Goal: Task Accomplishment & Management: Use online tool/utility

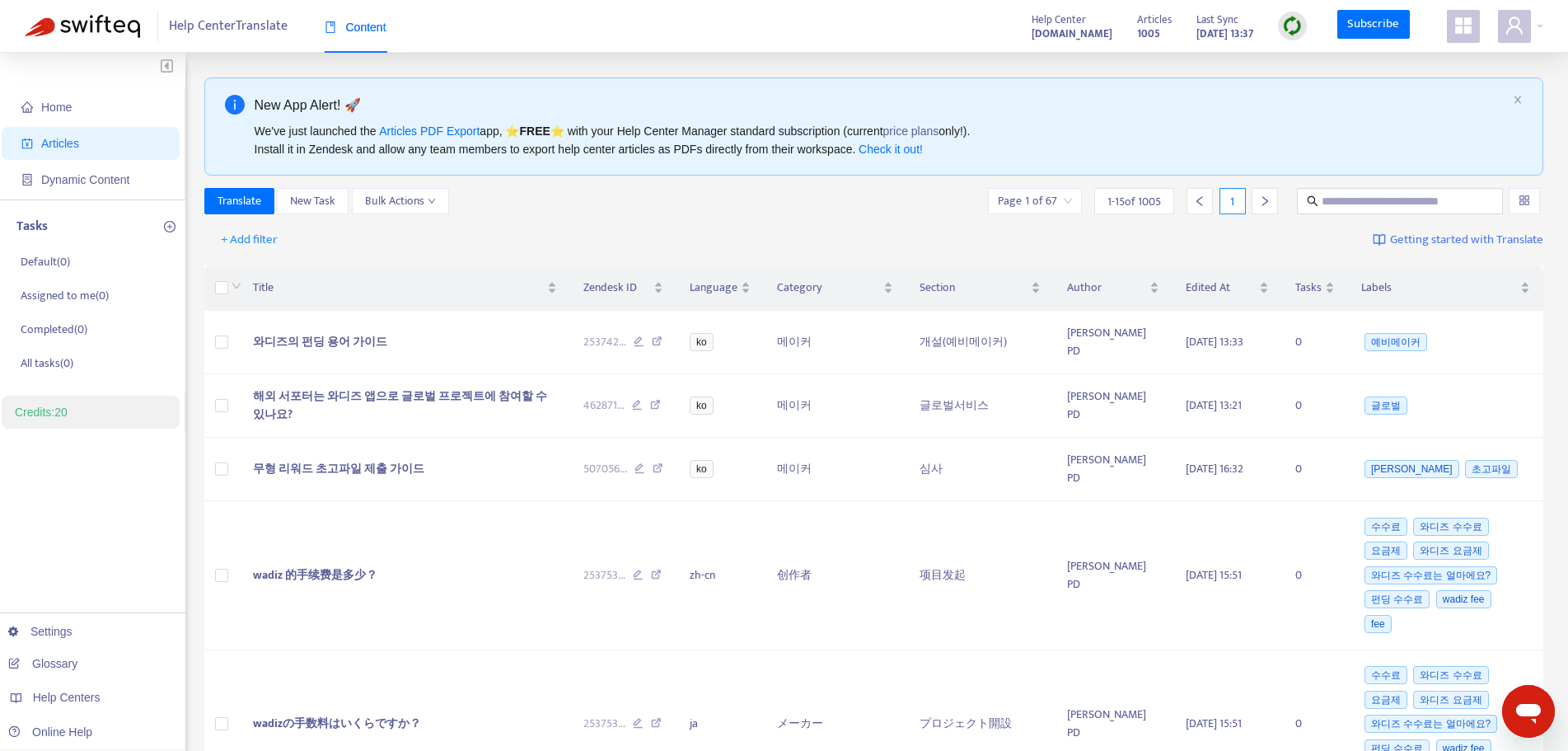
click at [1293, 32] on img at bounding box center [1292, 26] width 20 height 20
click at [1338, 66] on link "Quick Sync" at bounding box center [1326, 59] width 70 height 19
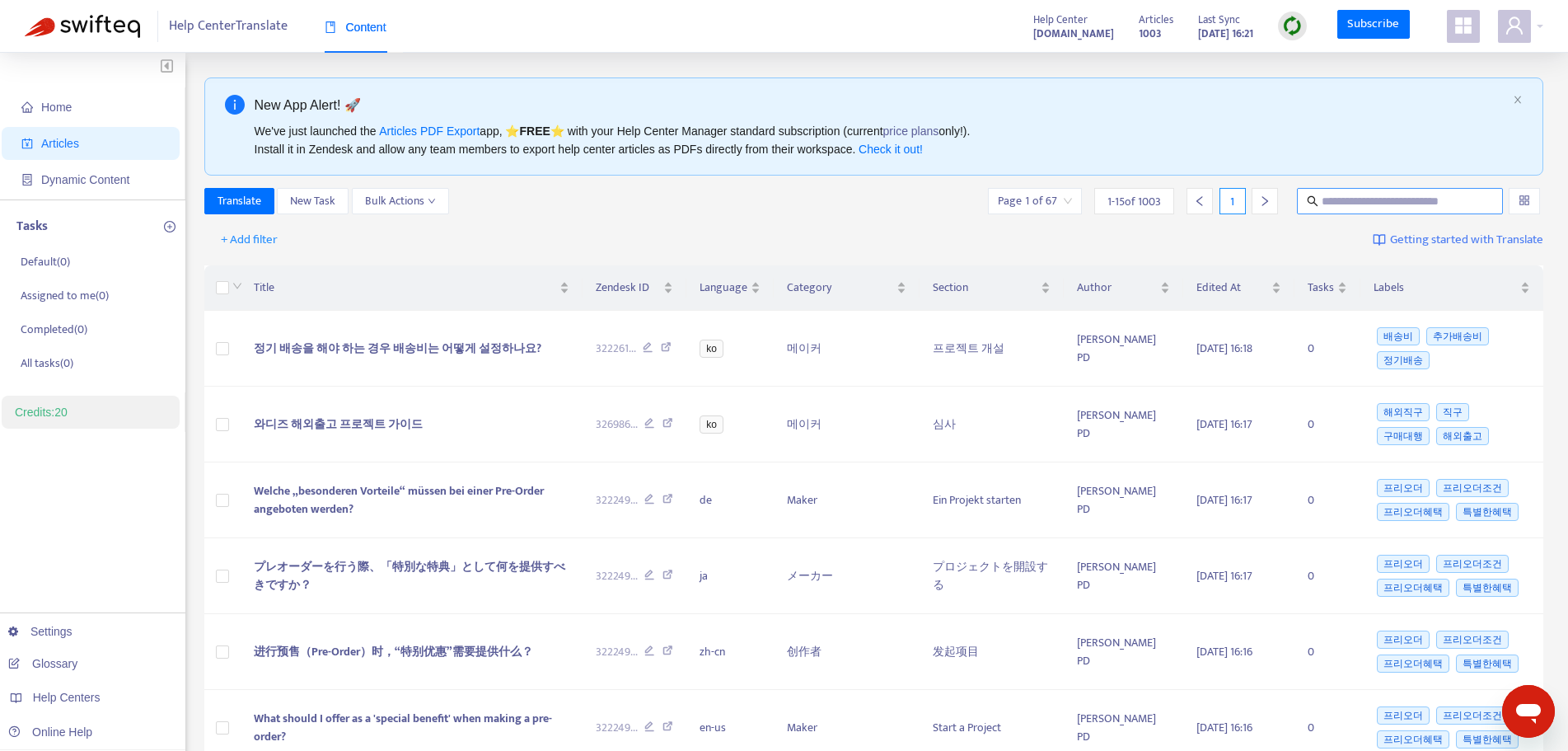
click at [1373, 198] on input "text" at bounding box center [1401, 200] width 158 height 18
paste input "**********"
type input "**********"
click at [1516, 205] on div at bounding box center [1524, 200] width 31 height 26
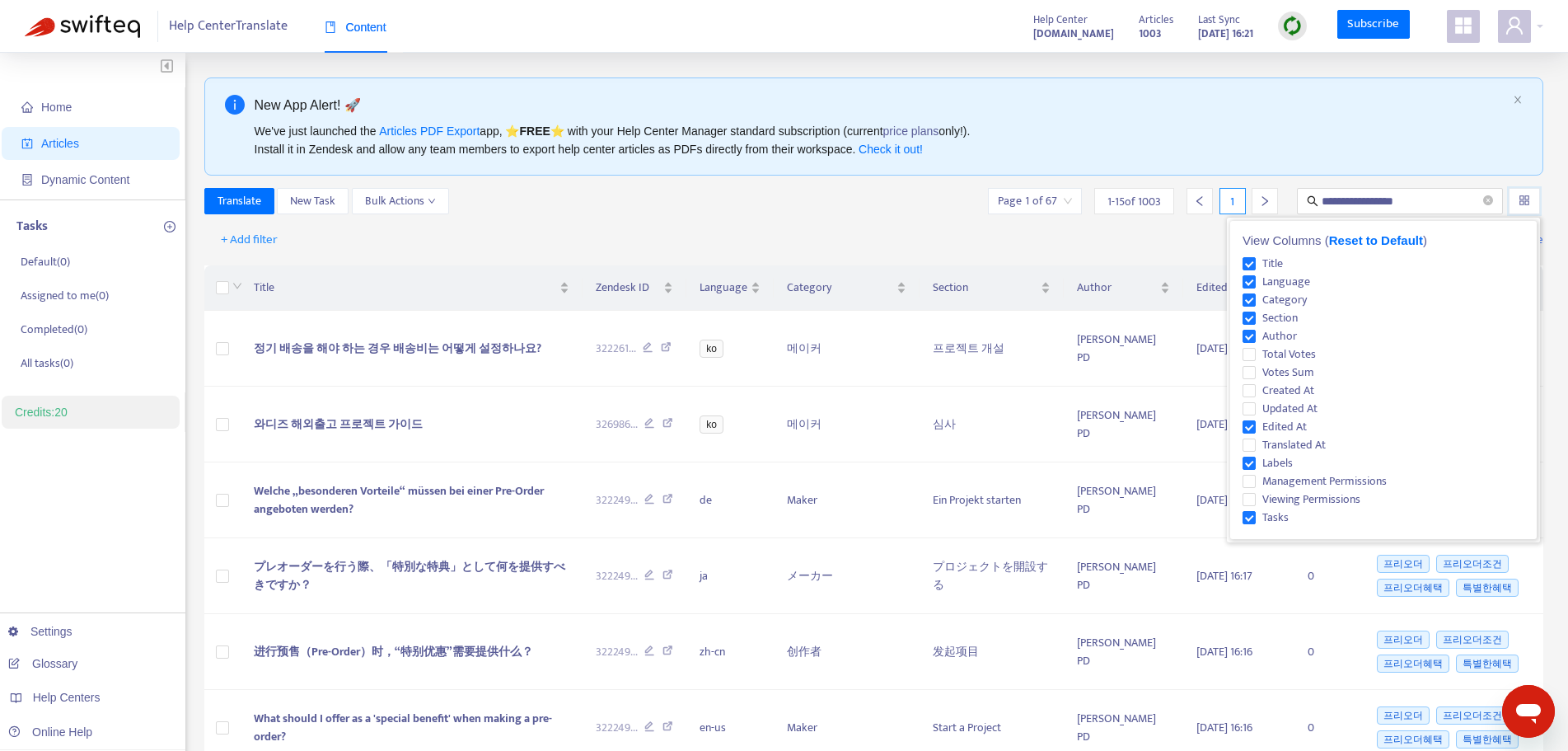
scroll to position [0, 0]
click at [1467, 192] on input "**********" at bounding box center [1401, 200] width 158 height 18
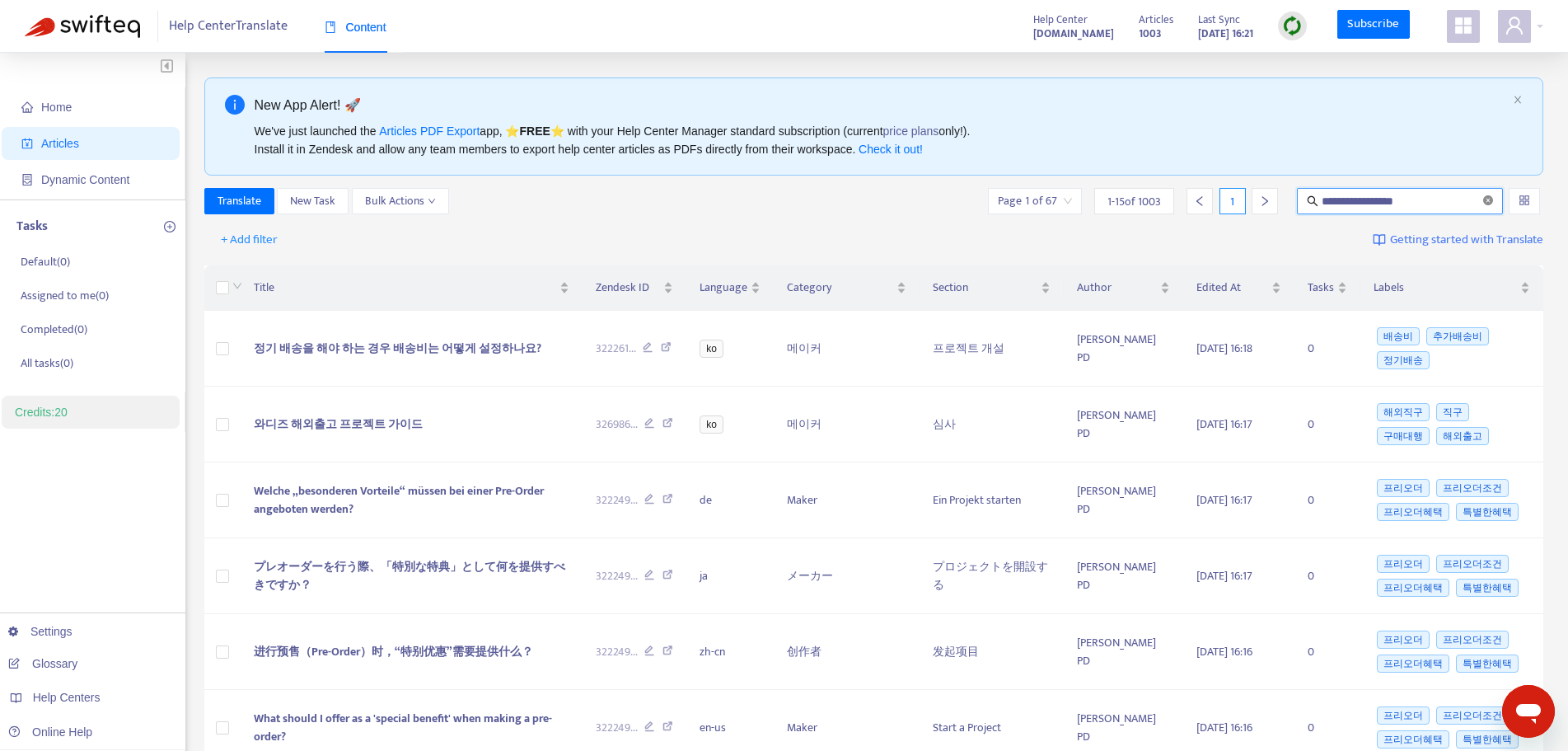
click at [1487, 204] on icon "close-circle" at bounding box center [1489, 200] width 10 height 10
click at [1380, 203] on input "text" at bounding box center [1401, 200] width 158 height 18
paste input "**********"
type input "**********"
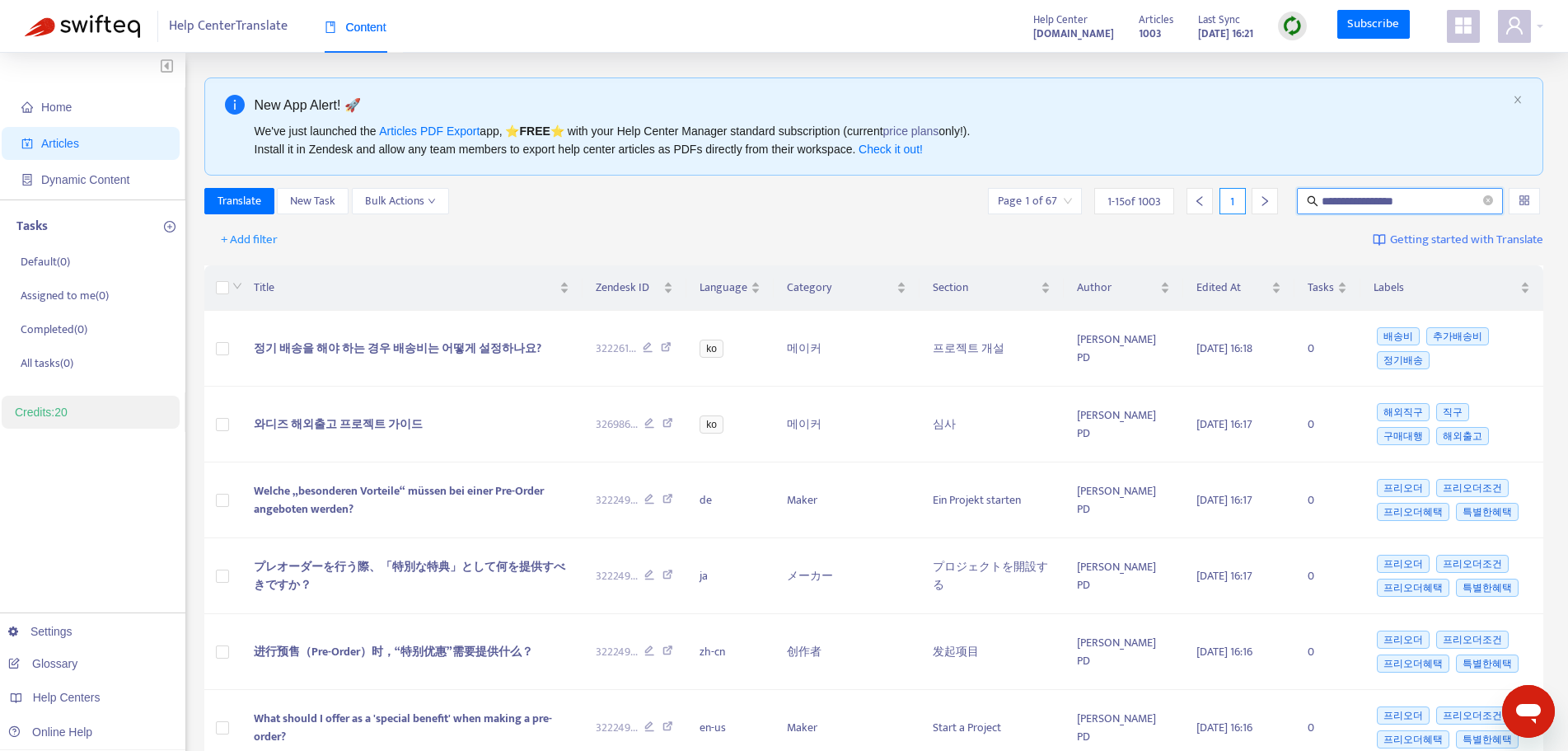
scroll to position [0, 0]
click at [1341, 171] on div "New App Alert! 🚀 We've just launched the Articles PDF Export app, ⭐ FREE ⭐️ wit…" at bounding box center [874, 127] width 1340 height 98
click at [210, 430] on td at bounding box center [222, 425] width 36 height 76
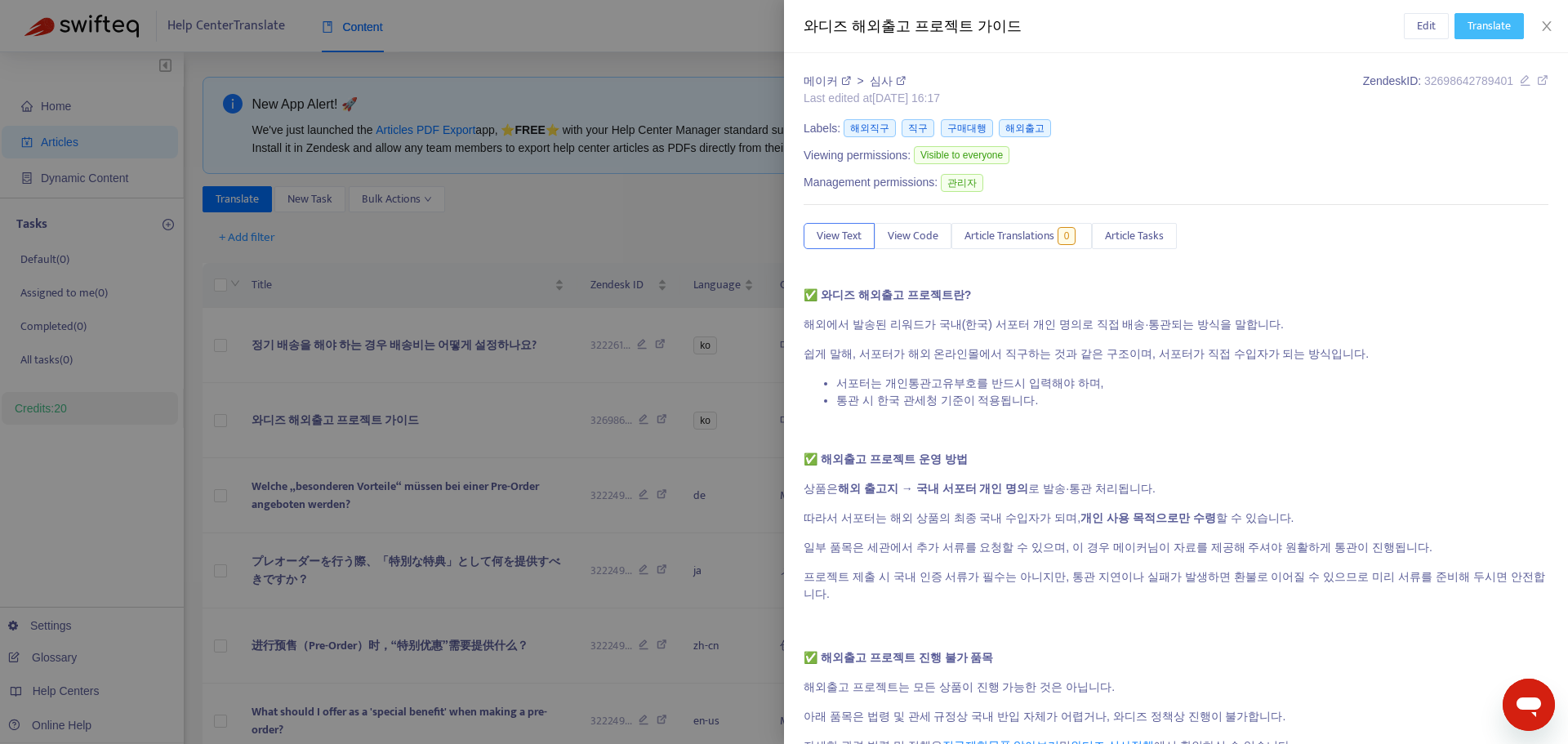
click at [1508, 32] on span "Translate" at bounding box center [1489, 25] width 44 height 18
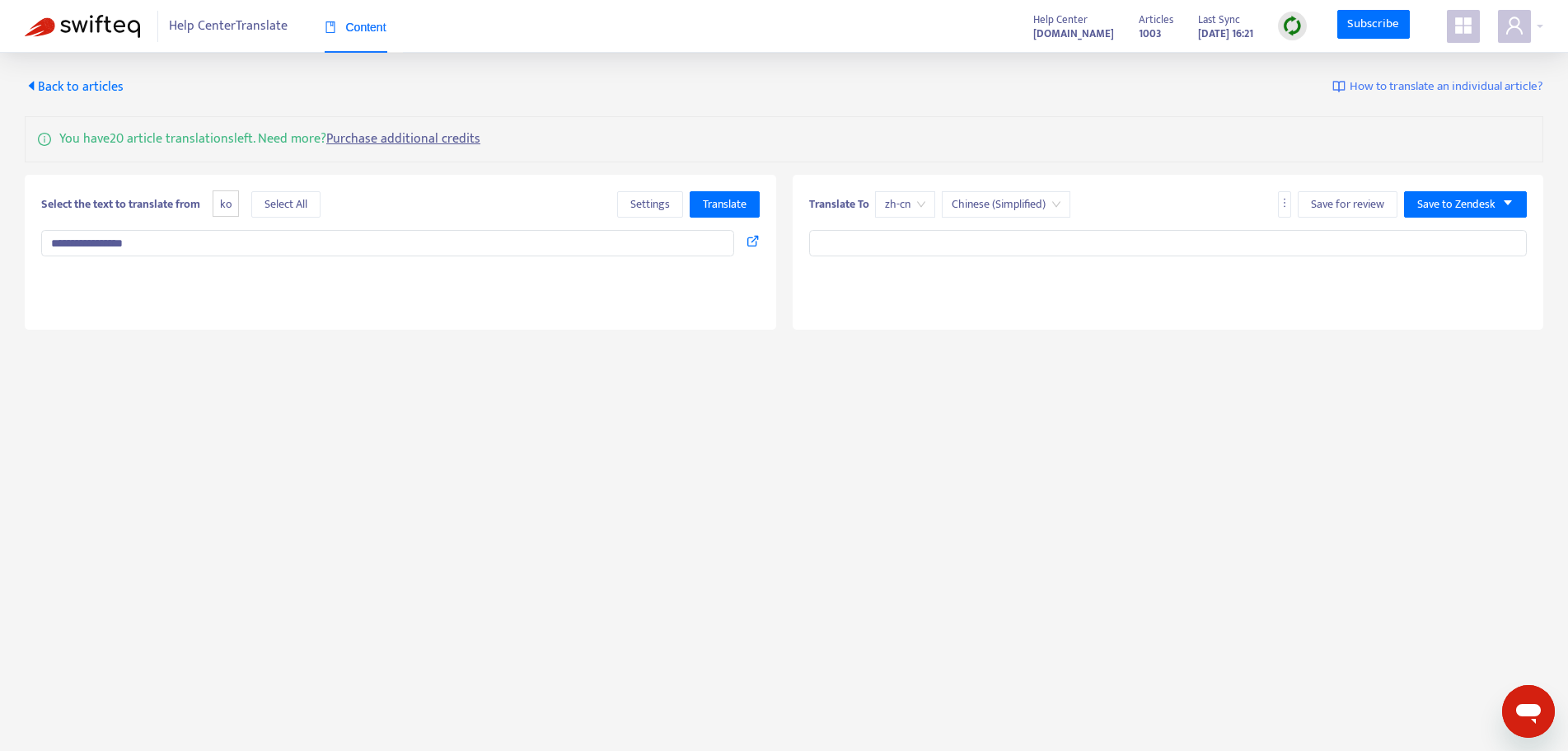
type textarea "**********"
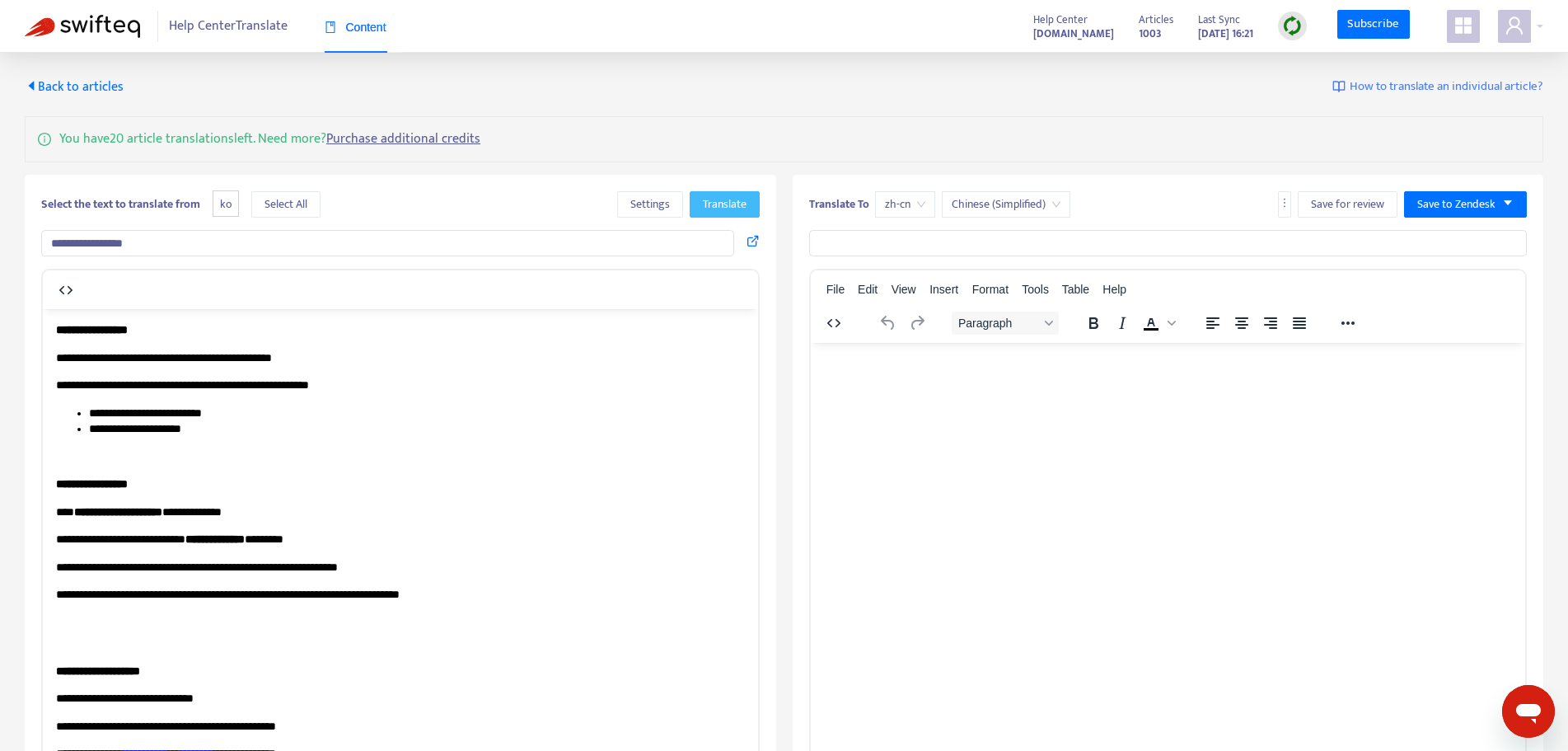
click at [740, 206] on span "Translate" at bounding box center [725, 204] width 44 height 18
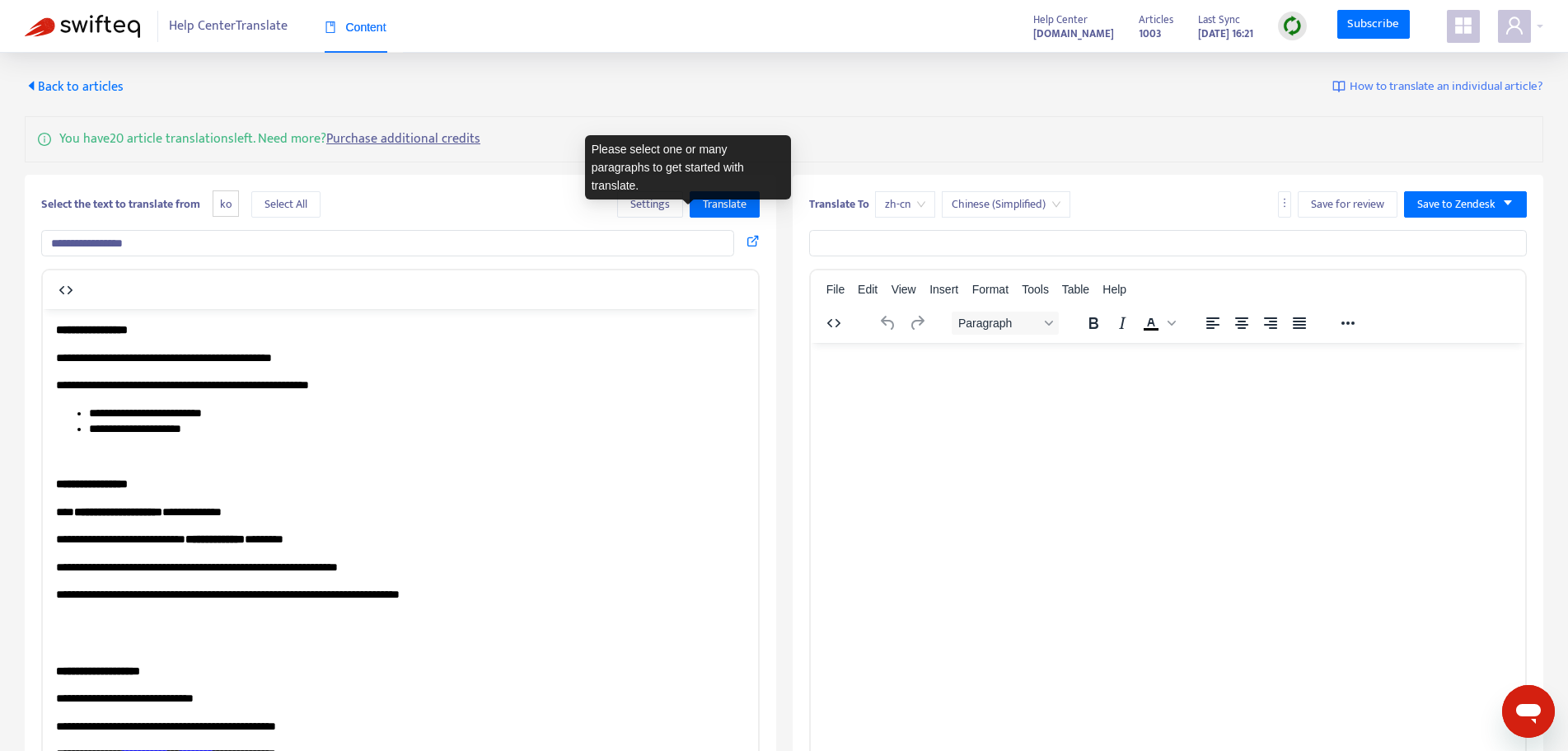
click at [579, 333] on p "**********" at bounding box center [400, 329] width 689 height 16
click at [90, 355] on p "**********" at bounding box center [393, 357] width 675 height 16
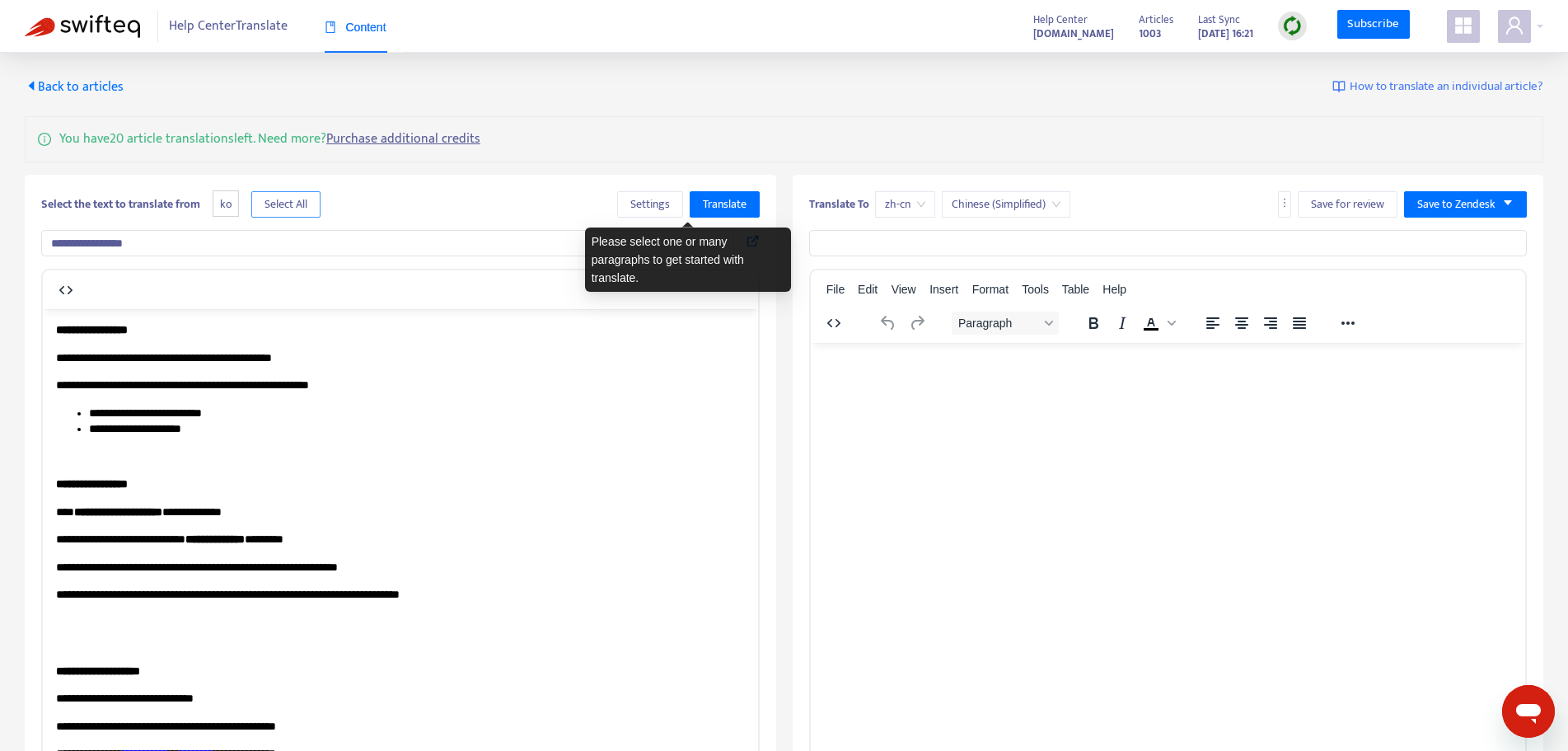
click at [308, 204] on span "Select All" at bounding box center [286, 204] width 43 height 18
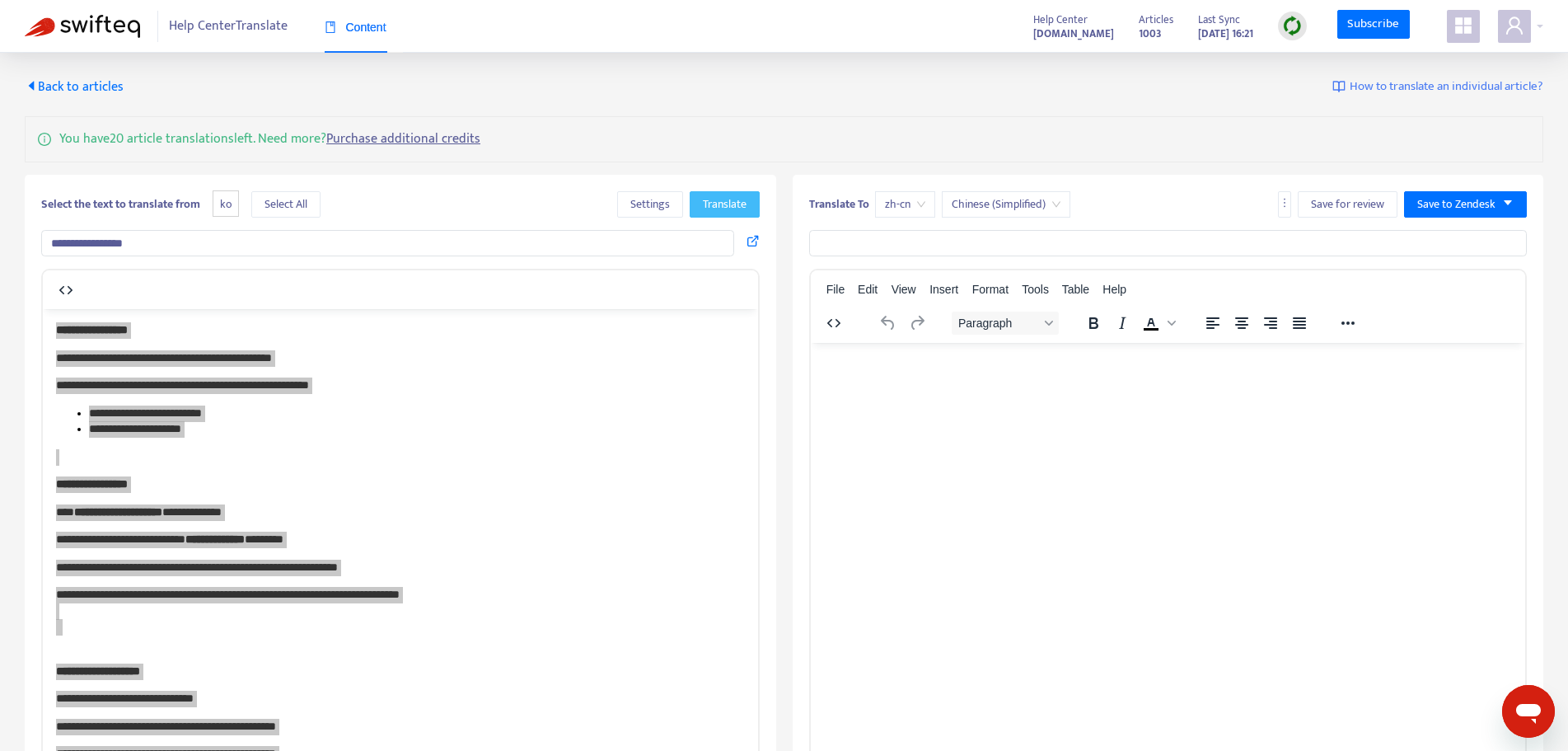
click at [712, 200] on span "Translate" at bounding box center [725, 204] width 44 height 18
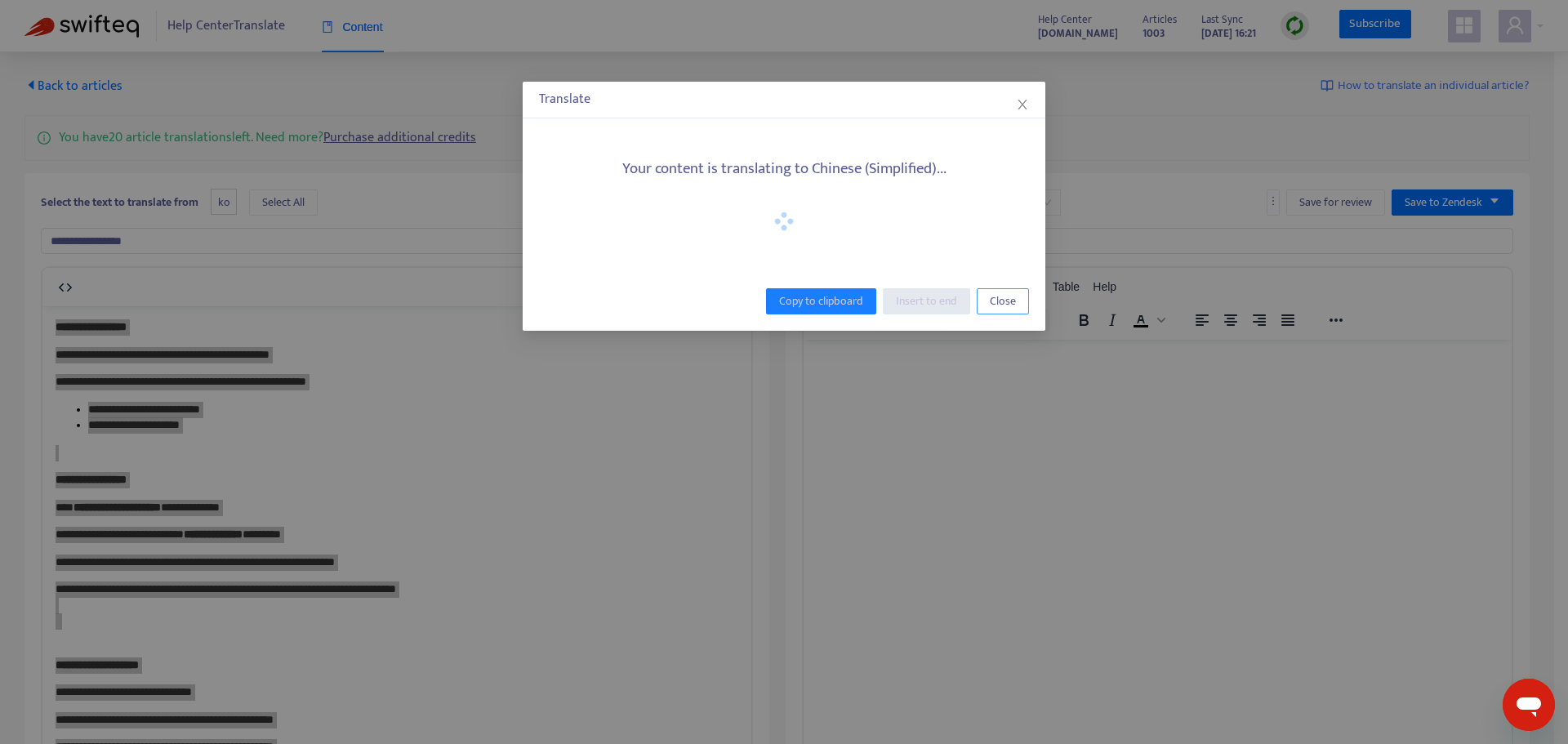
click at [998, 301] on span "Close" at bounding box center [1002, 301] width 26 height 18
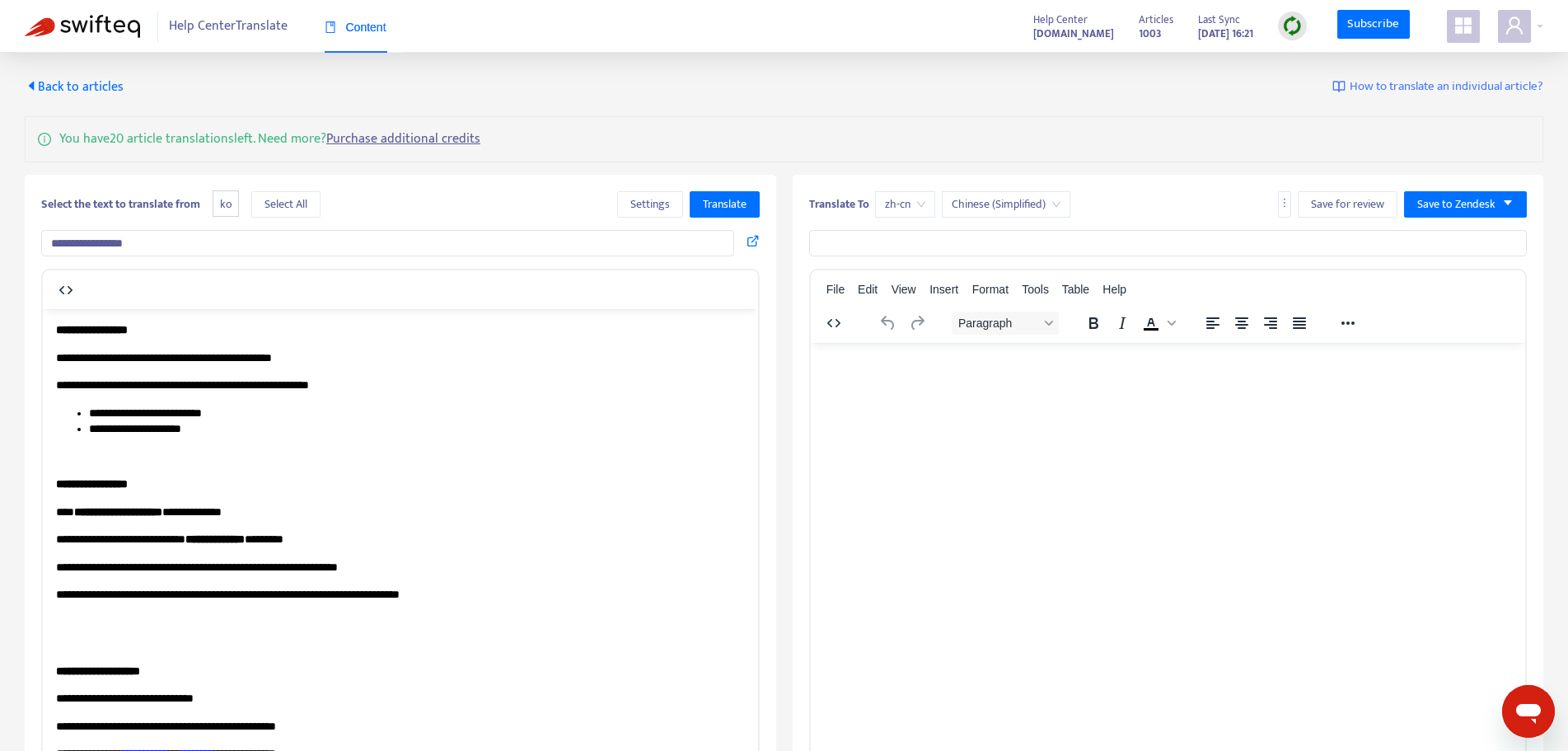
click at [1243, 385] on html at bounding box center [1167, 364] width 715 height 43
click at [749, 242] on icon at bounding box center [753, 241] width 14 height 14
click at [492, 211] on div "Select the text to translate from ko Select All Settings Translate" at bounding box center [401, 204] width 718 height 26
click at [653, 211] on span "Settings" at bounding box center [650, 204] width 40 height 18
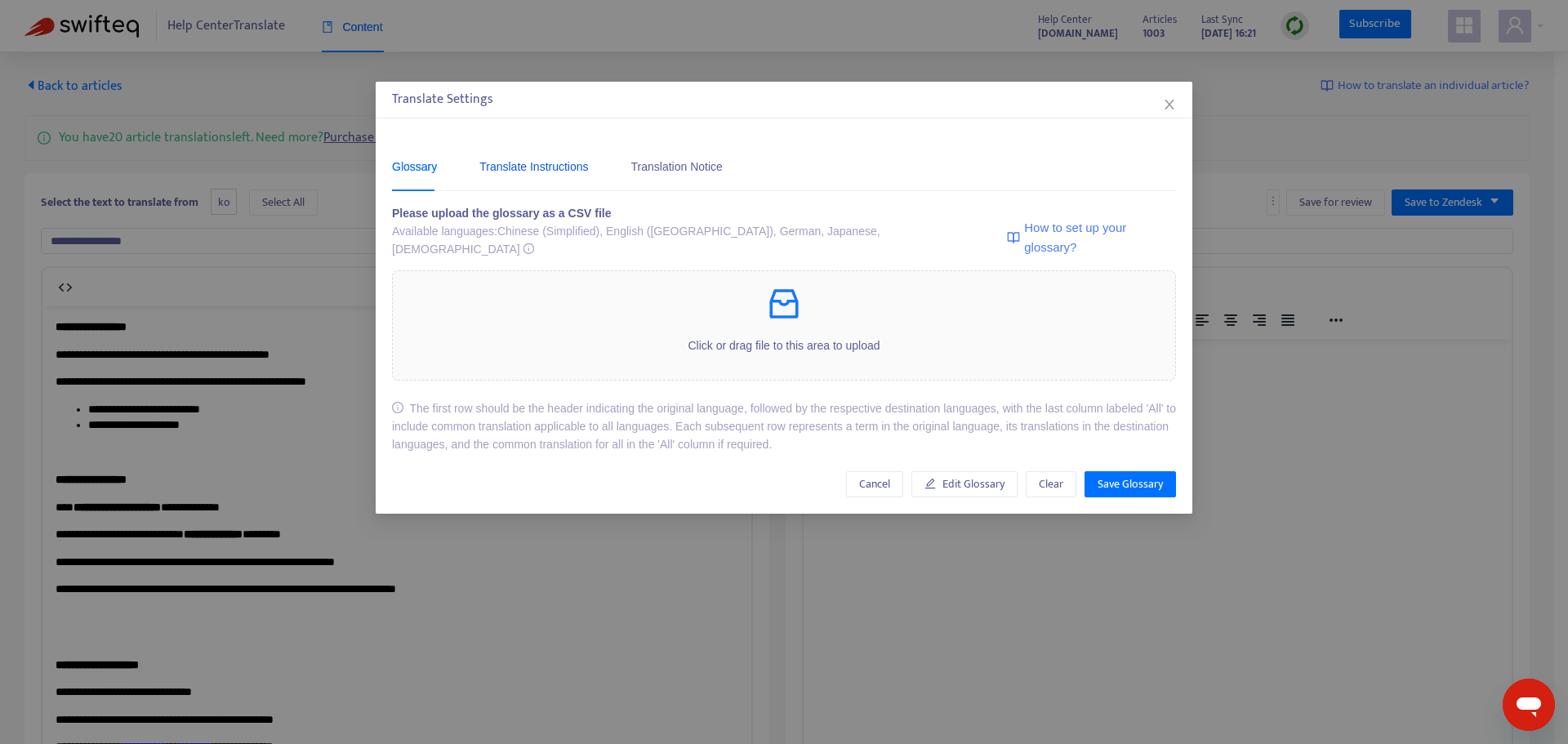
click at [523, 171] on div "Translate Instructions" at bounding box center [534, 166] width 109 height 18
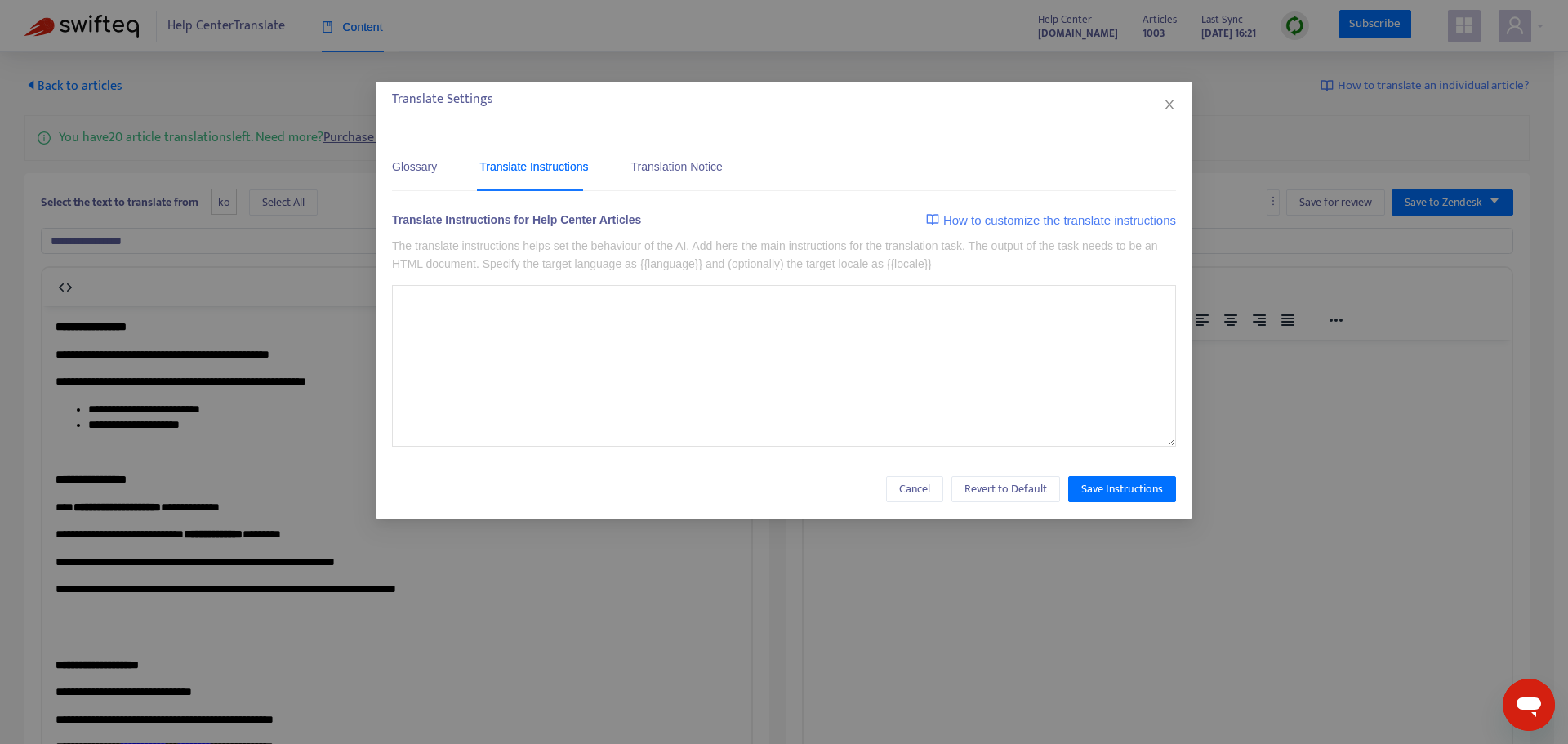
type textarea "**********"
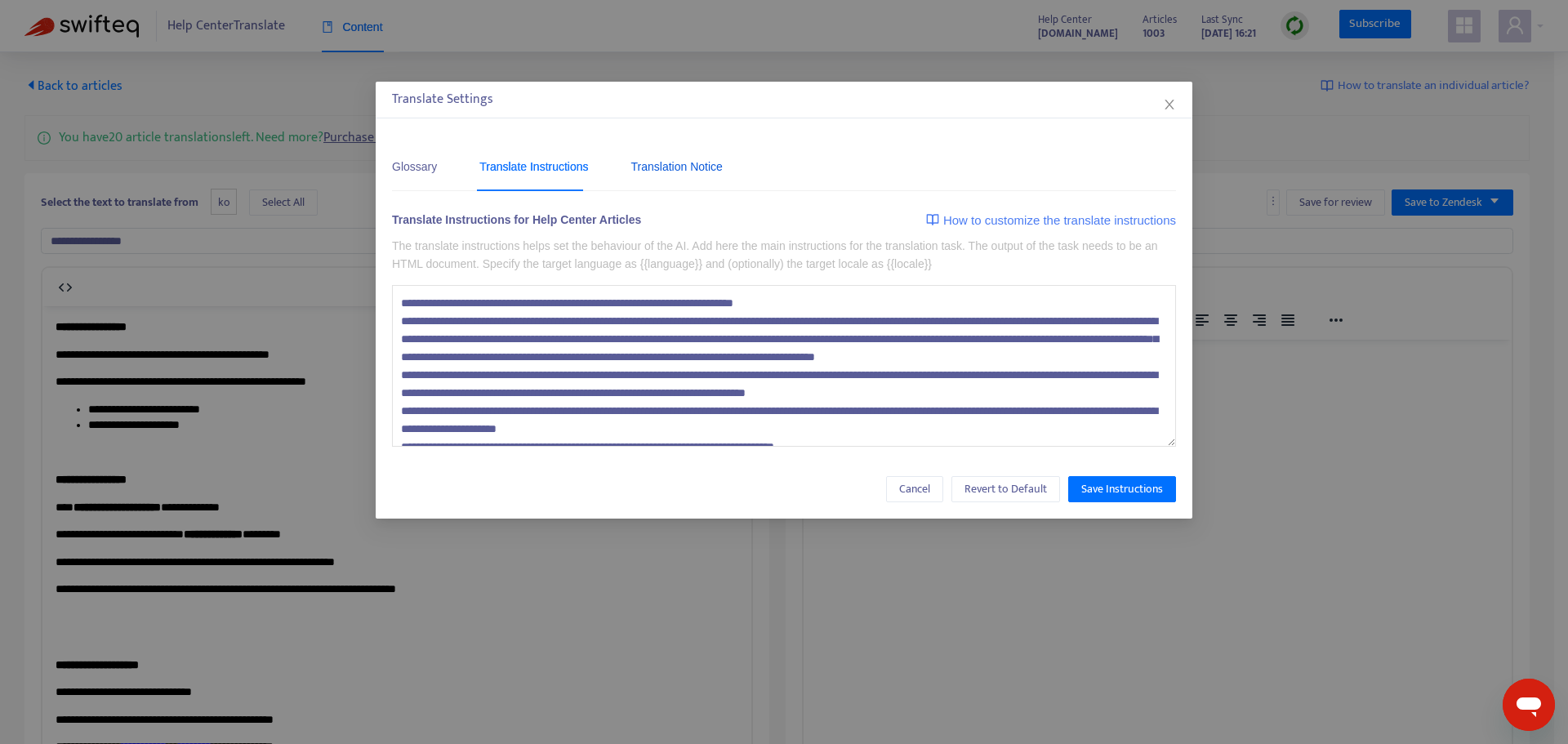
click at [669, 163] on div "Translation Notice" at bounding box center [677, 166] width 91 height 18
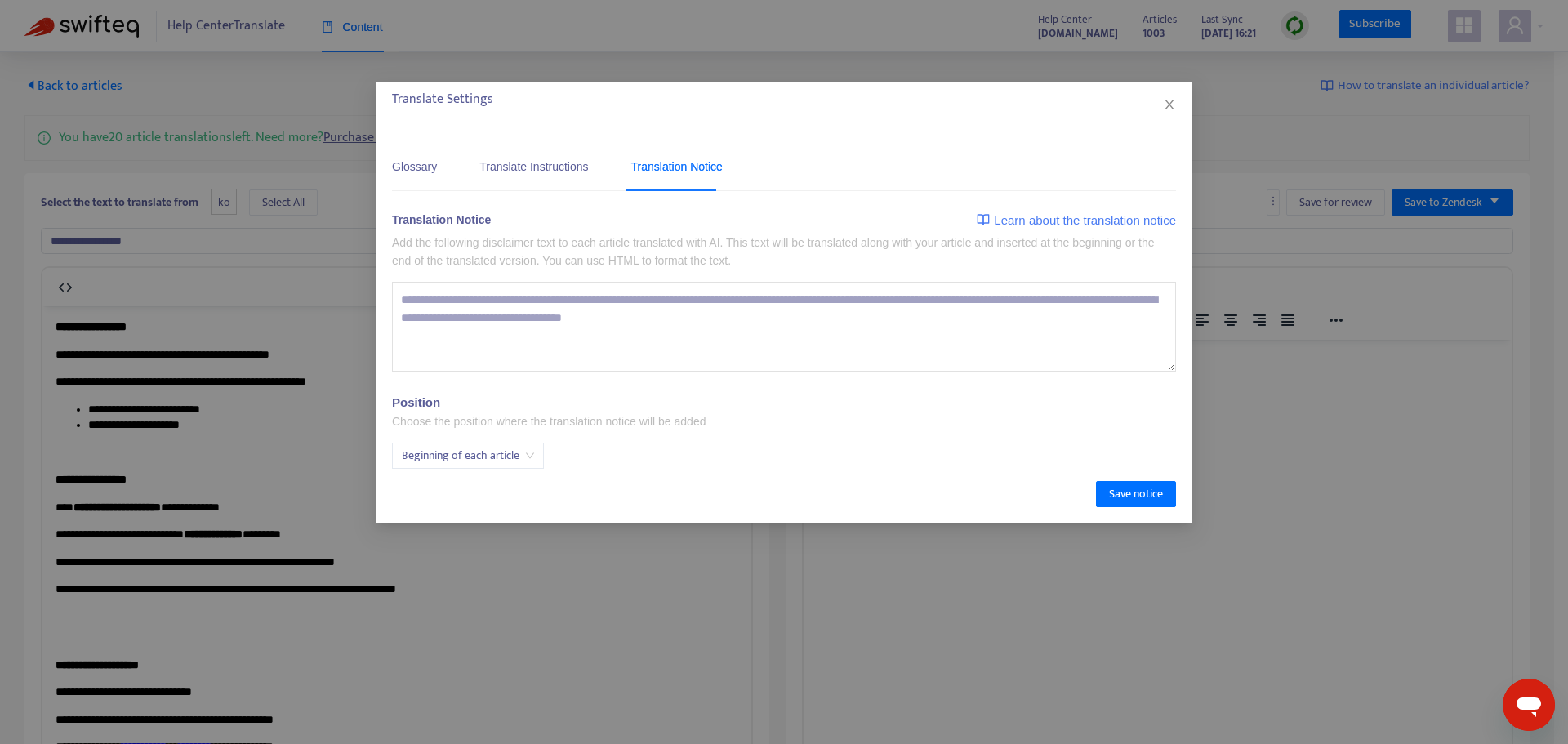
click at [1169, 98] on icon "close" at bounding box center [1169, 105] width 13 height 13
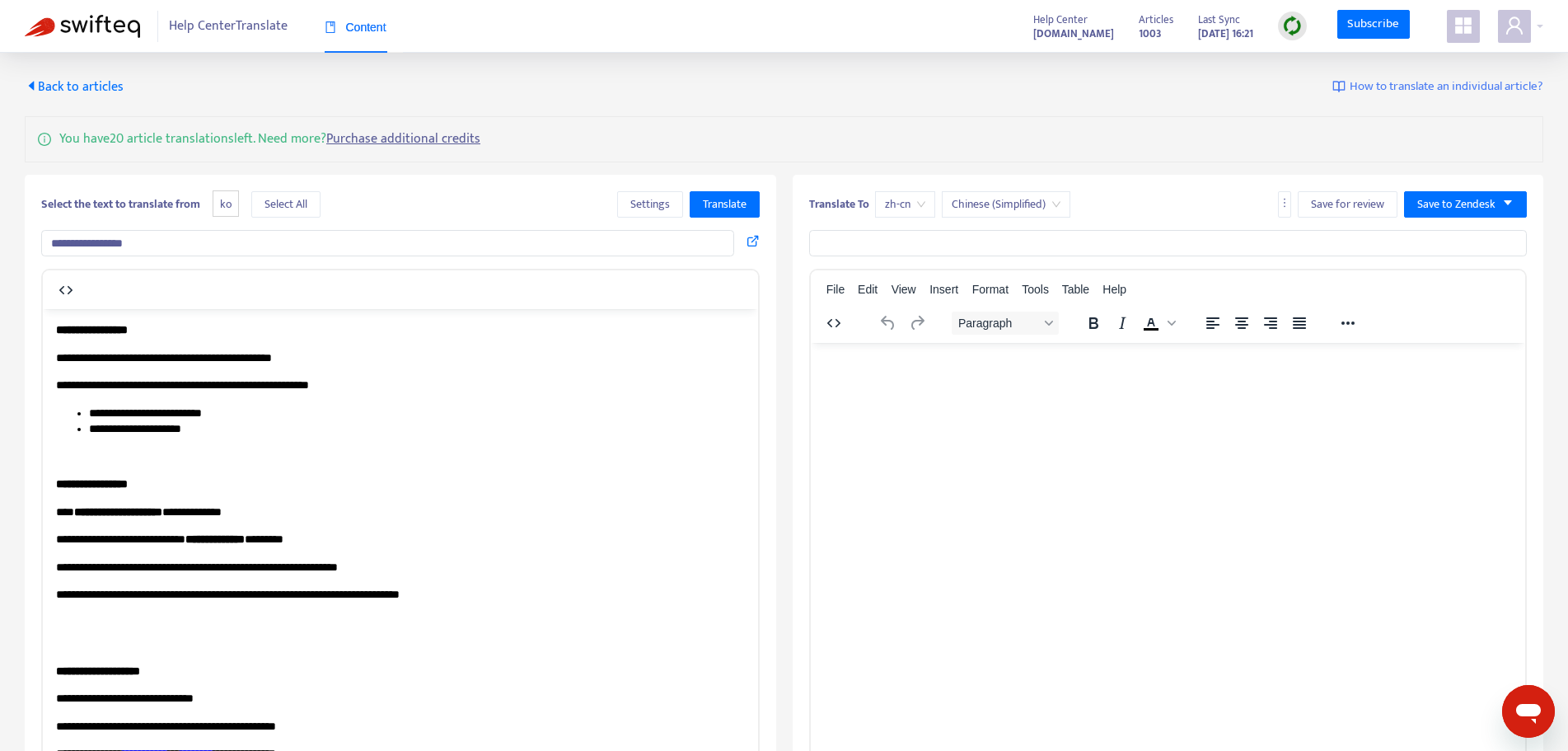
click at [1216, 385] on html at bounding box center [1167, 364] width 715 height 43
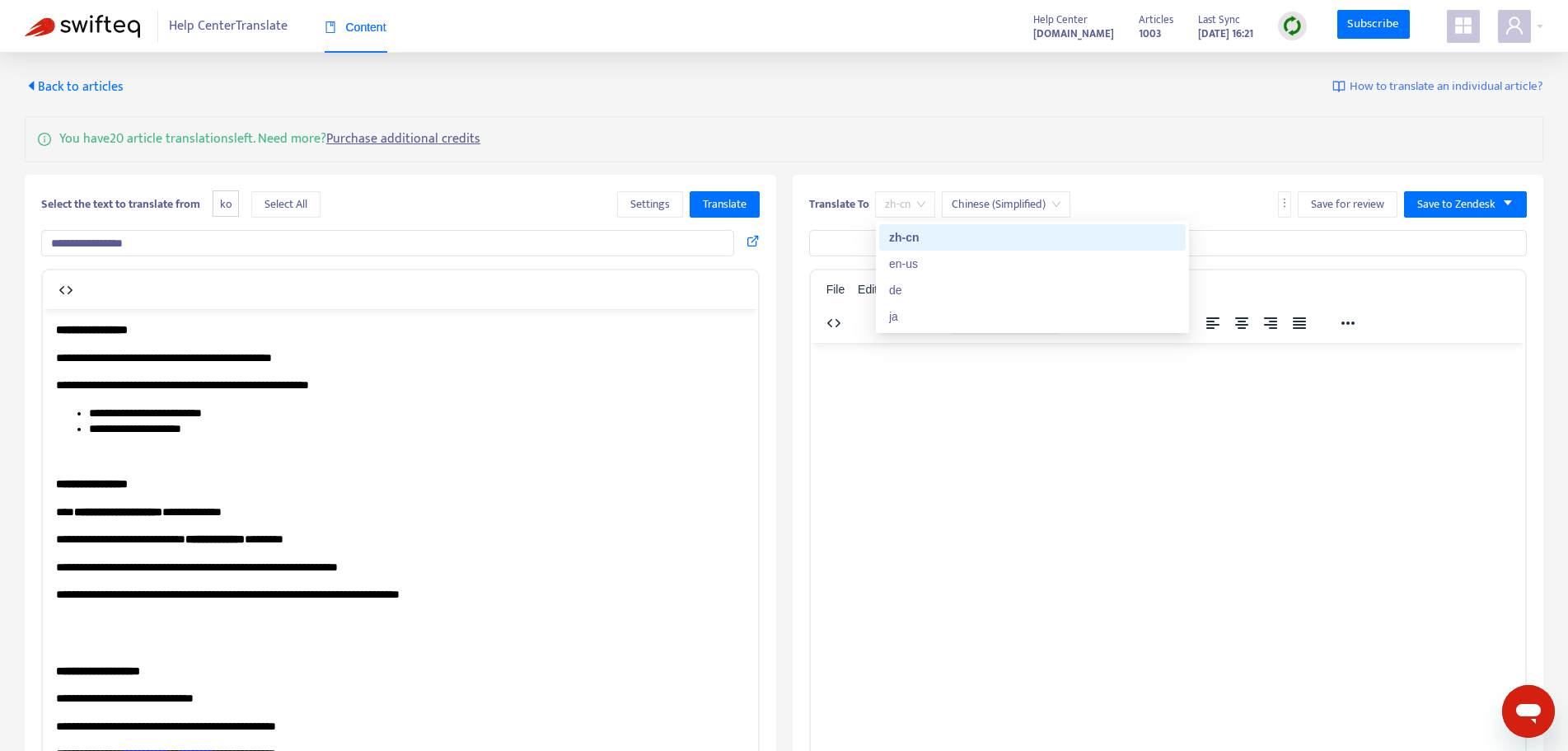
click at [921, 209] on span "zh-cn" at bounding box center [905, 204] width 41 height 25
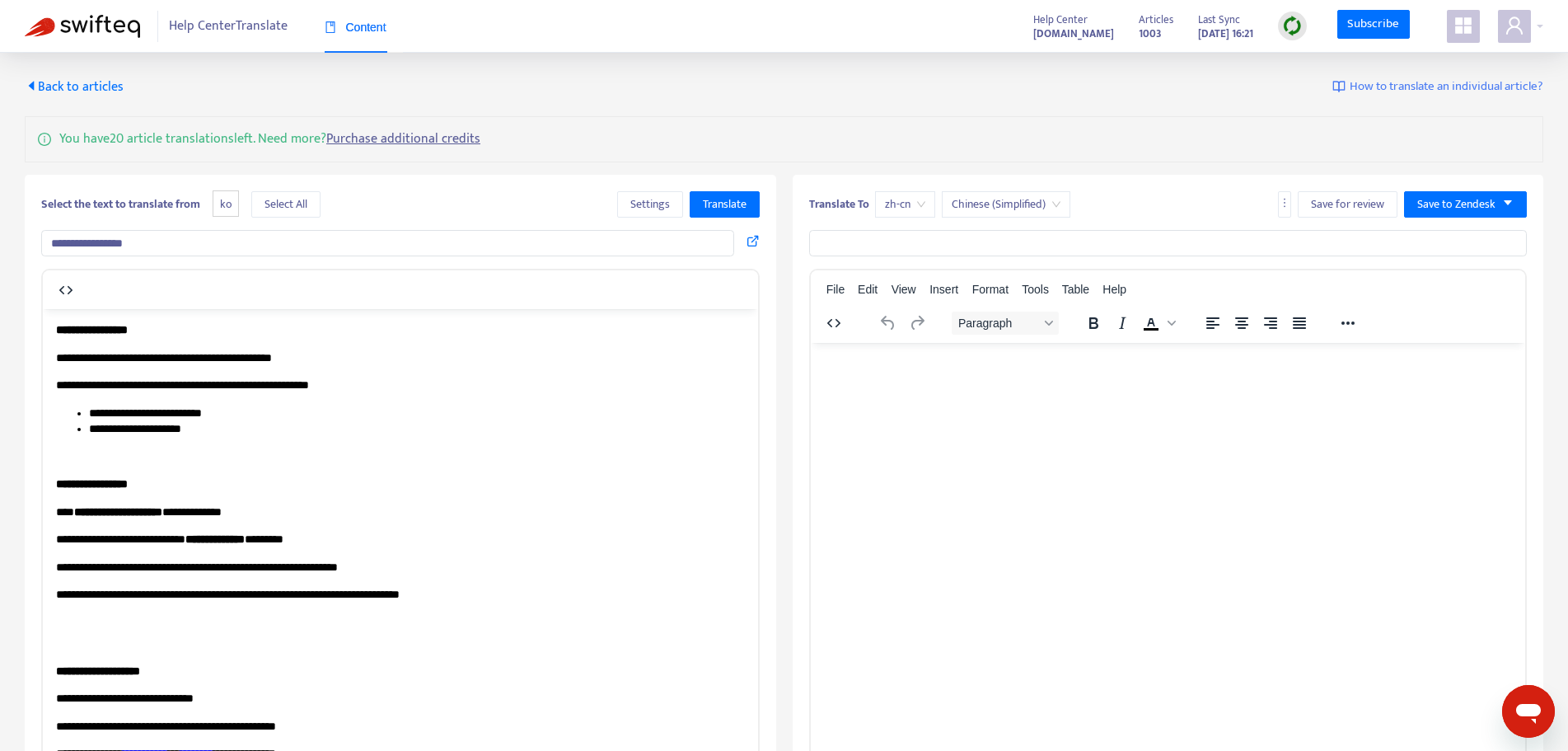
click at [1097, 123] on div "You have 20 article translations left. Need more? Purchase additional credits" at bounding box center [784, 139] width 1519 height 47
click at [1313, 149] on div "You have 20 article translations left. Need more? Purchase additional credits" at bounding box center [784, 139] width 1519 height 47
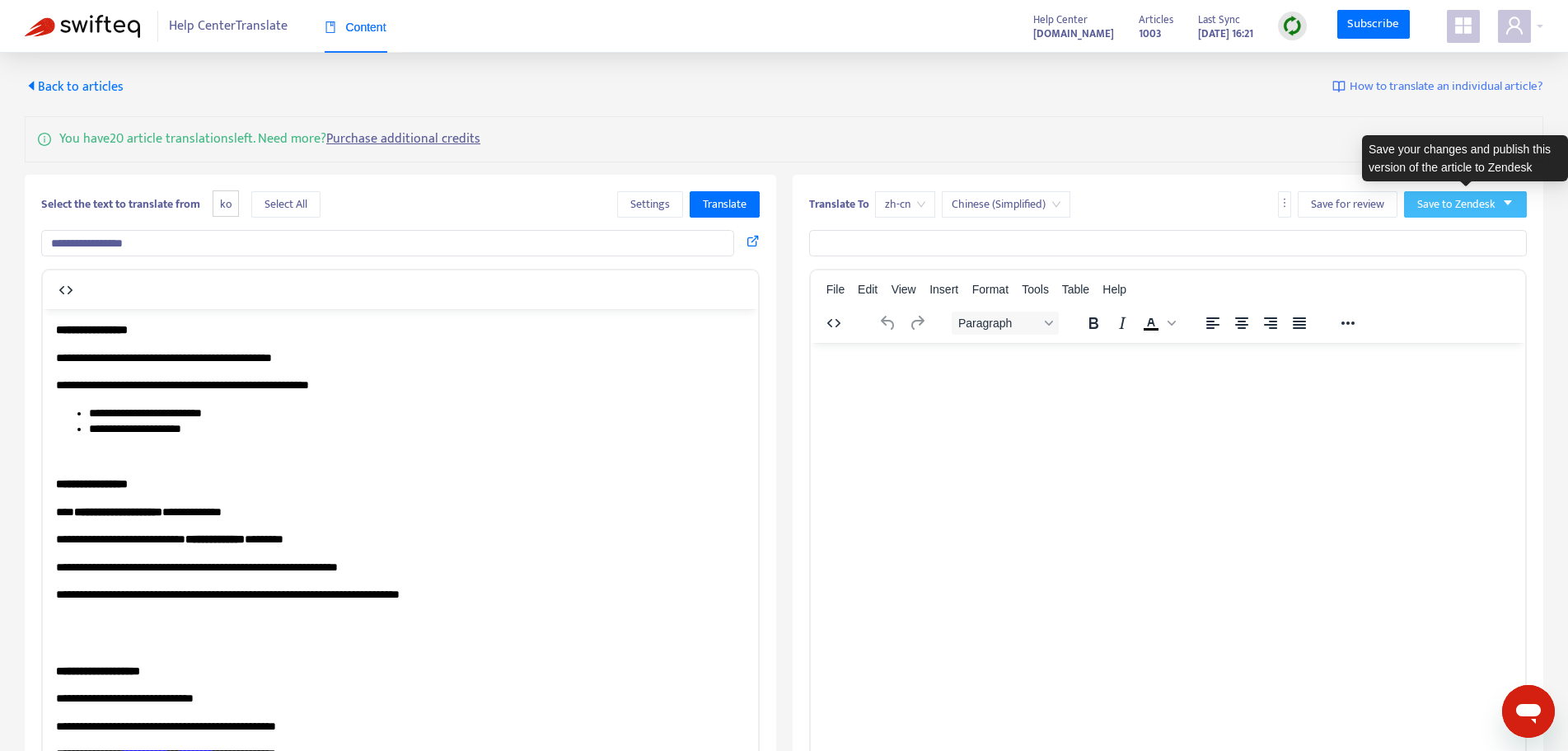
click at [1506, 201] on icon "caret-down" at bounding box center [1508, 203] width 8 height 5
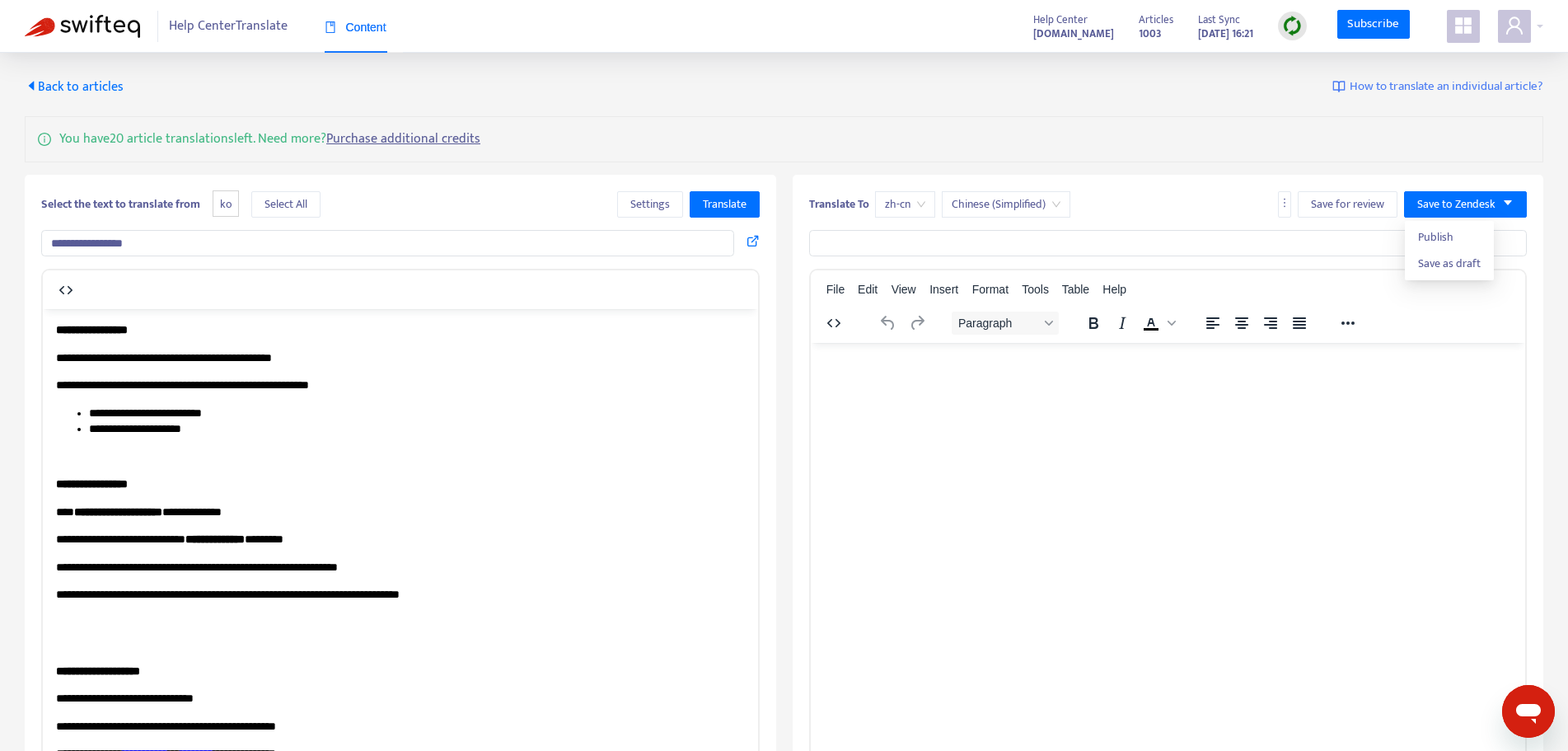
drag, startPoint x: 1430, startPoint y: 458, endPoint x: 1284, endPoint y: 464, distance: 146.1
click at [1431, 385] on html at bounding box center [1167, 364] width 715 height 43
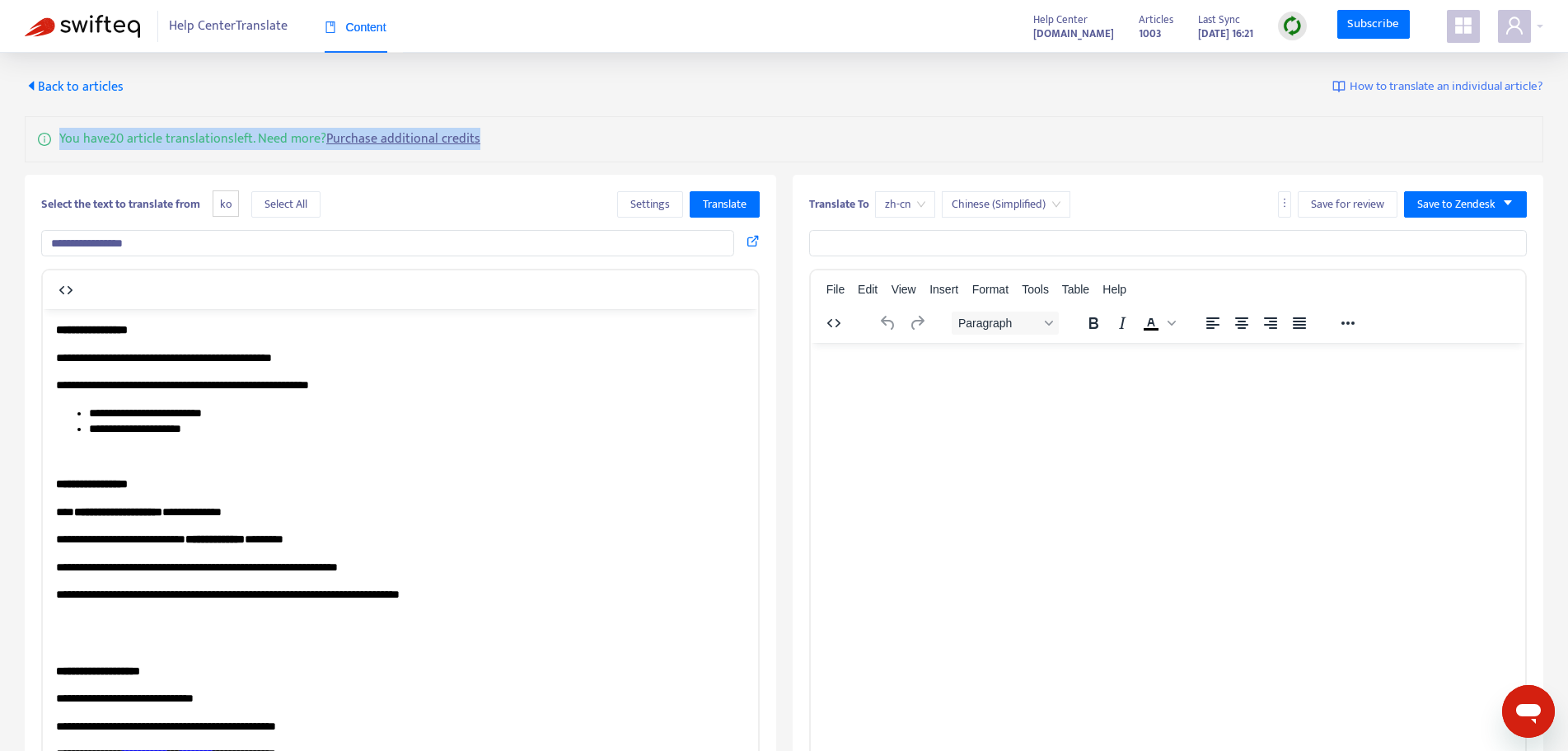
drag, startPoint x: 53, startPoint y: 138, endPoint x: 498, endPoint y: 121, distance: 445.3
click at [498, 121] on div "You have 20 article translations left. Need more? Purchase additional credits" at bounding box center [784, 139] width 1519 height 47
click at [598, 129] on div "You have 20 article translations left. Need more? Purchase additional credits" at bounding box center [784, 139] width 1519 height 47
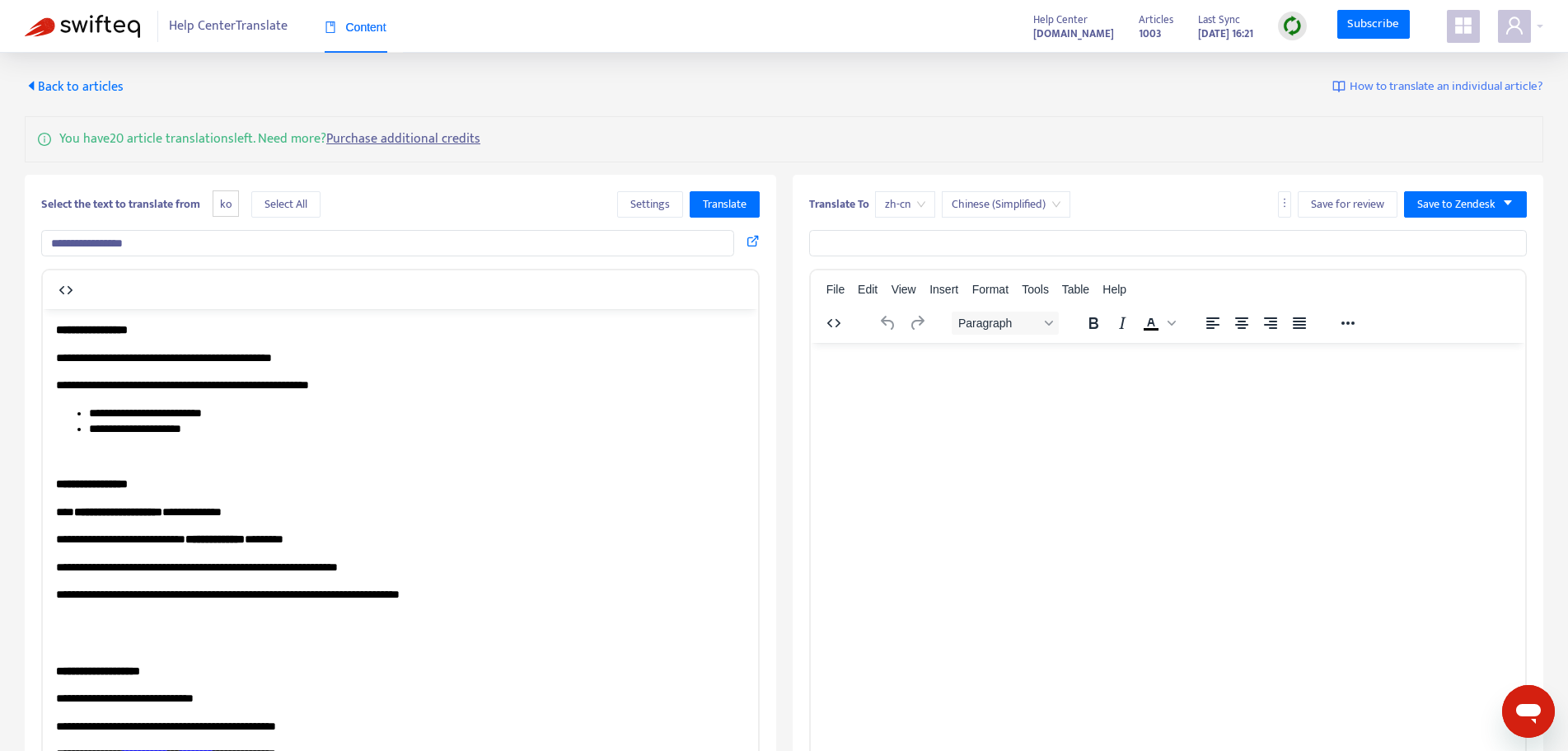
click at [202, 173] on div "**********" at bounding box center [784, 511] width 1519 height 867
click at [808, 97] on div "**********" at bounding box center [784, 511] width 1519 height 867
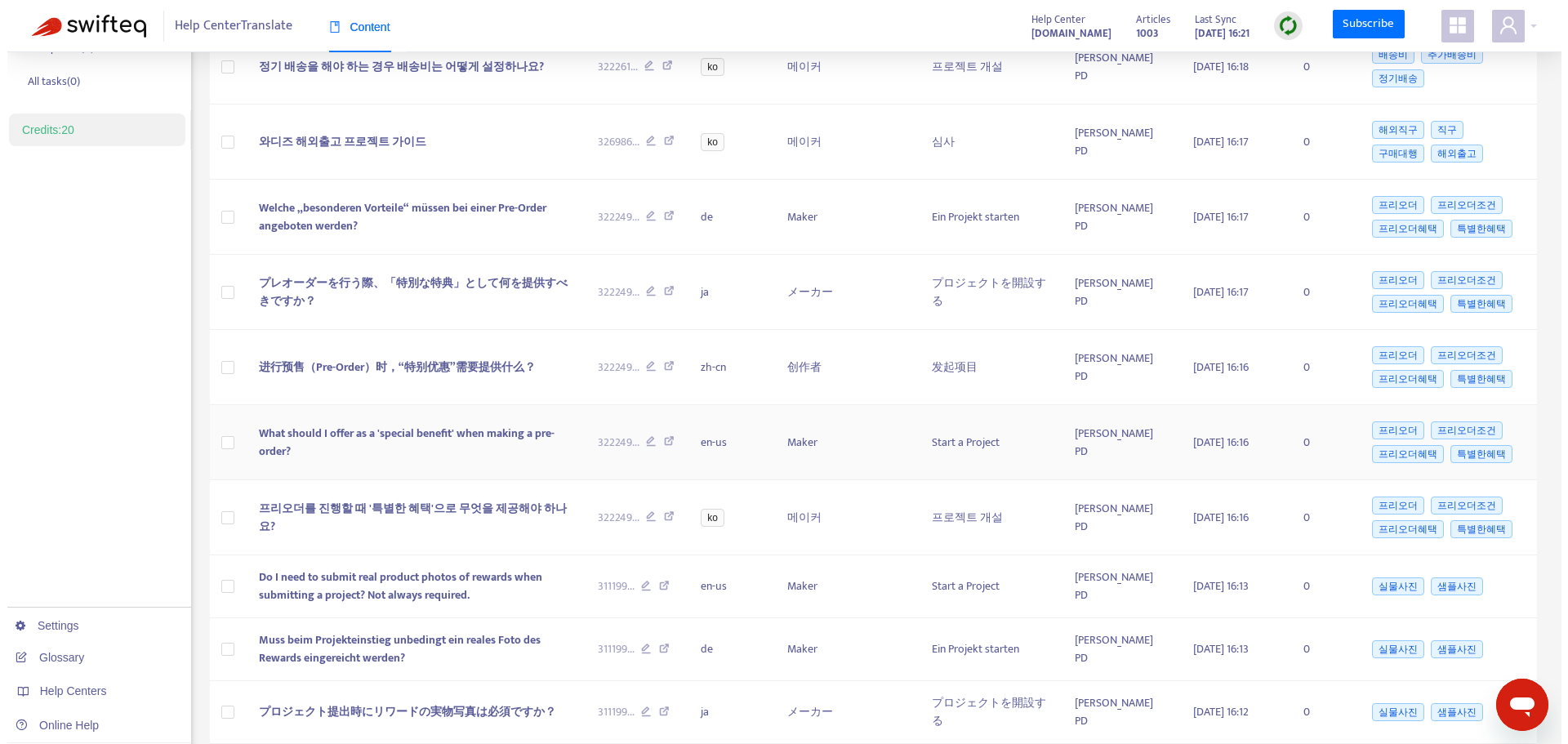
scroll to position [190, 0]
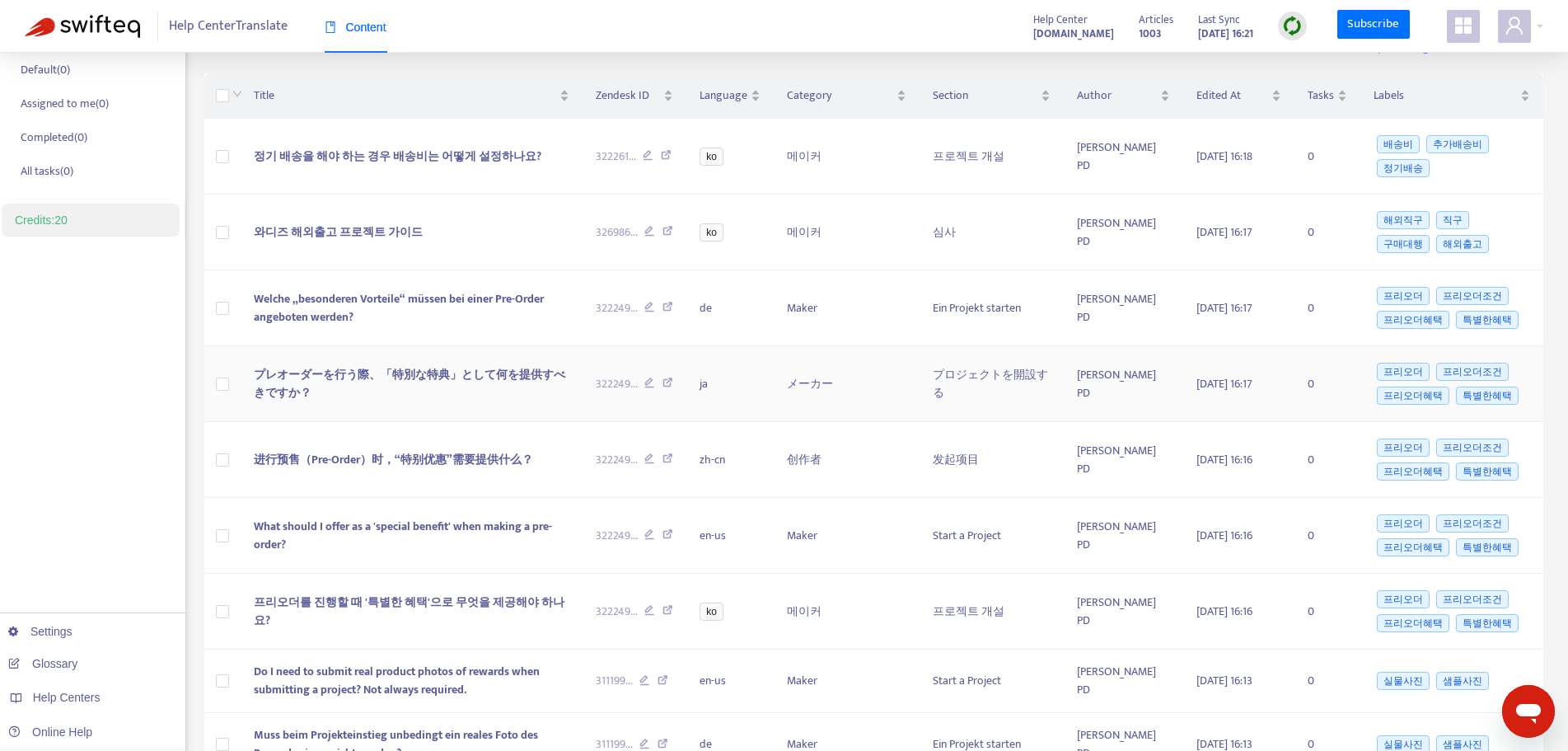
click at [466, 378] on span "プレオーダーを行う際、「特別な特典」として何を提供すべきですか？" at bounding box center [409, 384] width 311 height 37
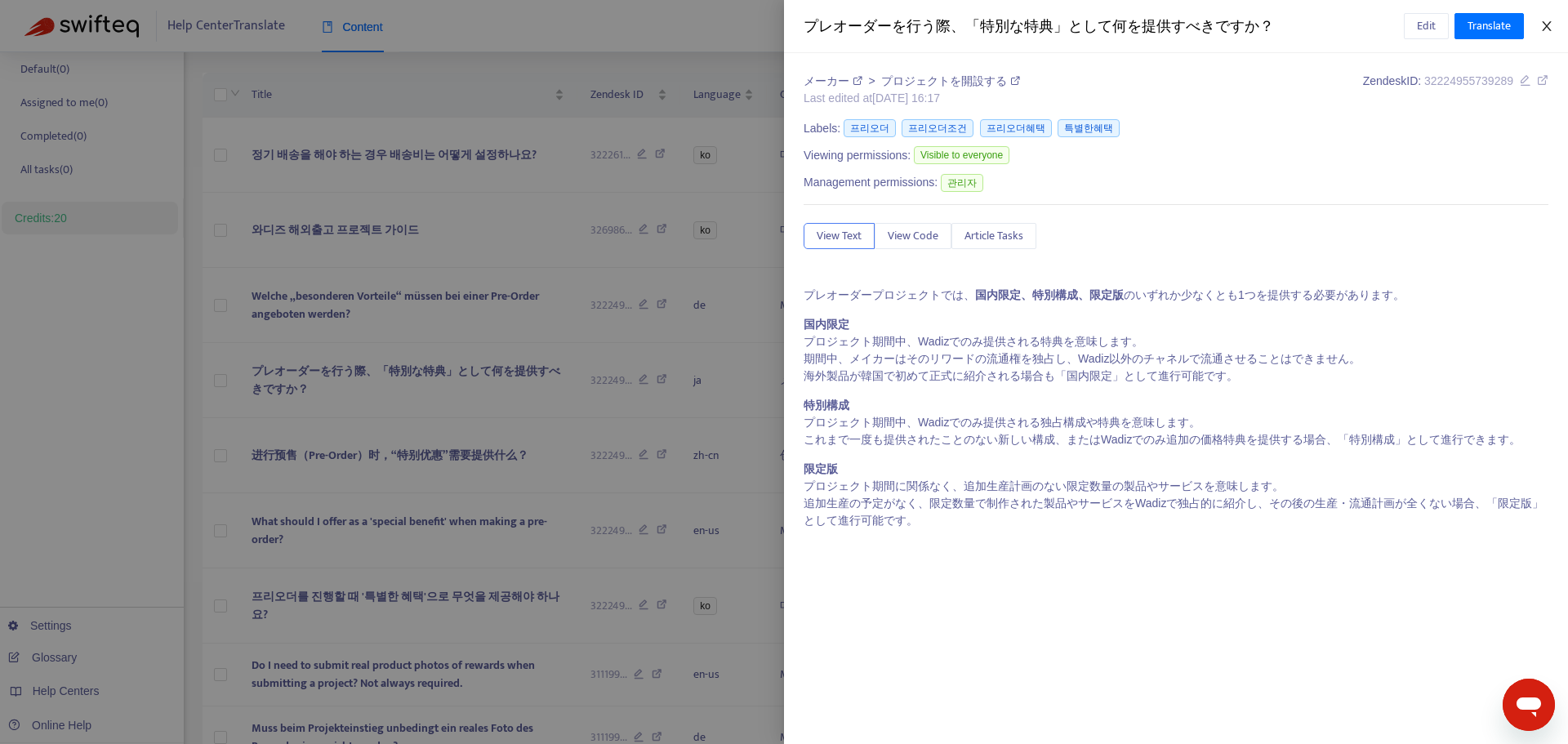
click at [1556, 18] on button "Close" at bounding box center [1546, 26] width 23 height 16
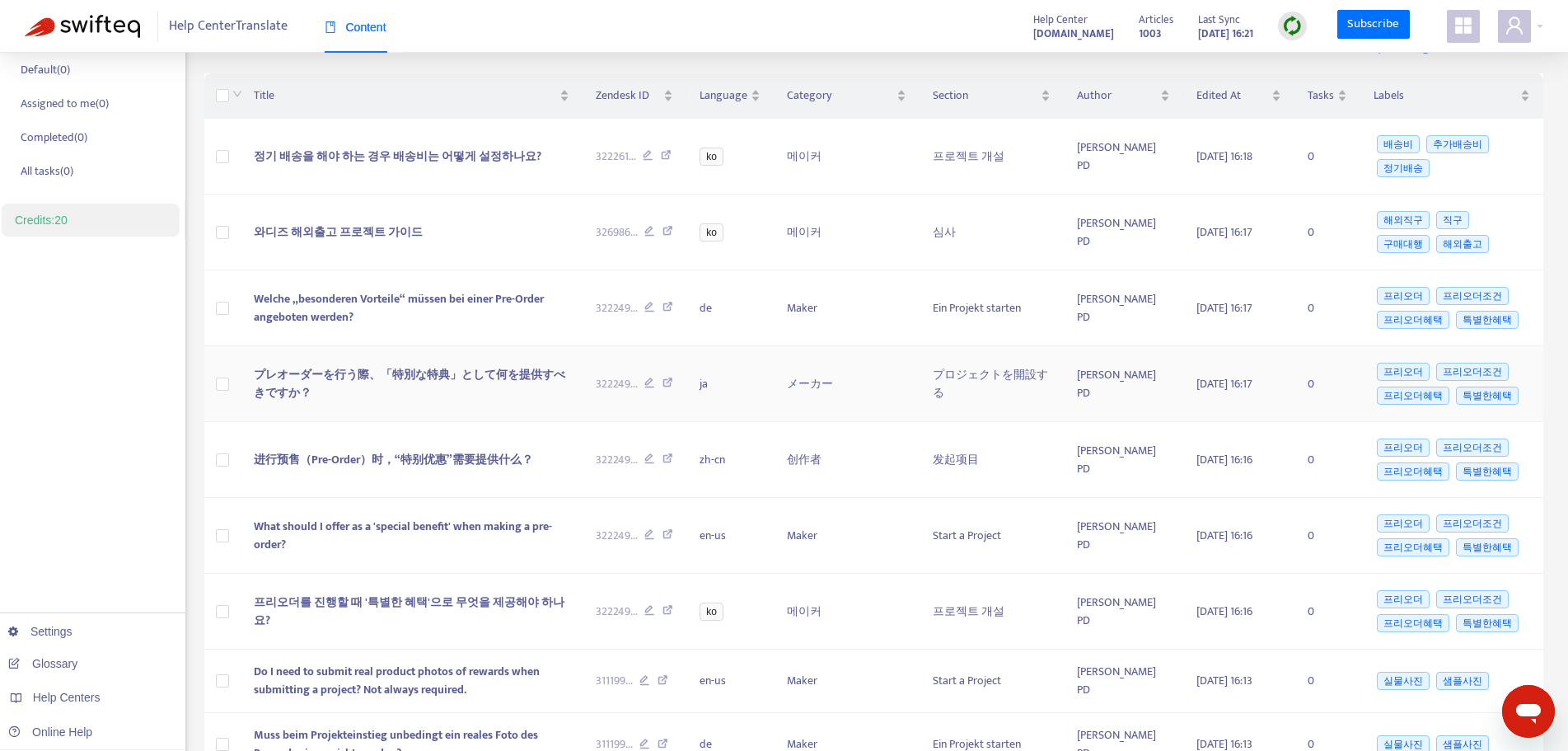
click at [484, 393] on td "プレオーダーを行う際、「特別な特典」として何を提供すべきですか？" at bounding box center [412, 384] width 342 height 76
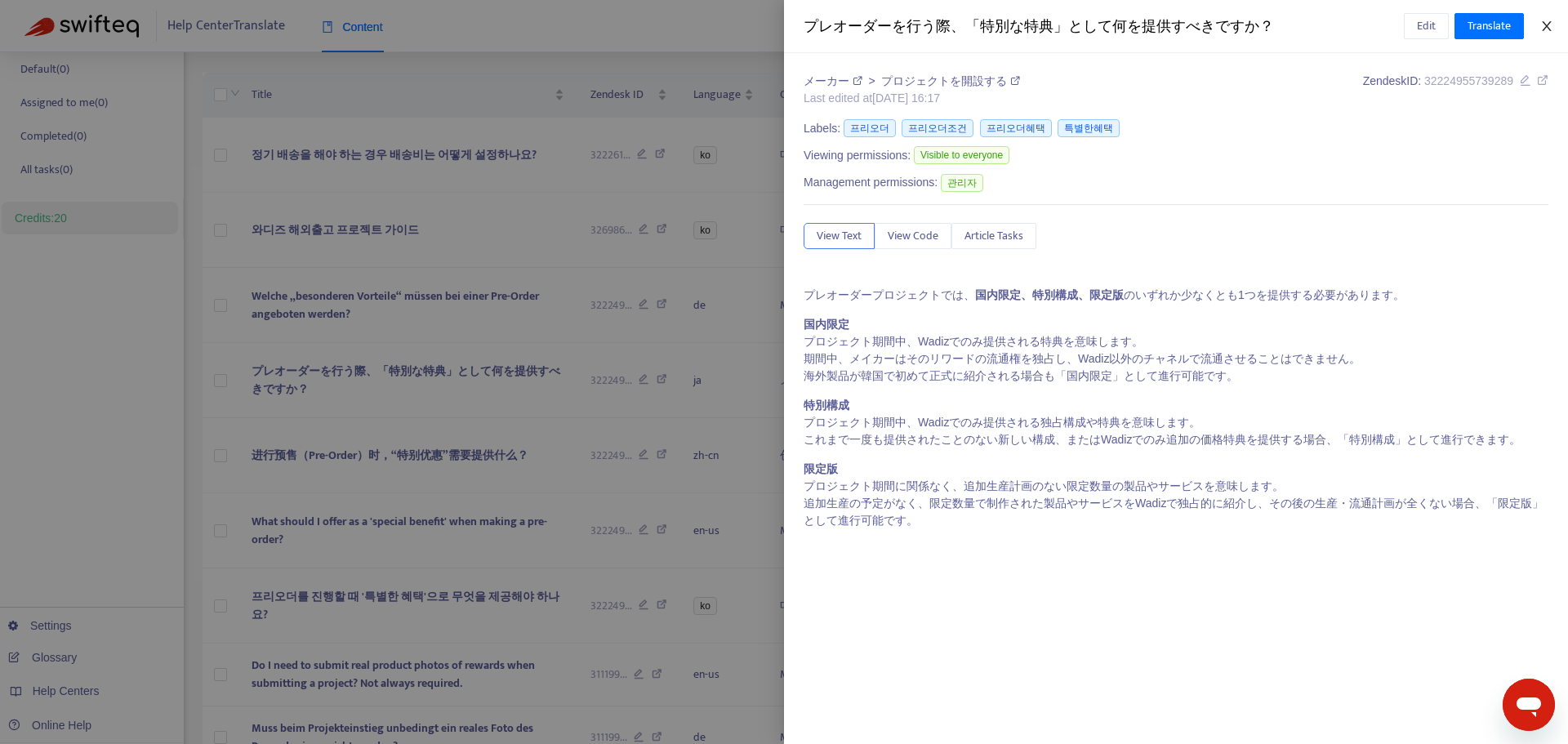
click at [1545, 22] on icon "close" at bounding box center [1546, 26] width 13 height 13
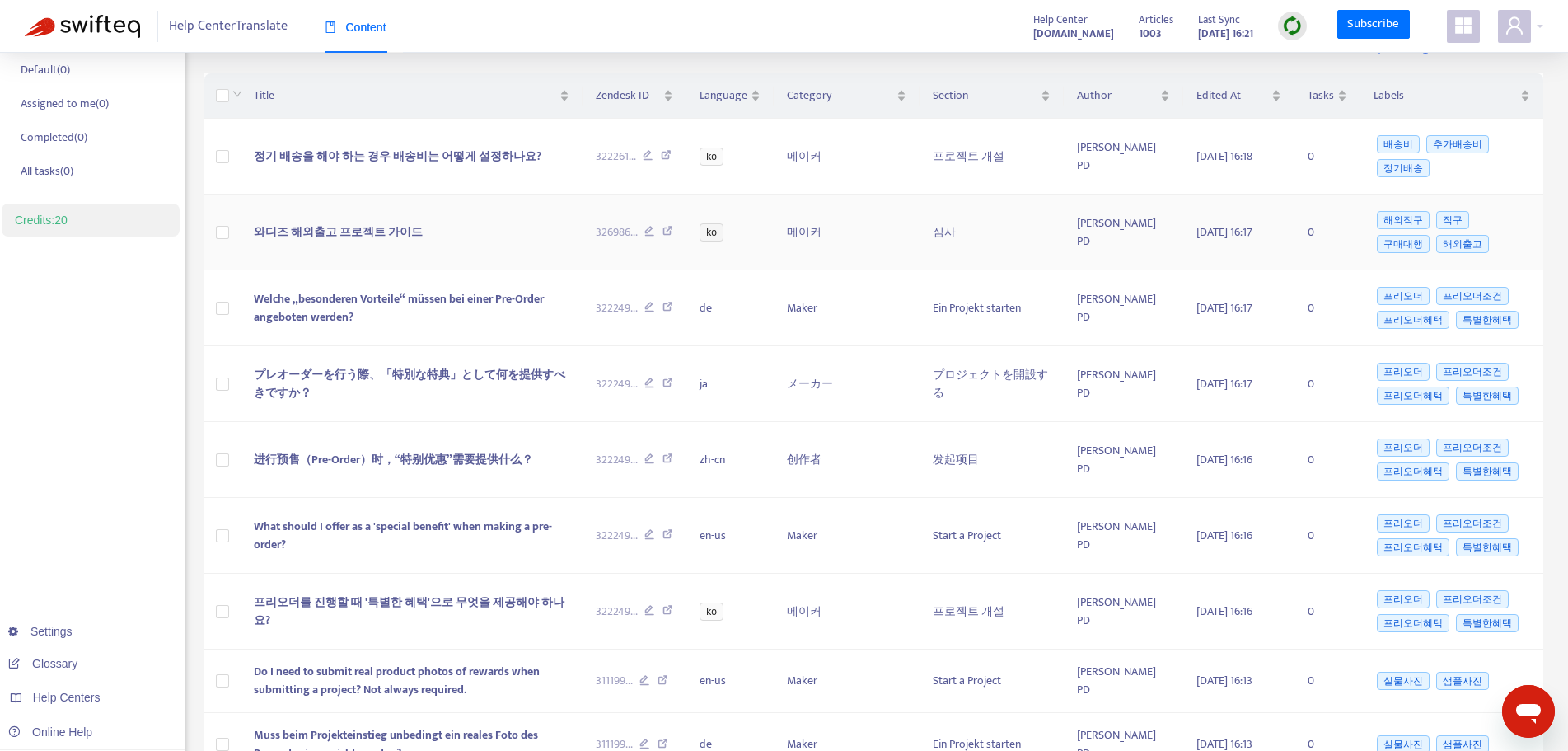
click at [324, 224] on span "와디즈 해외출고 프로젝트 가이드" at bounding box center [338, 232] width 169 height 19
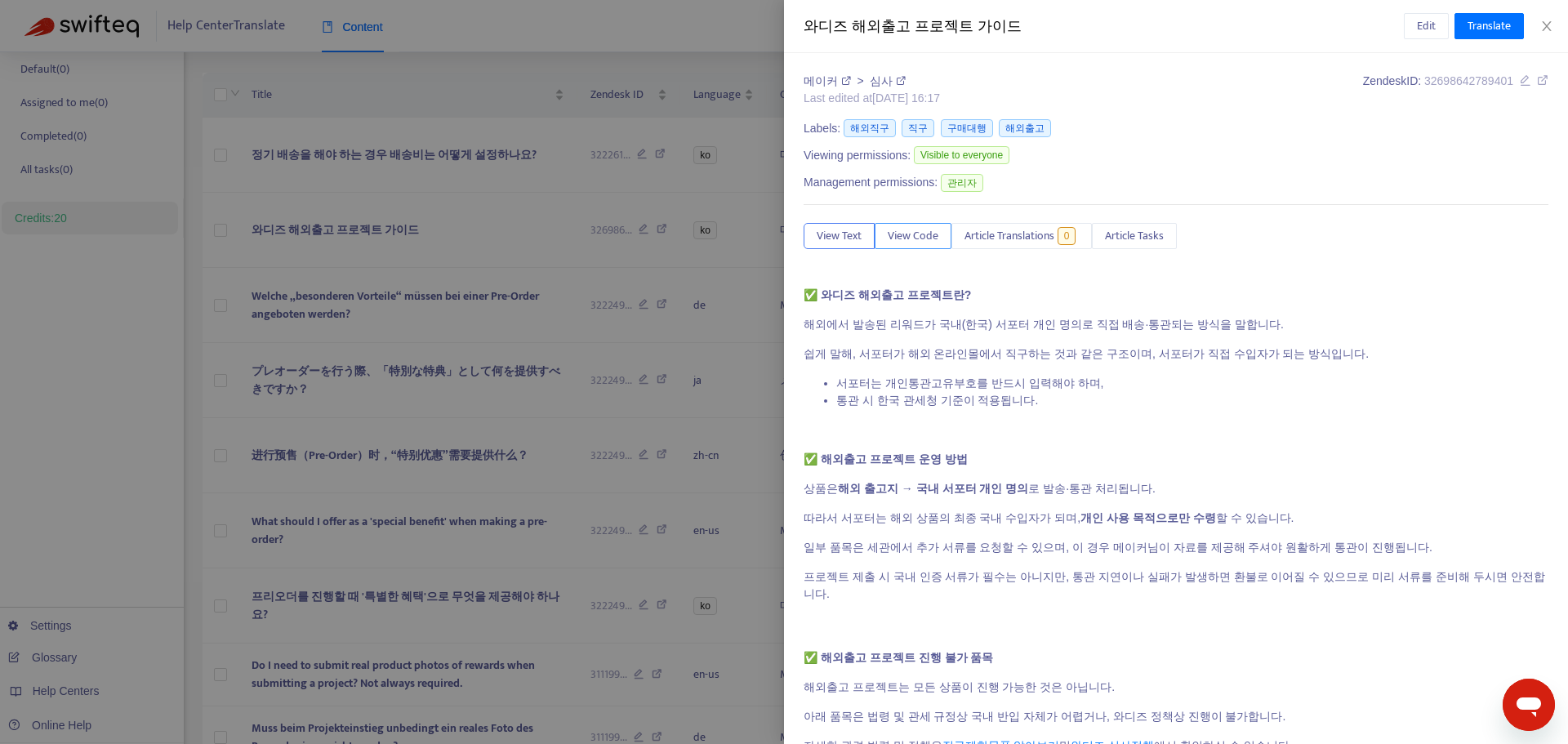
click at [931, 243] on span "View Code" at bounding box center [913, 235] width 50 height 18
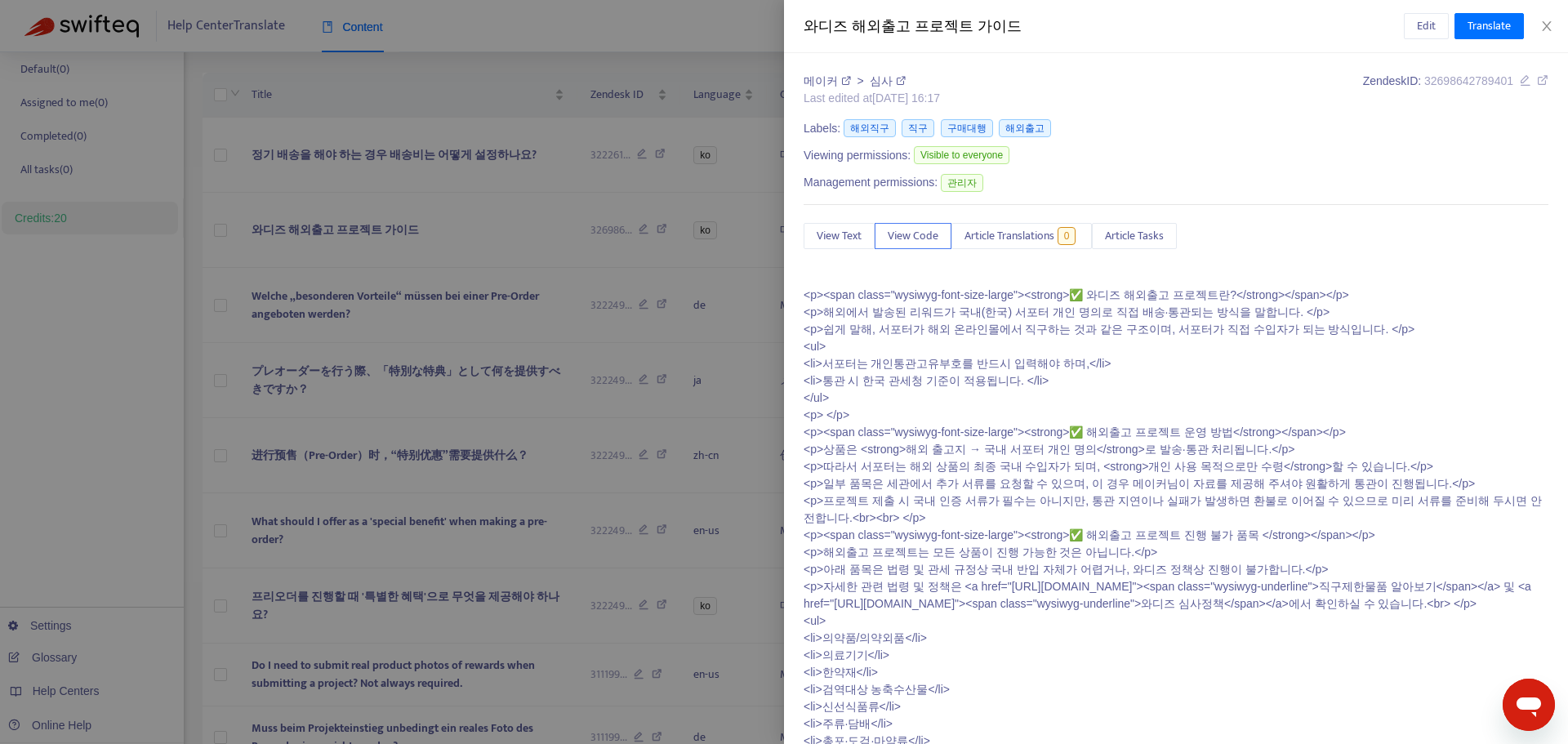
click at [996, 240] on span "Article Translations" at bounding box center [1008, 235] width 90 height 18
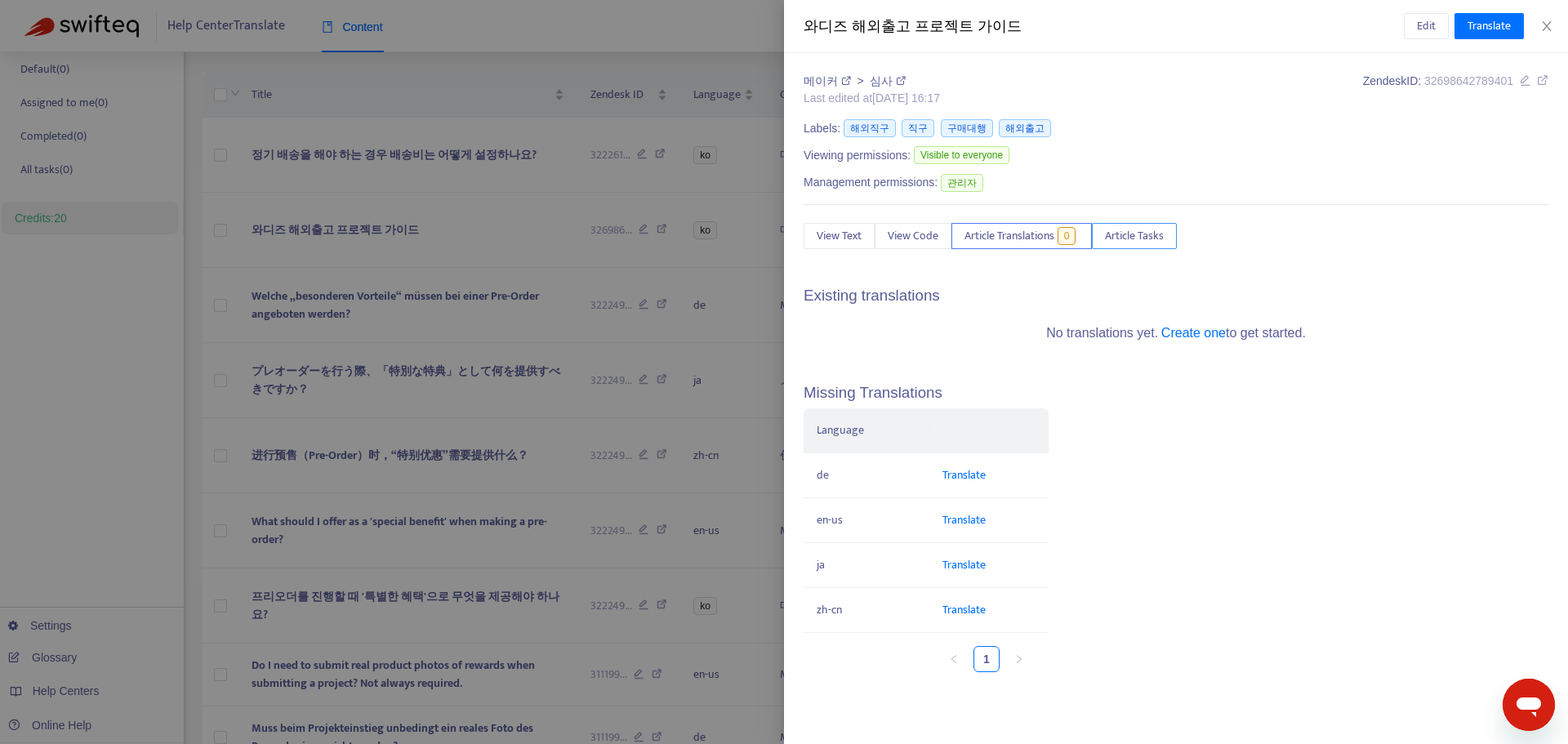
click at [1126, 241] on span "Article Tasks" at bounding box center [1134, 235] width 59 height 18
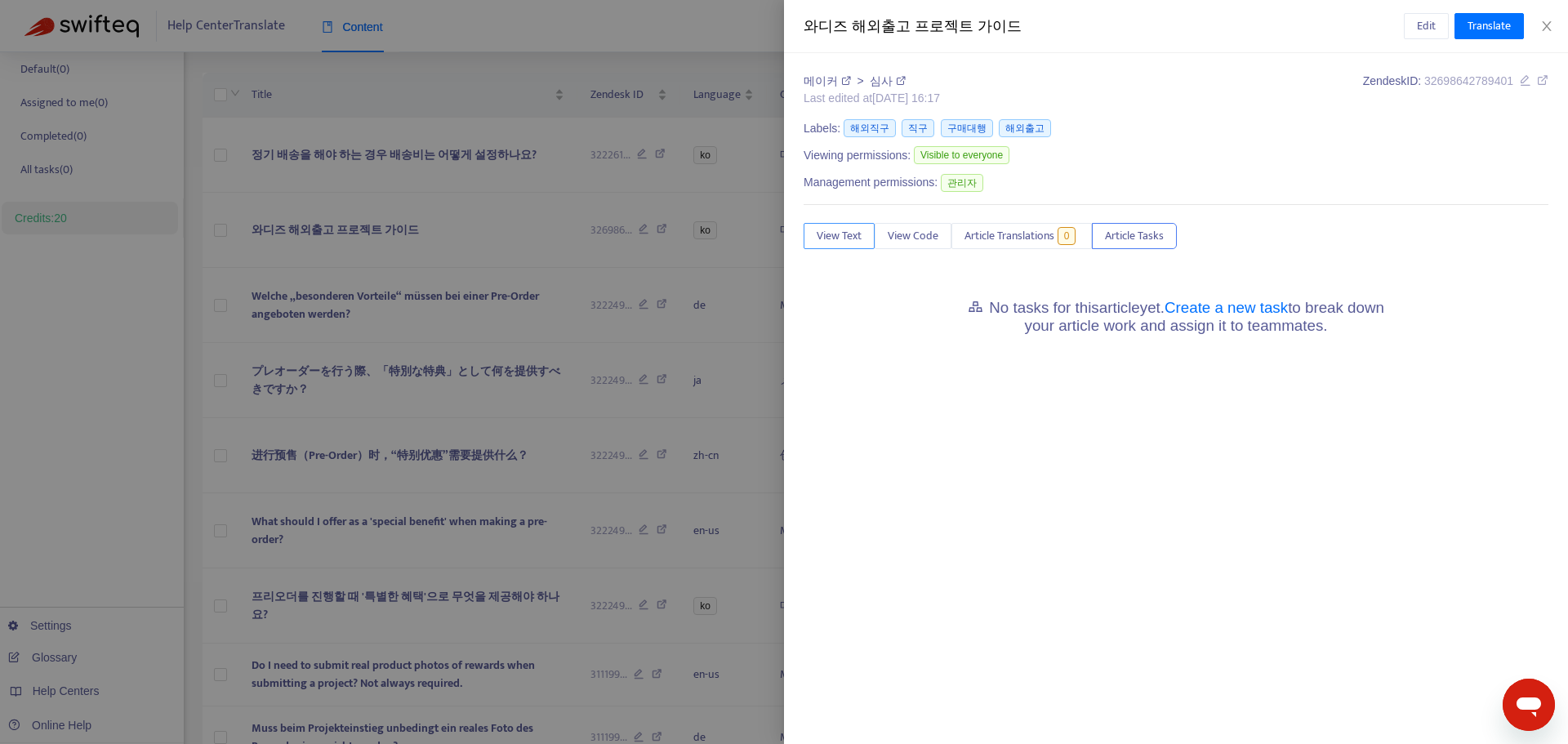
click at [857, 239] on span "View Text" at bounding box center [839, 235] width 45 height 18
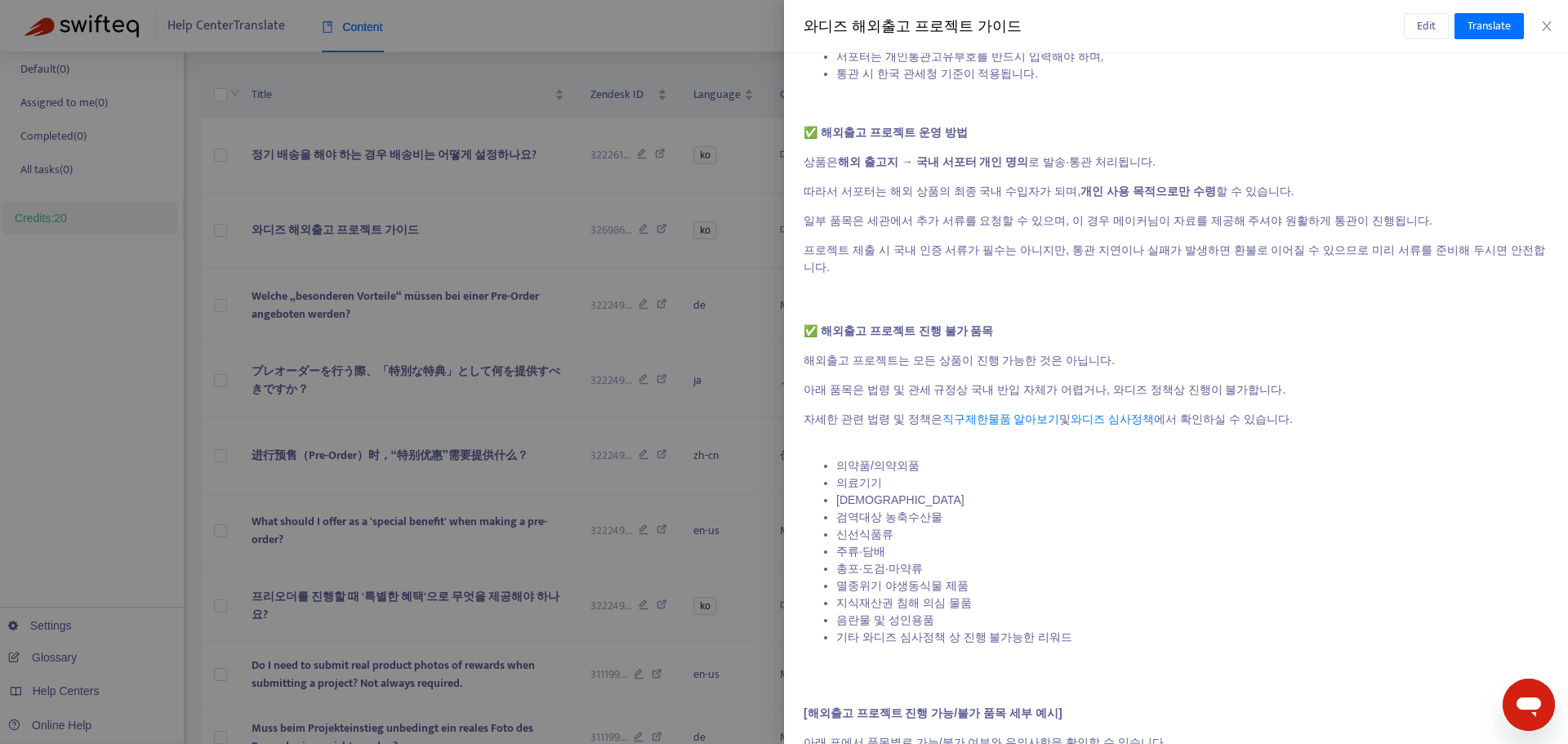
scroll to position [109, 0]
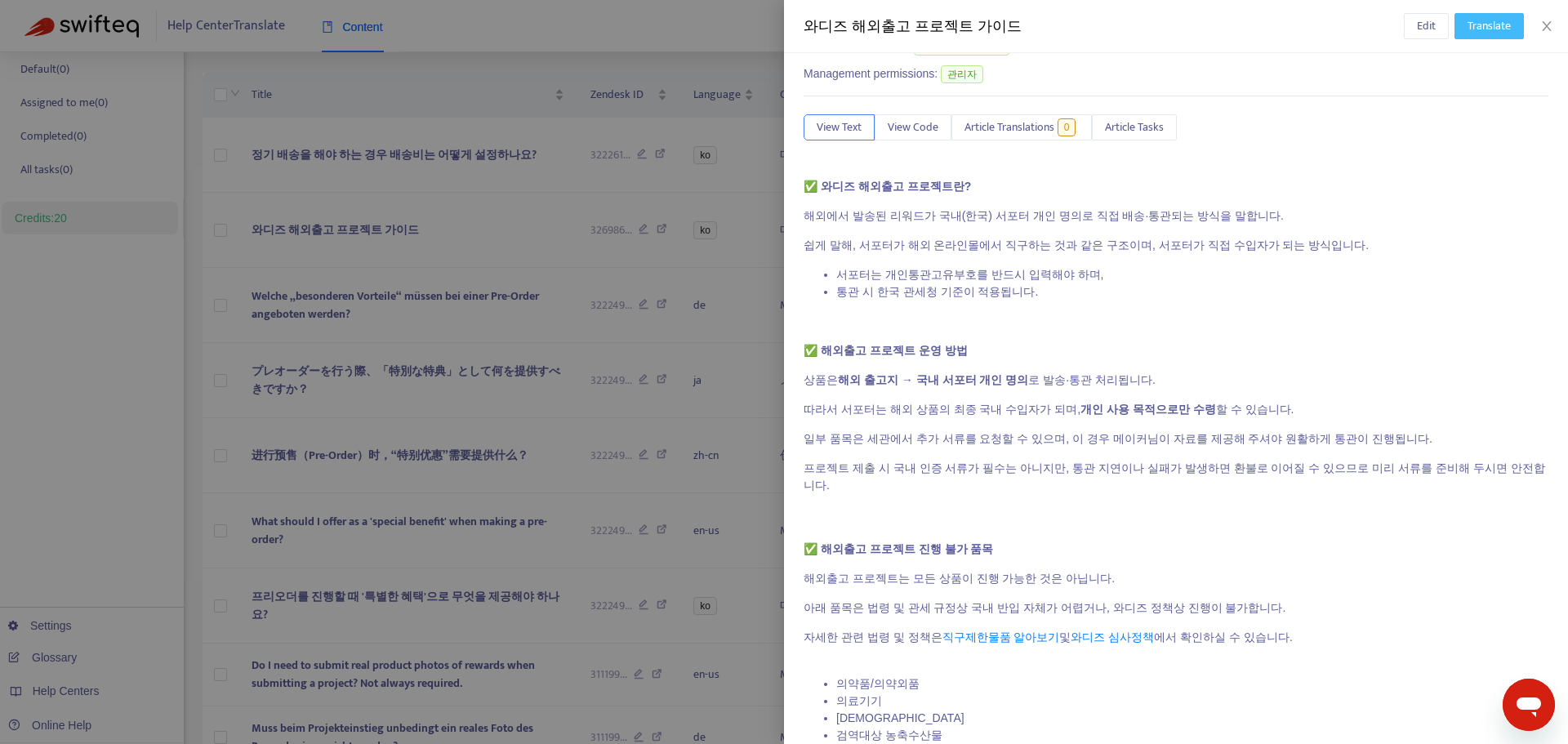
click at [1504, 17] on span "Translate" at bounding box center [1489, 25] width 44 height 18
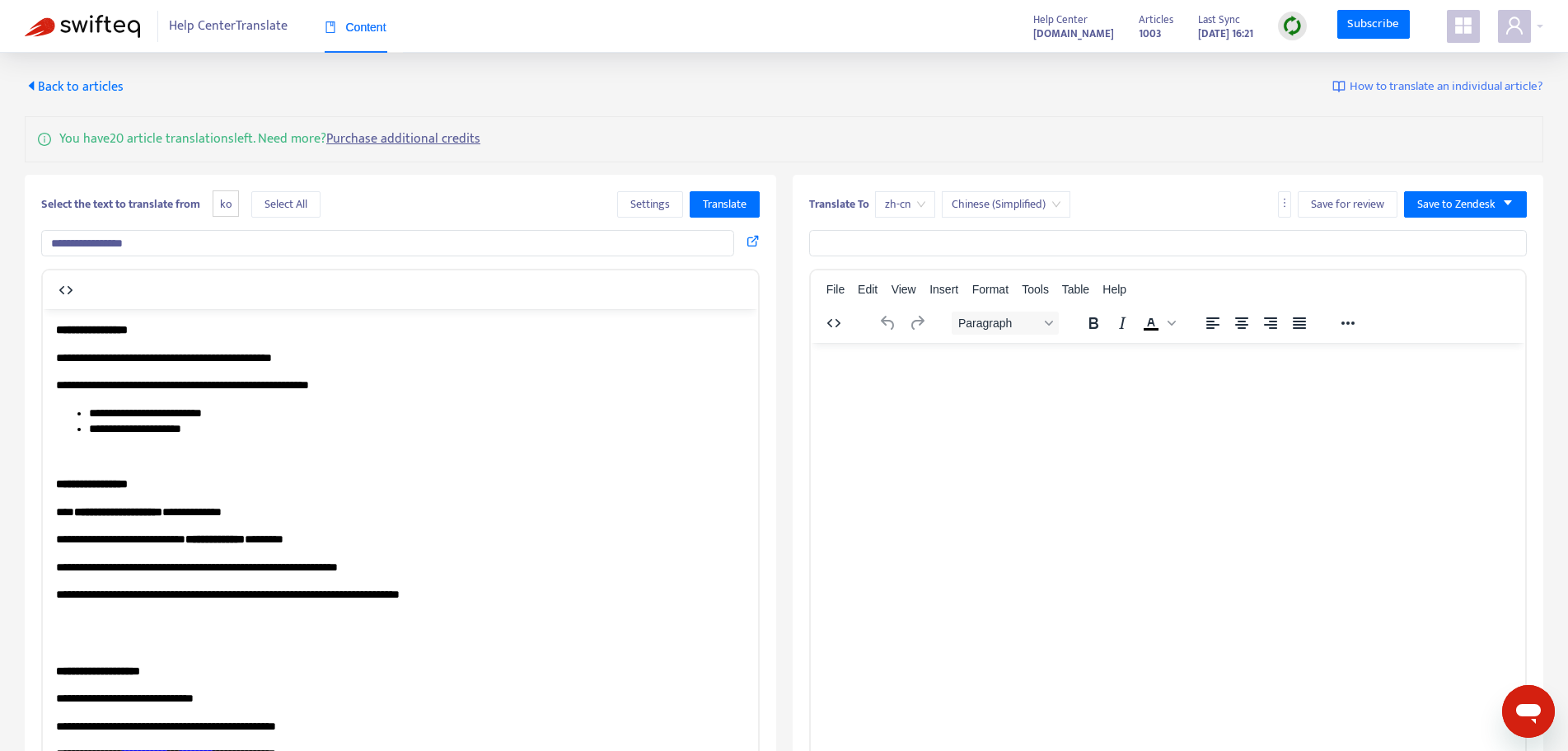
click at [1015, 385] on html at bounding box center [1167, 364] width 715 height 43
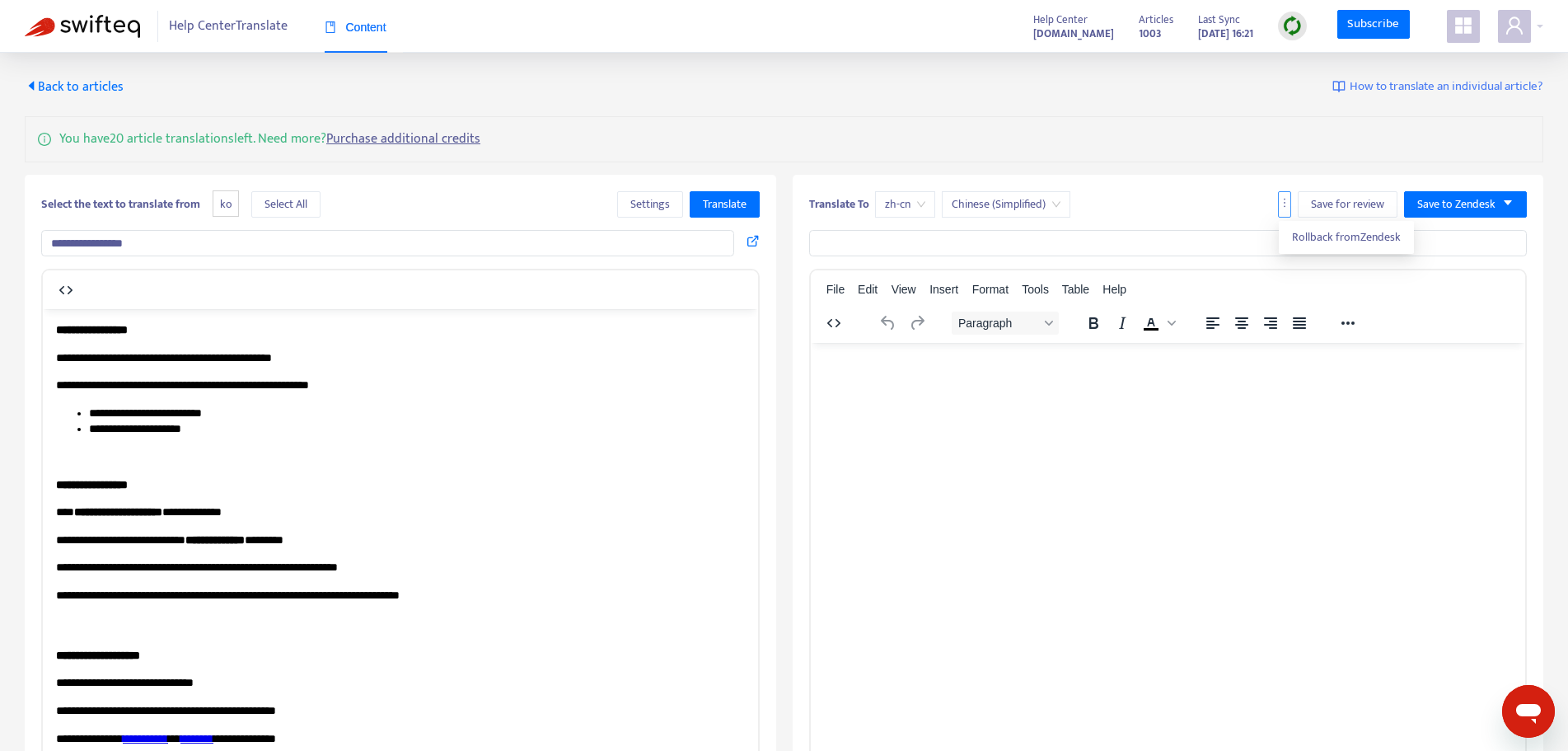
click at [1281, 205] on icon "more" at bounding box center [1285, 203] width 12 height 12
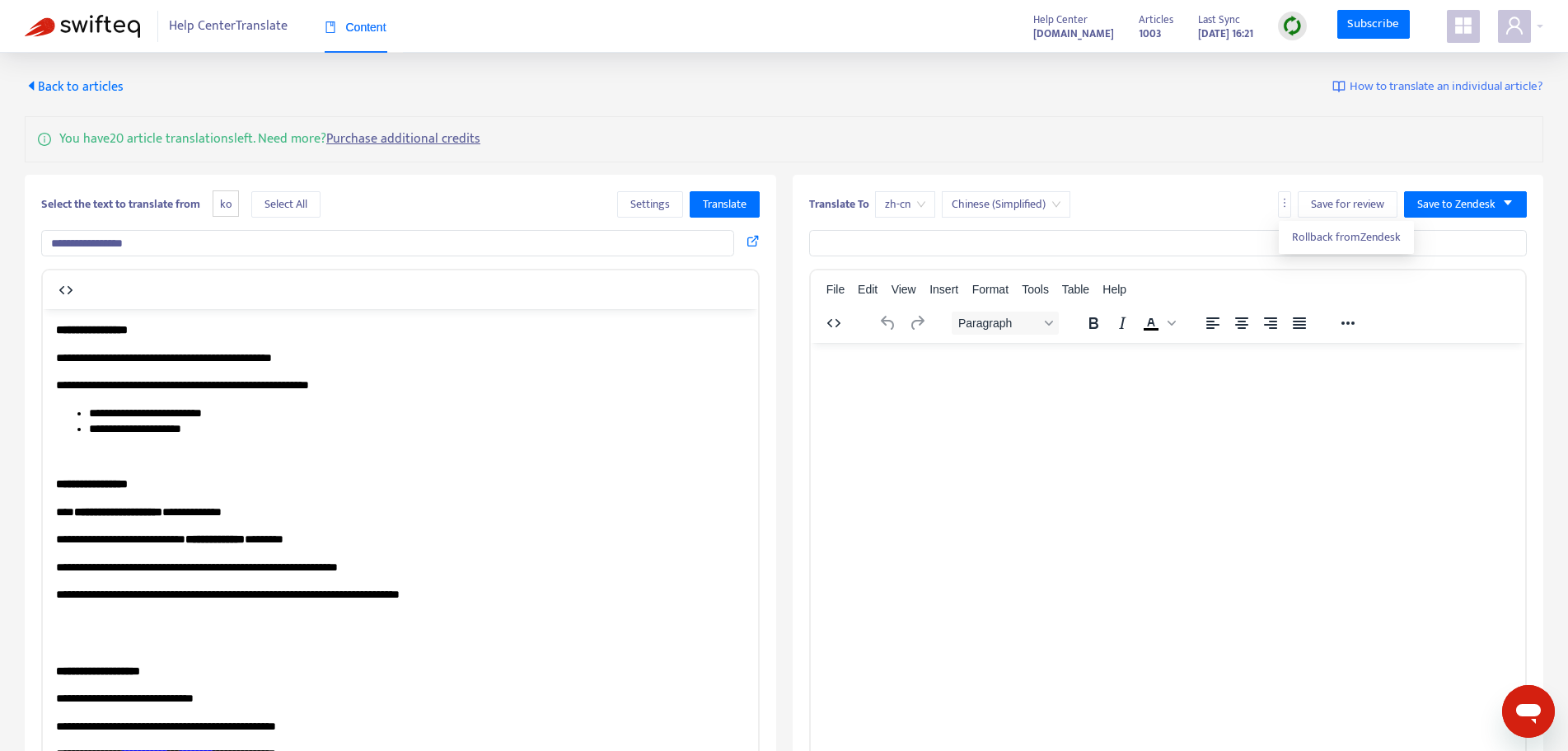
click at [1401, 385] on html at bounding box center [1167, 364] width 715 height 43
click at [1166, 385] on html at bounding box center [1167, 364] width 715 height 43
click at [717, 200] on span "Translate" at bounding box center [725, 204] width 44 height 18
click at [831, 108] on div "**********" at bounding box center [784, 511] width 1519 height 867
click at [730, 206] on span "Translate" at bounding box center [725, 204] width 44 height 18
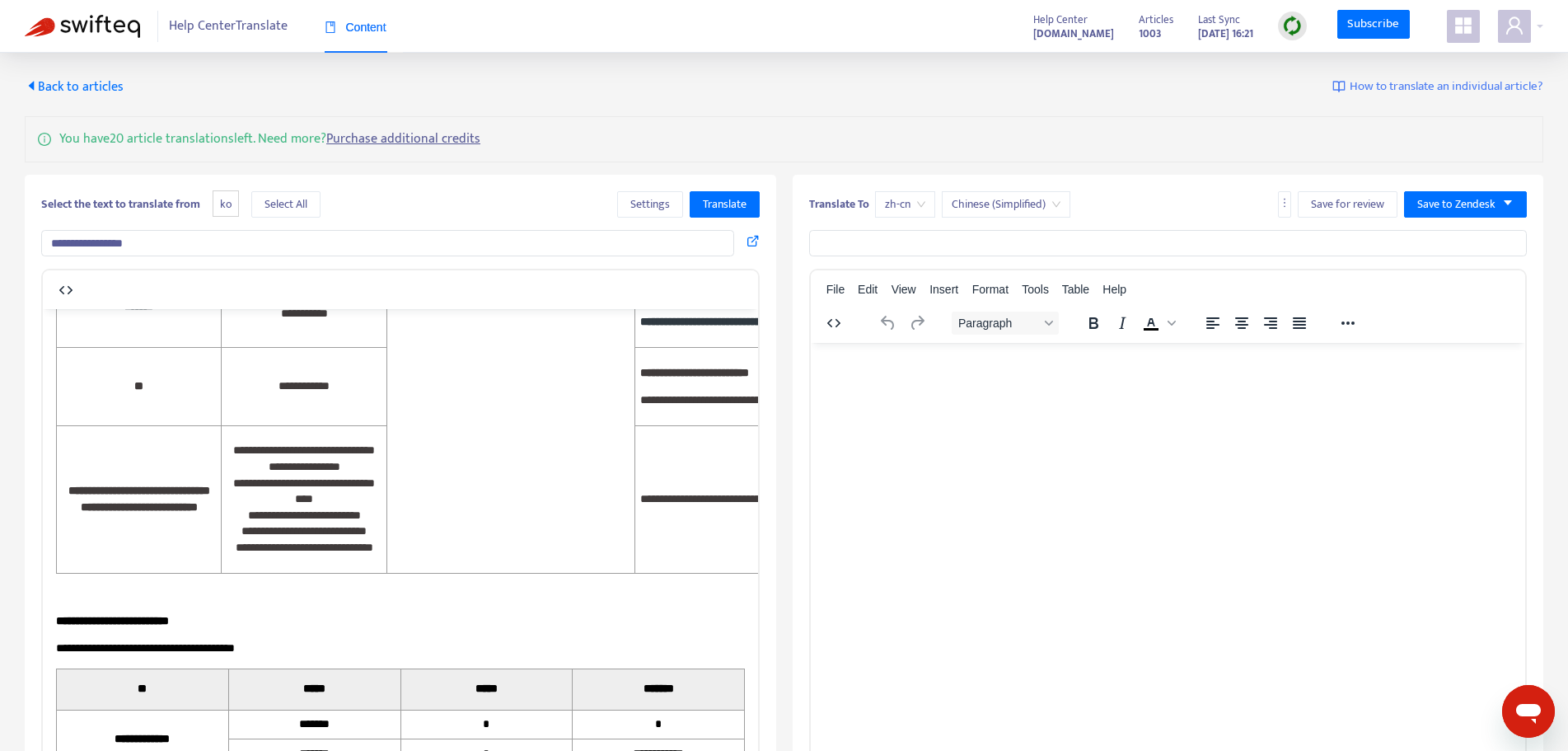
scroll to position [140, 0]
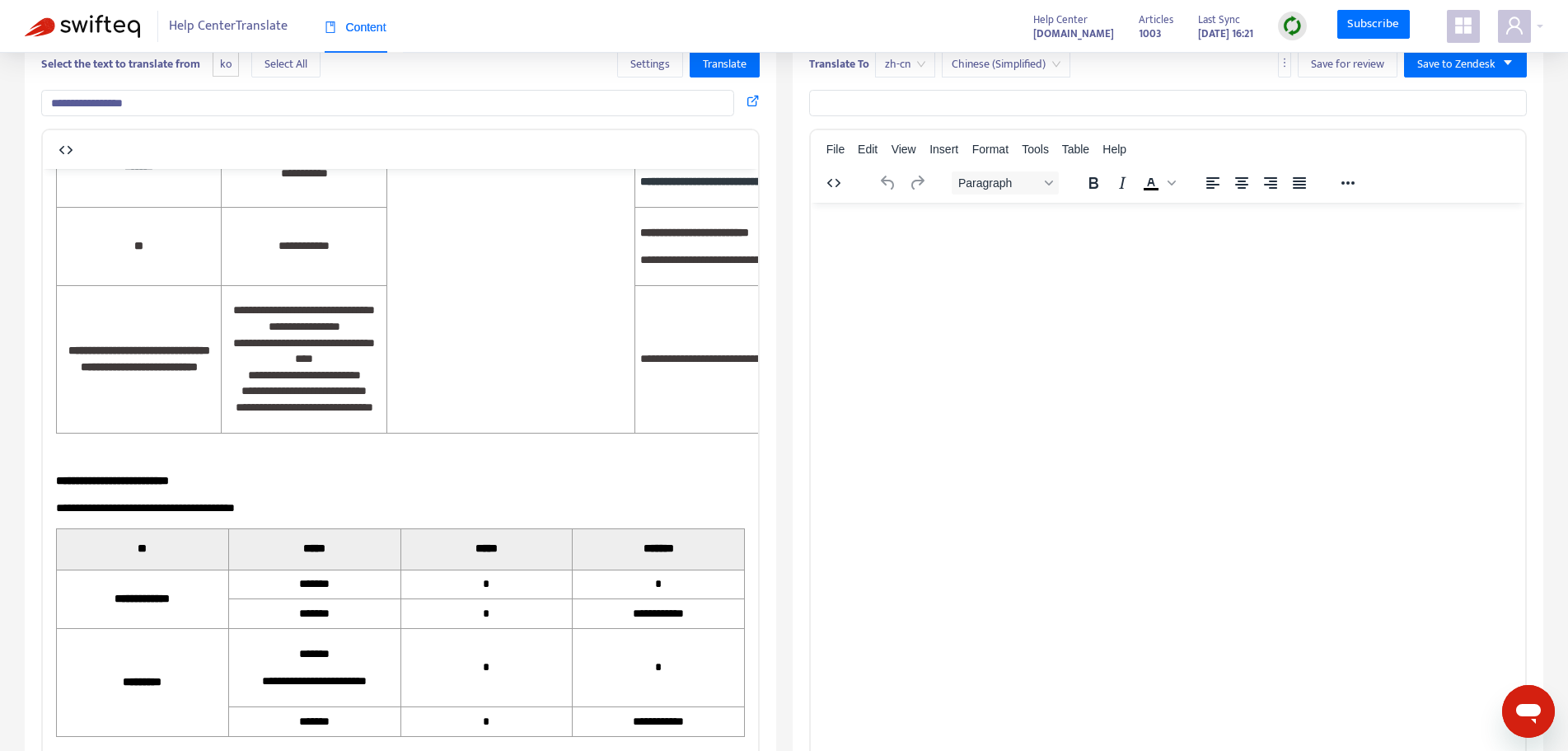
drag, startPoint x: 1503, startPoint y: 387, endPoint x: 827, endPoint y: 374, distance: 676.1
click at [871, 245] on html at bounding box center [1167, 223] width 715 height 43
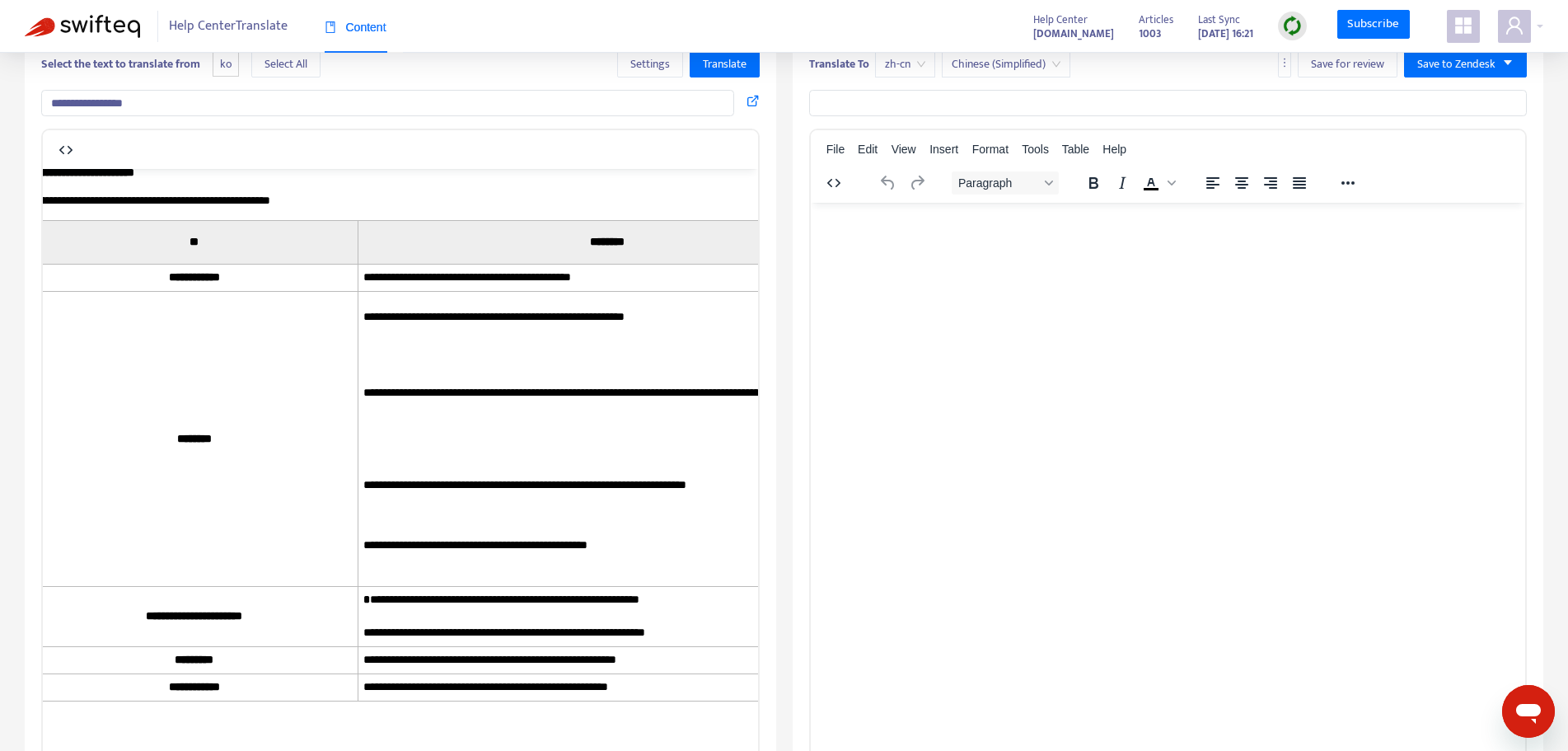
scroll to position [3500, 26]
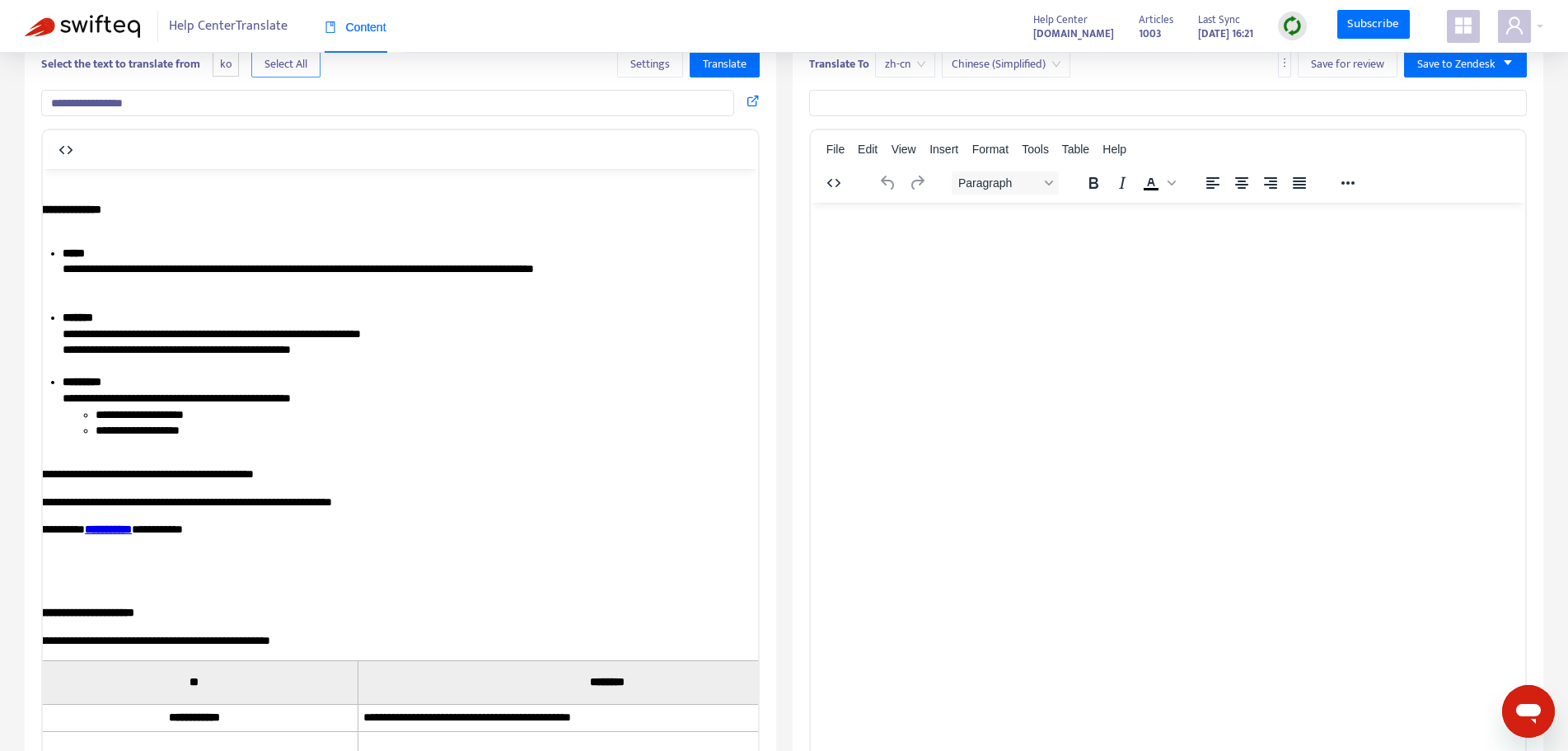
click at [308, 63] on span "Select All" at bounding box center [286, 63] width 43 height 18
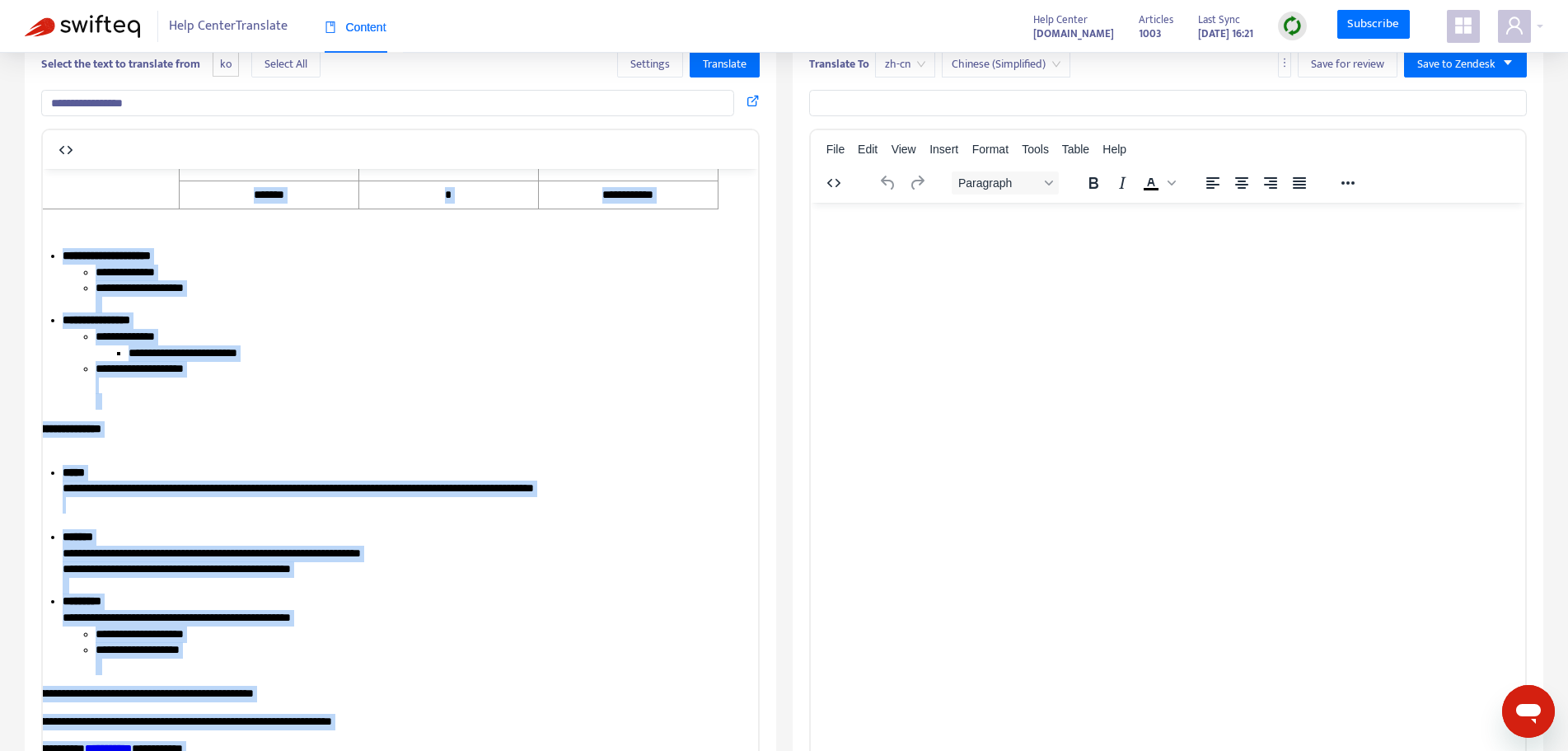
scroll to position [0, 0]
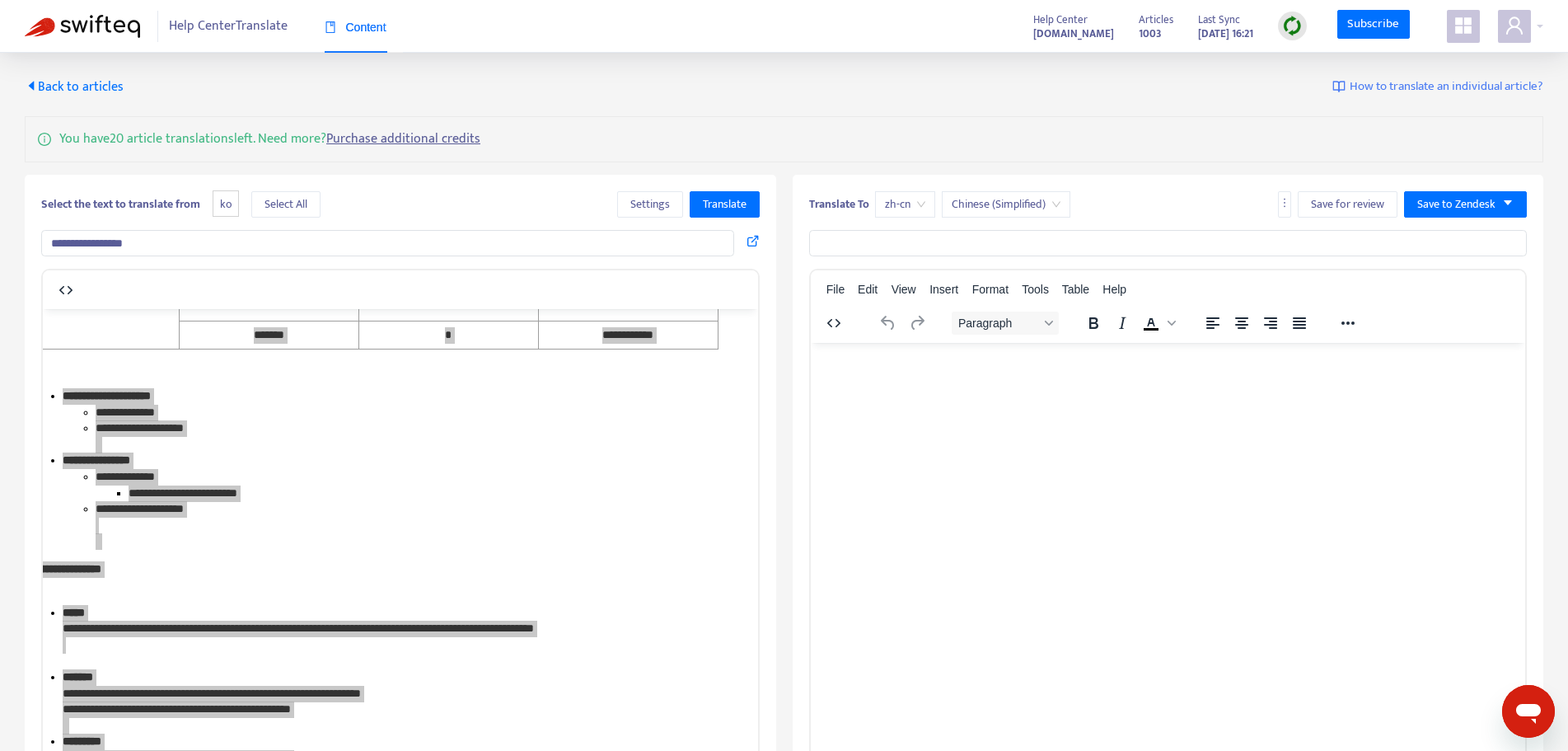
click at [106, 23] on img at bounding box center [82, 26] width 115 height 23
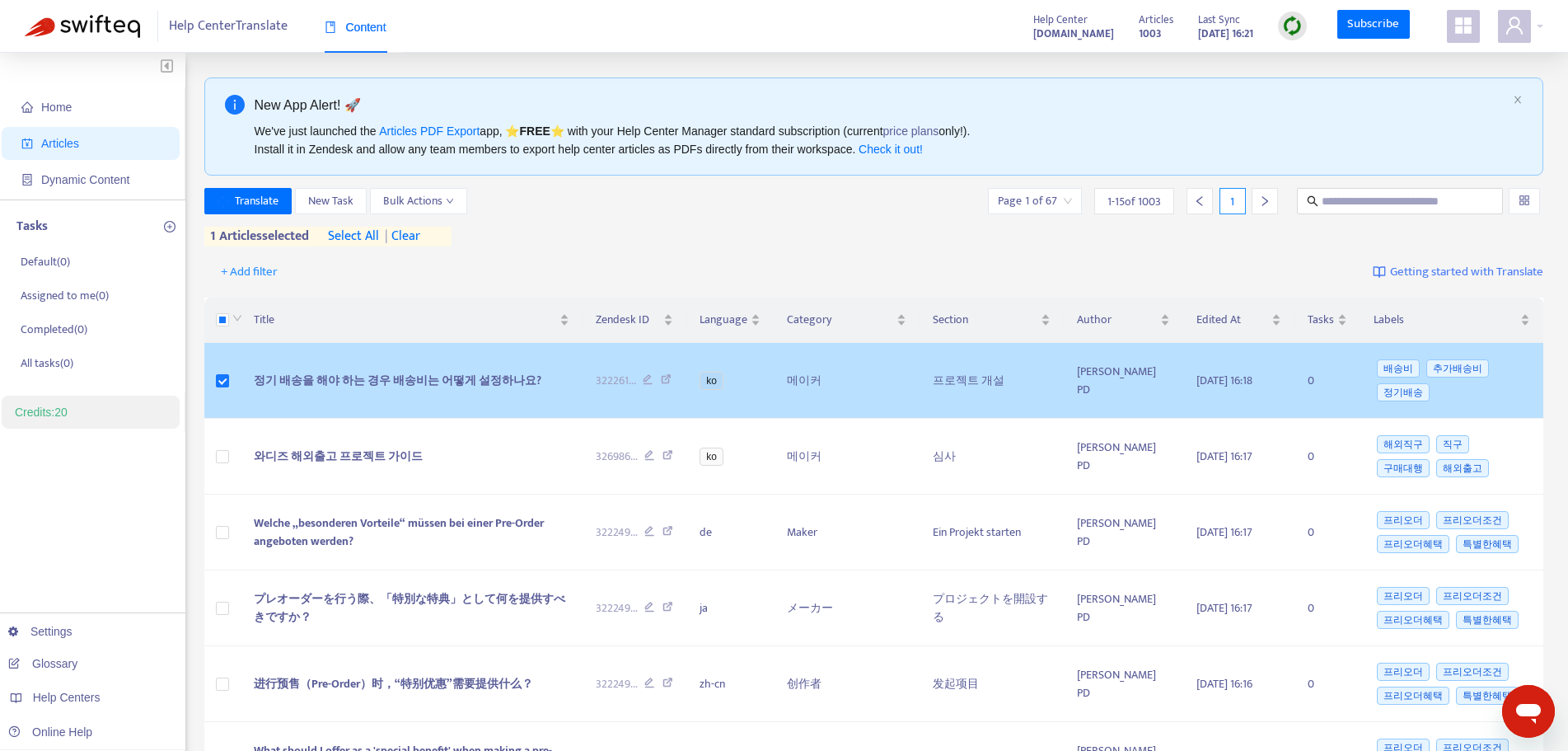
click at [425, 383] on span "정기 배송을 해야 하는 경우 배송비는 어떻게 설정하나요?" at bounding box center [397, 381] width 287 height 19
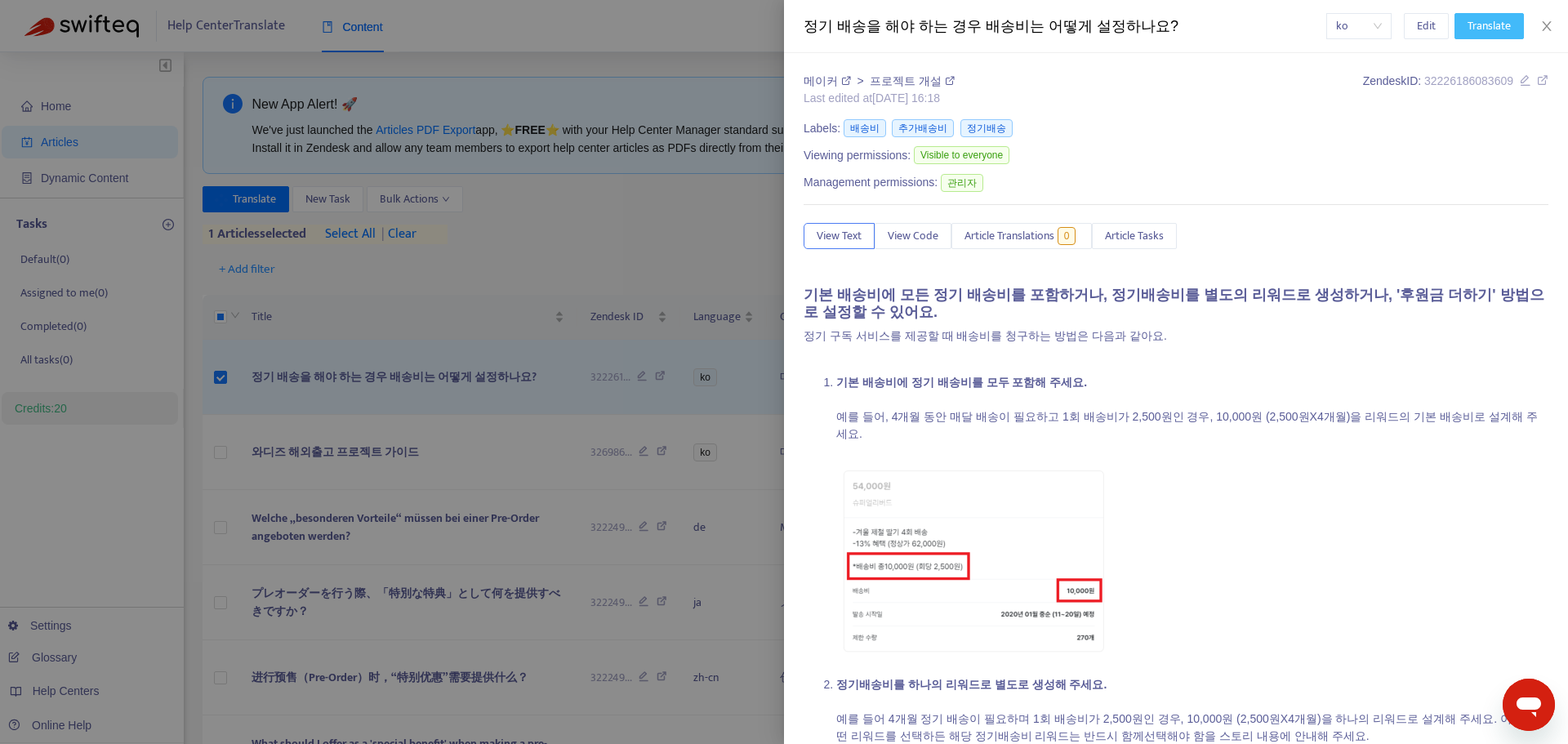
click at [1467, 28] on span "Translate" at bounding box center [1489, 25] width 44 height 18
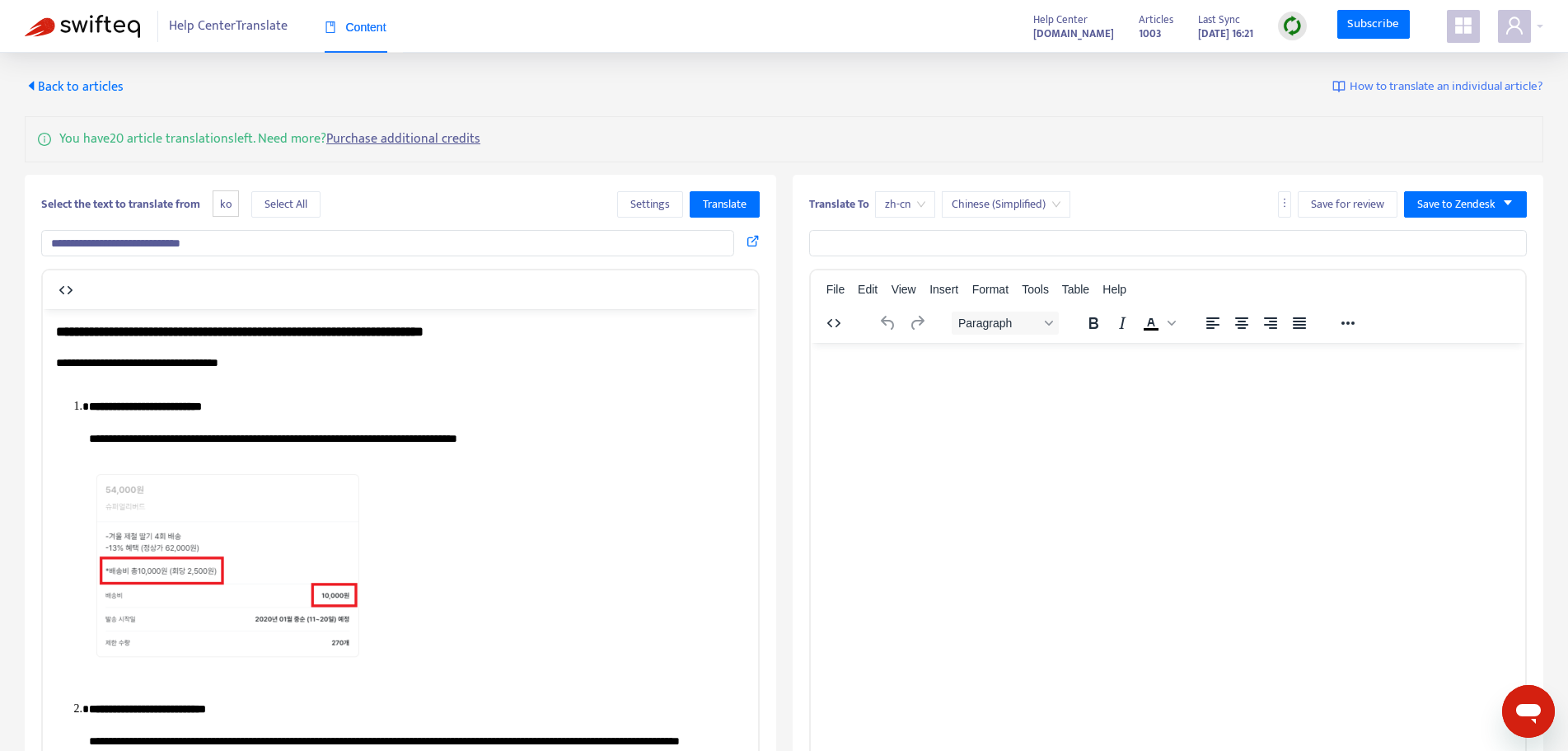
click at [550, 386] on p "**********" at bounding box center [393, 370] width 675 height 32
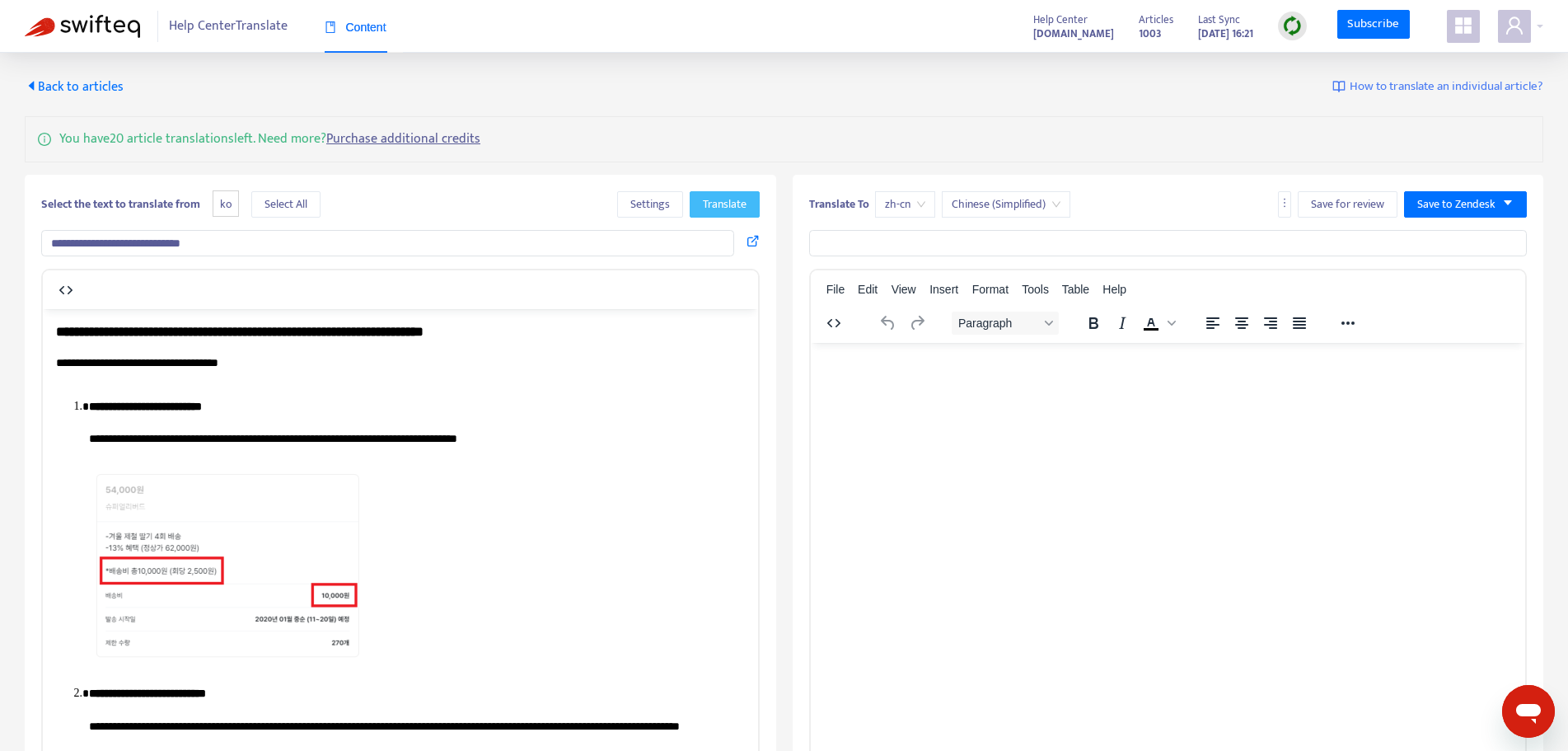
click at [737, 200] on span "Translate" at bounding box center [725, 204] width 44 height 18
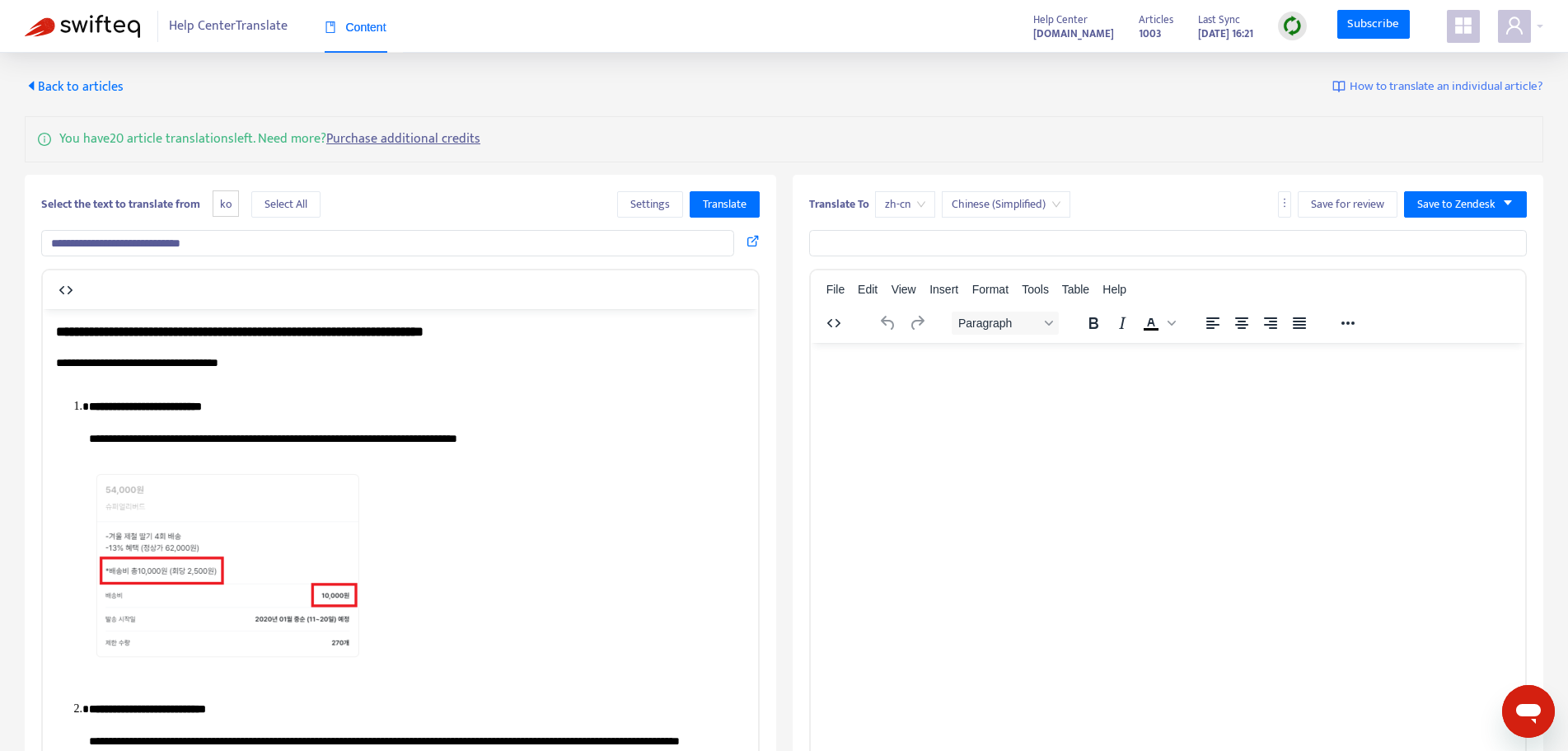
drag, startPoint x: 686, startPoint y: 141, endPoint x: 657, endPoint y: 142, distance: 29.0
click at [676, 143] on div "You have 20 article translations left. Need more? Purchase additional credits" at bounding box center [784, 139] width 1519 height 47
click at [310, 218] on div "**********" at bounding box center [400, 560] width 751 height 770
click at [309, 214] on button "Select All" at bounding box center [286, 204] width 69 height 26
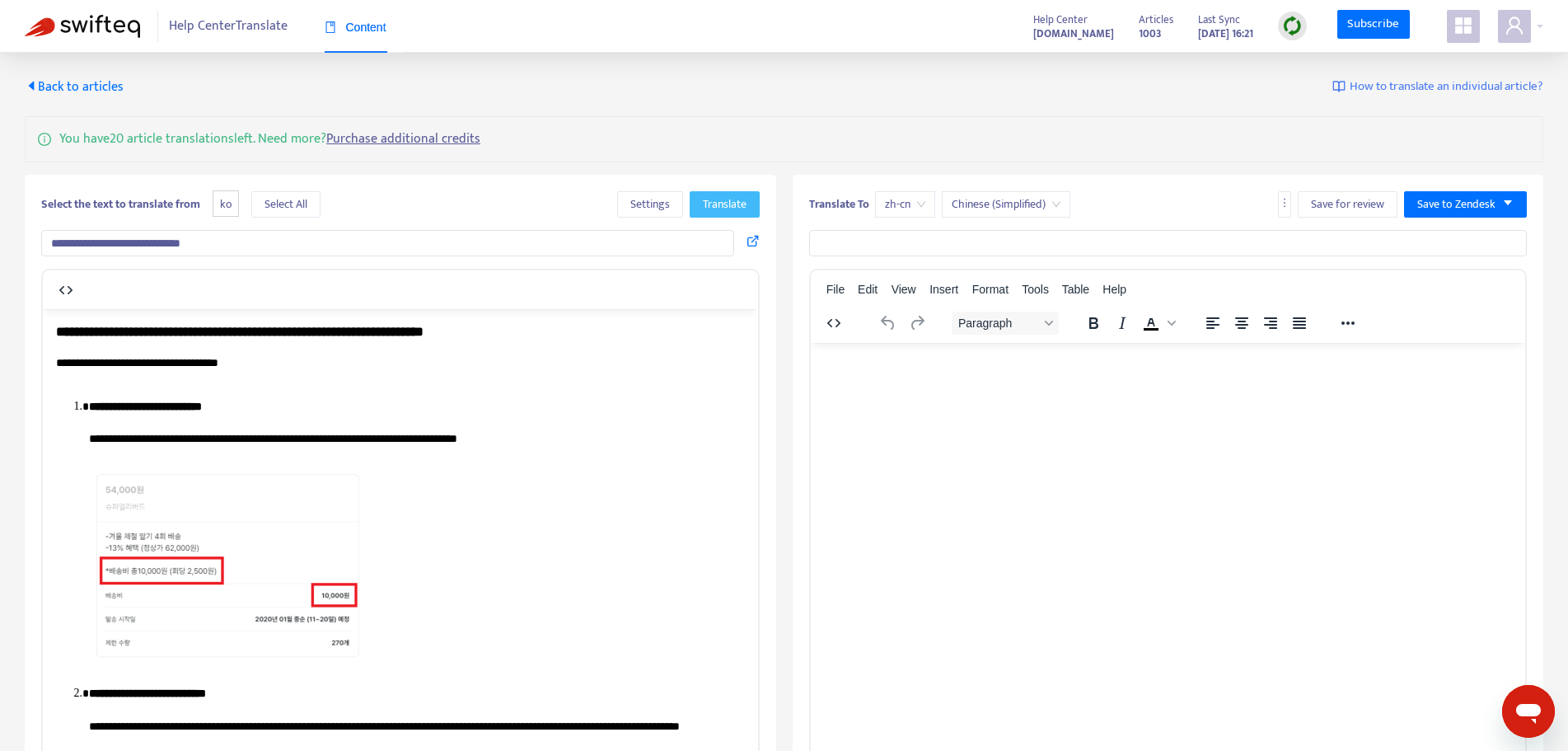
click at [722, 200] on span "Translate" at bounding box center [725, 204] width 44 height 18
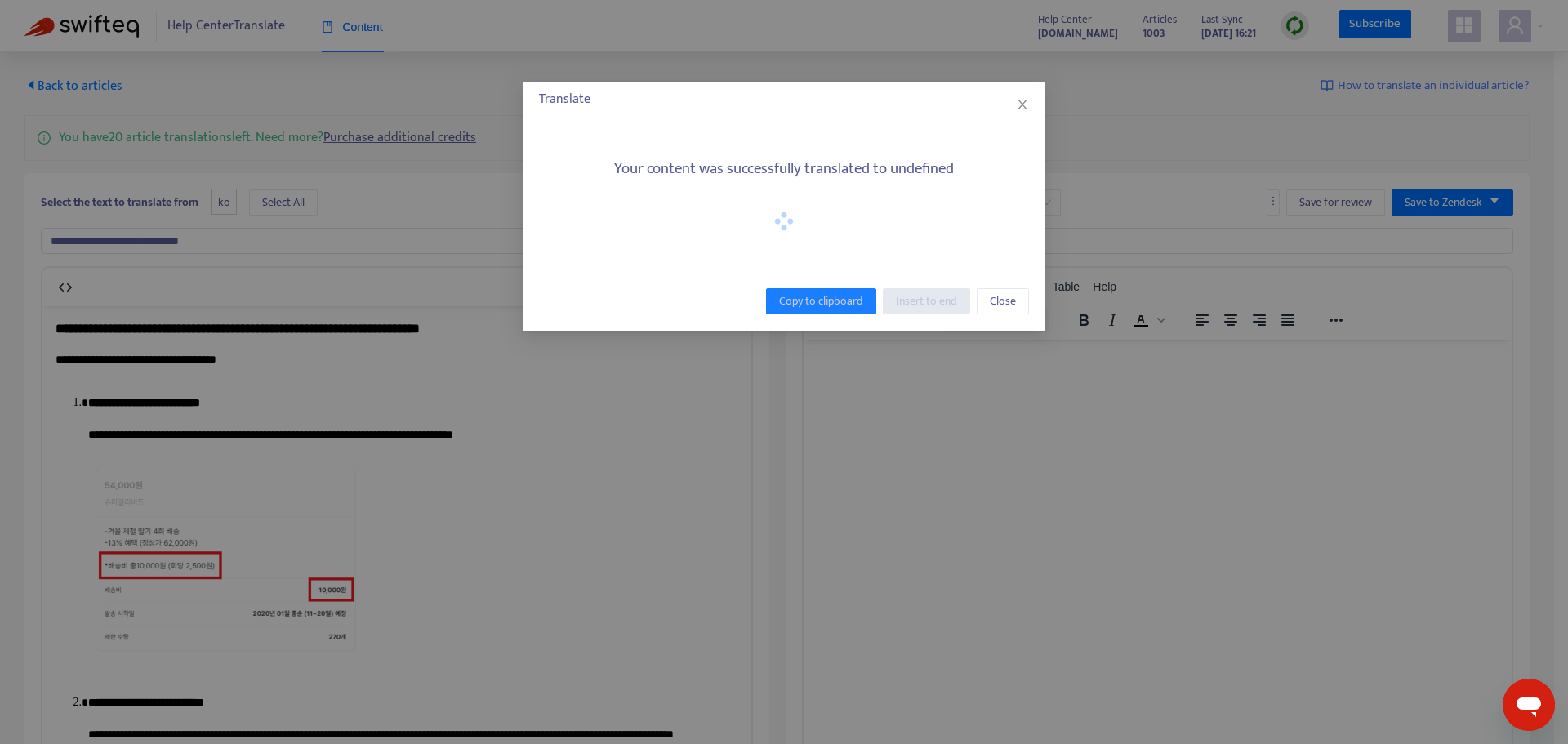
drag, startPoint x: 976, startPoint y: 168, endPoint x: 742, endPoint y: 194, distance: 235.4
click at [742, 191] on div "Your content was successfully translated to undefined" at bounding box center [783, 194] width 490 height 105
drag, startPoint x: 630, startPoint y: 173, endPoint x: 961, endPoint y: 178, distance: 331.0
click at [961, 178] on div "Your content was successfully translated to undefined" at bounding box center [783, 194] width 490 height 105
click at [970, 191] on div "Your content was successfully translated to undefined" at bounding box center [783, 194] width 490 height 105
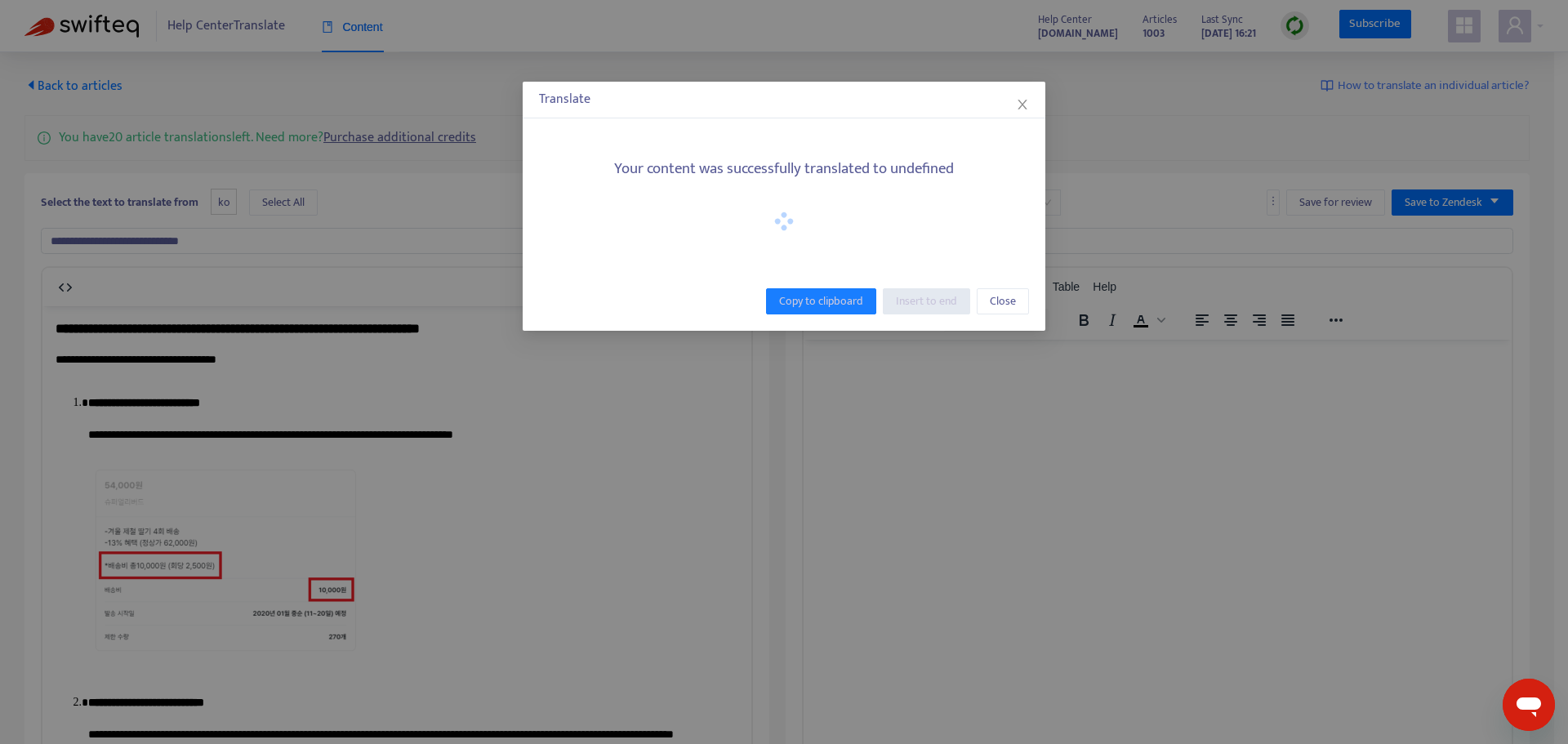
drag, startPoint x: 988, startPoint y: 163, endPoint x: 981, endPoint y: 182, distance: 20.2
click at [986, 163] on h5 "Your content was successfully translated to undefined" at bounding box center [783, 169] width 490 height 18
click at [1006, 304] on span "Close" at bounding box center [1002, 301] width 26 height 18
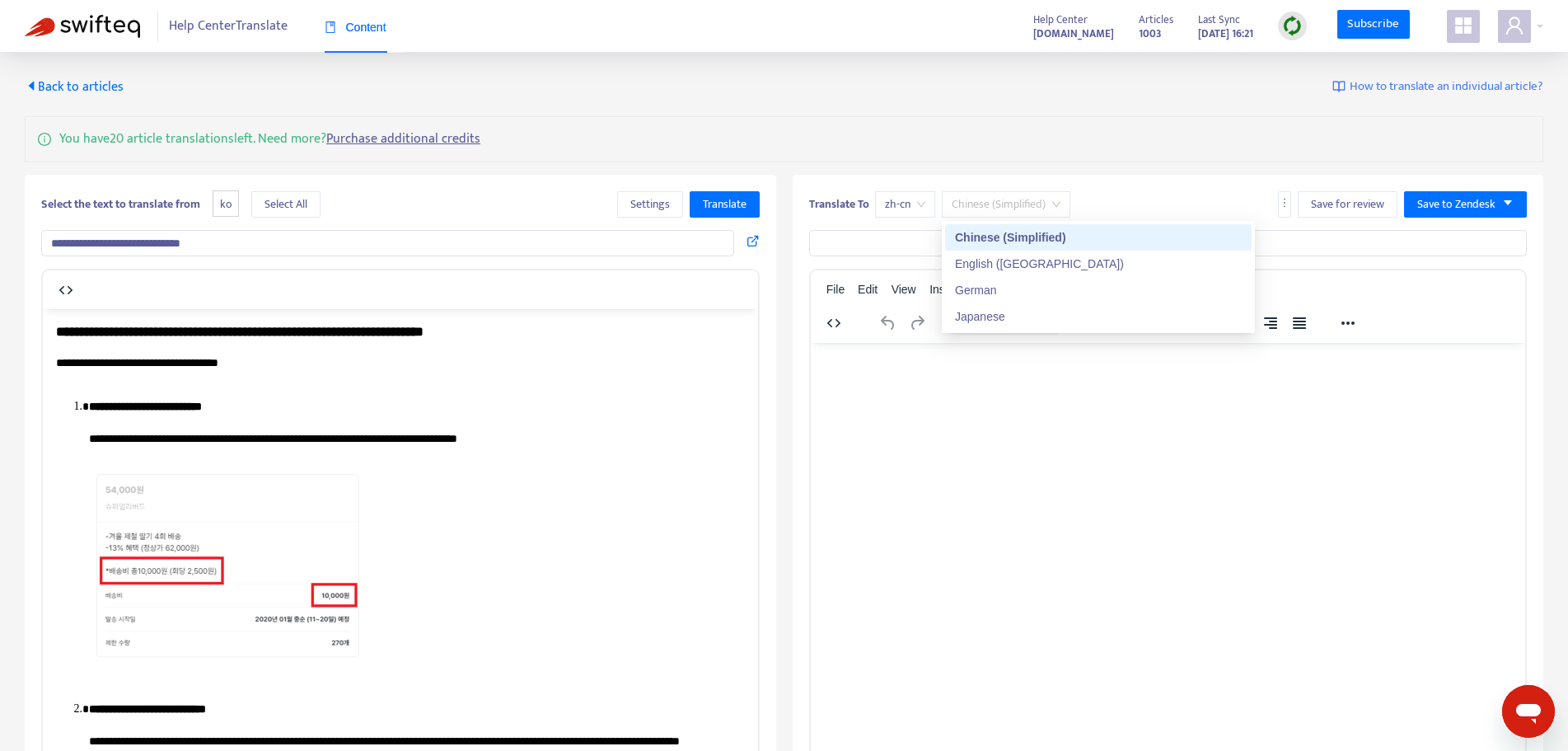
click at [1056, 211] on span "Chinese (Simplified)" at bounding box center [1006, 204] width 109 height 25
click at [1122, 131] on div "You have 20 article translations left. Need more? Purchase additional credits" at bounding box center [784, 139] width 1519 height 47
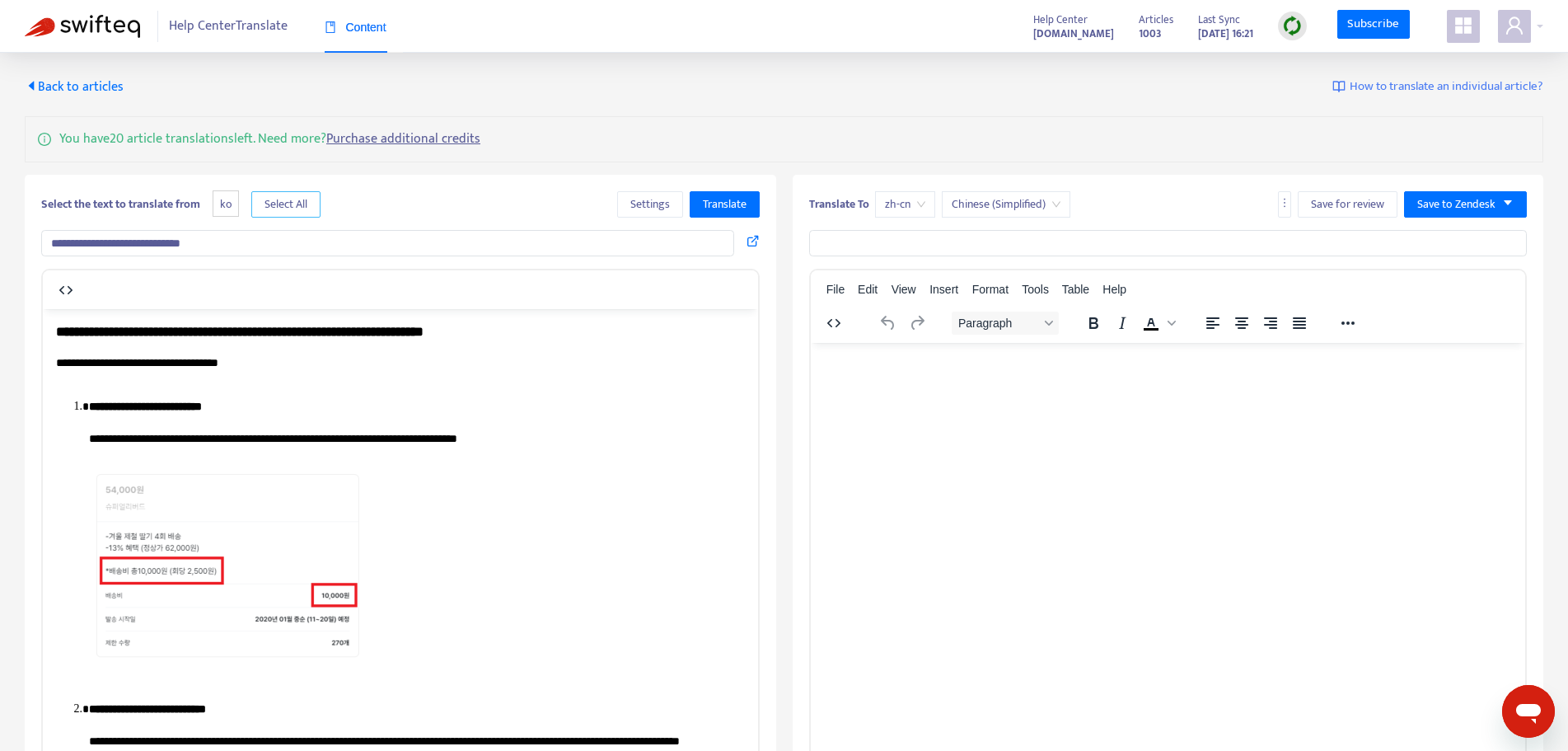
drag, startPoint x: 288, startPoint y: 200, endPoint x: 303, endPoint y: 211, distance: 18.6
click at [401, 211] on div "Select the text to translate from ko Select All Settings Translate" at bounding box center [401, 204] width 718 height 26
click at [230, 200] on span "ko" at bounding box center [226, 204] width 26 height 27
drag, startPoint x: 223, startPoint y: 206, endPoint x: 278, endPoint y: 203, distance: 55.1
click at [224, 206] on span "ko" at bounding box center [226, 204] width 26 height 27
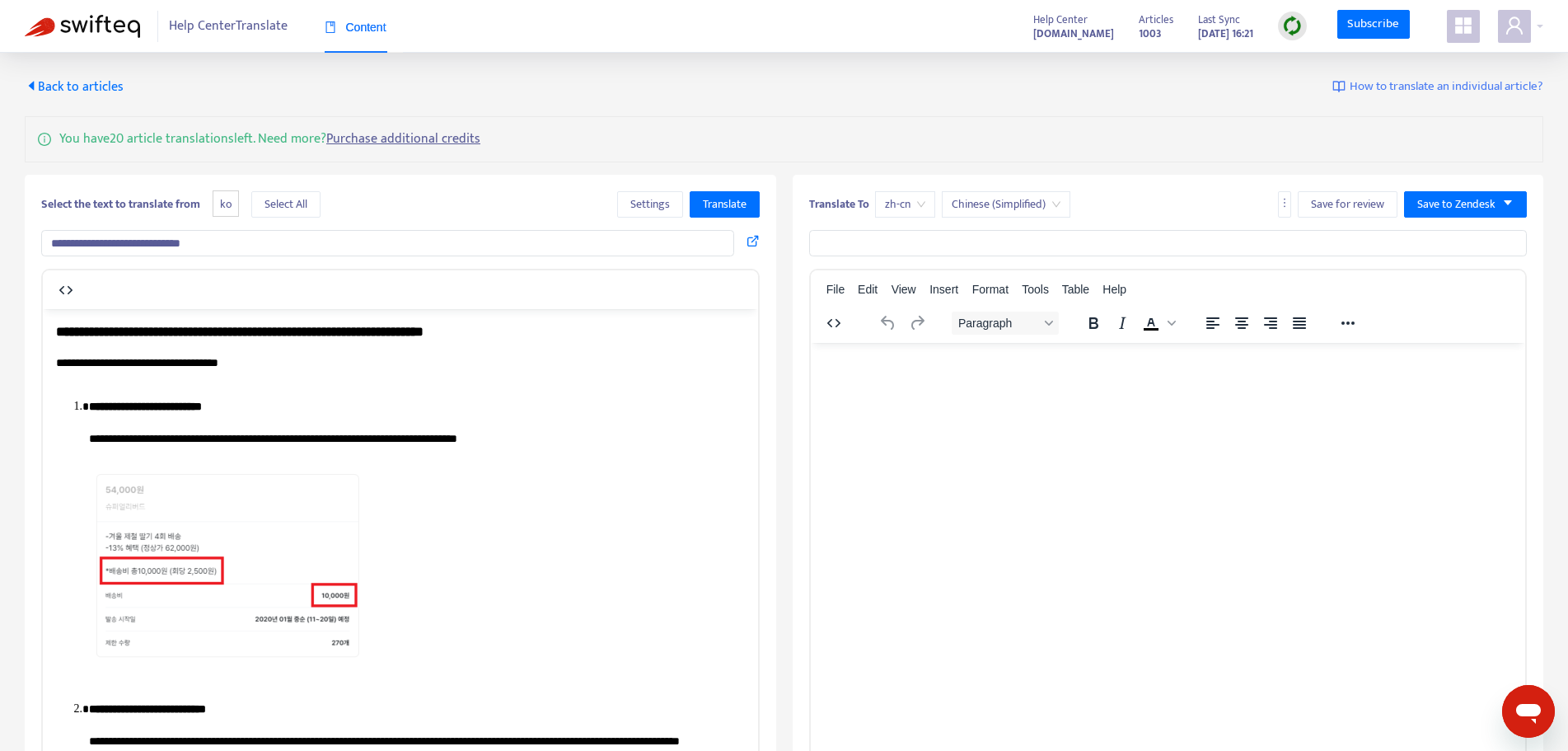
click at [226, 200] on span "ko" at bounding box center [226, 204] width 26 height 27
click at [288, 206] on span "Select All" at bounding box center [286, 204] width 43 height 18
click at [1012, 212] on span "Chinese (Simplified)" at bounding box center [1006, 204] width 109 height 25
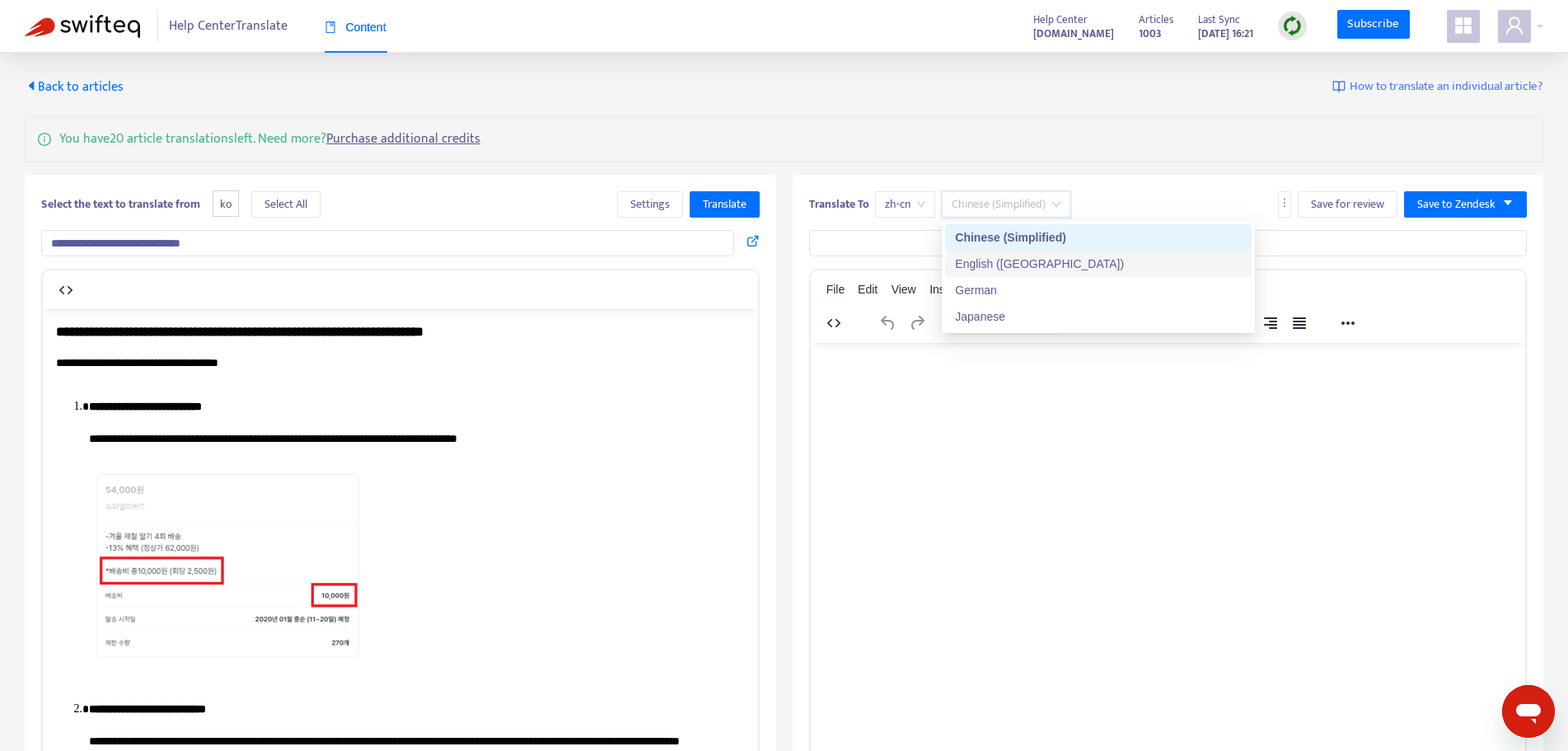
click at [1029, 266] on div "English ([GEOGRAPHIC_DATA])" at bounding box center [1098, 263] width 287 height 18
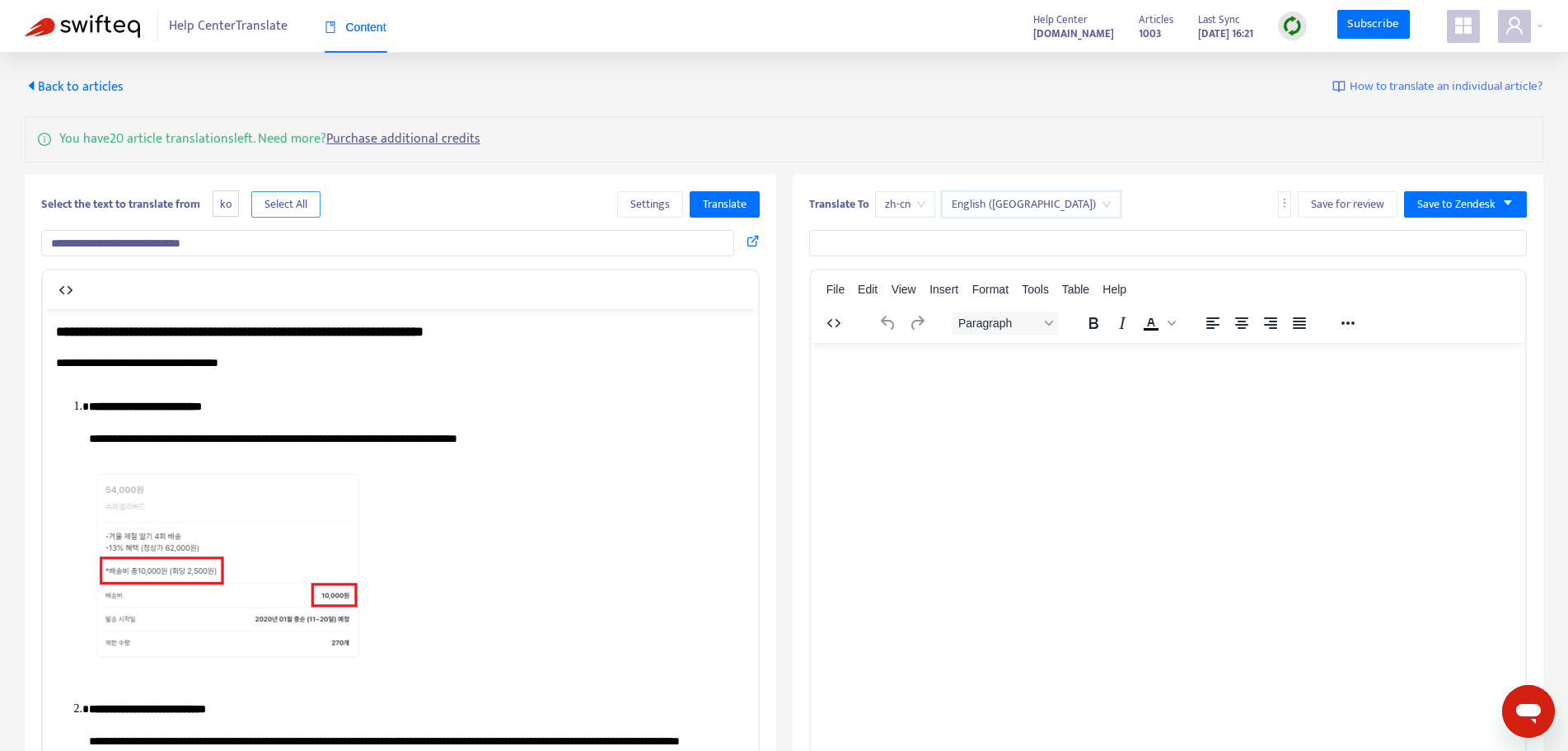
click at [294, 204] on span "Select All" at bounding box center [286, 204] width 43 height 18
click at [743, 208] on span "Translate" at bounding box center [725, 204] width 44 height 18
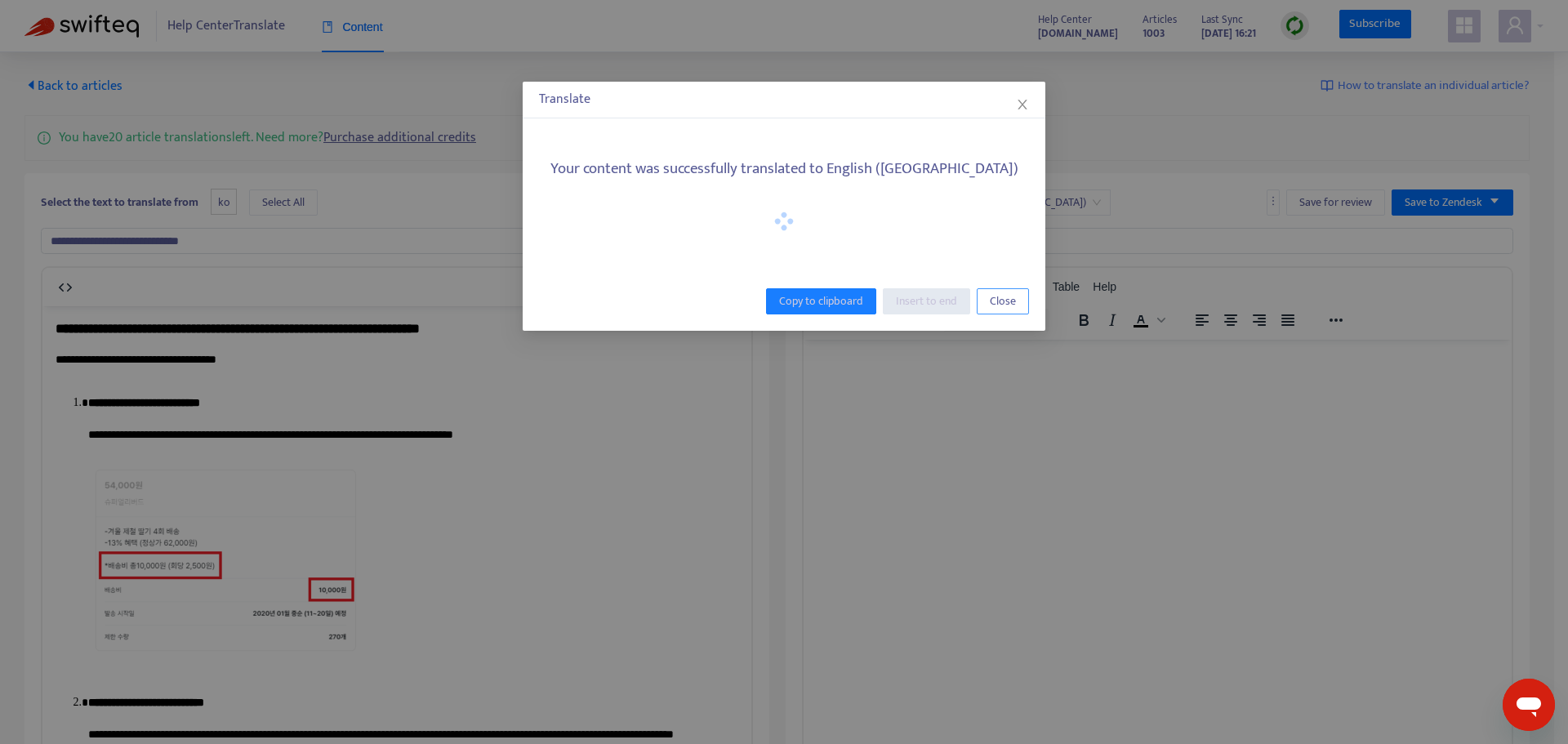
click at [1010, 302] on span "Close" at bounding box center [1002, 301] width 26 height 18
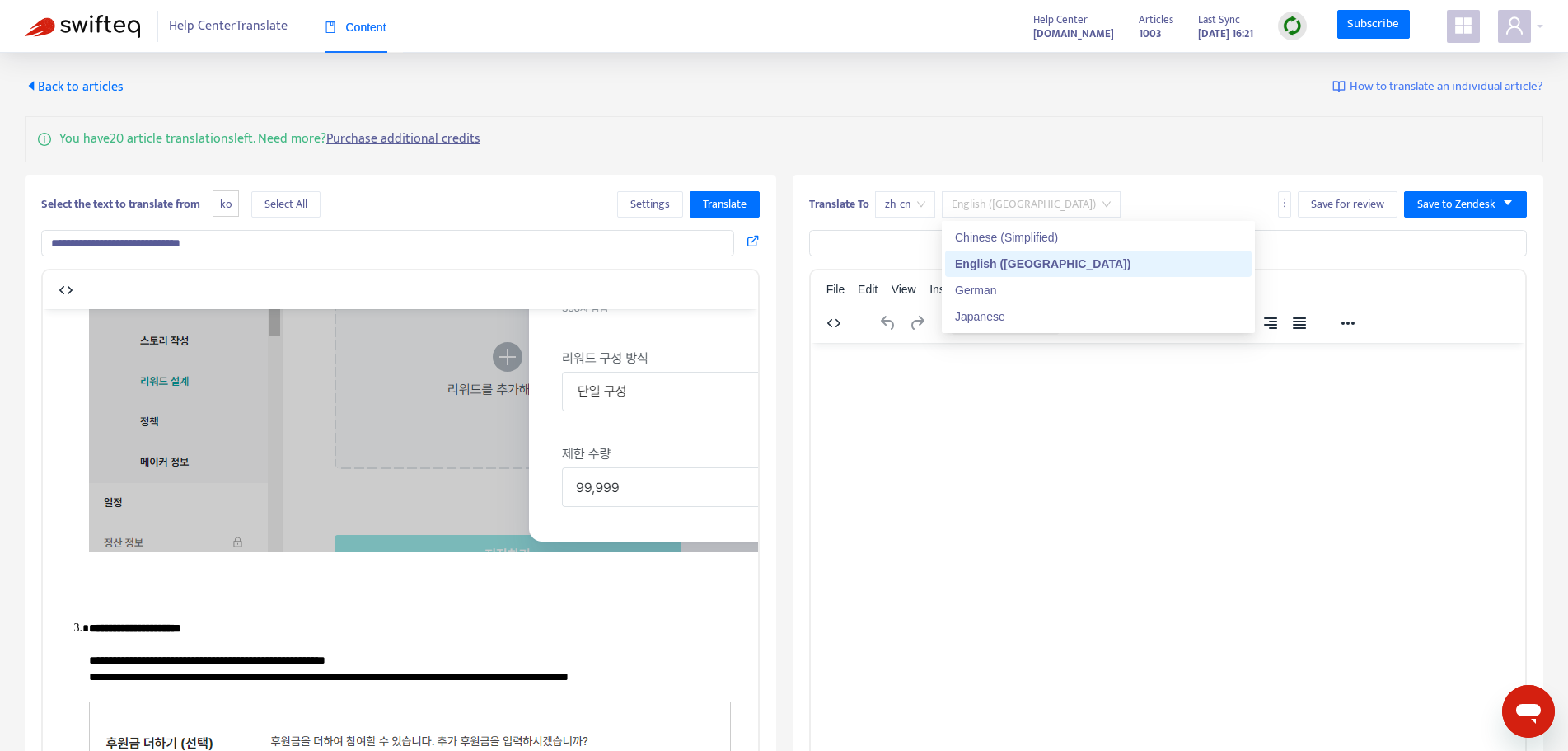
click at [1030, 213] on span "English ([GEOGRAPHIC_DATA])" at bounding box center [1031, 204] width 159 height 25
click at [1034, 242] on div "Chinese (Simplified)" at bounding box center [1098, 237] width 287 height 18
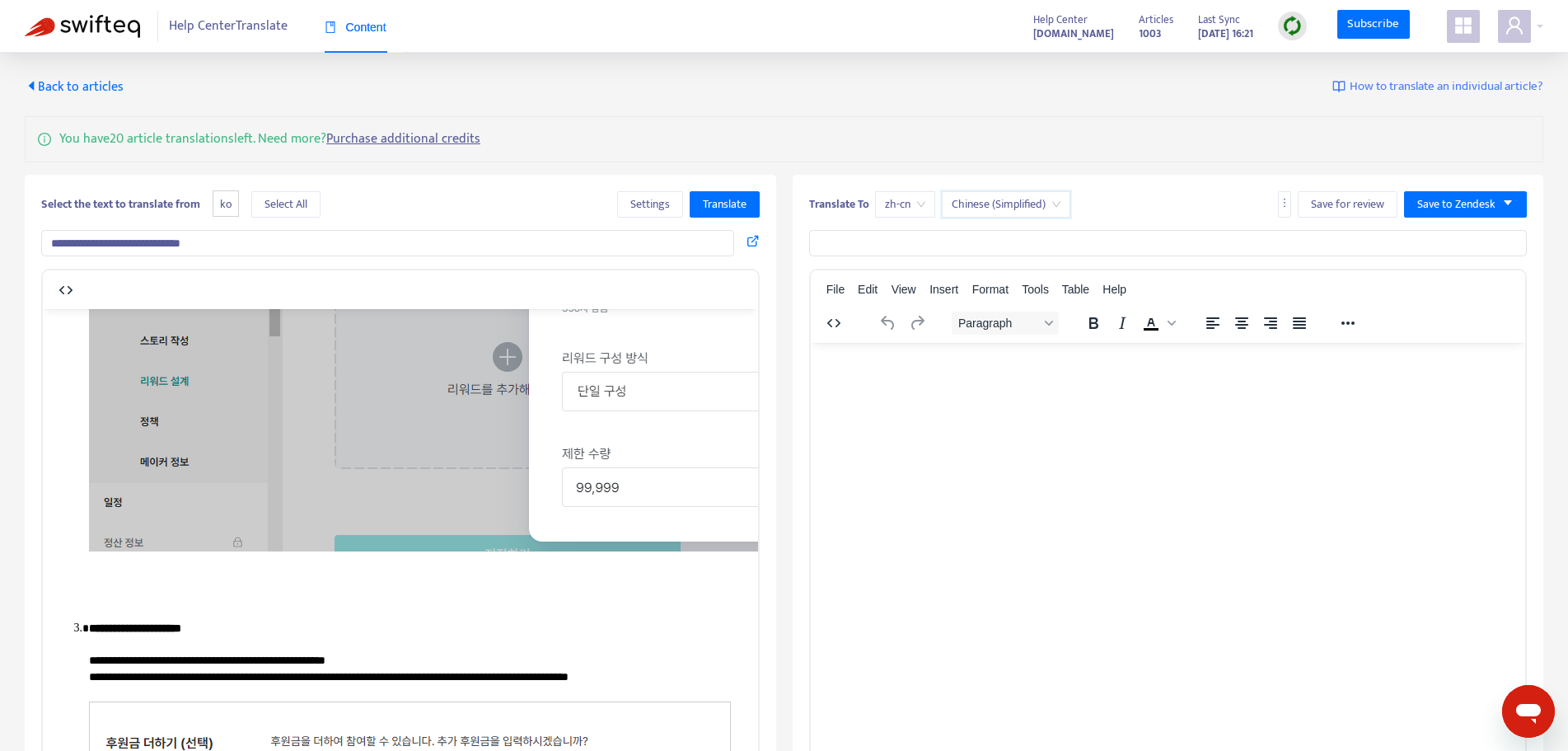
click at [921, 201] on span "zh-cn" at bounding box center [905, 204] width 41 height 25
click at [898, 240] on div "zh-cn" at bounding box center [1032, 237] width 287 height 18
click at [911, 198] on span "zh-cn" at bounding box center [905, 204] width 41 height 25
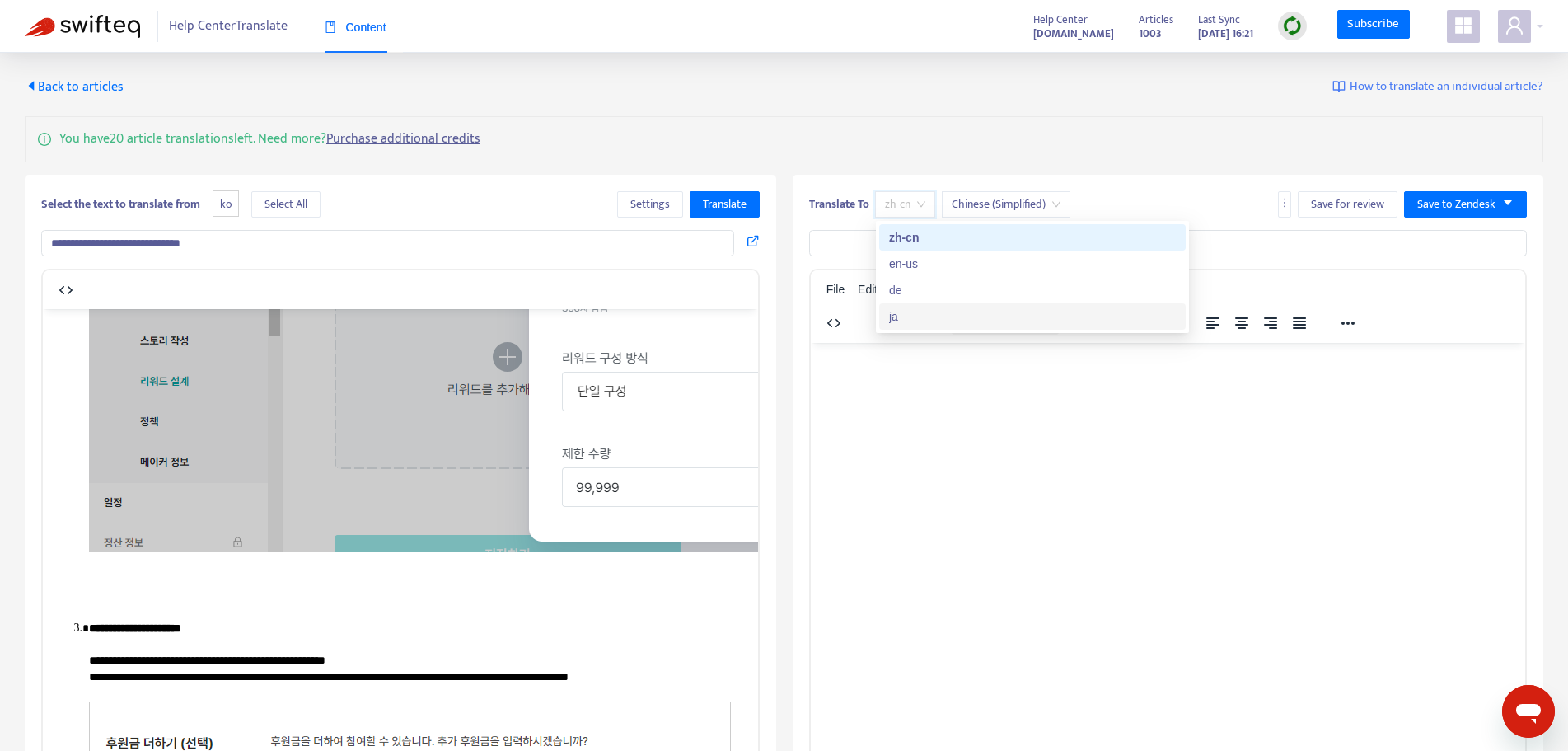
click at [907, 317] on div "ja" at bounding box center [1032, 316] width 287 height 18
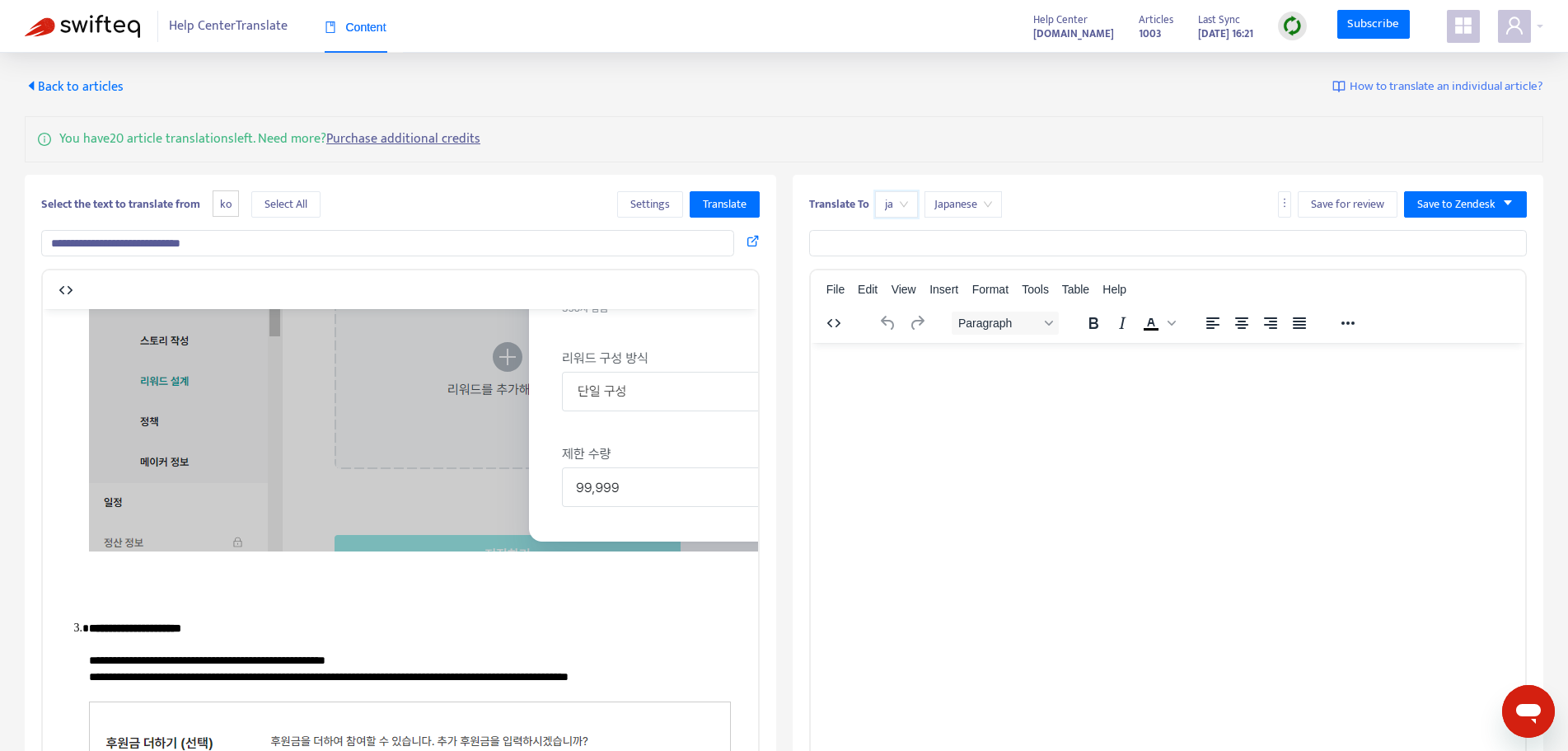
click at [665, 154] on div "You have 20 article translations left. Need more? Purchase additional credits" at bounding box center [784, 139] width 1519 height 47
click at [266, 198] on button "Select All" at bounding box center [286, 204] width 69 height 26
click at [721, 213] on span "Translate" at bounding box center [725, 204] width 44 height 18
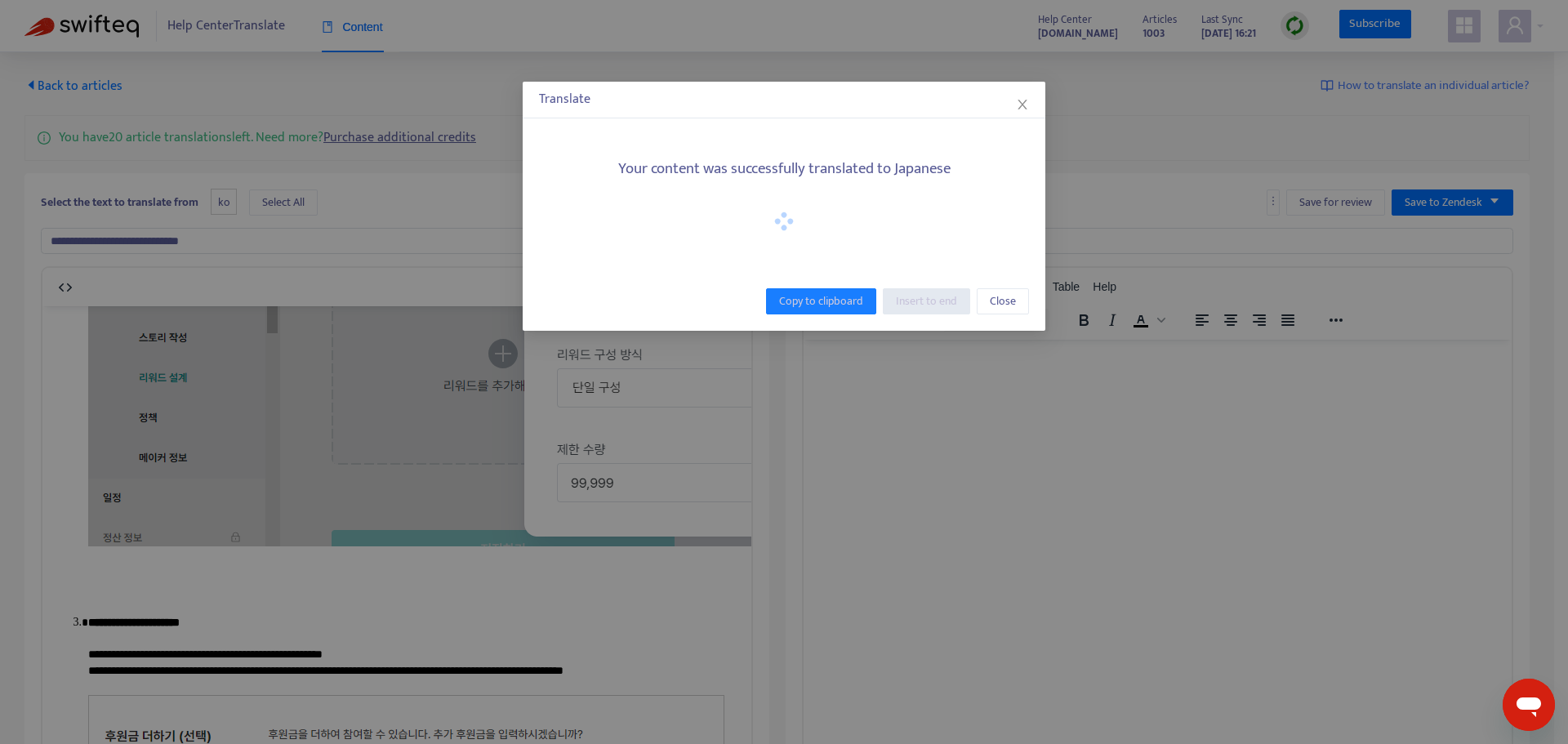
click at [947, 168] on h5 "Your content was successfully translated to Japanese" at bounding box center [783, 169] width 490 height 18
click at [1009, 305] on span "Close" at bounding box center [1002, 301] width 26 height 18
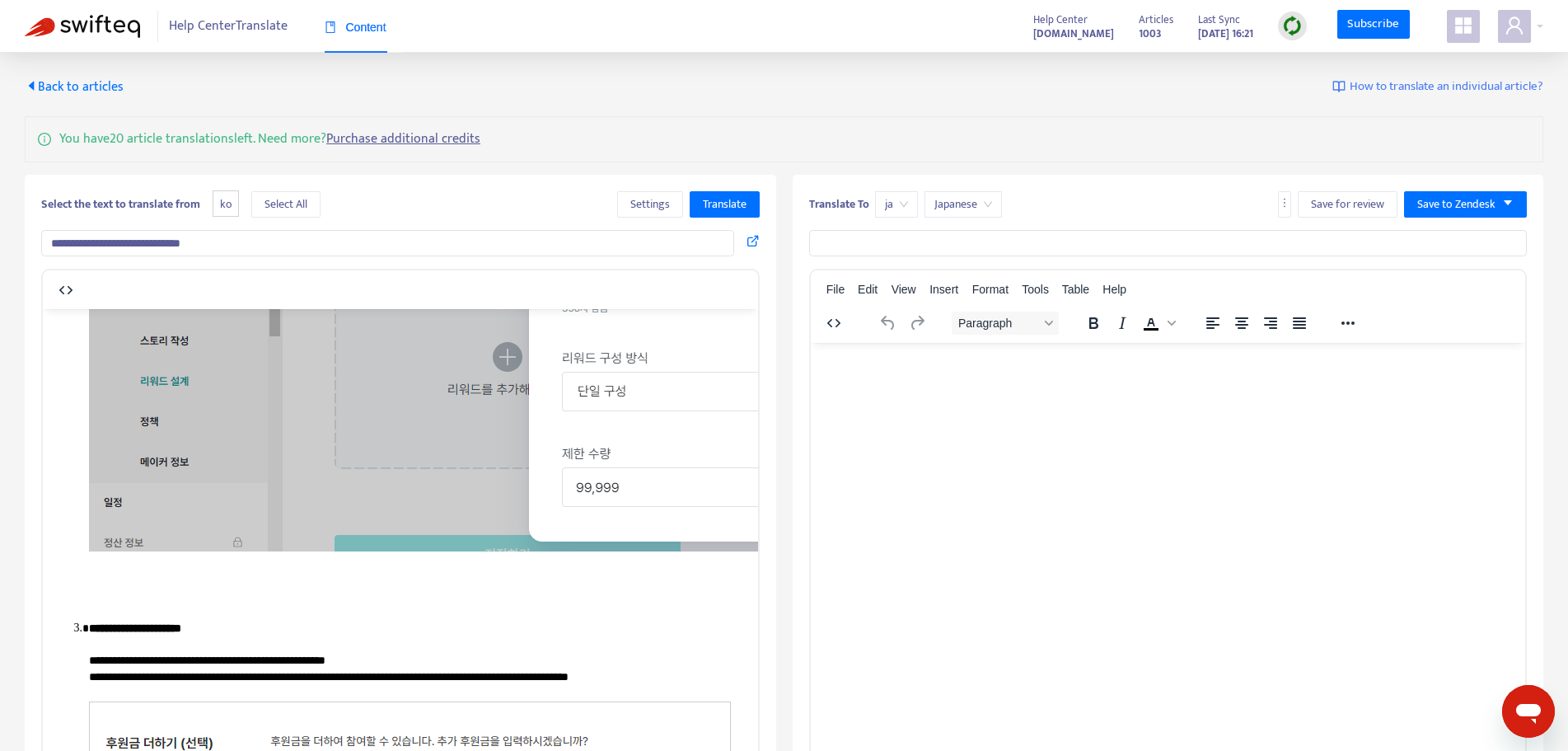
drag, startPoint x: 1133, startPoint y: 476, endPoint x: 1110, endPoint y: 487, distance: 25.5
click at [1131, 385] on html at bounding box center [1167, 364] width 715 height 43
click at [1392, 209] on button "Save for review" at bounding box center [1347, 204] width 100 height 26
click at [1082, 129] on div "You have 20 article translations left. Need more? Purchase additional credits" at bounding box center [784, 139] width 1519 height 47
click at [1283, 204] on icon "more" at bounding box center [1285, 203] width 12 height 12
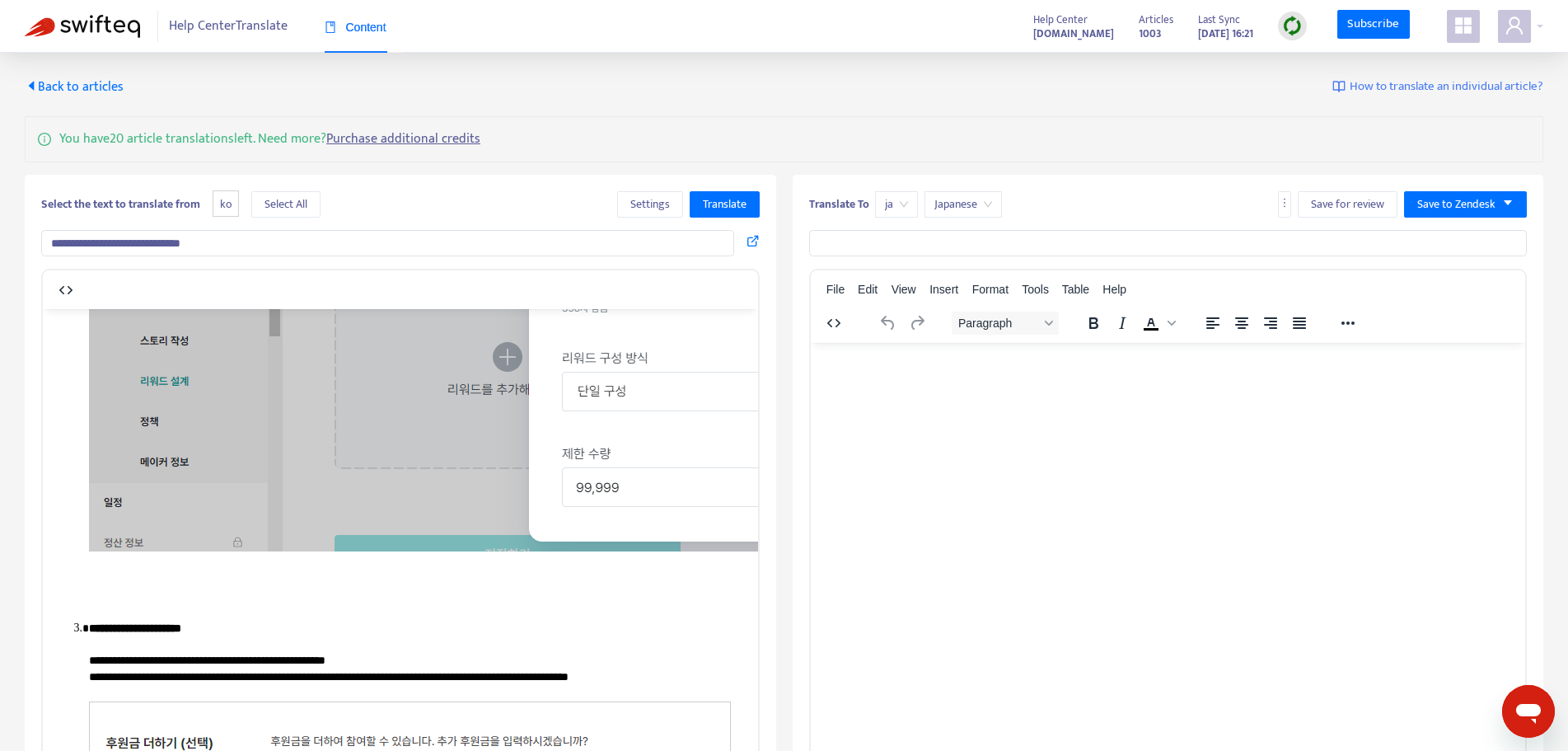
drag, startPoint x: 1419, startPoint y: 411, endPoint x: 1441, endPoint y: 351, distance: 63.9
click at [1422, 385] on html at bounding box center [1167, 364] width 715 height 43
click at [1510, 214] on button "Save to Zendesk" at bounding box center [1465, 204] width 123 height 26
drag, startPoint x: 1431, startPoint y: 406, endPoint x: 1398, endPoint y: 410, distance: 33.2
click at [1427, 385] on html at bounding box center [1167, 364] width 715 height 43
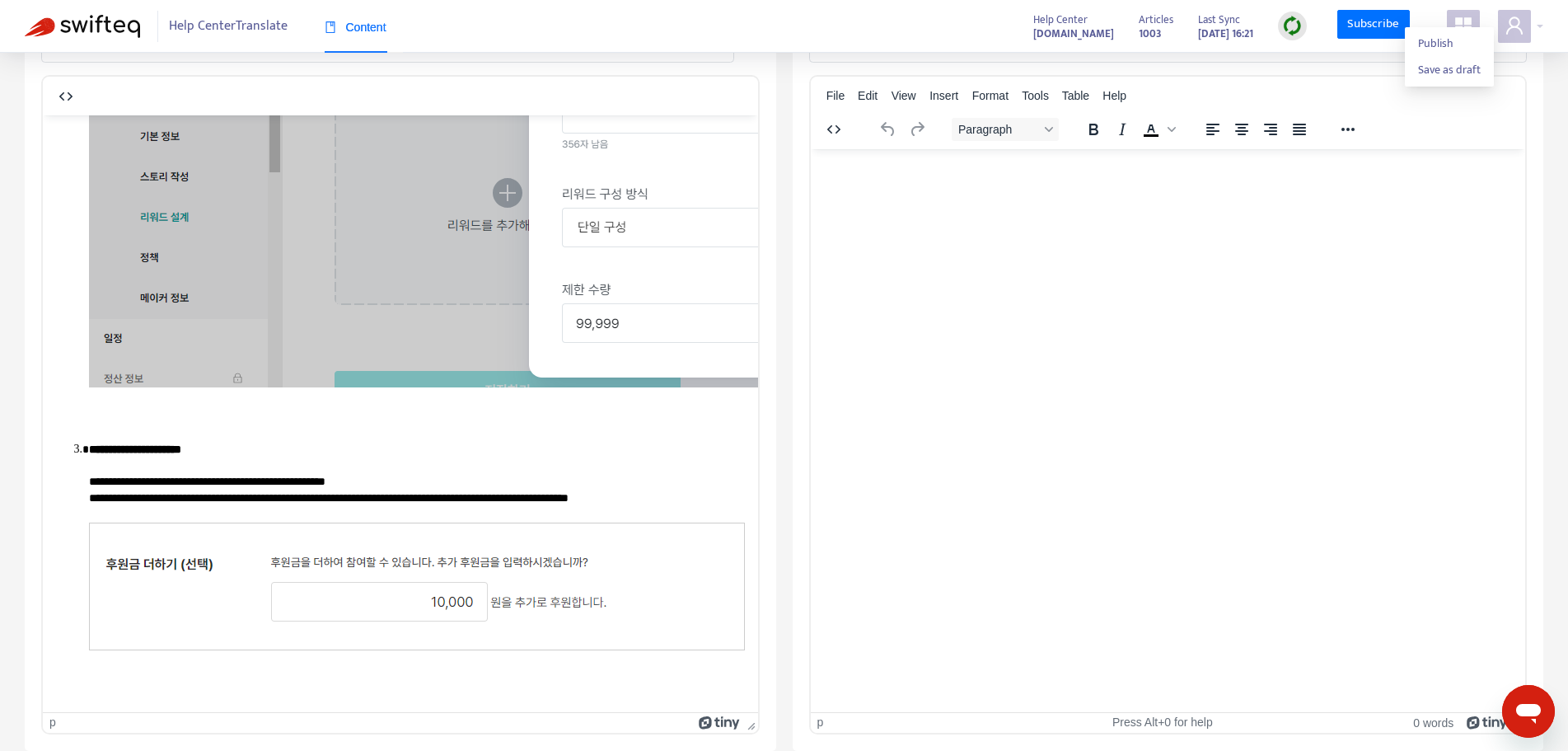
scroll to position [922, 0]
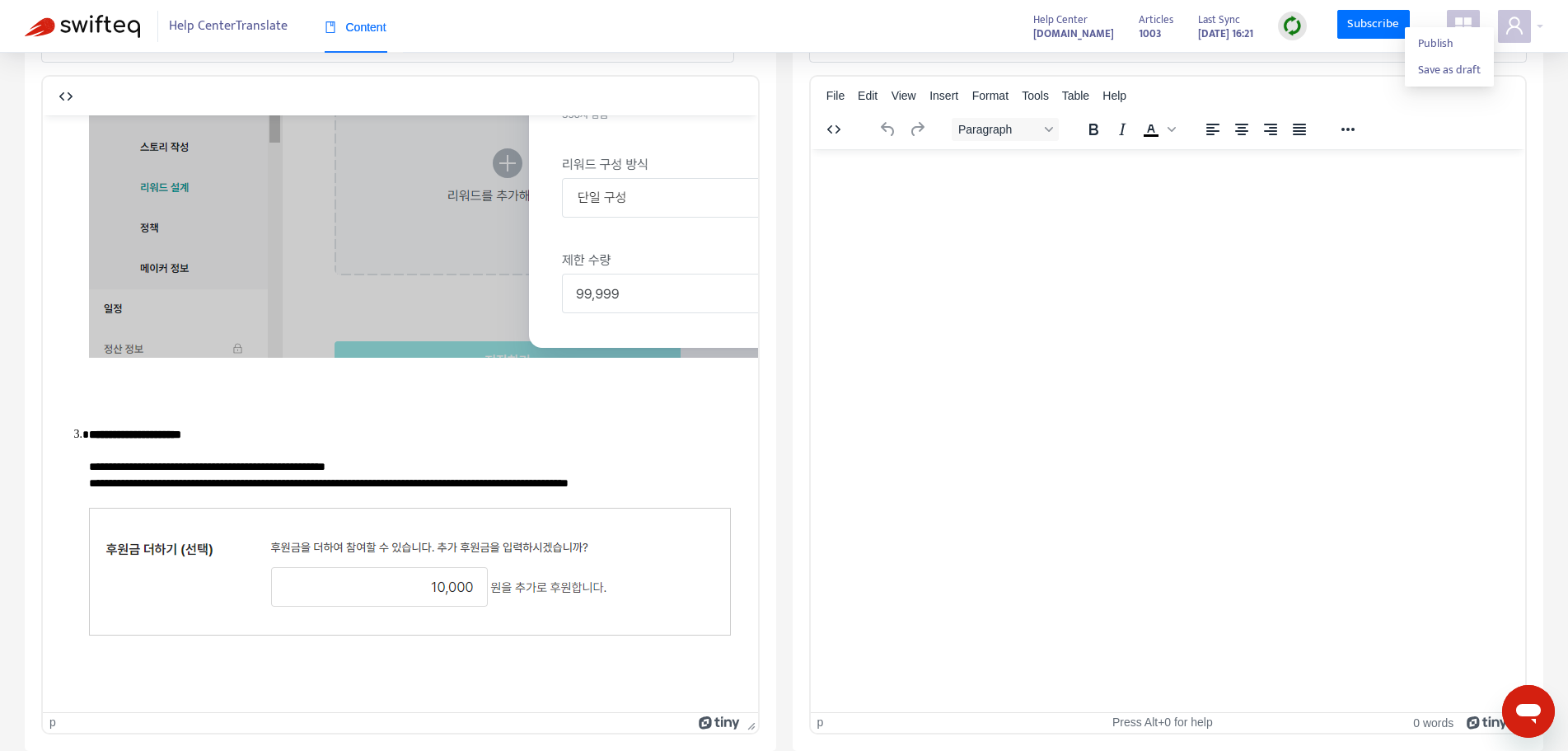
drag, startPoint x: 57, startPoint y: 189, endPoint x: 702, endPoint y: 789, distance: 880.9
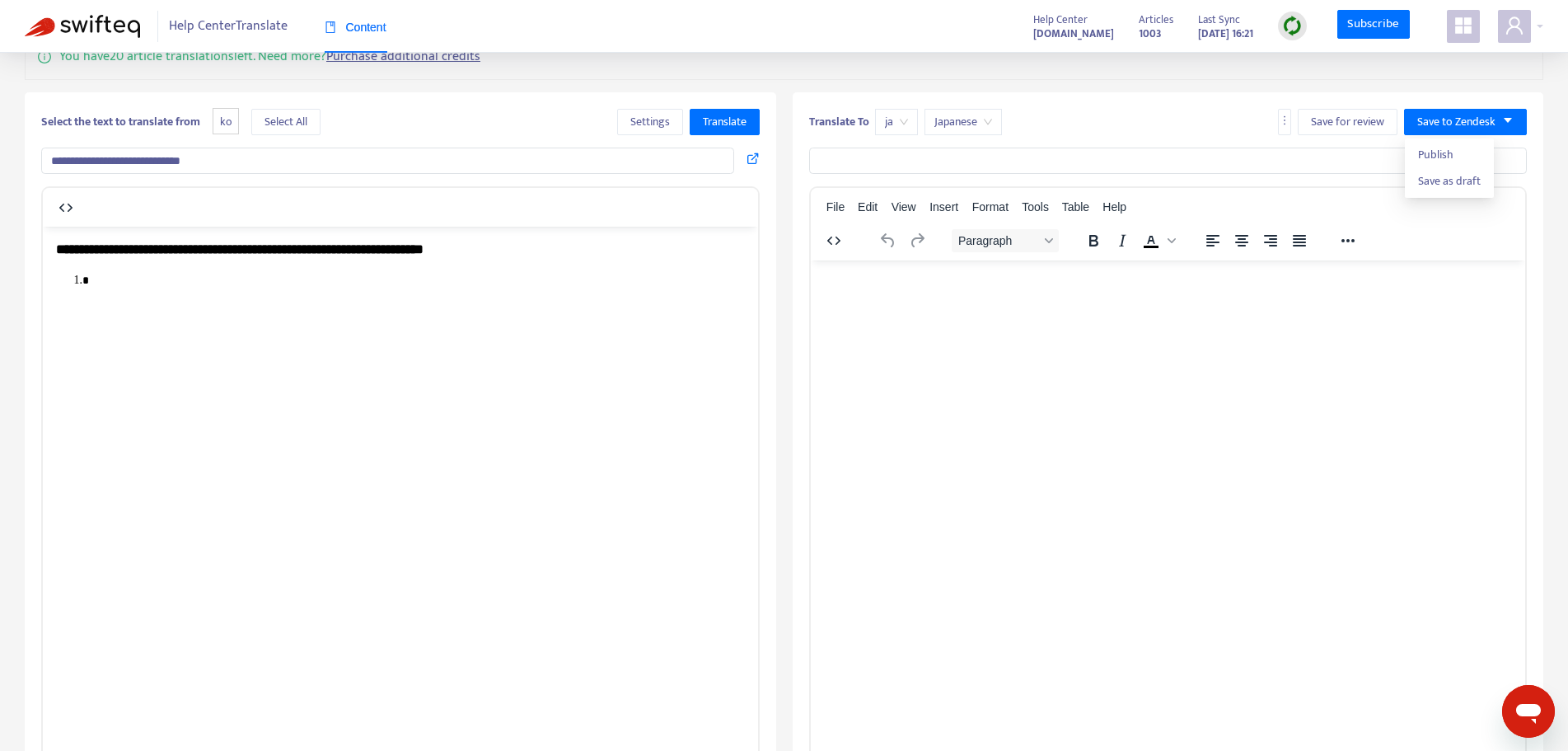
scroll to position [0, 0]
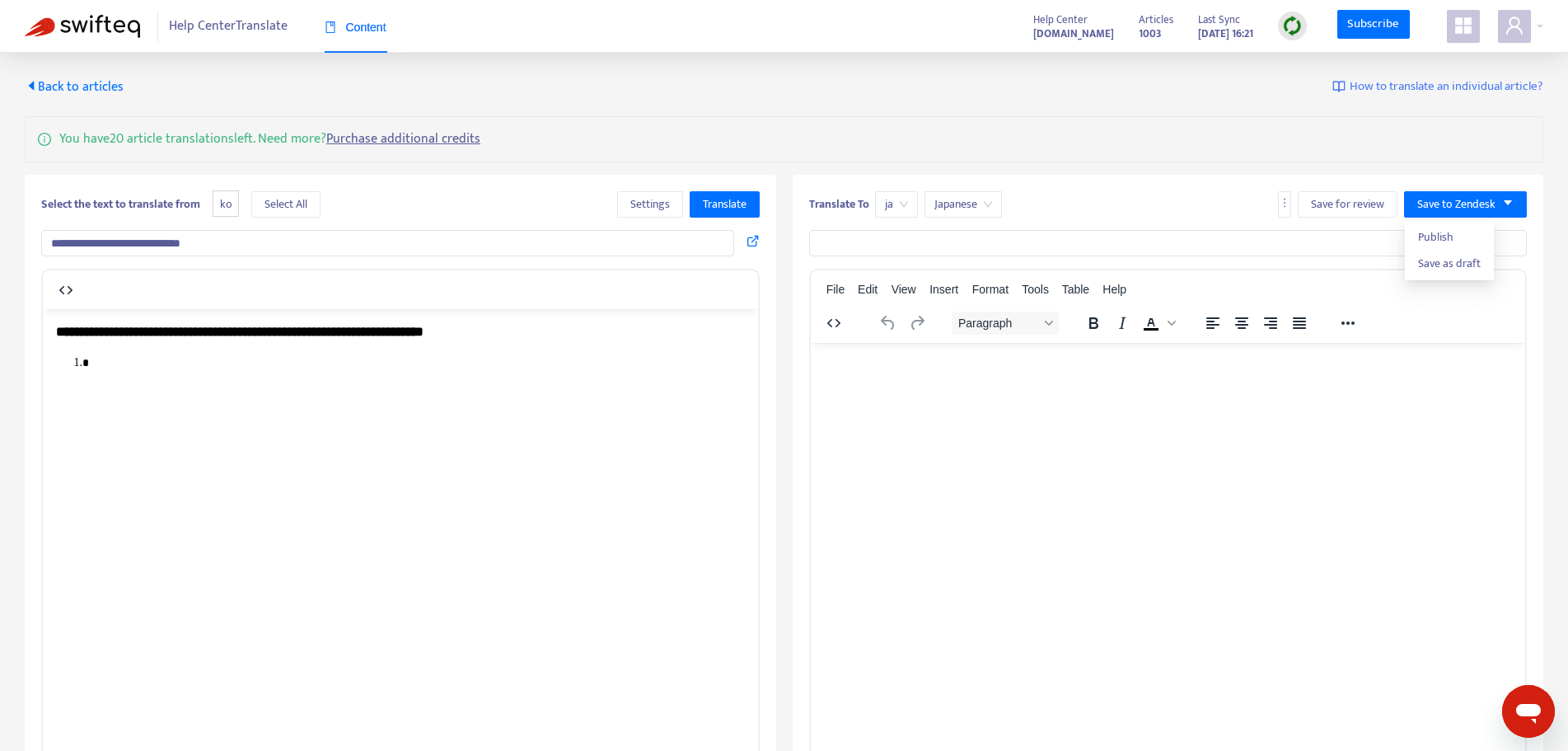
click at [124, 371] on li "Rich Text Area. Press ALT-0 for help." at bounding box center [417, 362] width 656 height 16
drag, startPoint x: 117, startPoint y: 387, endPoint x: 163, endPoint y: 364, distance: 51.4
click at [118, 371] on li "Rich Text Area. Press ALT-0 for help." at bounding box center [417, 362] width 656 height 16
click at [194, 341] on h3 "**********" at bounding box center [400, 331] width 689 height 19
click at [121, 371] on li "Rich Text Area. Press ALT-0 for help." at bounding box center [417, 362] width 656 height 16
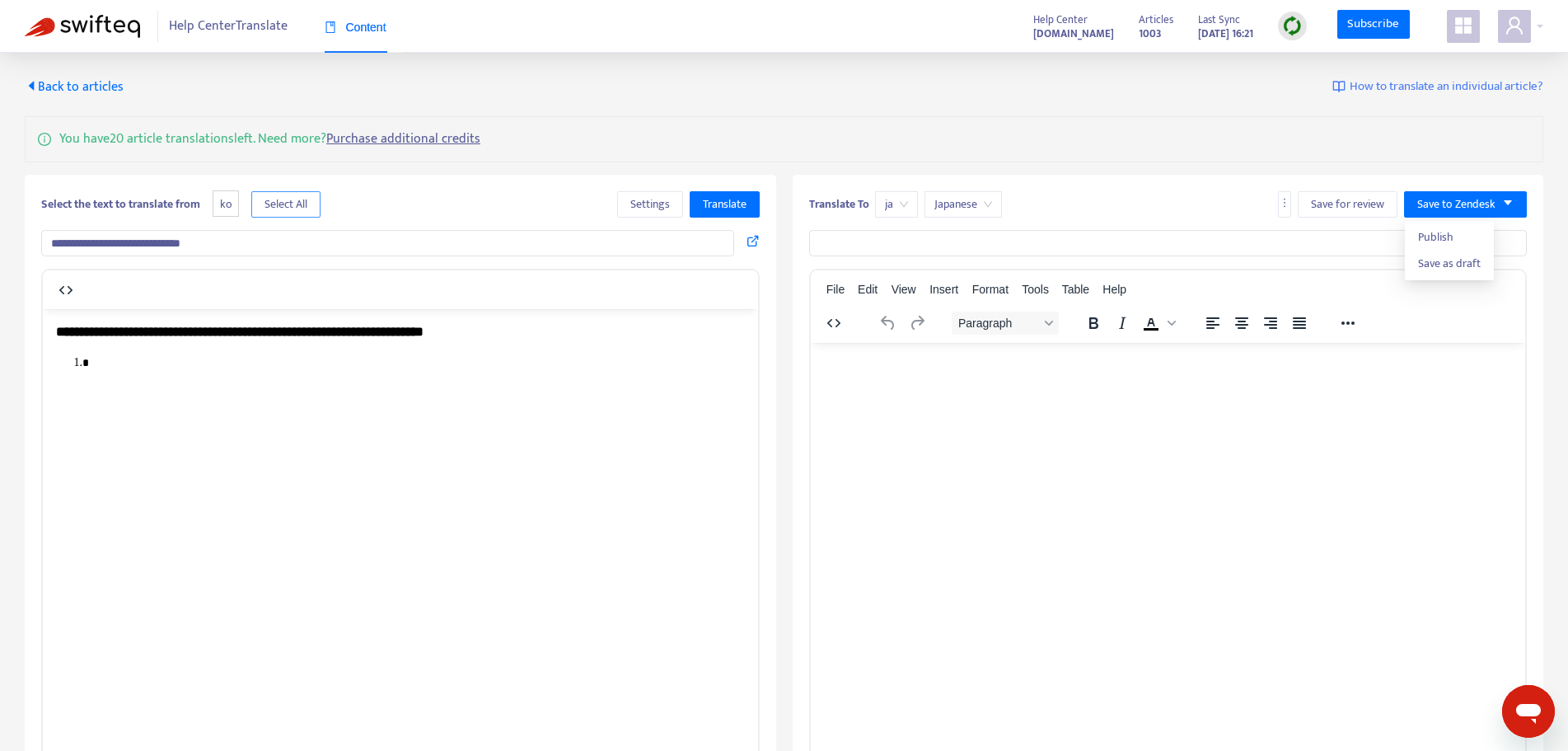
click at [307, 209] on span "Select All" at bounding box center [286, 204] width 43 height 18
click at [724, 196] on span "Translate" at bounding box center [725, 204] width 44 height 18
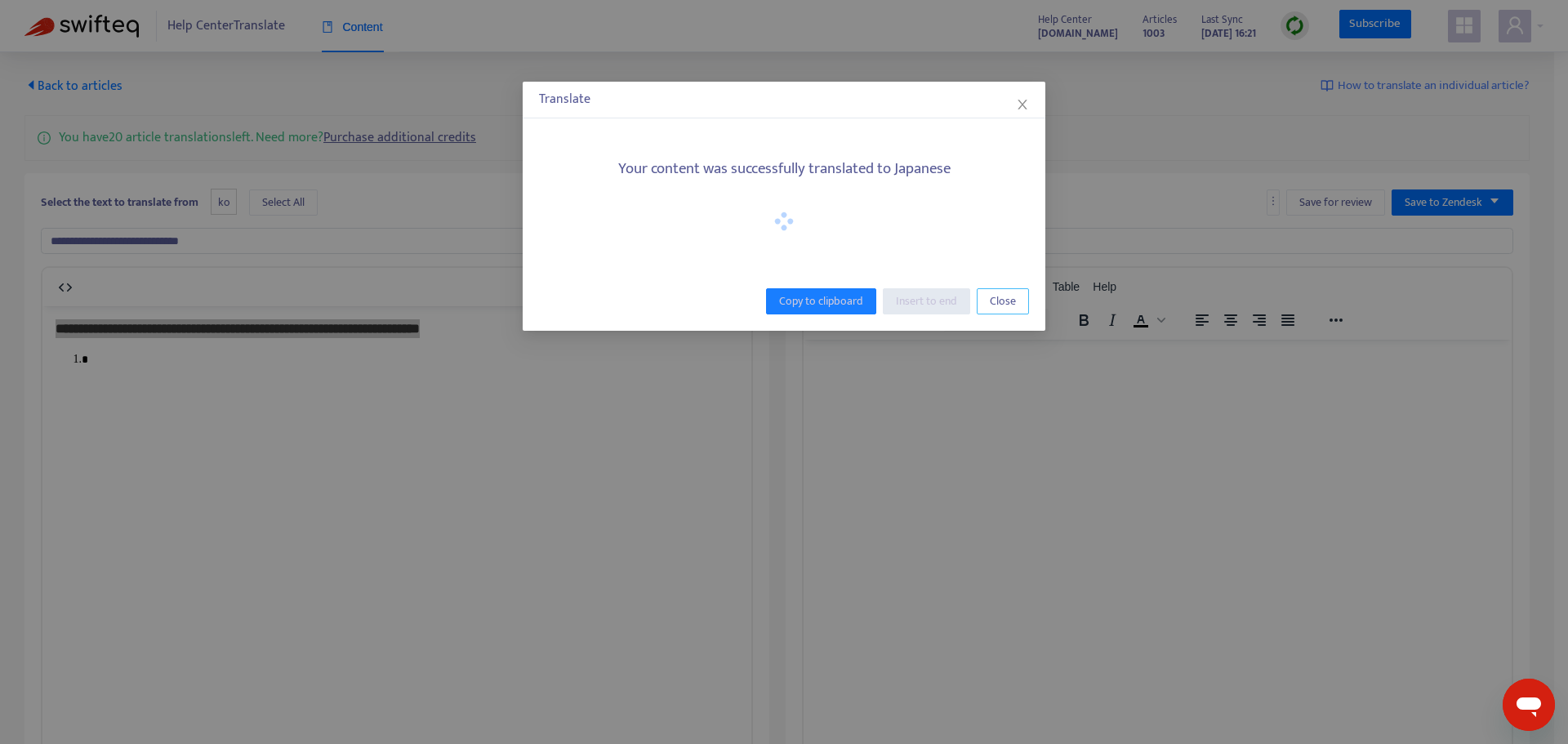
click at [1003, 302] on span "Close" at bounding box center [1002, 301] width 26 height 18
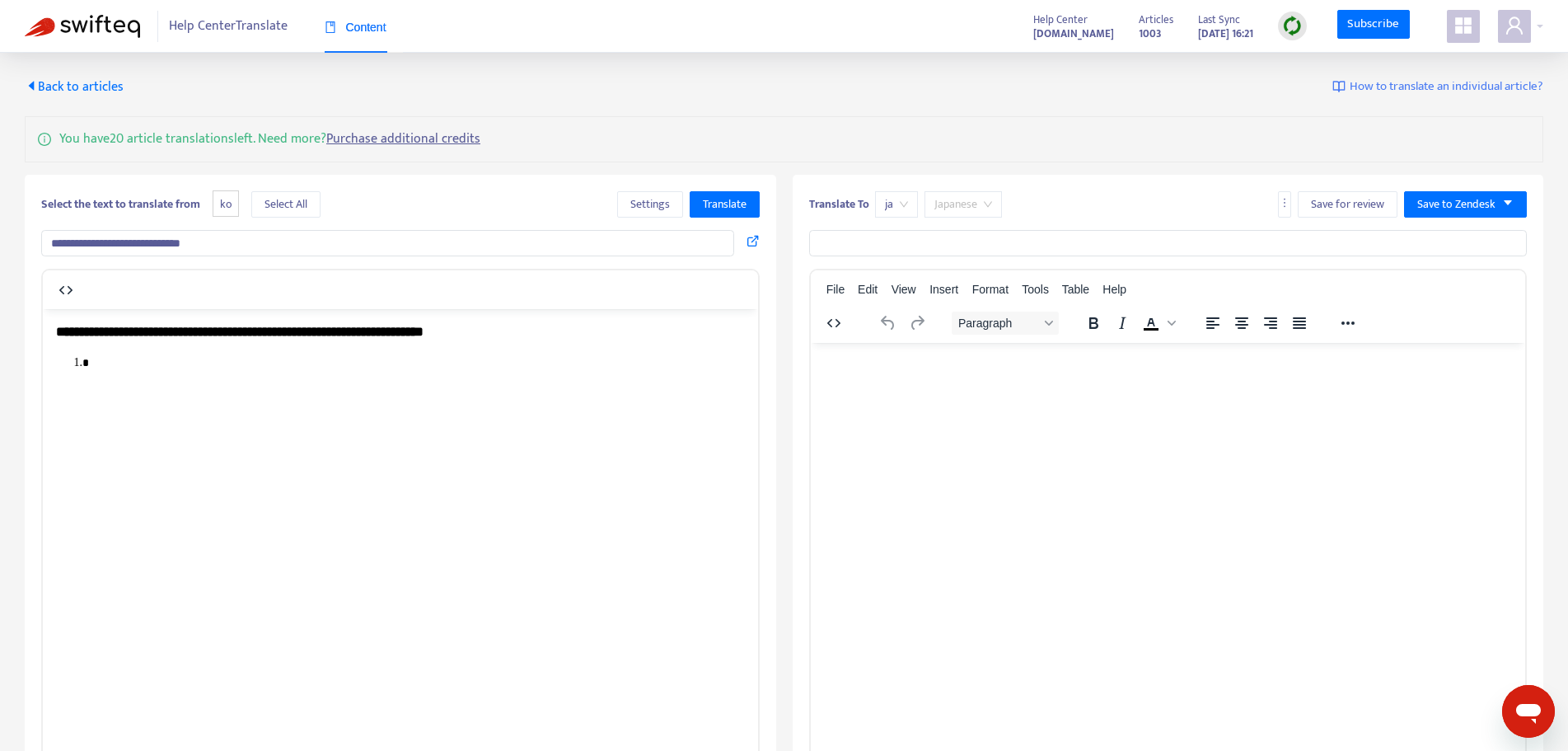
click at [972, 205] on span "Japanese" at bounding box center [963, 204] width 57 height 25
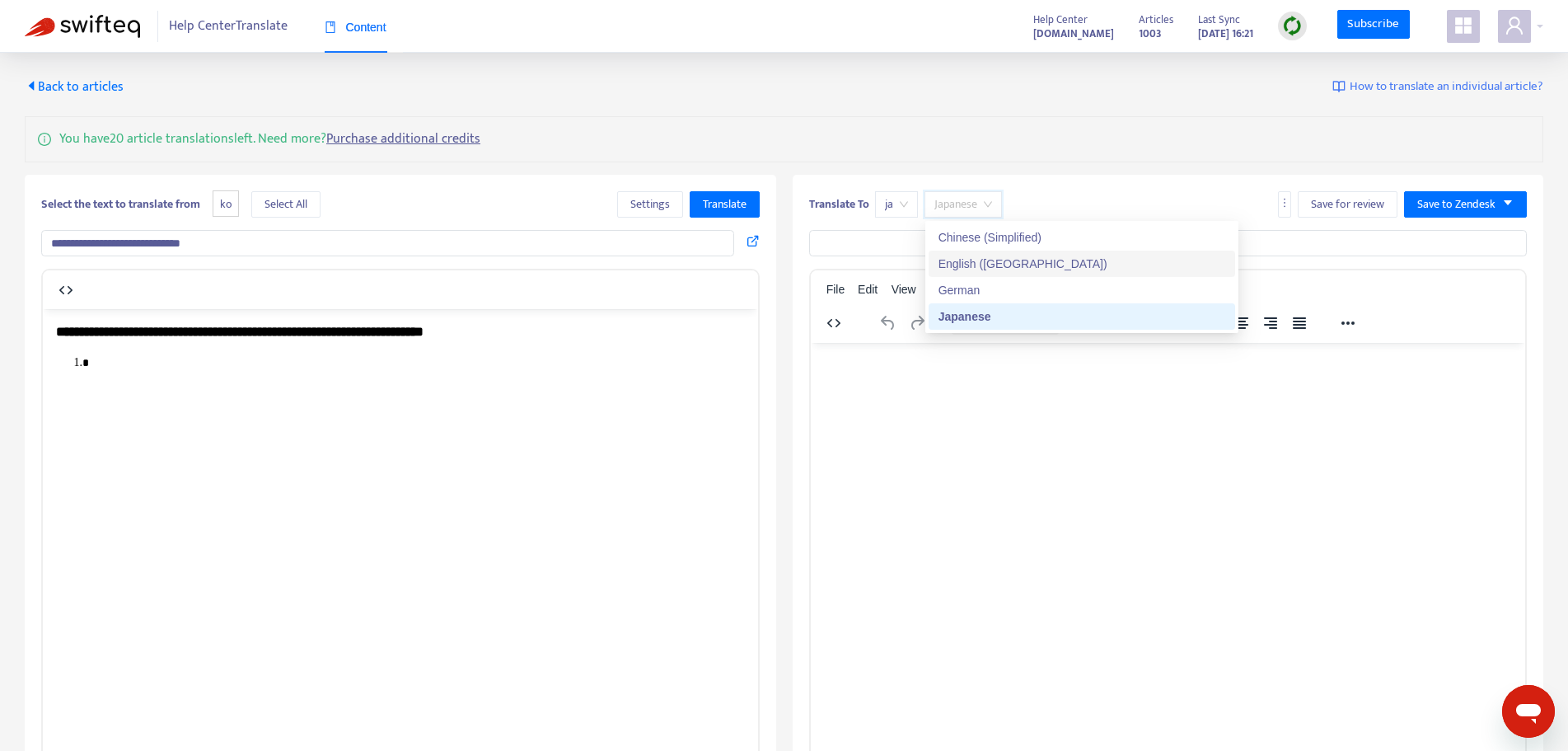
click at [973, 257] on div "English ([GEOGRAPHIC_DATA])" at bounding box center [1081, 263] width 287 height 18
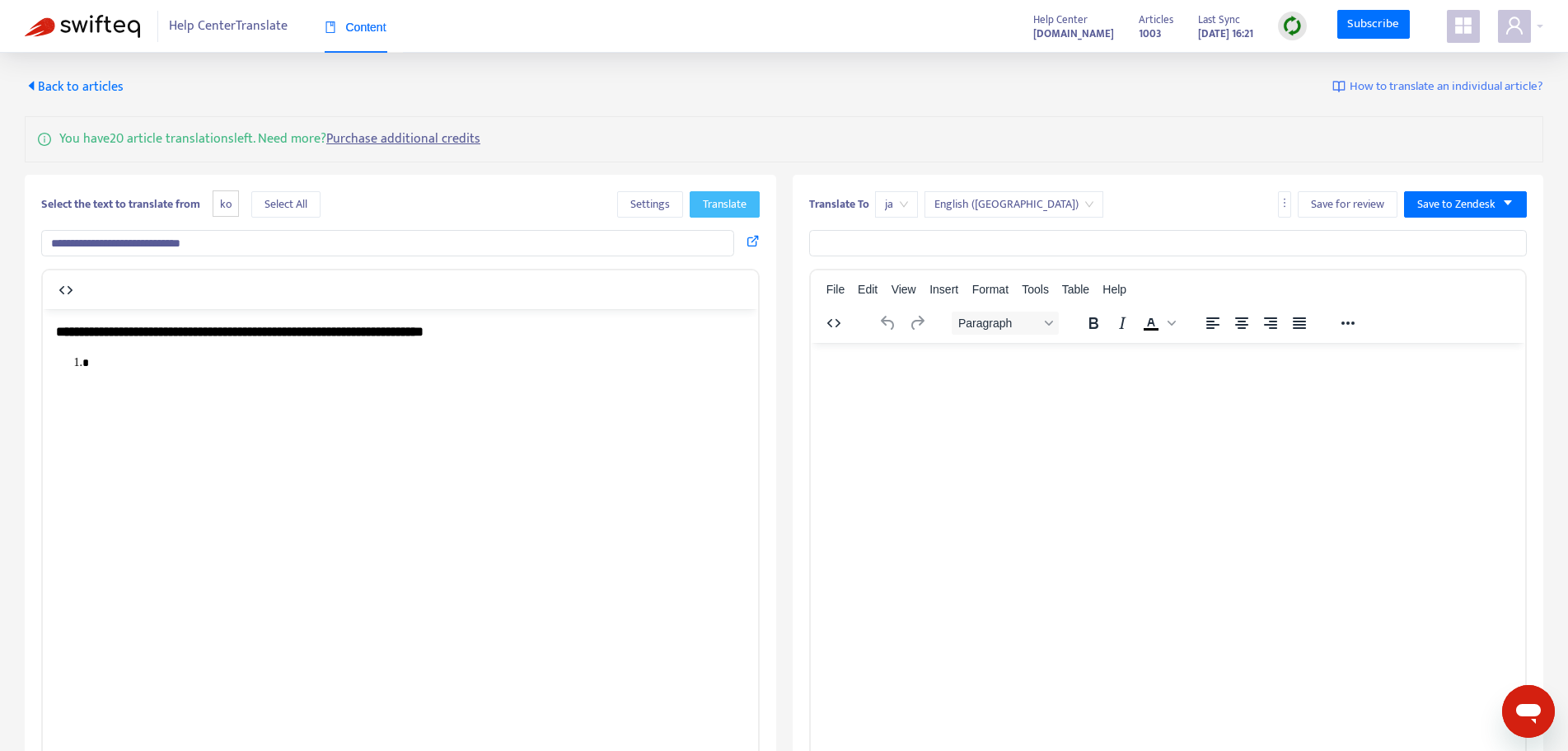
click at [732, 208] on span "Translate" at bounding box center [725, 204] width 44 height 18
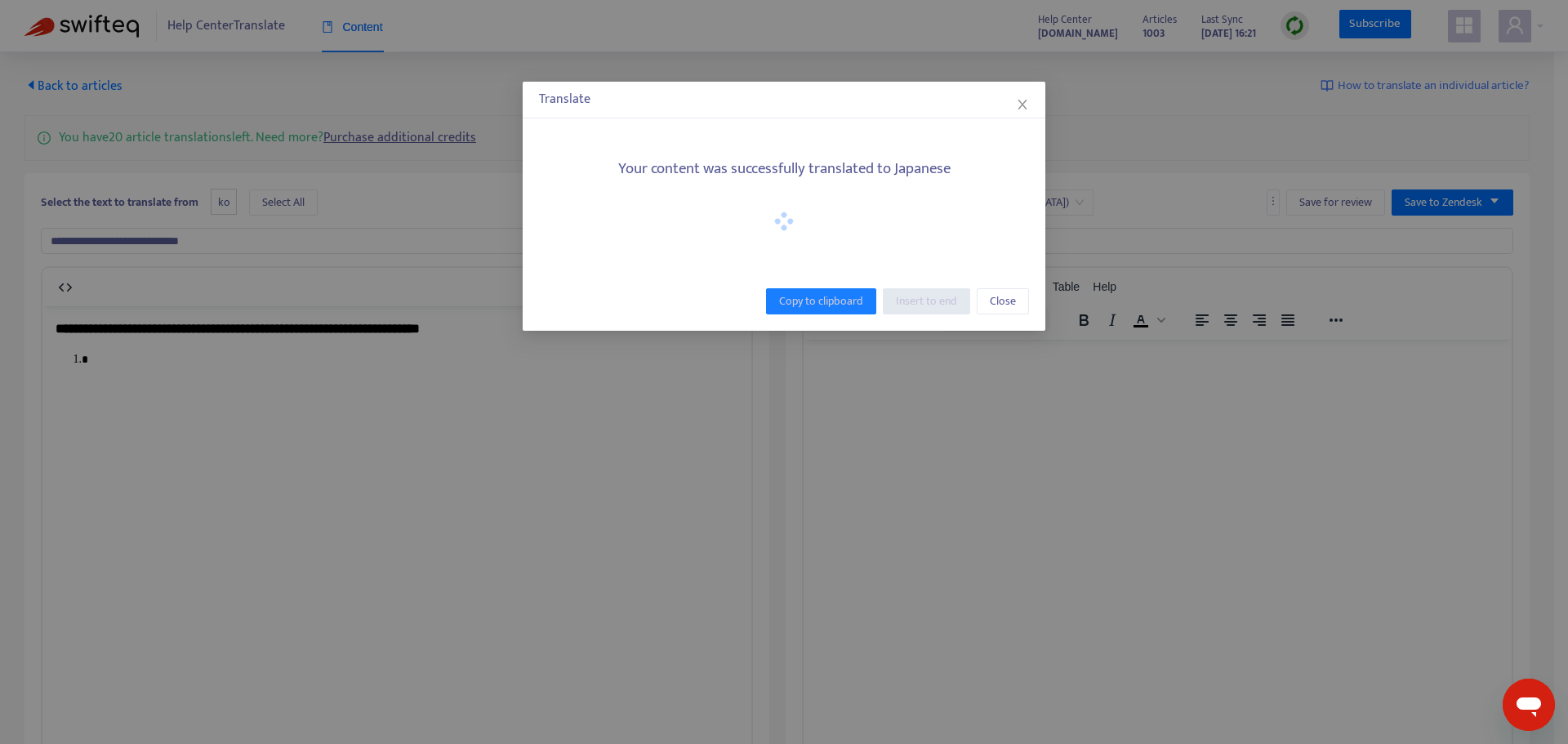
click at [823, 283] on div "Copy to clipboard Insert to end Close" at bounding box center [784, 302] width 523 height 59
click at [1004, 294] on span "Close" at bounding box center [1002, 301] width 26 height 18
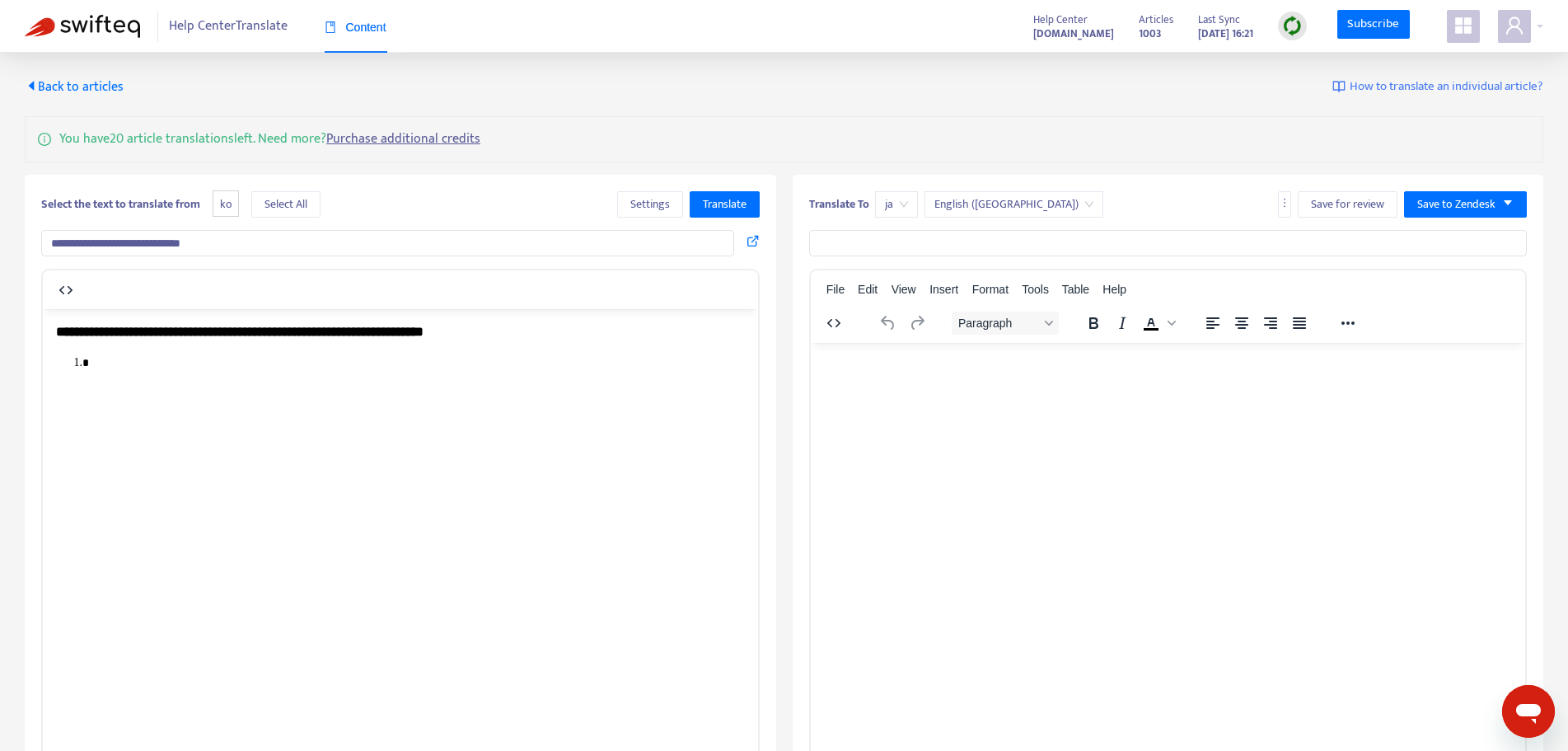
click at [1084, 385] on html at bounding box center [1167, 364] width 715 height 43
click at [1299, 28] on img at bounding box center [1292, 26] width 20 height 20
click at [1292, 24] on img at bounding box center [1292, 26] width 20 height 20
click at [1293, 26] on img at bounding box center [1292, 26] width 20 height 20
click at [1009, 385] on html at bounding box center [1167, 364] width 715 height 43
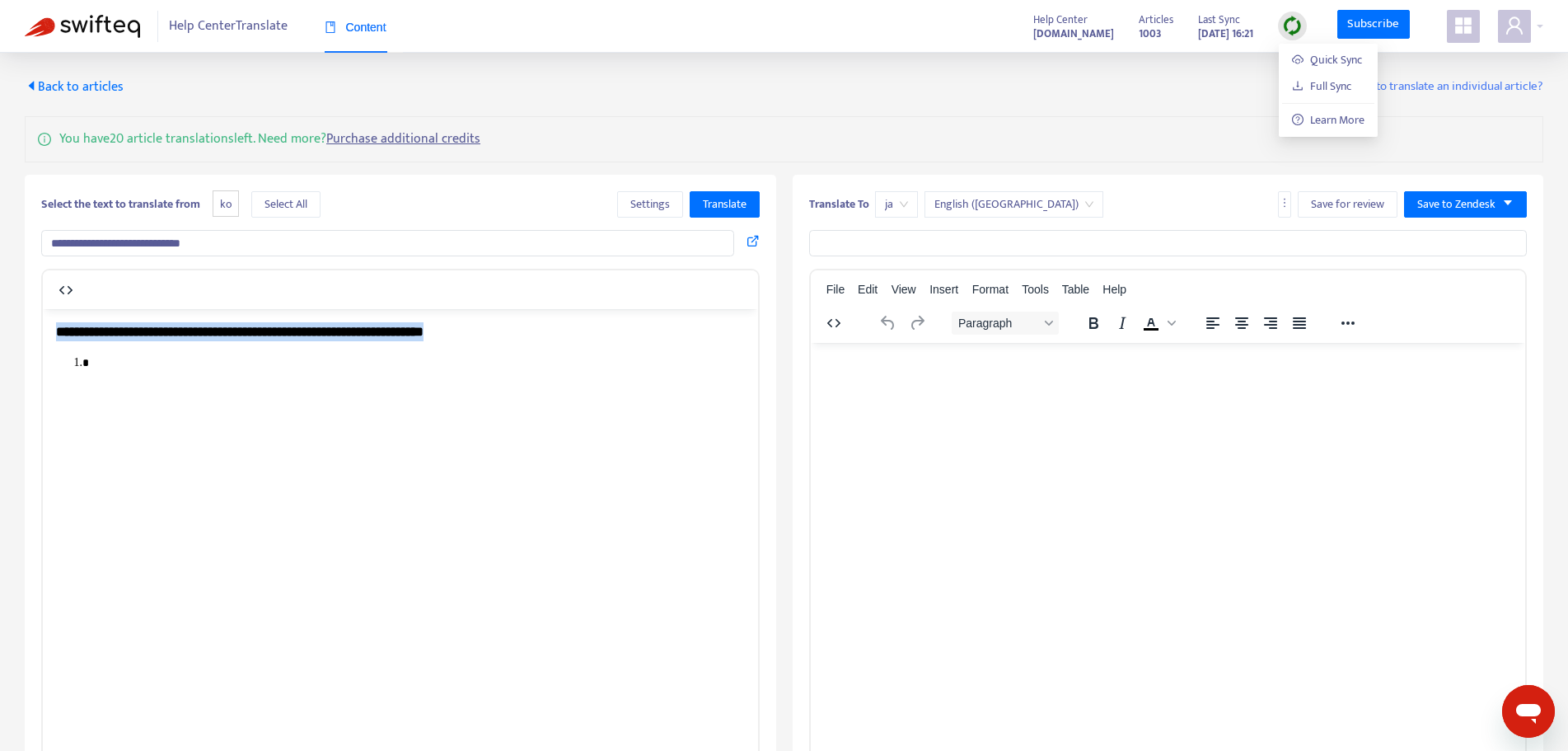
drag, startPoint x: 201, startPoint y: 350, endPoint x: 17, endPoint y: 322, distance: 186.1
click at [43, 322] on html "**********" at bounding box center [401, 346] width 715 height 75
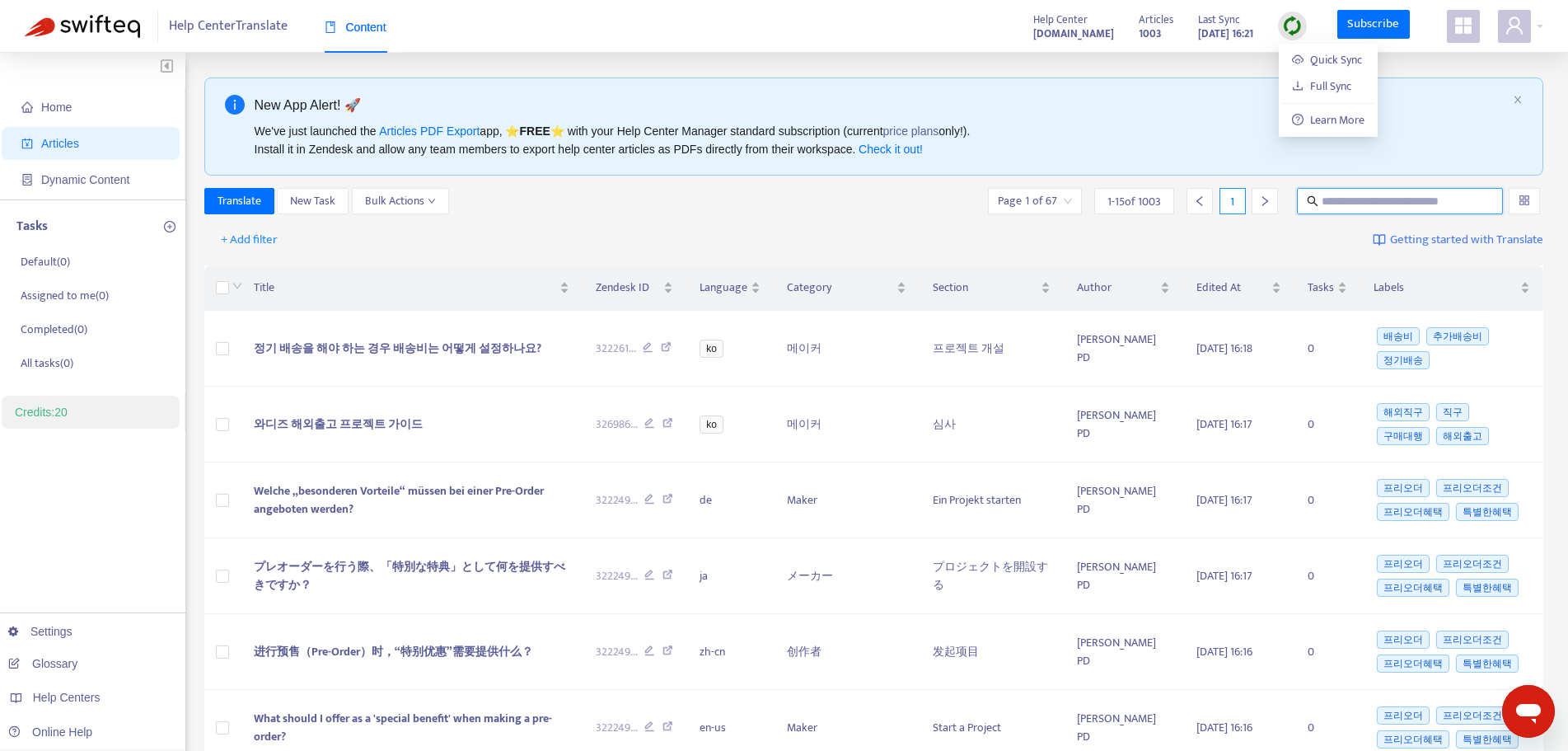
click at [1389, 198] on input "text" at bounding box center [1401, 200] width 158 height 18
paste input "**********"
type input "**********"
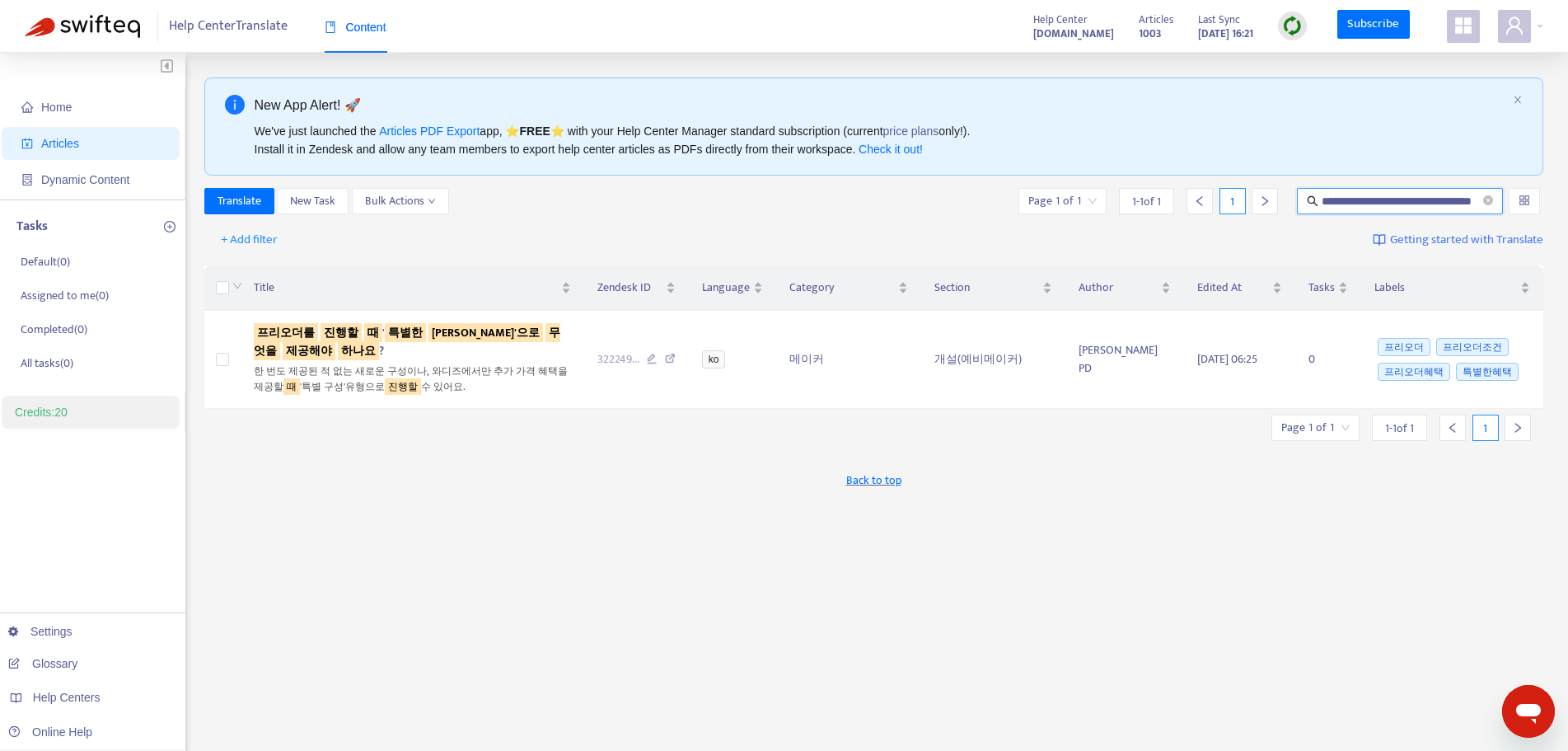
scroll to position [0, 0]
drag, startPoint x: 486, startPoint y: 467, endPoint x: 490, endPoint y: 442, distance: 25.3
click at [486, 465] on div "Back to top" at bounding box center [874, 480] width 1340 height 41
click at [493, 334] on sqkw "무엇을" at bounding box center [407, 342] width 307 height 37
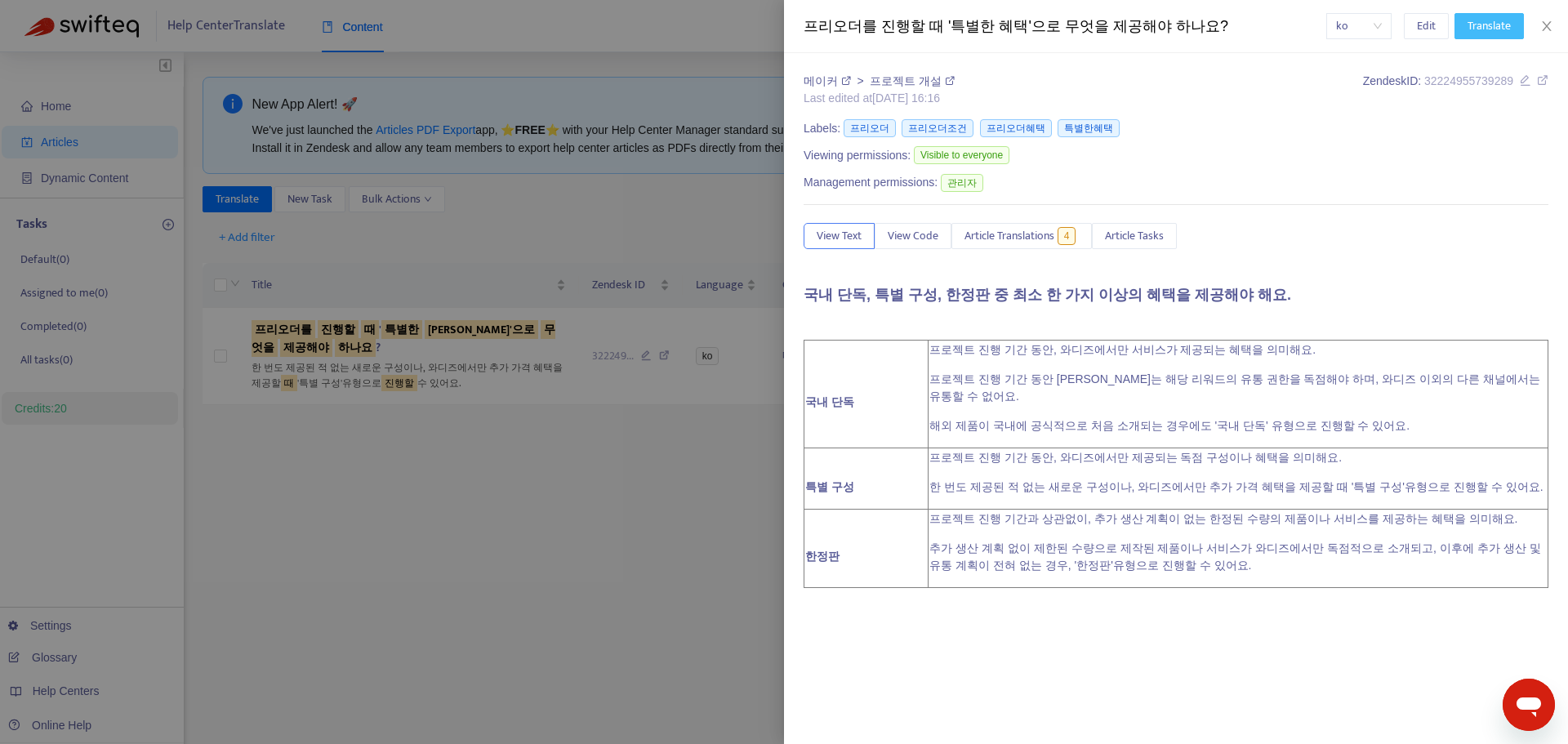
click at [1478, 31] on span "Translate" at bounding box center [1489, 25] width 44 height 18
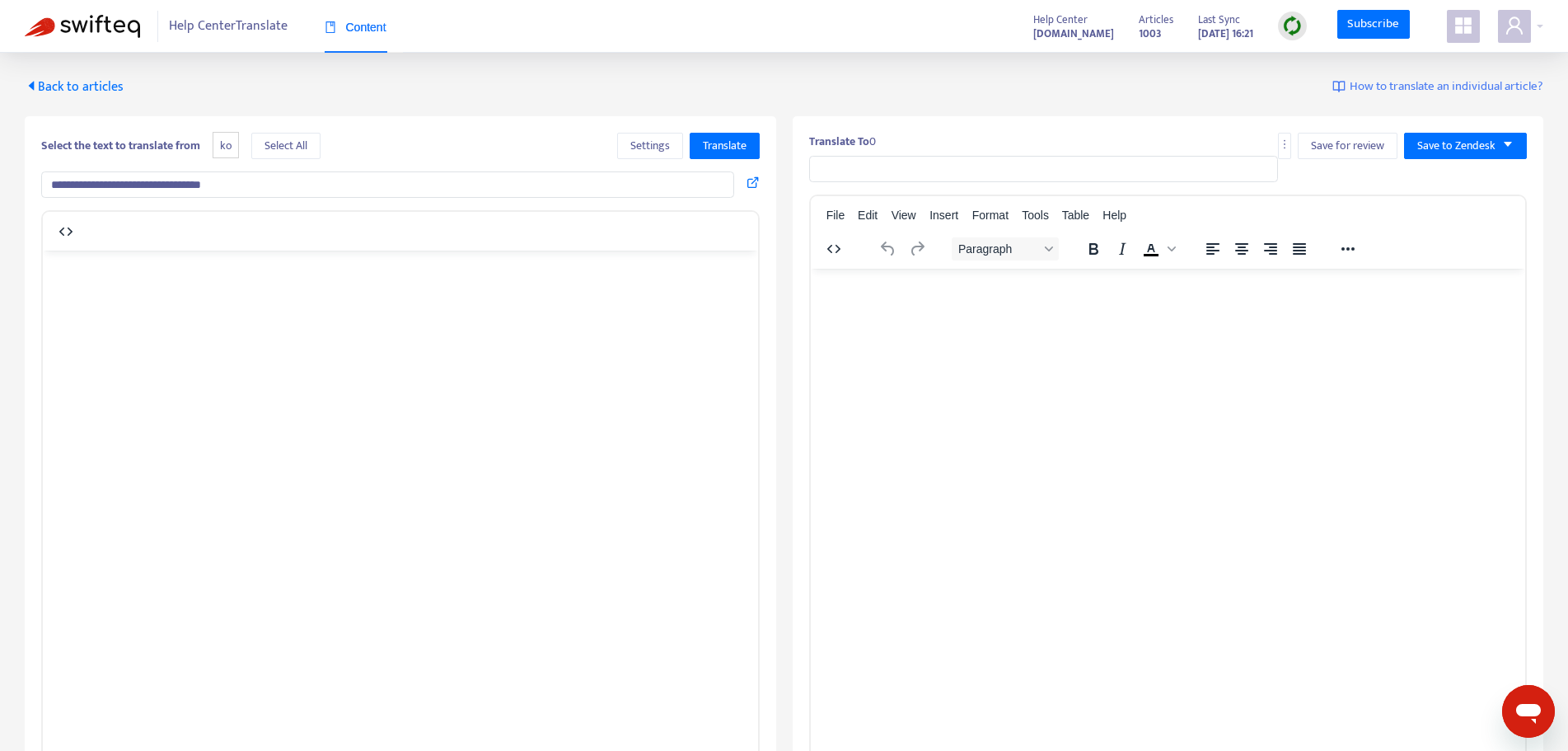
type input "**********"
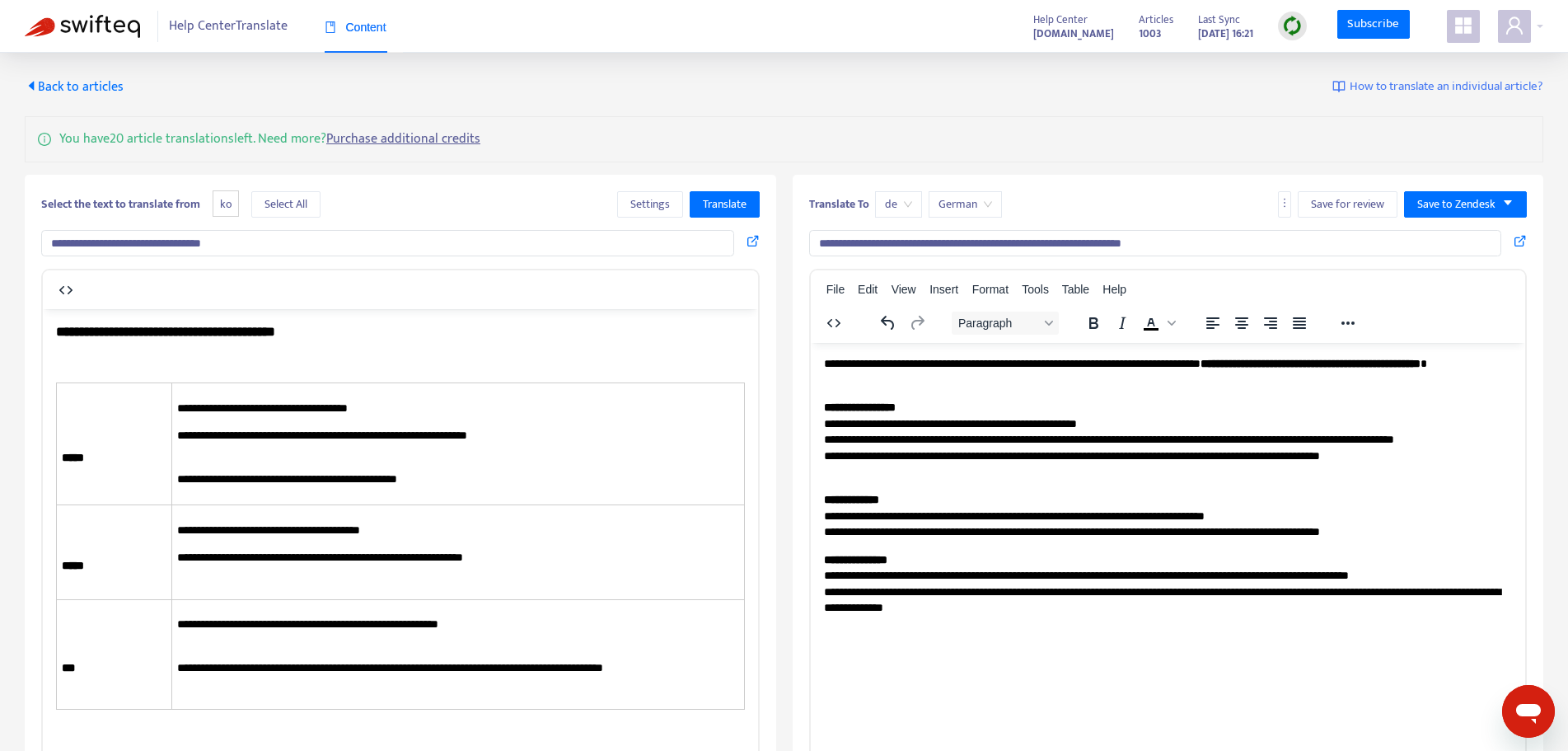
click at [975, 206] on span "German" at bounding box center [964, 204] width 53 height 25
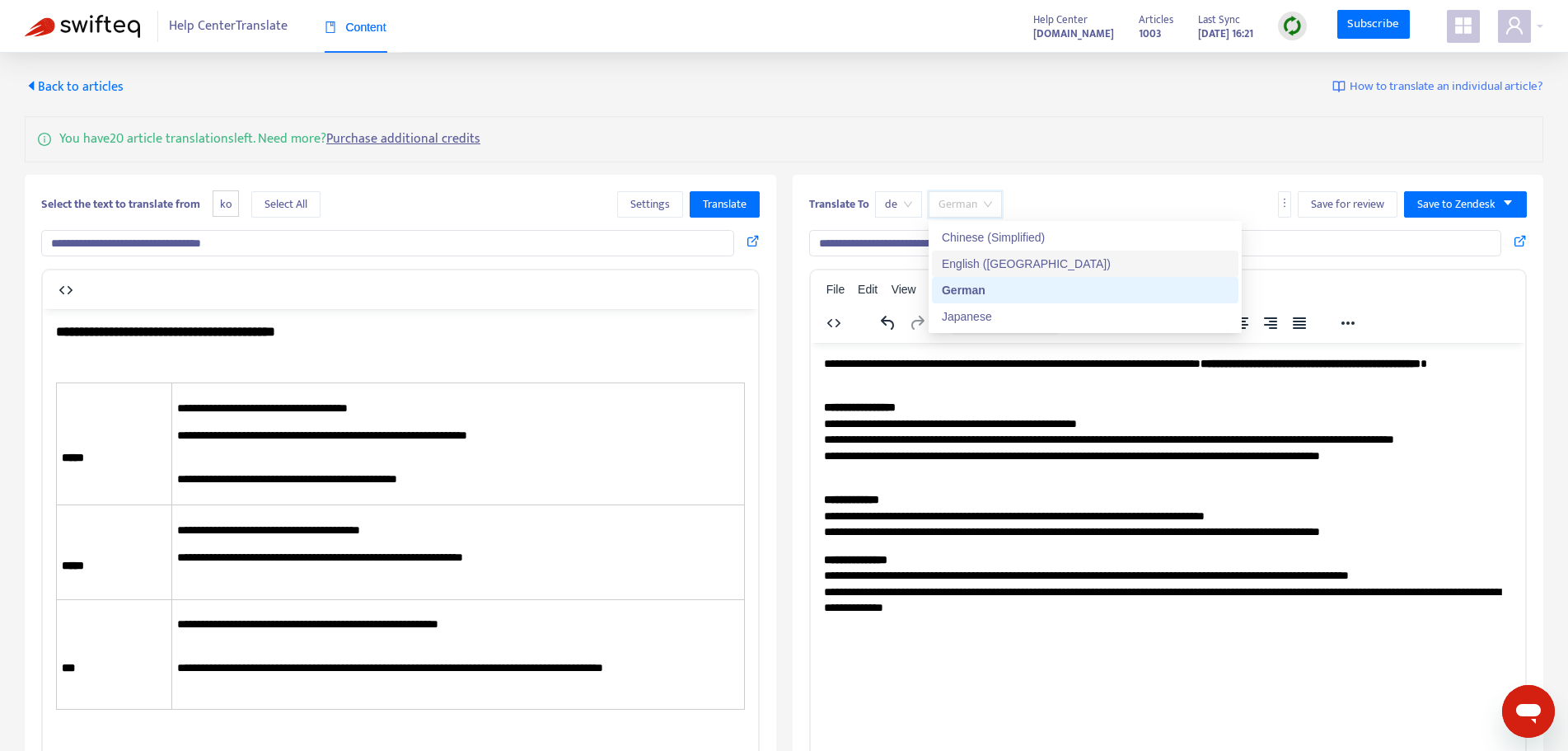
click at [982, 267] on div "English ([GEOGRAPHIC_DATA])" at bounding box center [1084, 263] width 287 height 18
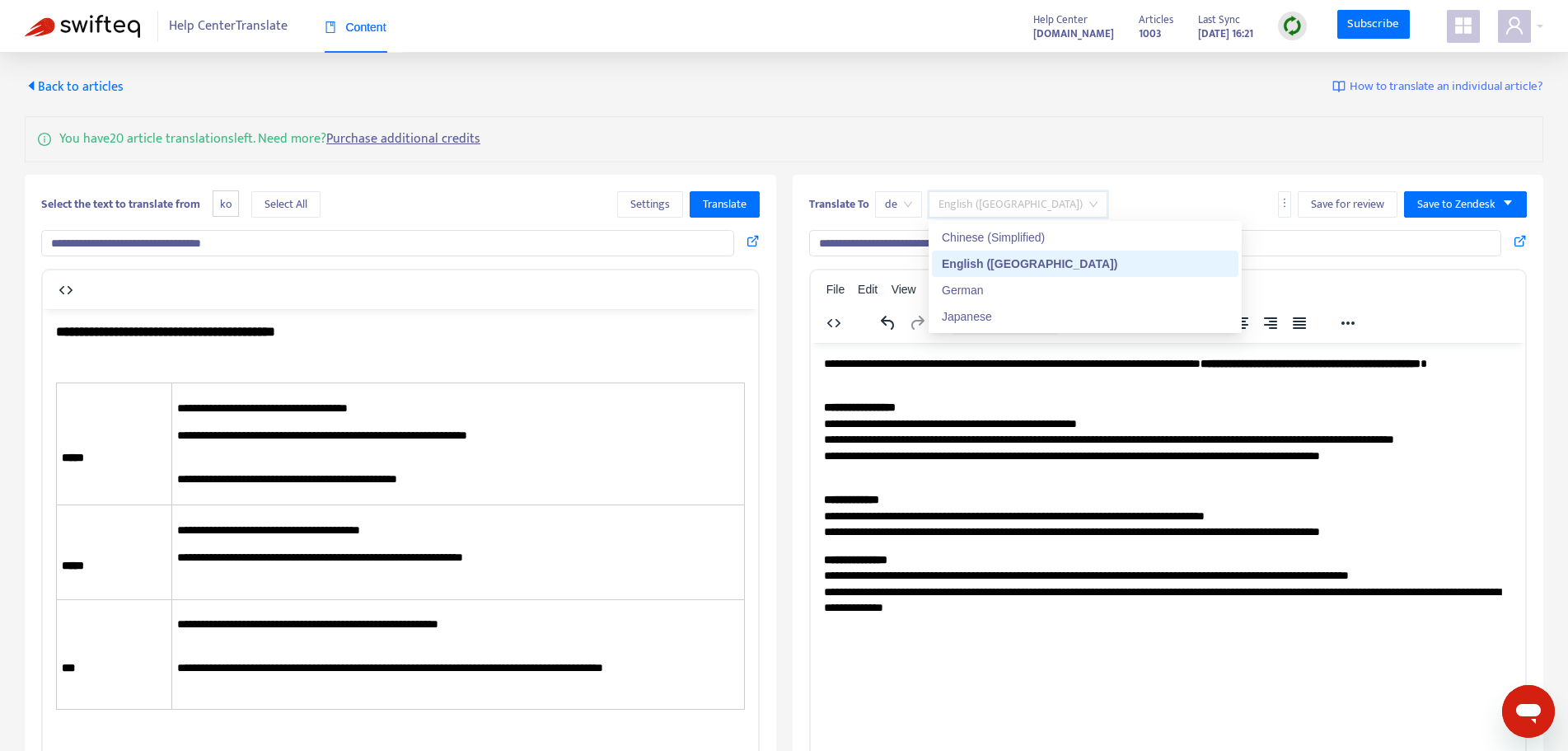
click at [989, 206] on span "English ([GEOGRAPHIC_DATA])" at bounding box center [1018, 204] width 159 height 25
click at [992, 263] on div "English ([GEOGRAPHIC_DATA])" at bounding box center [1084, 263] width 287 height 18
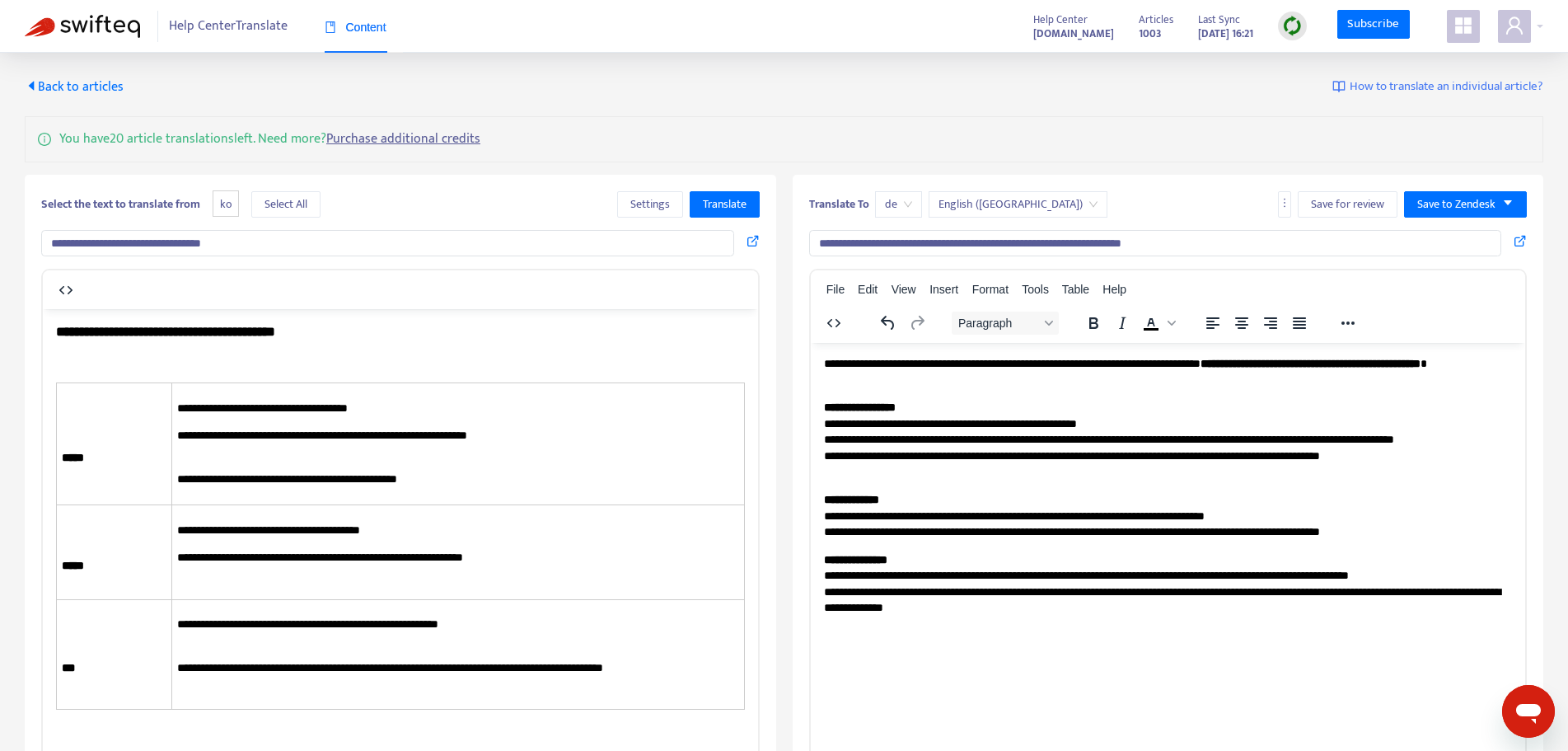
click at [1039, 147] on div "You have 20 article translations left. Need more? Purchase additional credits" at bounding box center [784, 139] width 1519 height 47
click at [975, 199] on span "English ([GEOGRAPHIC_DATA])" at bounding box center [1018, 204] width 159 height 25
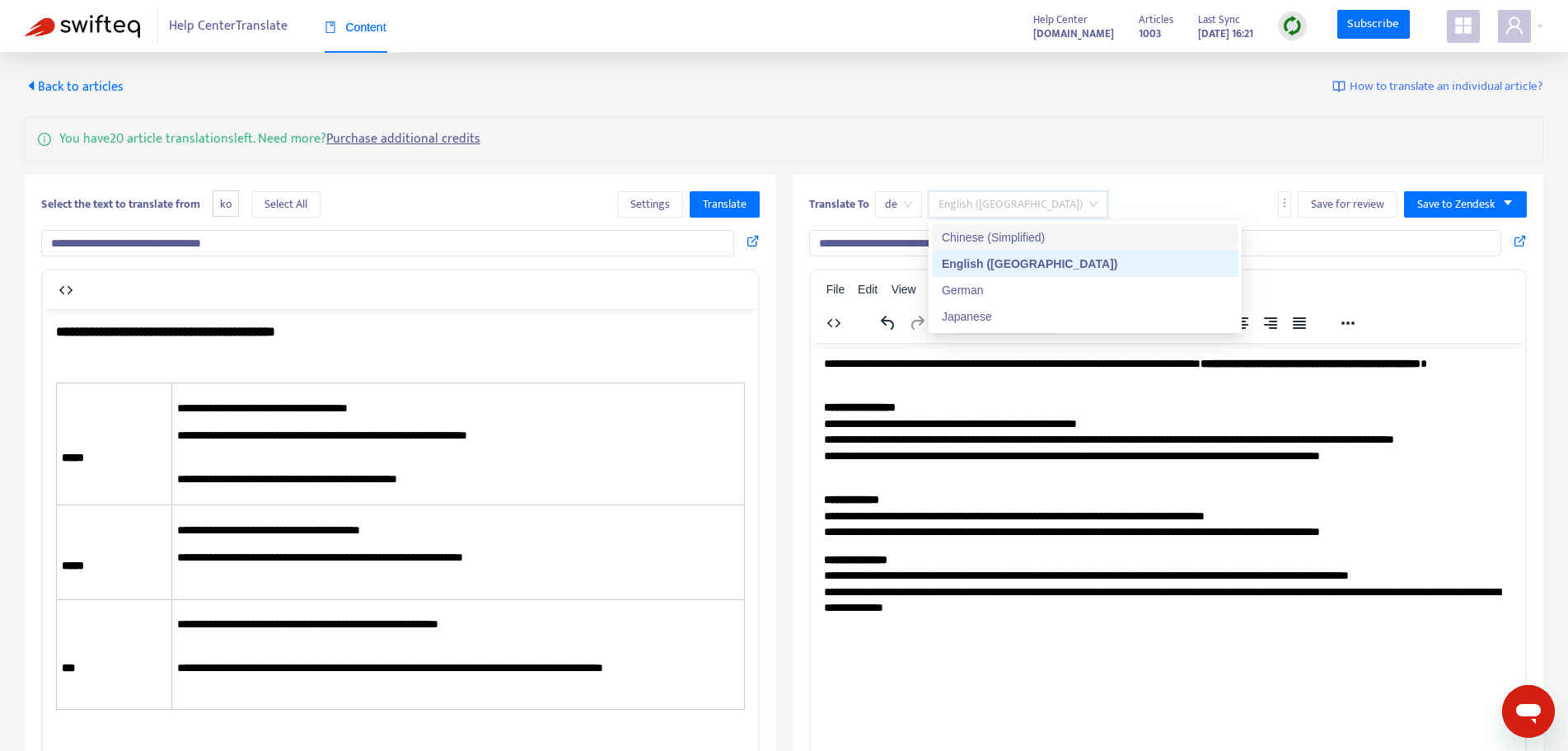
click at [985, 238] on div "Chinese (Simplified)" at bounding box center [1084, 237] width 287 height 18
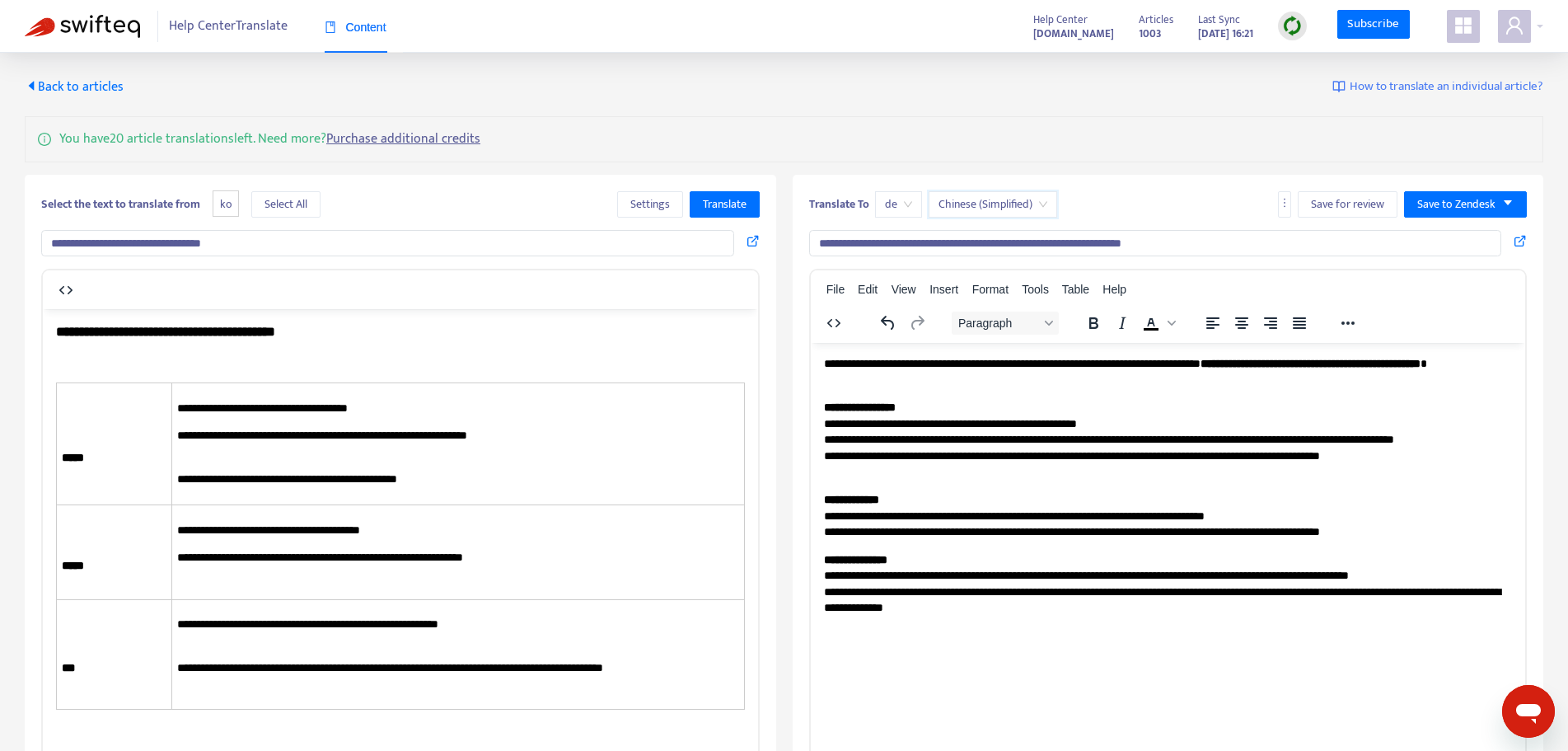
drag, startPoint x: 1076, startPoint y: 149, endPoint x: 1014, endPoint y: 156, distance: 62.4
click at [1073, 150] on div "You have 20 article translations left. Need more? Purchase additional credits" at bounding box center [784, 139] width 1519 height 47
click at [751, 141] on div "You have 20 article translations left. Need more? Purchase additional credits" at bounding box center [784, 139] width 1519 height 47
click at [292, 201] on span "Select All" at bounding box center [286, 204] width 43 height 18
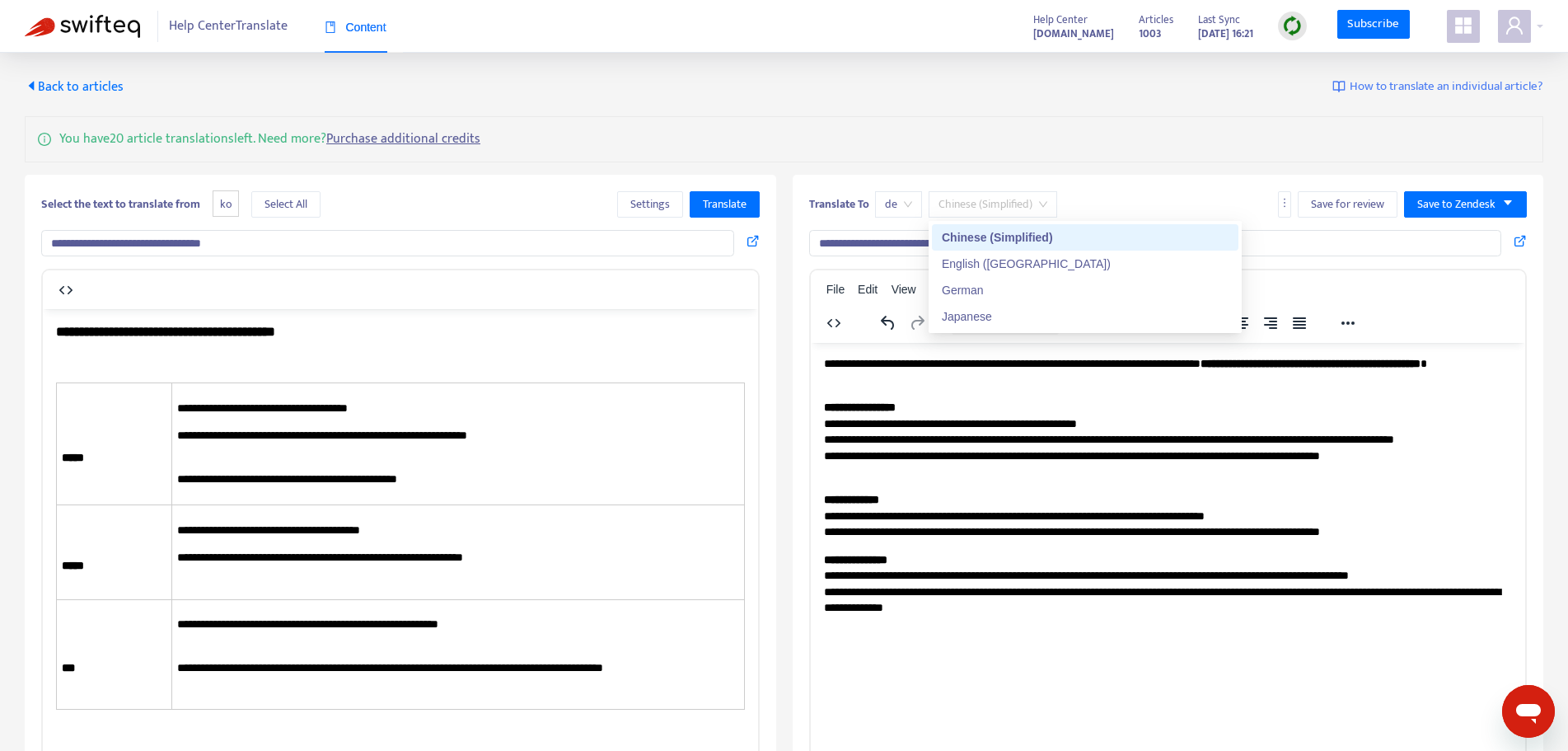
click at [1006, 210] on span "Chinese (Simplified)" at bounding box center [992, 204] width 109 height 25
click at [997, 235] on div "Chinese (Simplified)" at bounding box center [1084, 237] width 287 height 18
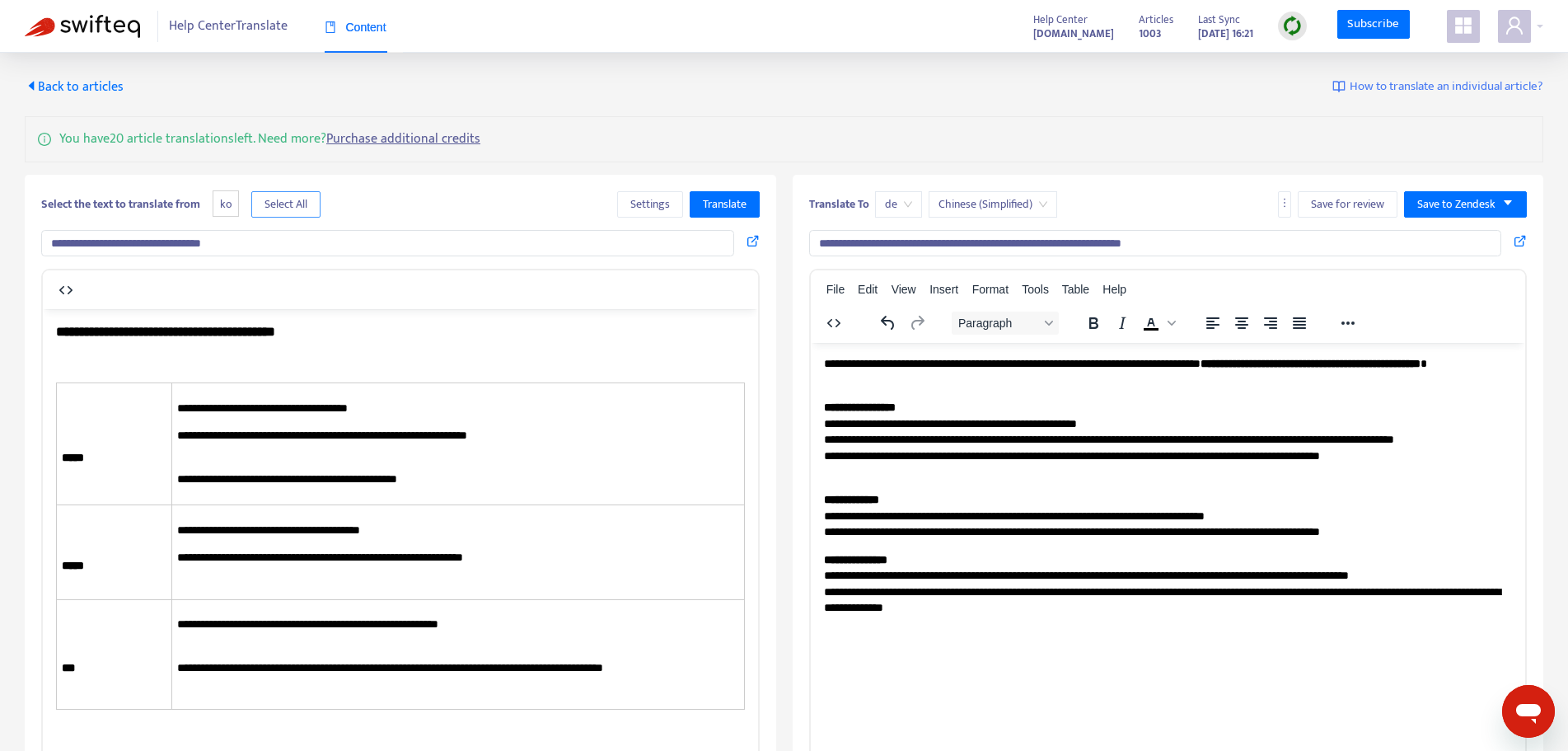
click at [285, 204] on span "Select All" at bounding box center [286, 204] width 43 height 18
click at [719, 210] on span "Translate" at bounding box center [725, 204] width 44 height 18
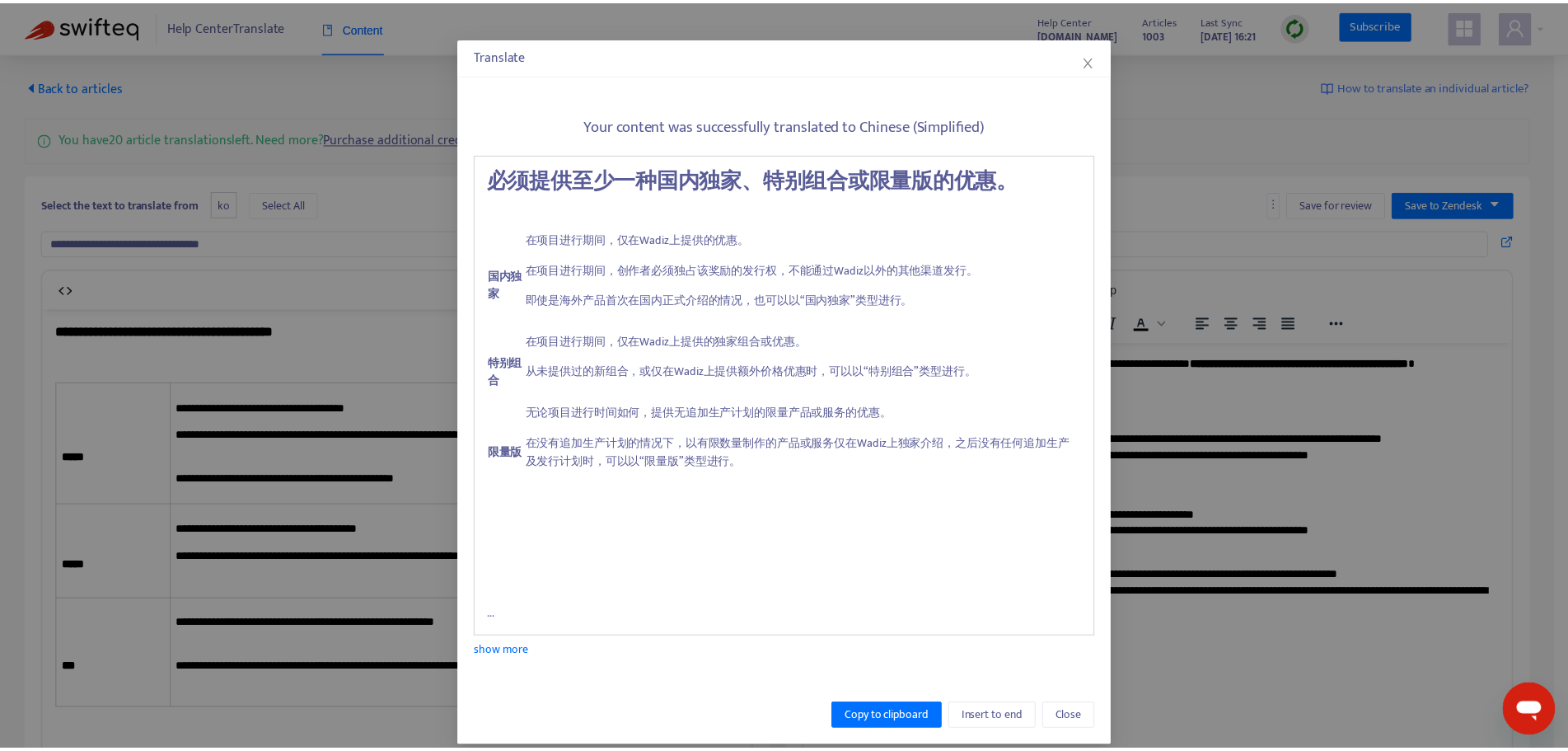
scroll to position [61, 0]
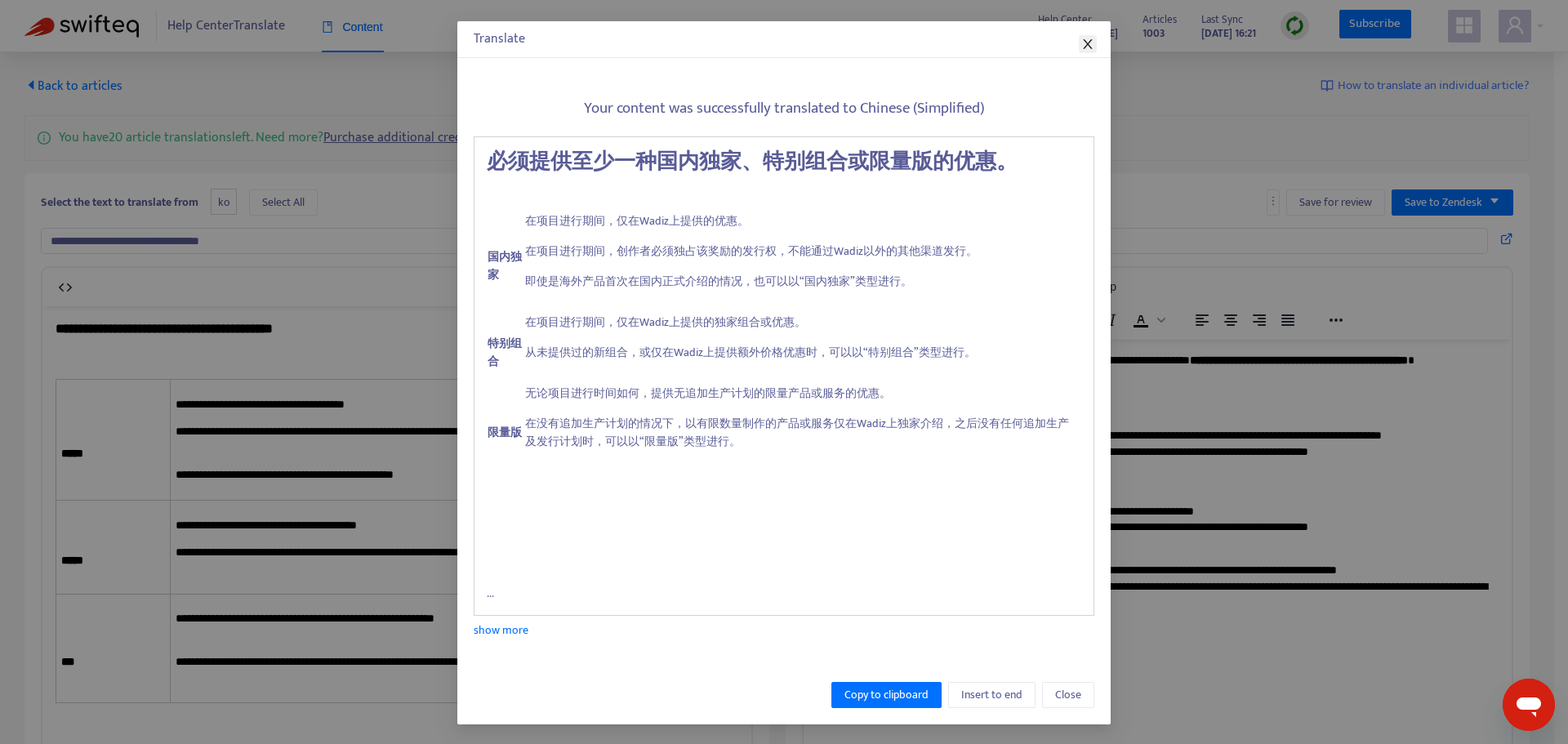
click at [1081, 39] on icon "close" at bounding box center [1088, 44] width 13 height 13
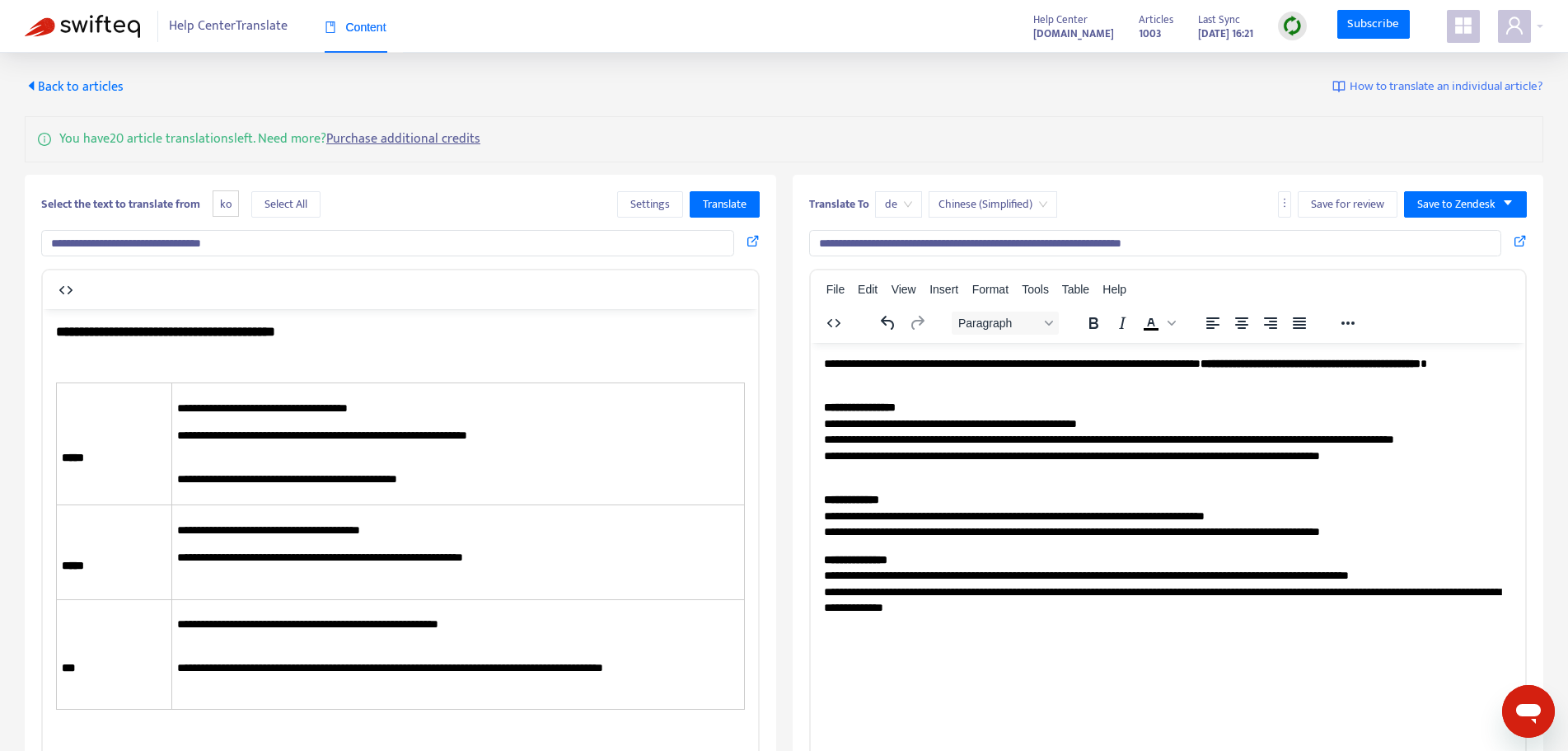
click at [1111, 629] on html "**********" at bounding box center [1167, 485] width 715 height 287
click at [1031, 205] on span "Chinese (Simplified)" at bounding box center [992, 204] width 109 height 25
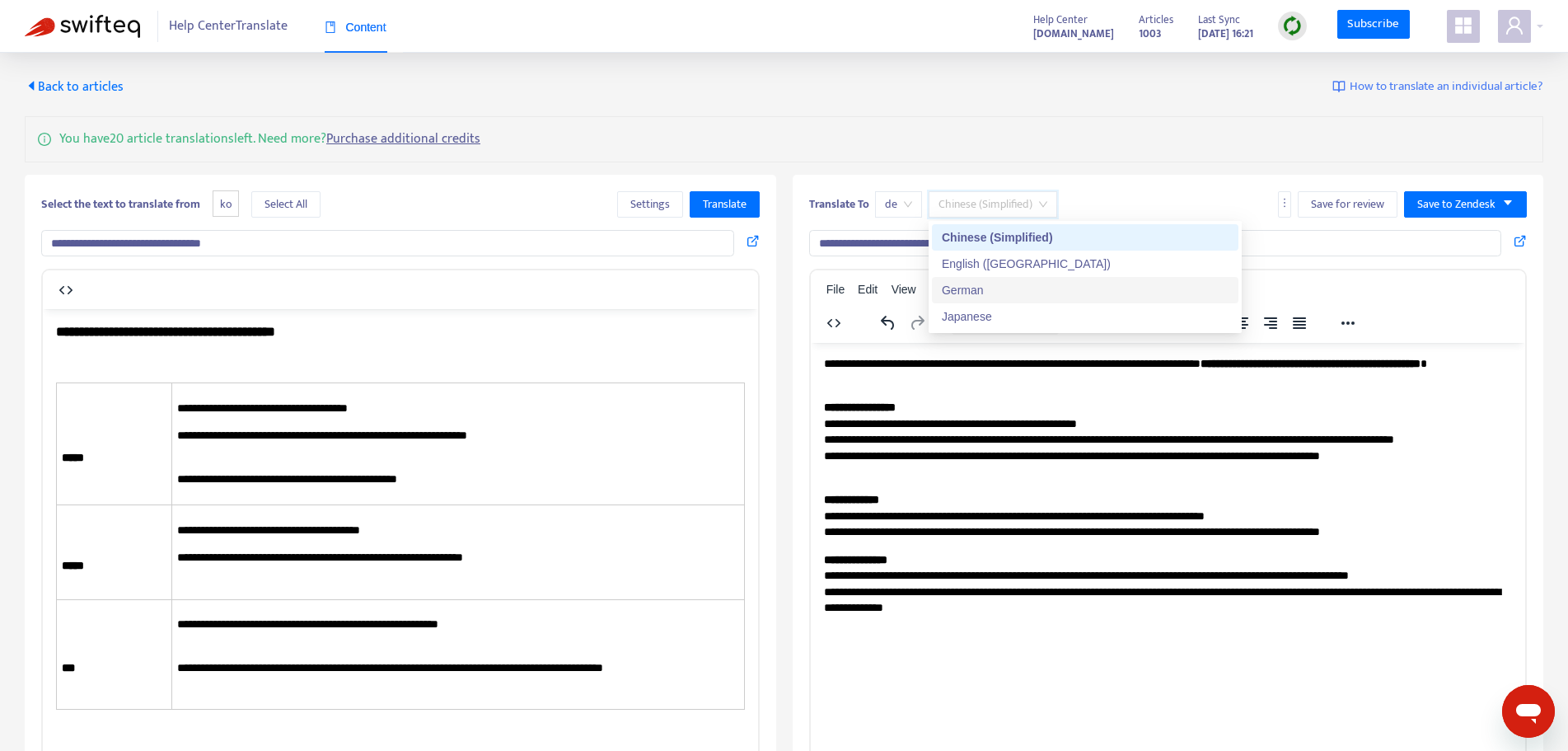
click at [998, 292] on div "German" at bounding box center [1084, 289] width 287 height 18
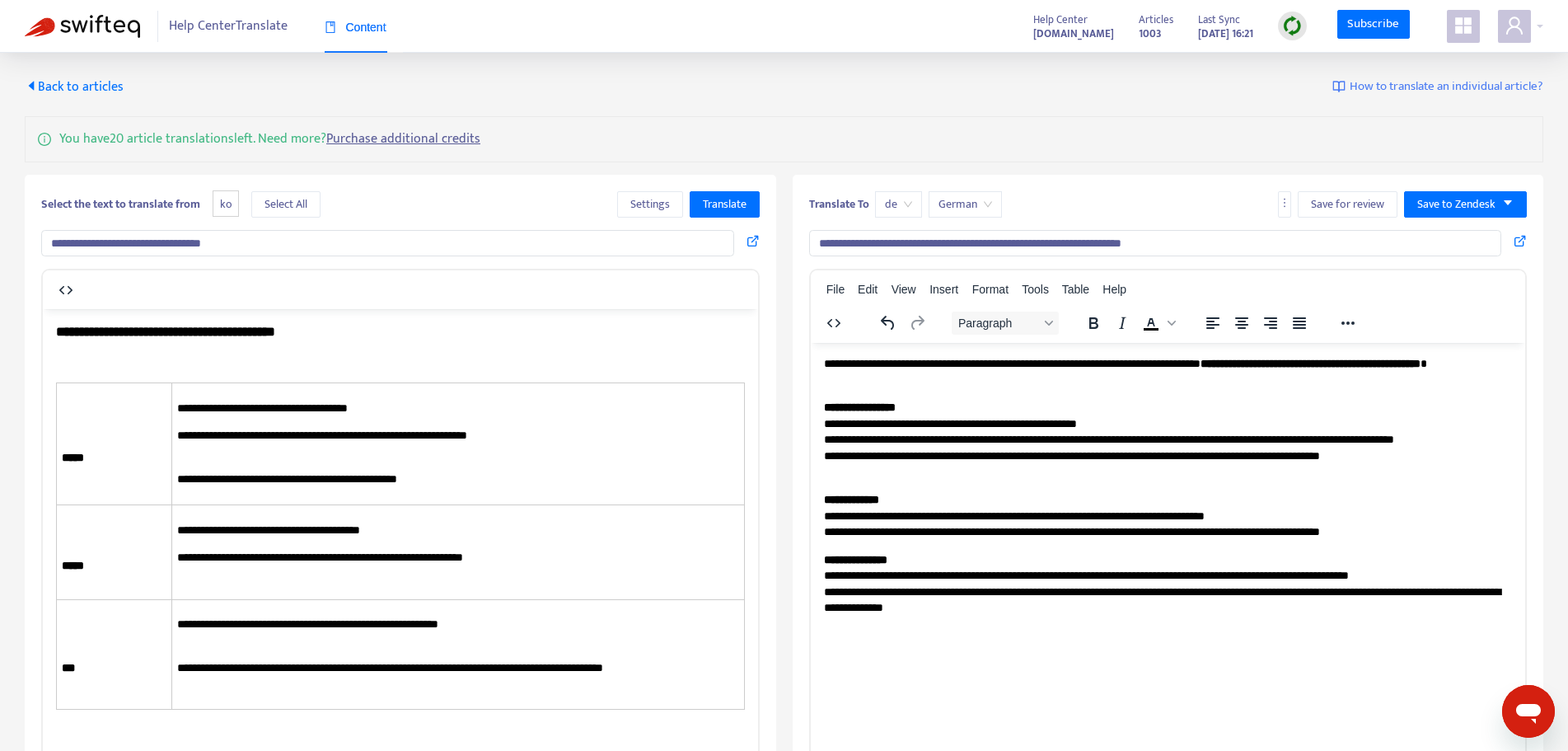
click at [1295, 28] on img at bounding box center [1292, 26] width 20 height 20
click at [1320, 62] on link "Quick Sync" at bounding box center [1326, 59] width 70 height 19
click at [89, 22] on img at bounding box center [82, 26] width 115 height 23
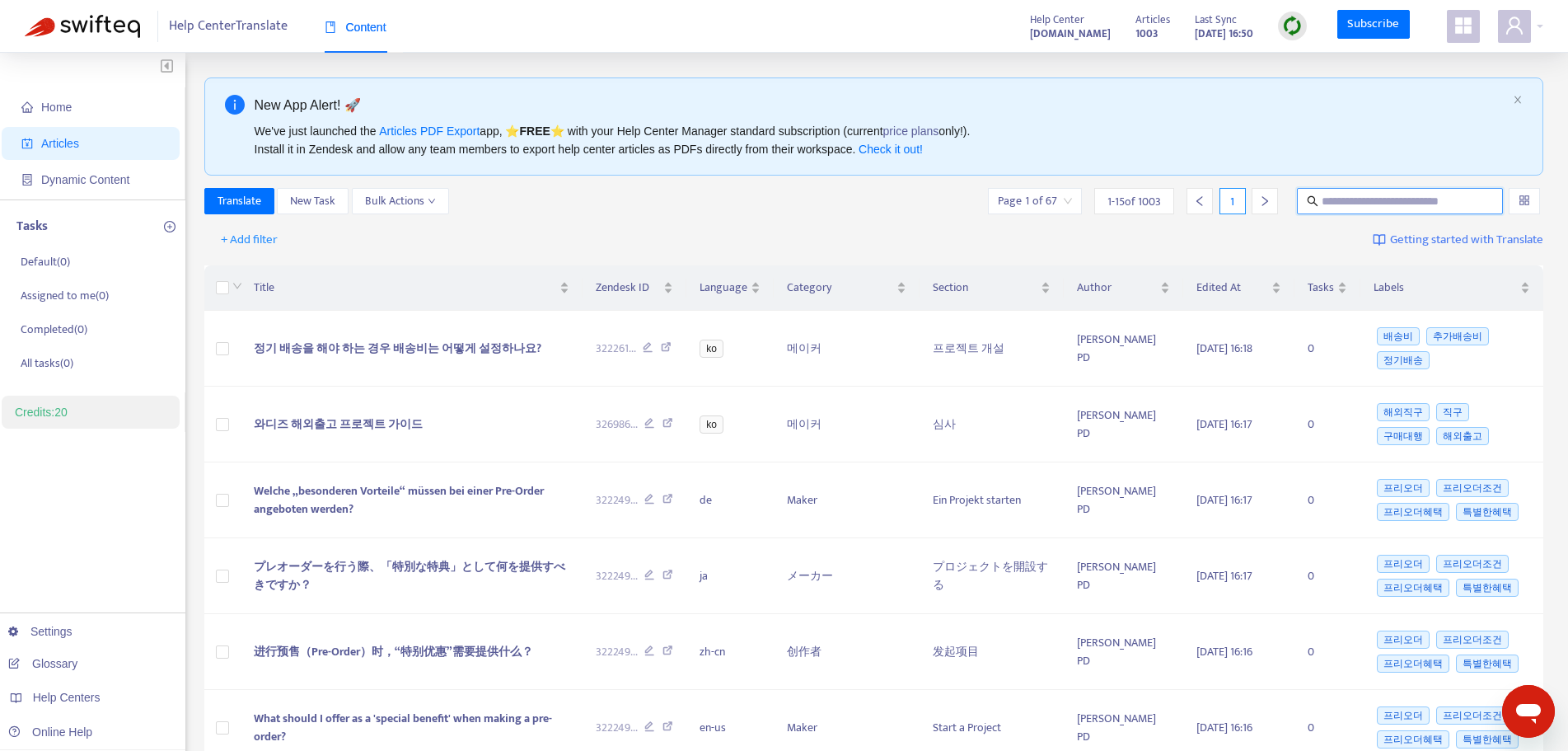
click at [1404, 204] on input "text" at bounding box center [1401, 200] width 158 height 18
paste input "**********"
type input "**********"
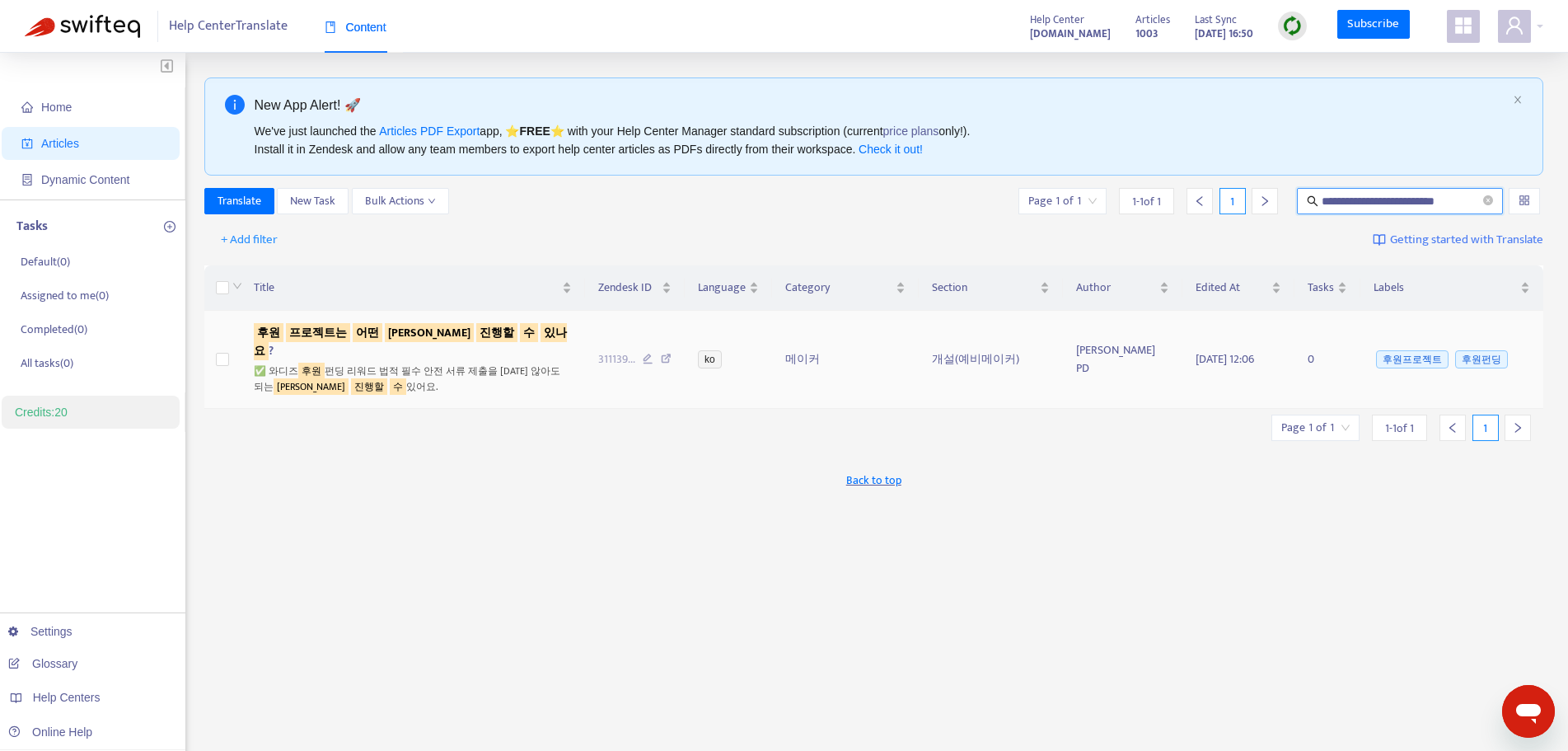
scroll to position [0, 0]
click at [475, 360] on div "✅ 와디즈 후원 펀딩 리워드 법적 필수 안전 서류 제출을 [DATE] 않아도 되는 리워드로 진행할 수 있어요." at bounding box center [412, 377] width 319 height 34
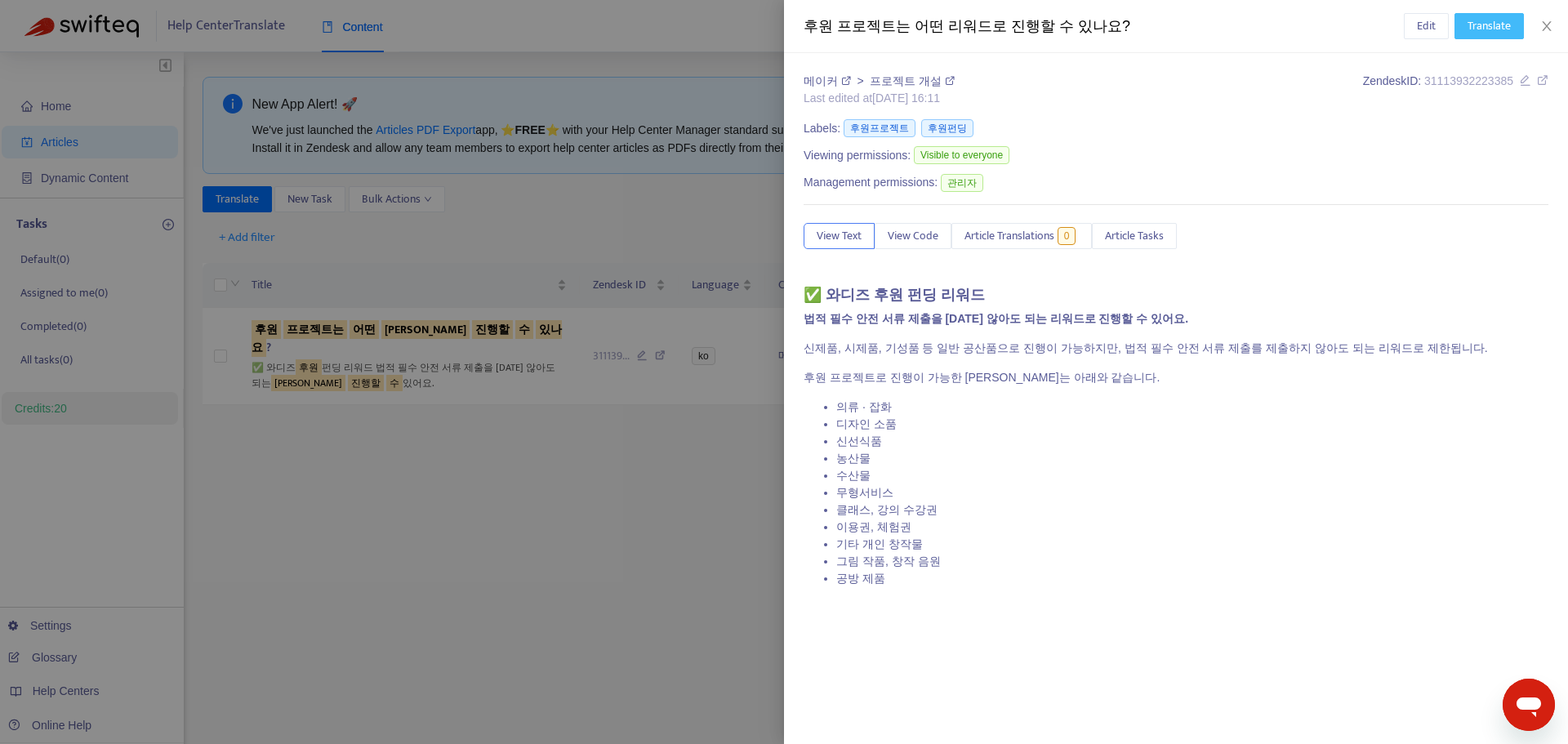
click at [1494, 33] on span "Translate" at bounding box center [1489, 25] width 44 height 18
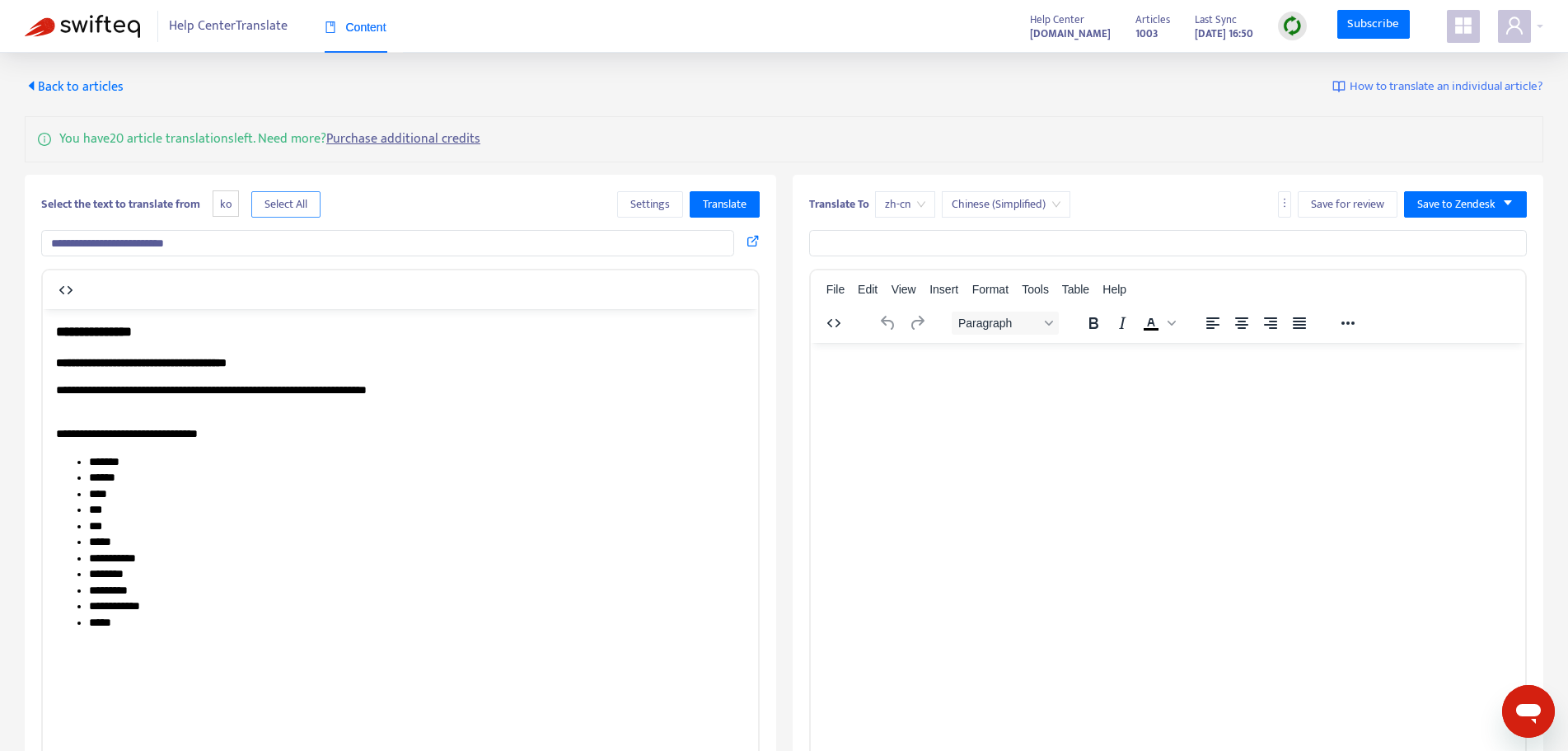
click at [279, 209] on span "Select All" at bounding box center [286, 204] width 43 height 18
click at [716, 206] on span "Translate" at bounding box center [725, 204] width 44 height 18
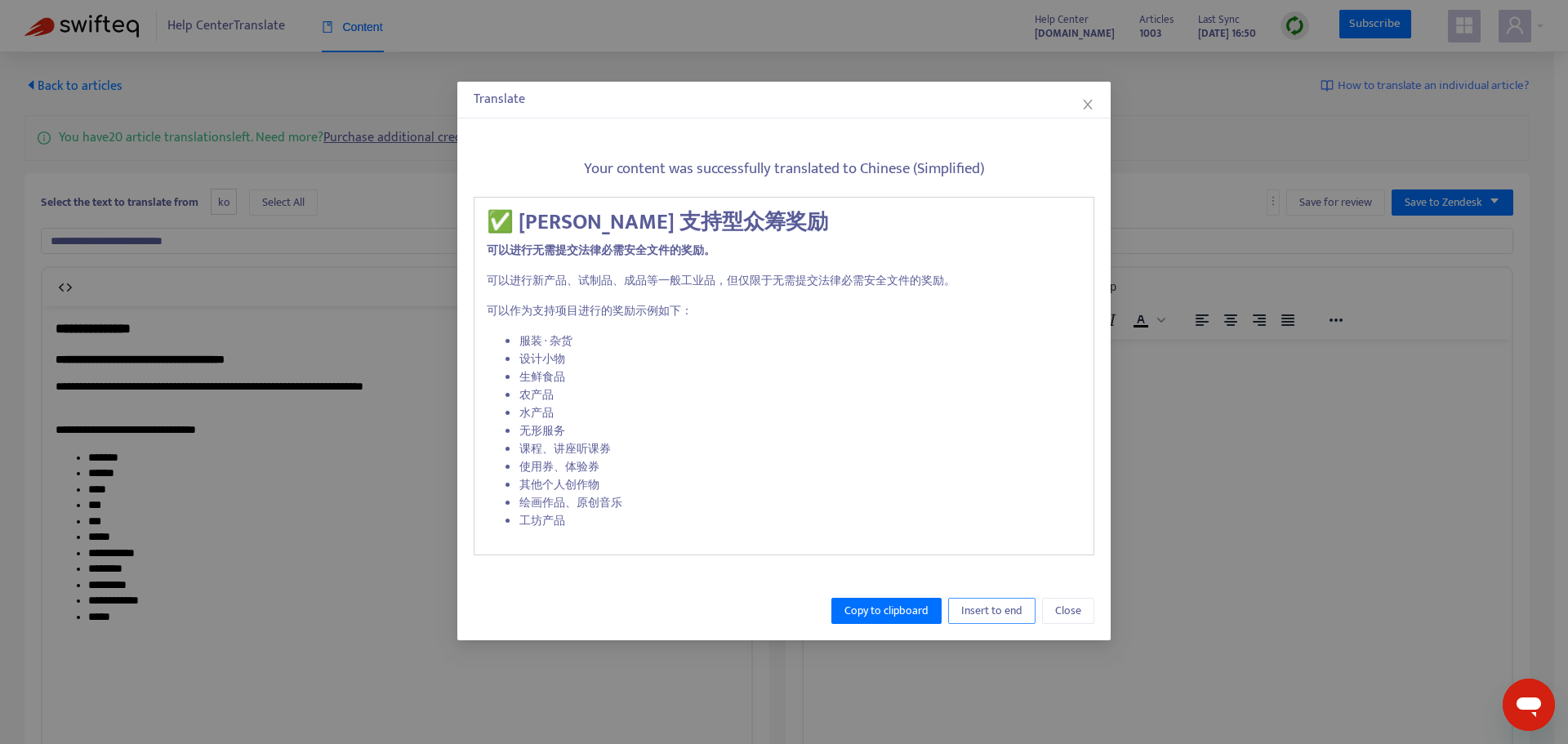
click at [990, 610] on span "Insert to end" at bounding box center [991, 610] width 61 height 18
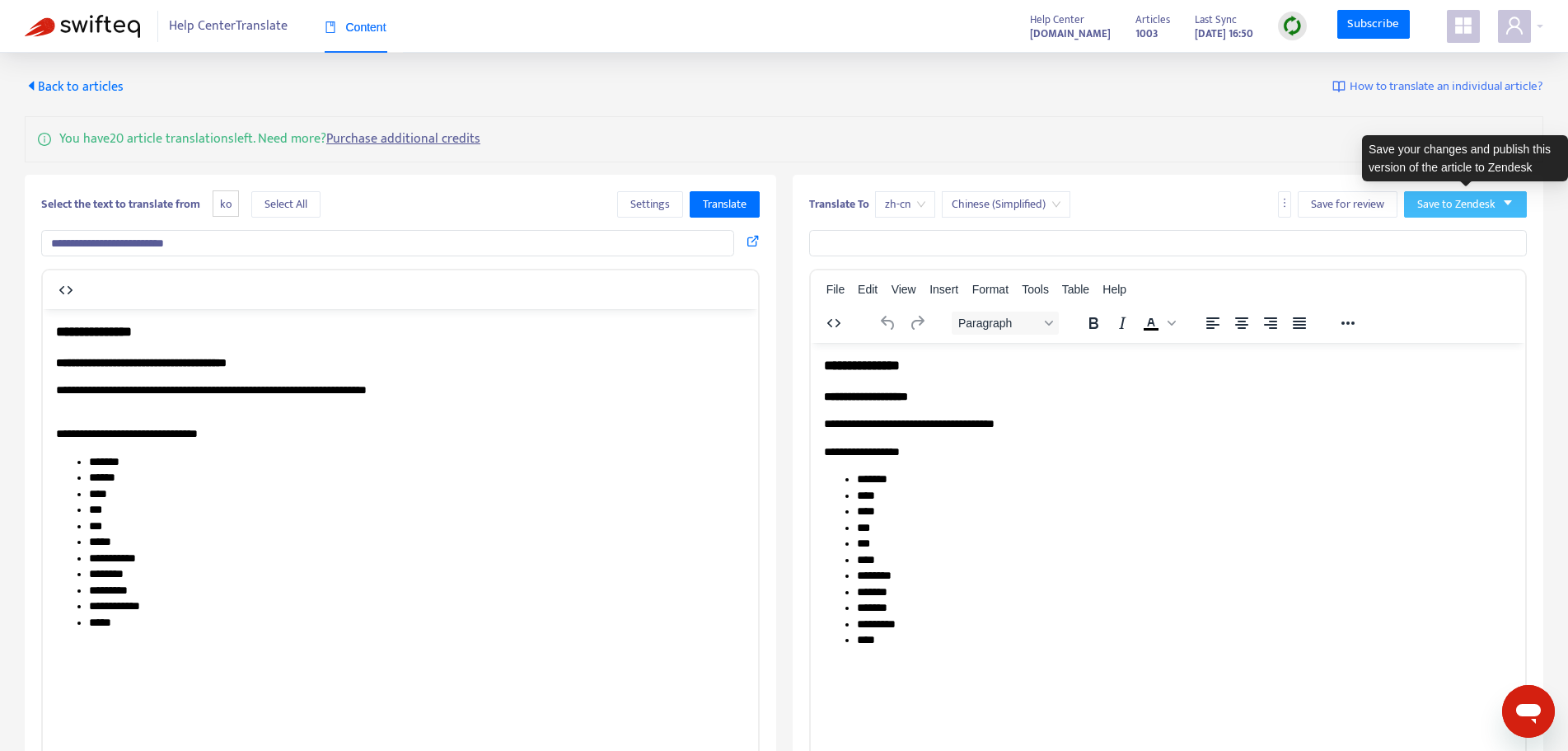
click at [1483, 208] on span "Save to Zendesk" at bounding box center [1456, 204] width 79 height 18
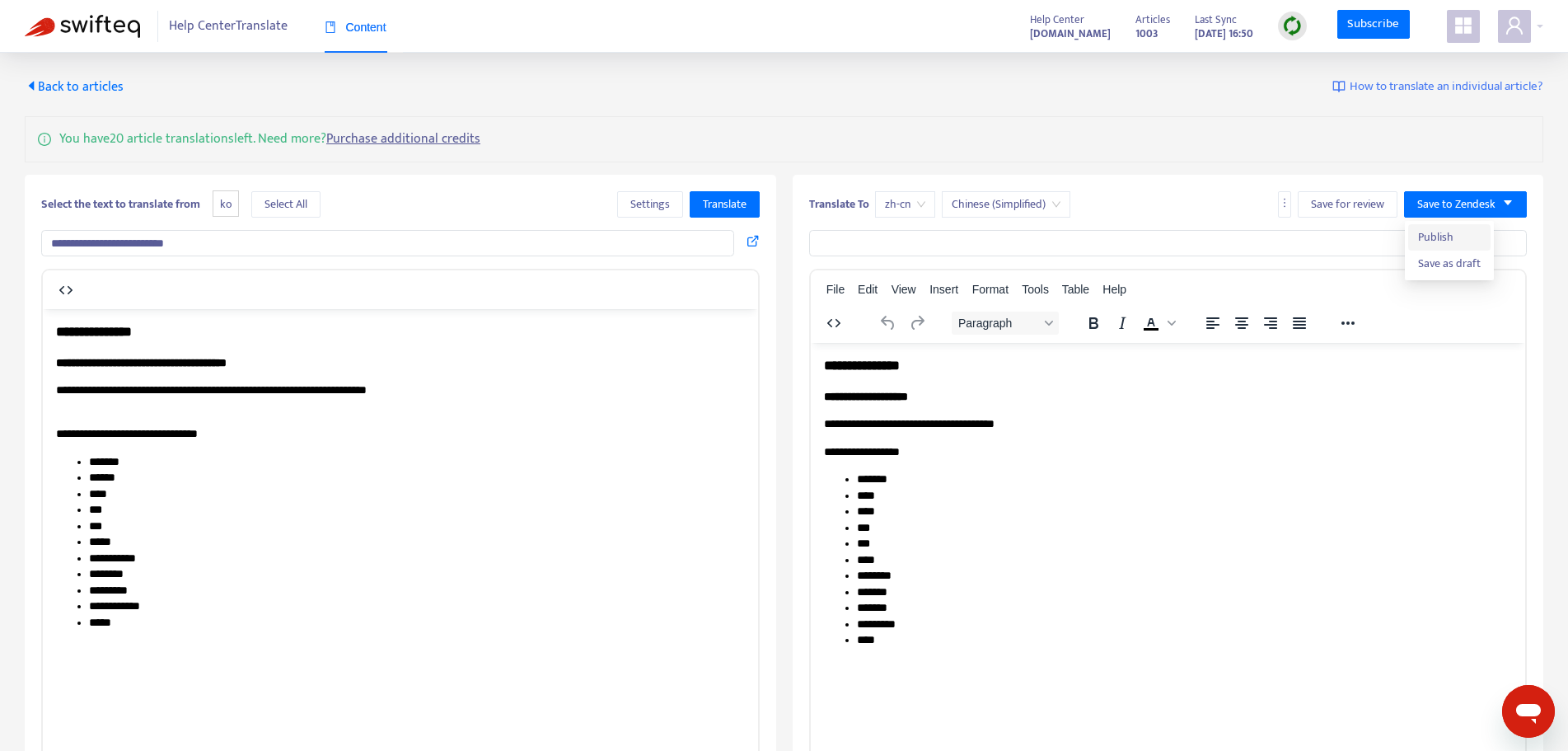
click at [1462, 239] on span "Publish" at bounding box center [1450, 237] width 63 height 18
click at [328, 244] on input "**********" at bounding box center [388, 243] width 693 height 26
click at [294, 205] on span "Select All" at bounding box center [286, 204] width 43 height 18
click at [880, 239] on input "text" at bounding box center [1168, 243] width 718 height 26
paste input "**********"
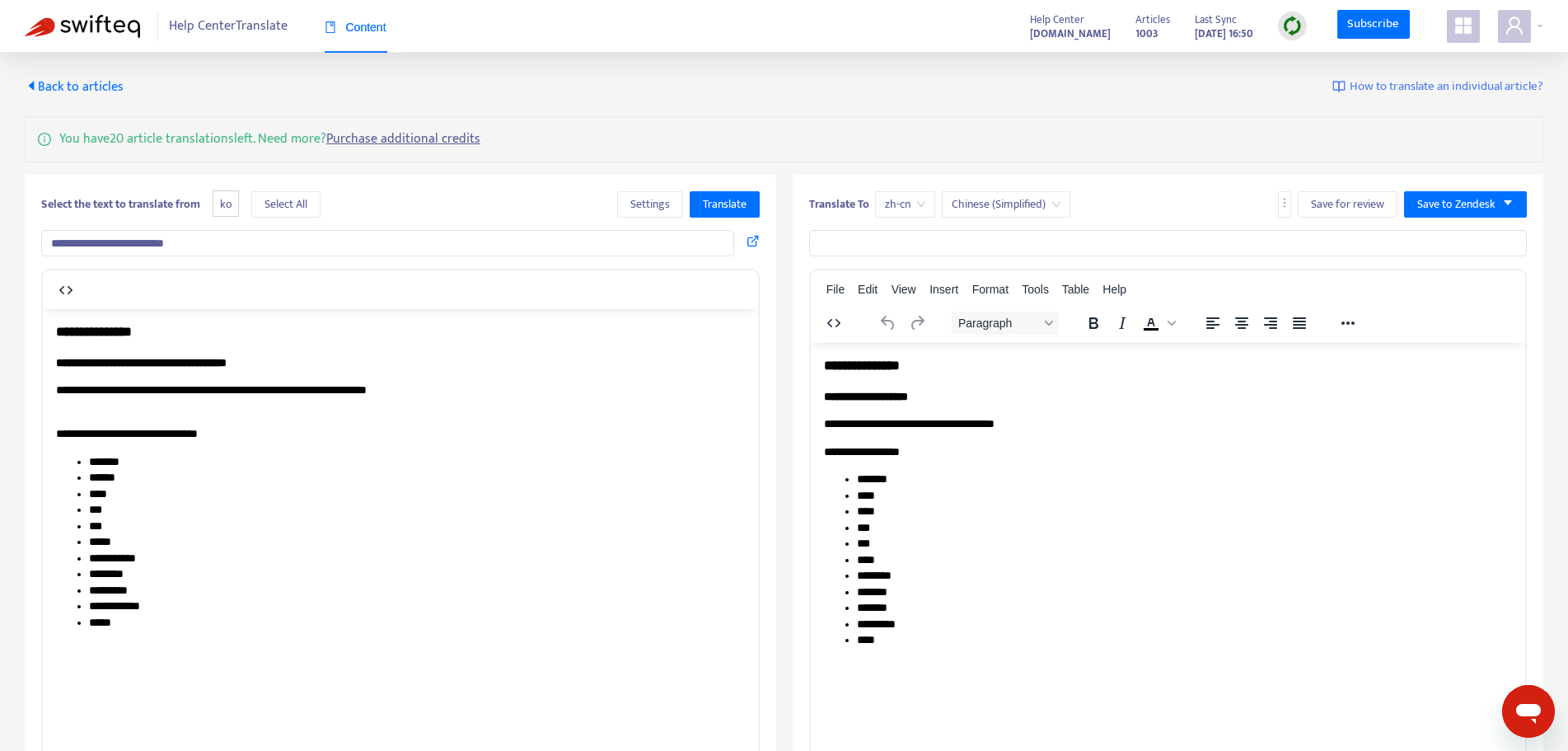
type input "**********"
drag, startPoint x: 436, startPoint y: 595, endPoint x: 362, endPoint y: 527, distance: 100.5
click at [435, 594] on li "*********" at bounding box center [417, 589] width 656 height 16
click at [325, 250] on input "**********" at bounding box center [388, 243] width 693 height 26
click at [281, 212] on span "Select All" at bounding box center [286, 204] width 43 height 18
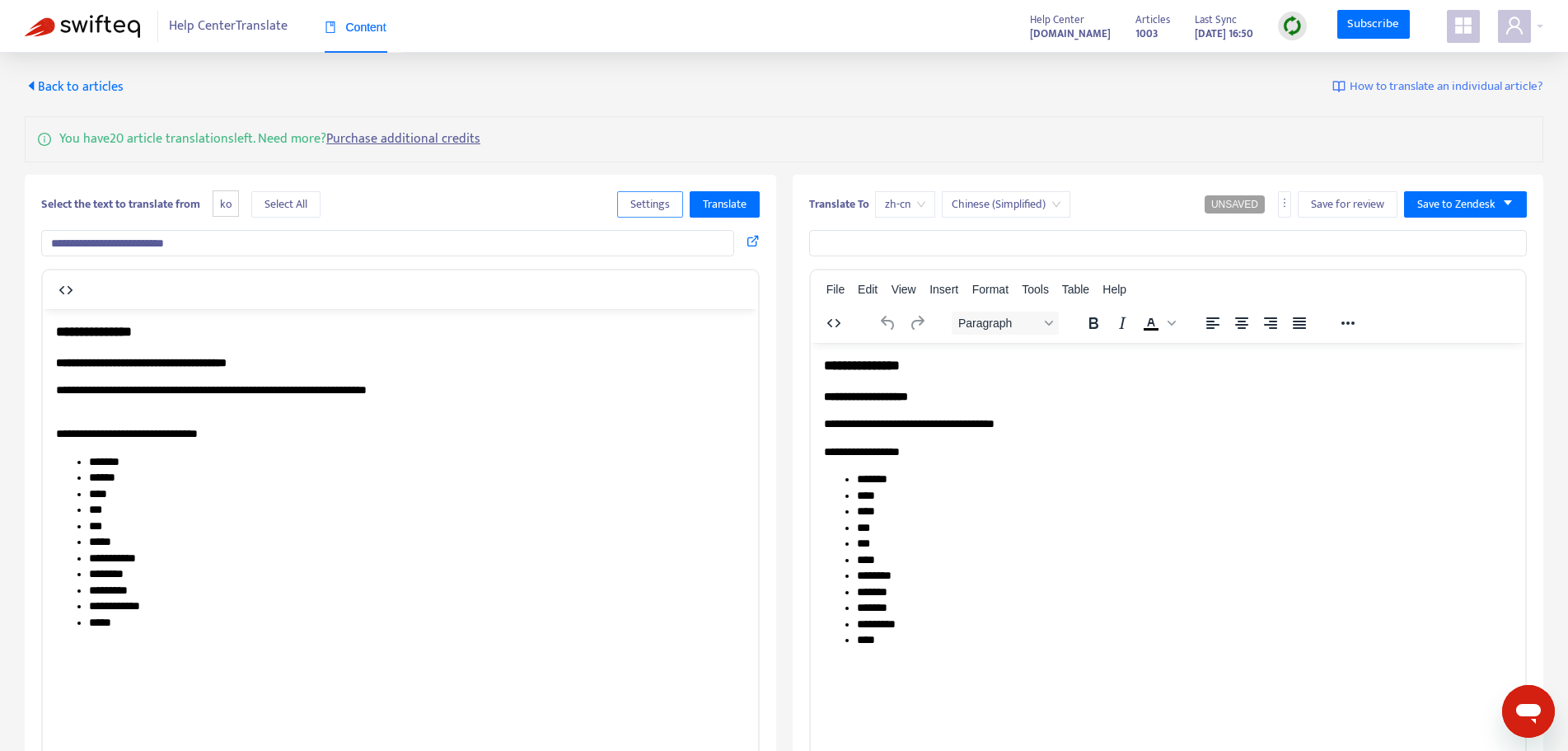
click at [652, 206] on span "Settings" at bounding box center [650, 204] width 40 height 18
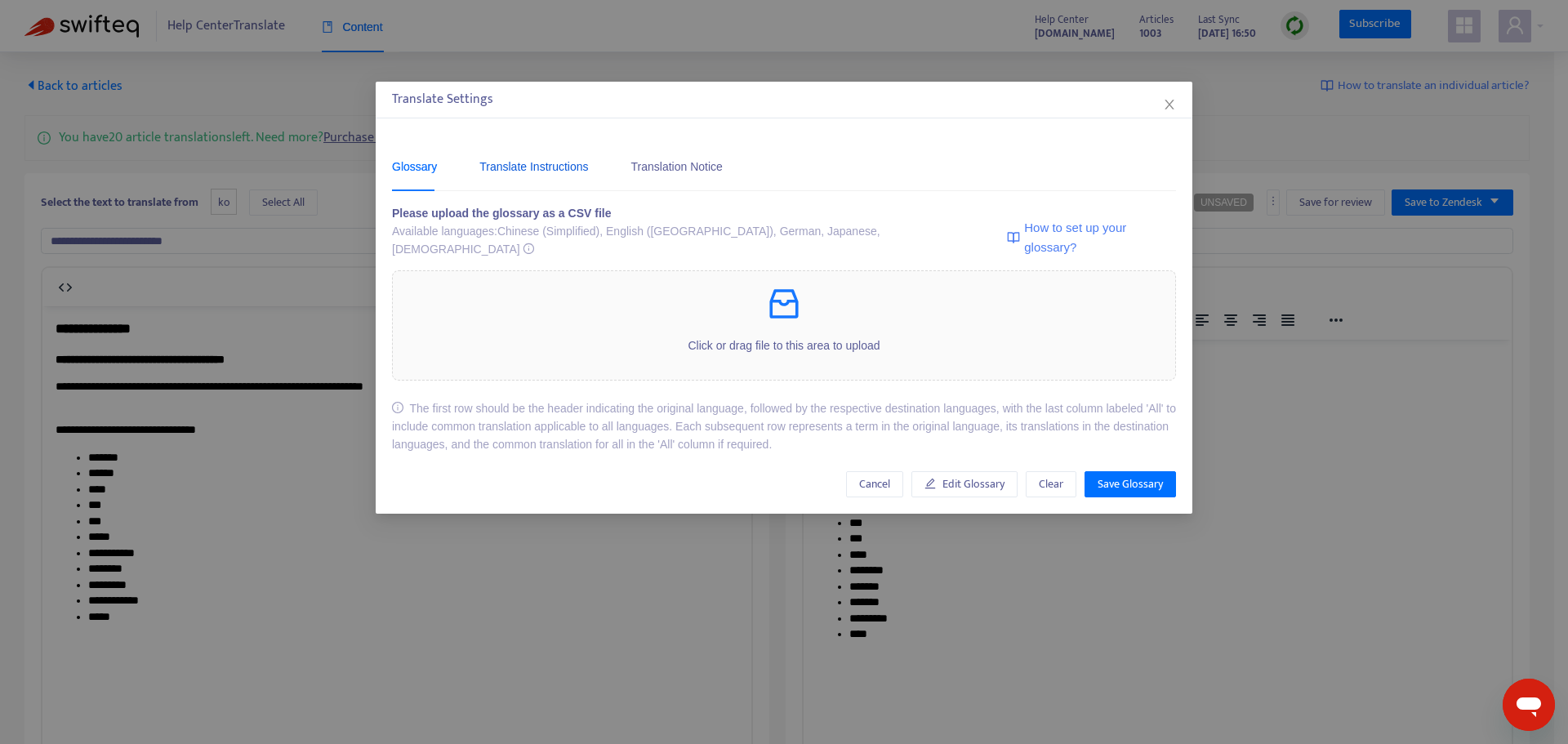
click at [544, 169] on div "Translate Instructions" at bounding box center [534, 166] width 109 height 18
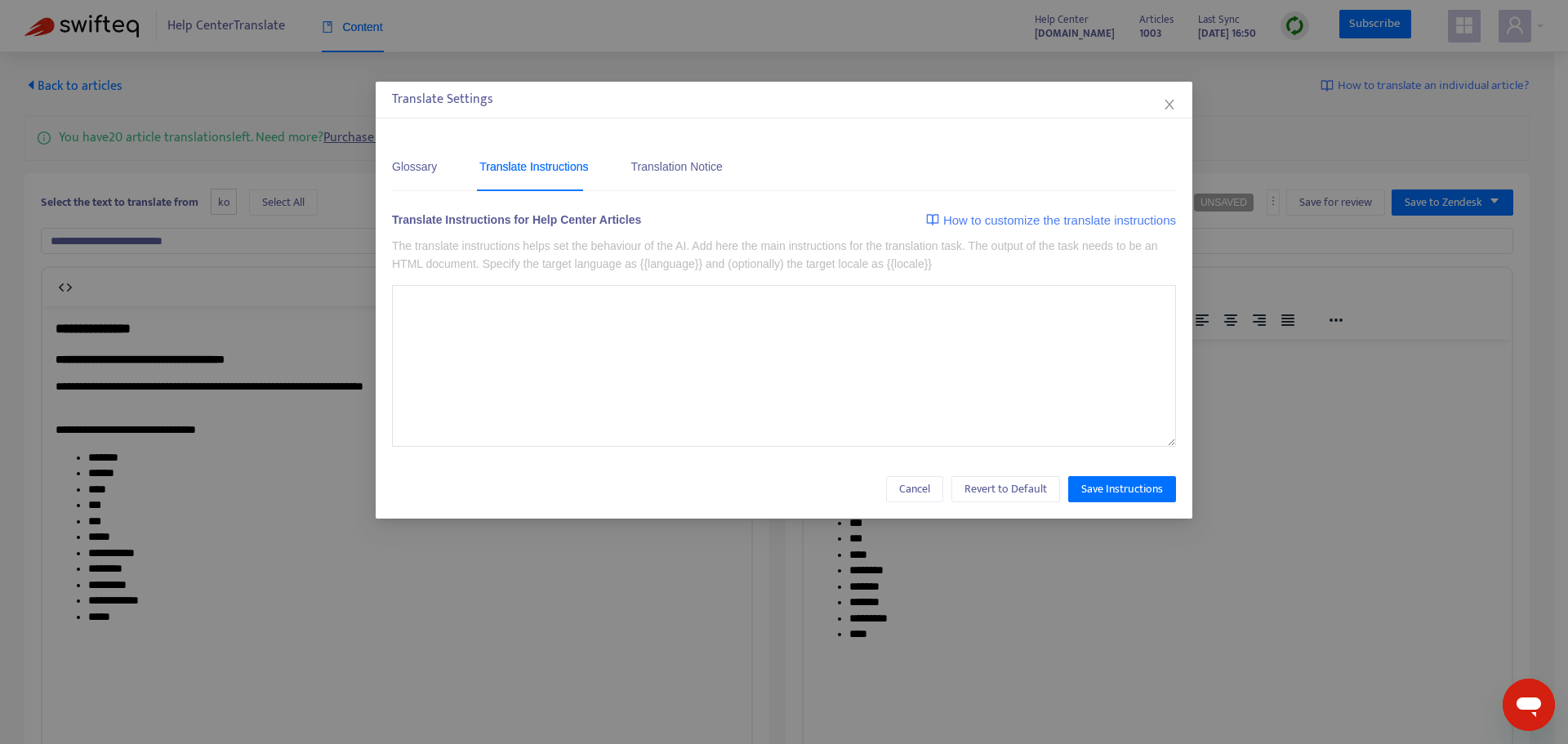
type textarea "**********"
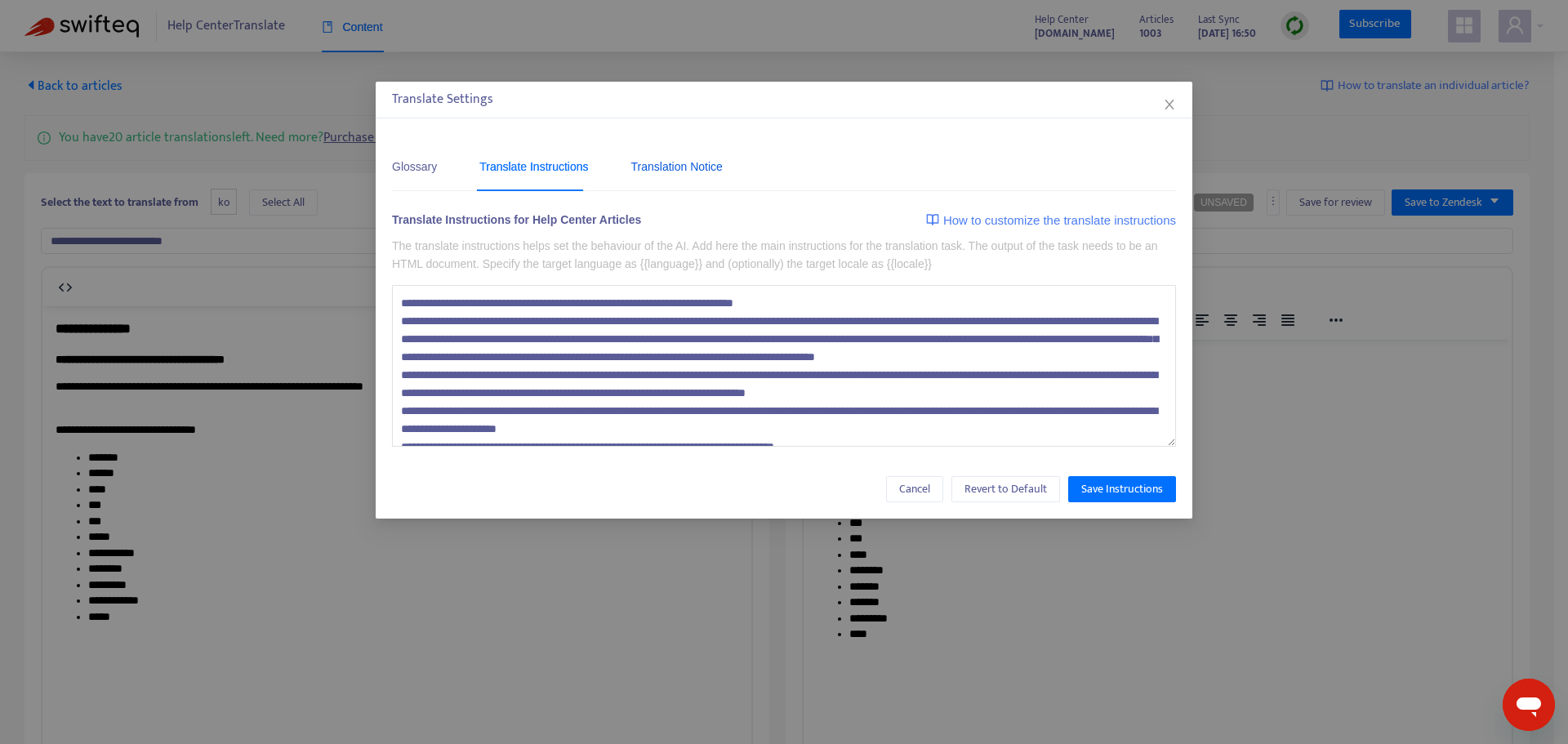
click at [662, 169] on div "Translation Notice" at bounding box center [677, 166] width 91 height 18
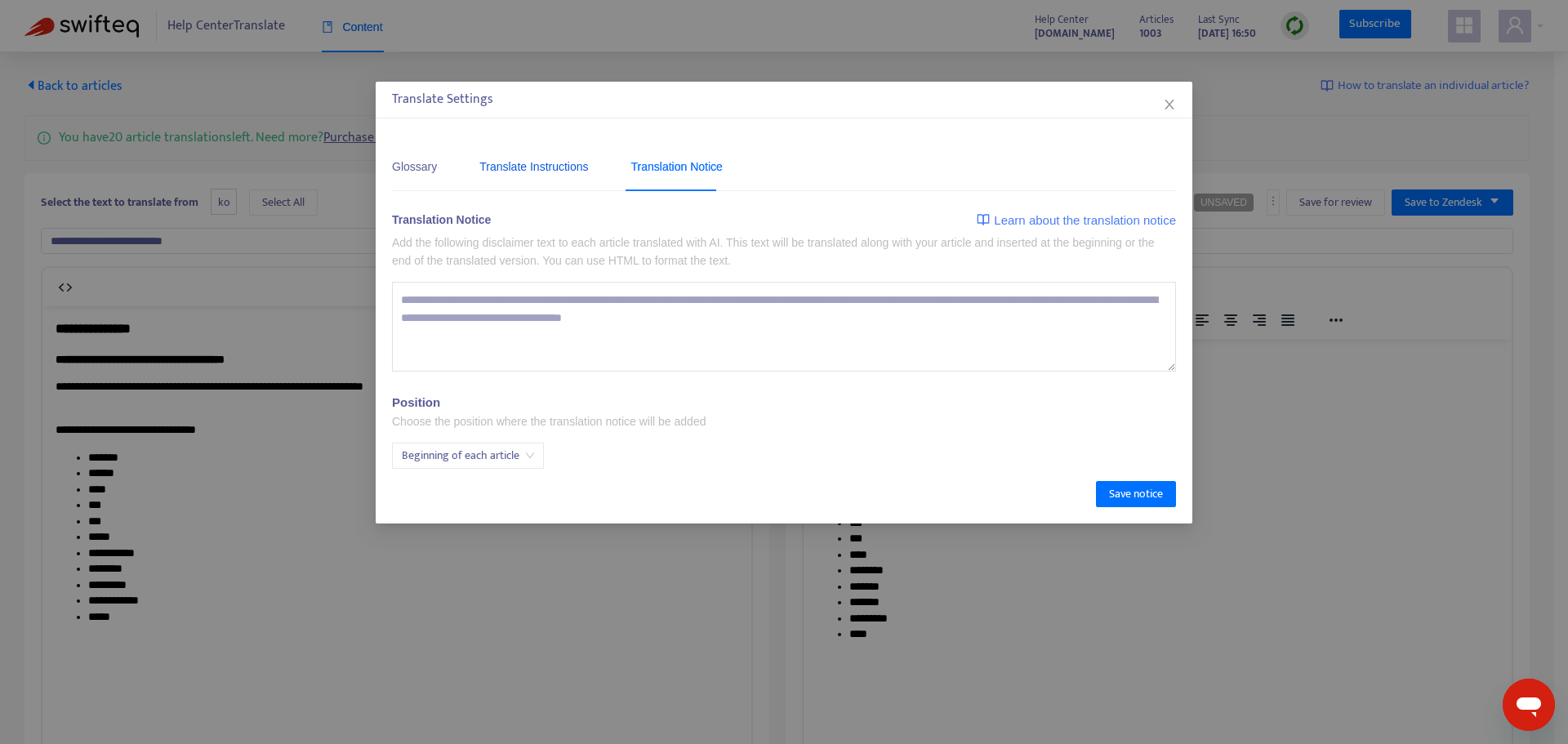
click at [518, 163] on div "Translate Instructions" at bounding box center [534, 166] width 109 height 18
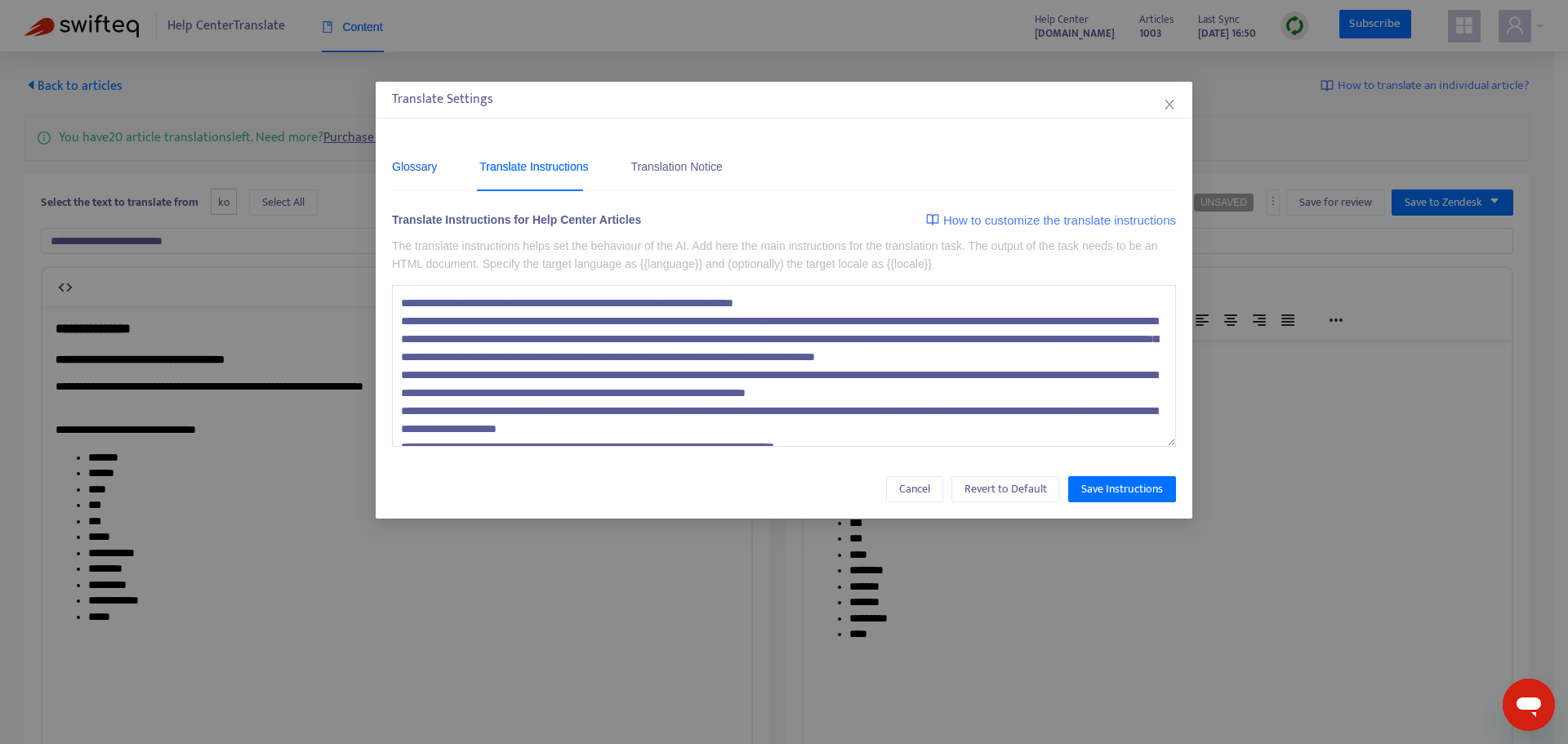
click at [427, 172] on div "Glossary" at bounding box center [415, 166] width 45 height 18
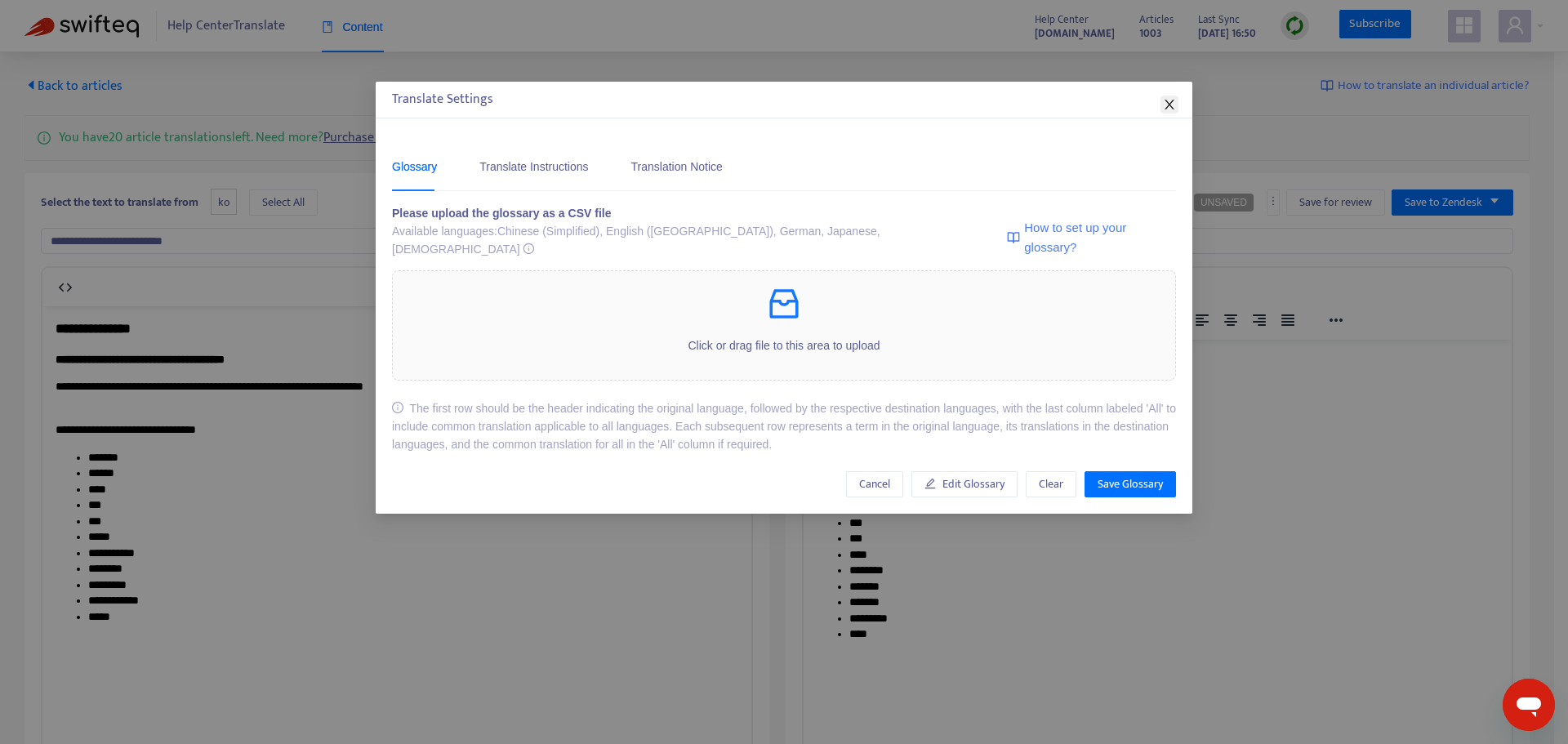
click at [1173, 101] on icon "close" at bounding box center [1169, 105] width 13 height 13
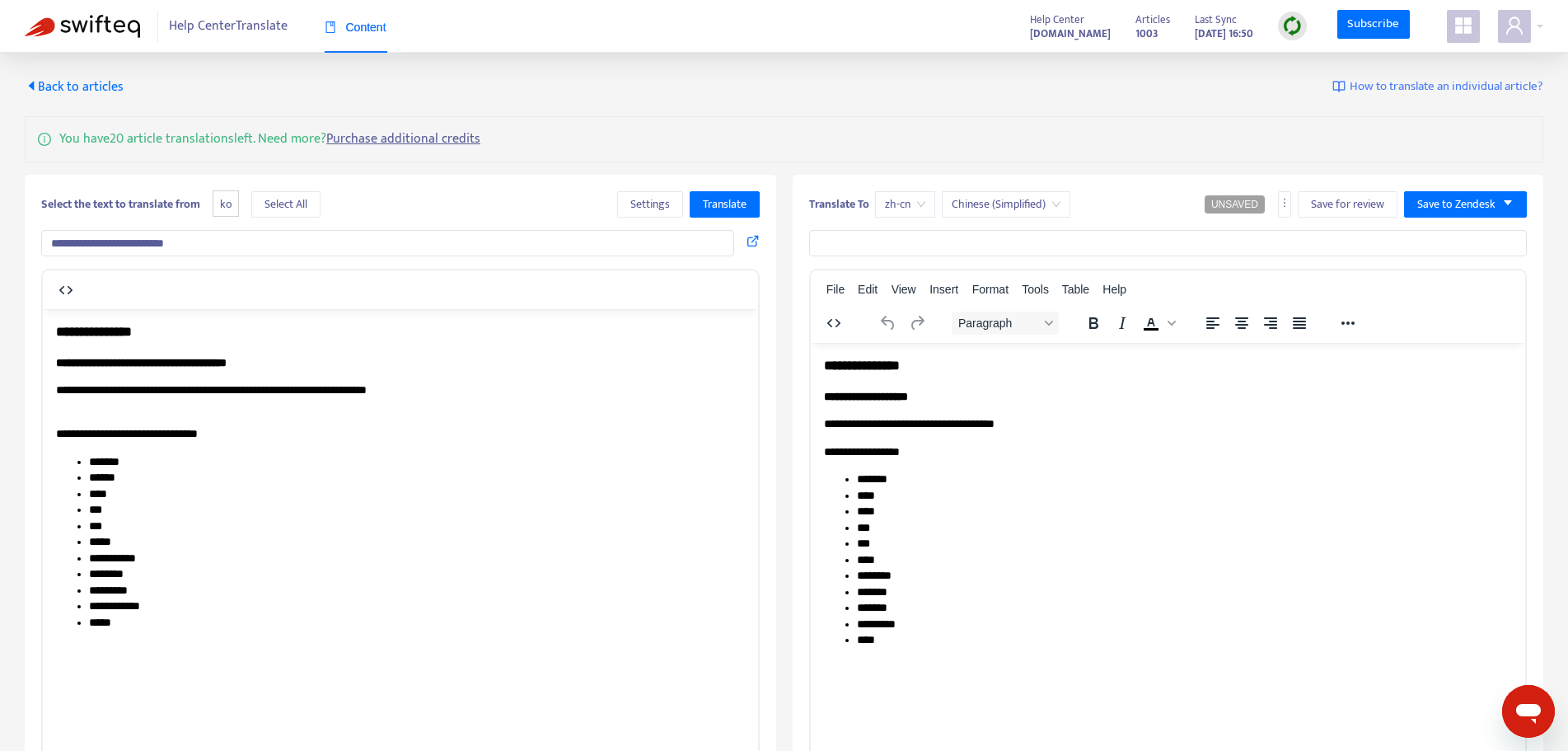
drag, startPoint x: 779, startPoint y: 90, endPoint x: 777, endPoint y: 63, distance: 27.1
click at [780, 90] on div "Back to articles How to translate an individual article?" at bounding box center [784, 87] width 1519 height 19
click at [609, 98] on div "**********" at bounding box center [784, 511] width 1519 height 867
click at [1057, 548] on li "***" at bounding box center [1184, 543] width 656 height 16
click at [525, 441] on body "**********" at bounding box center [400, 475] width 689 height 309
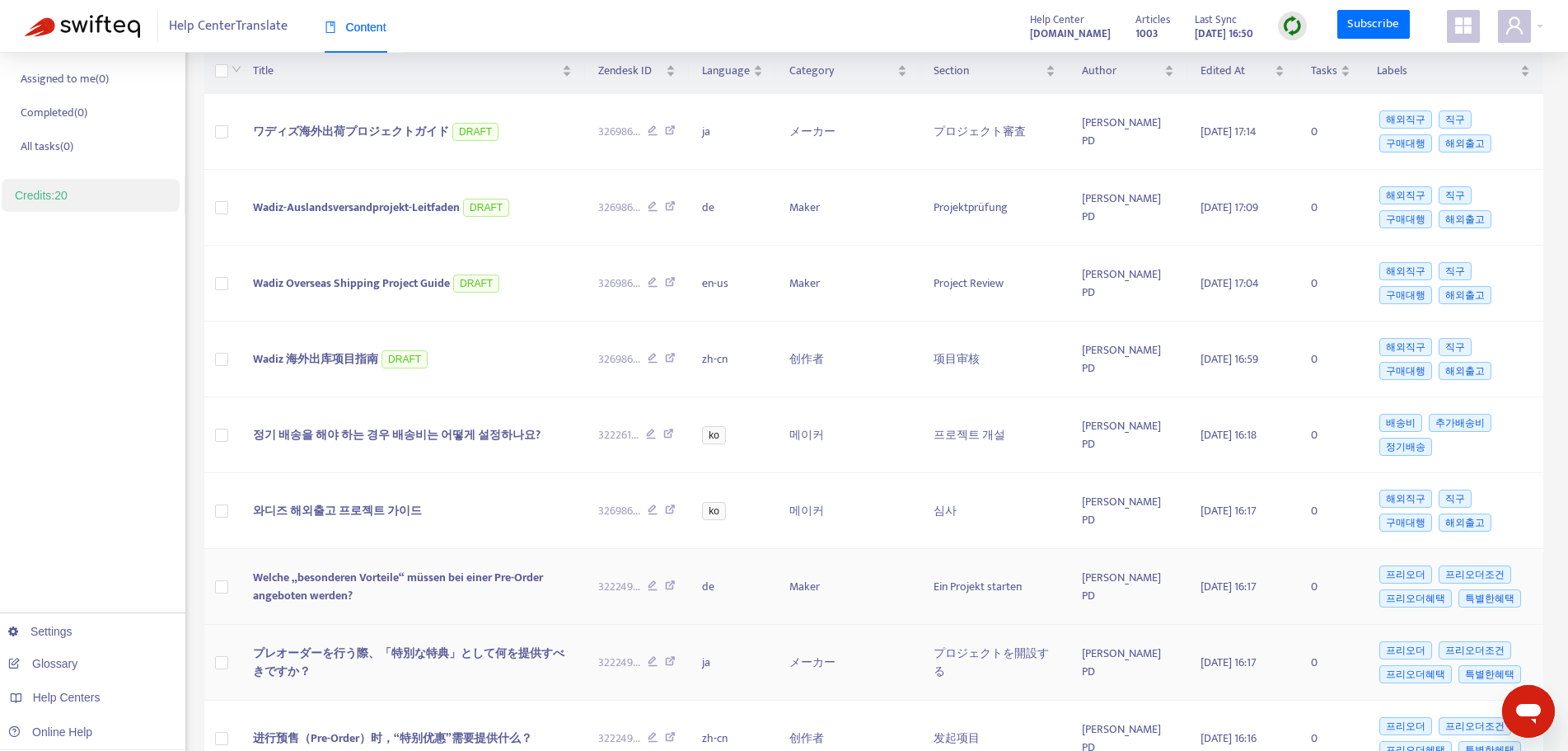
scroll to position [220, 0]
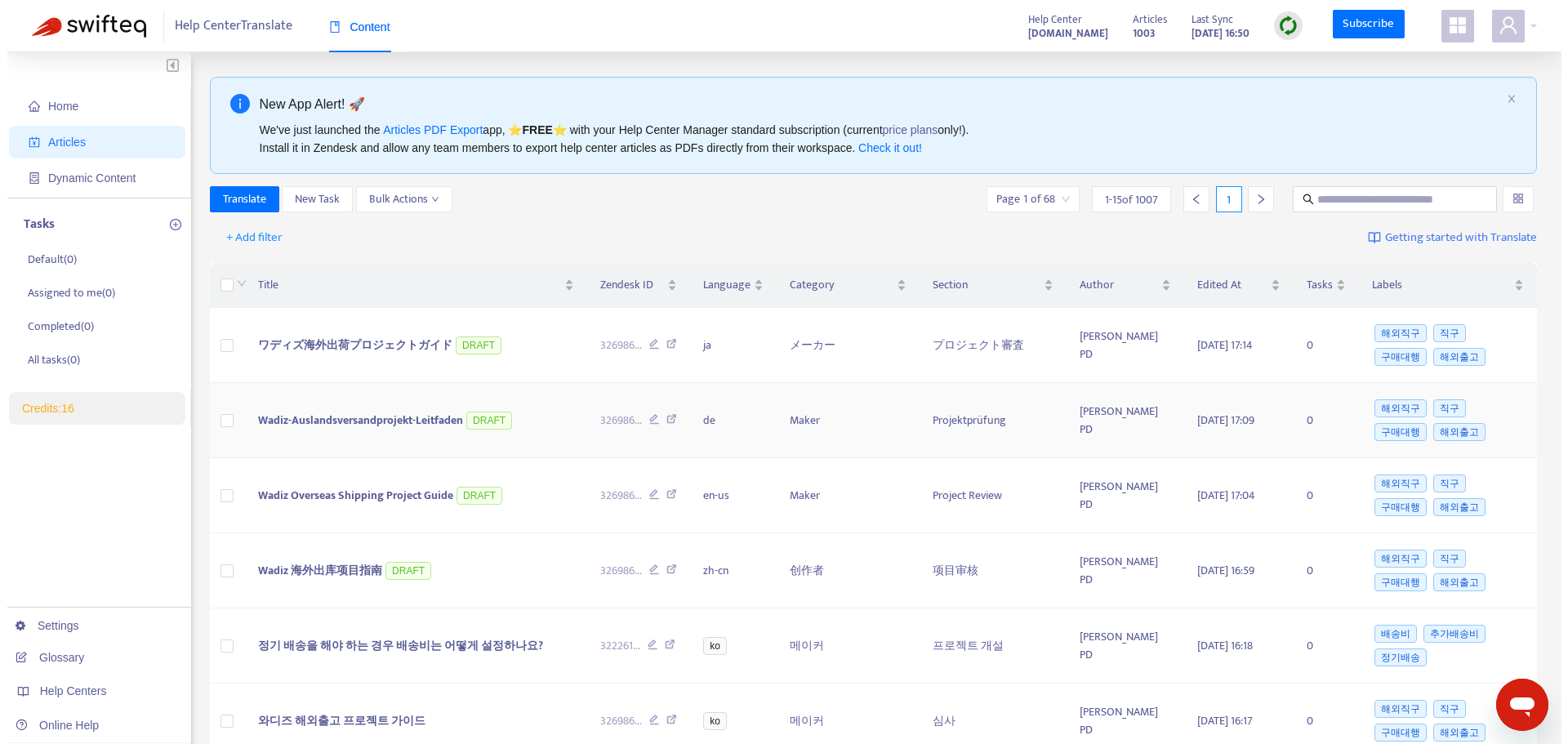
scroll to position [109, 0]
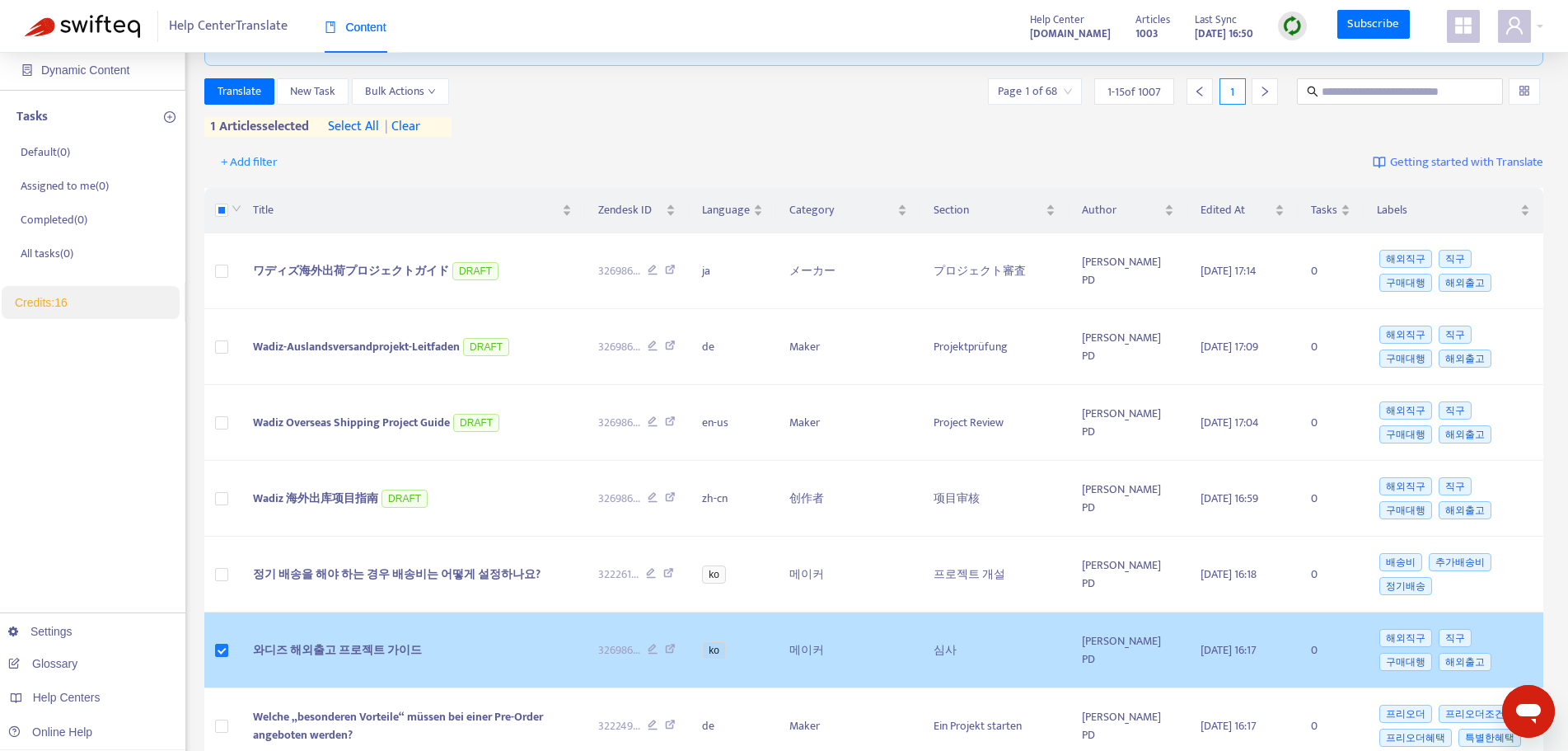
click at [417, 650] on span "와디즈 해외출고 프로젝트 가이드" at bounding box center [337, 650] width 169 height 19
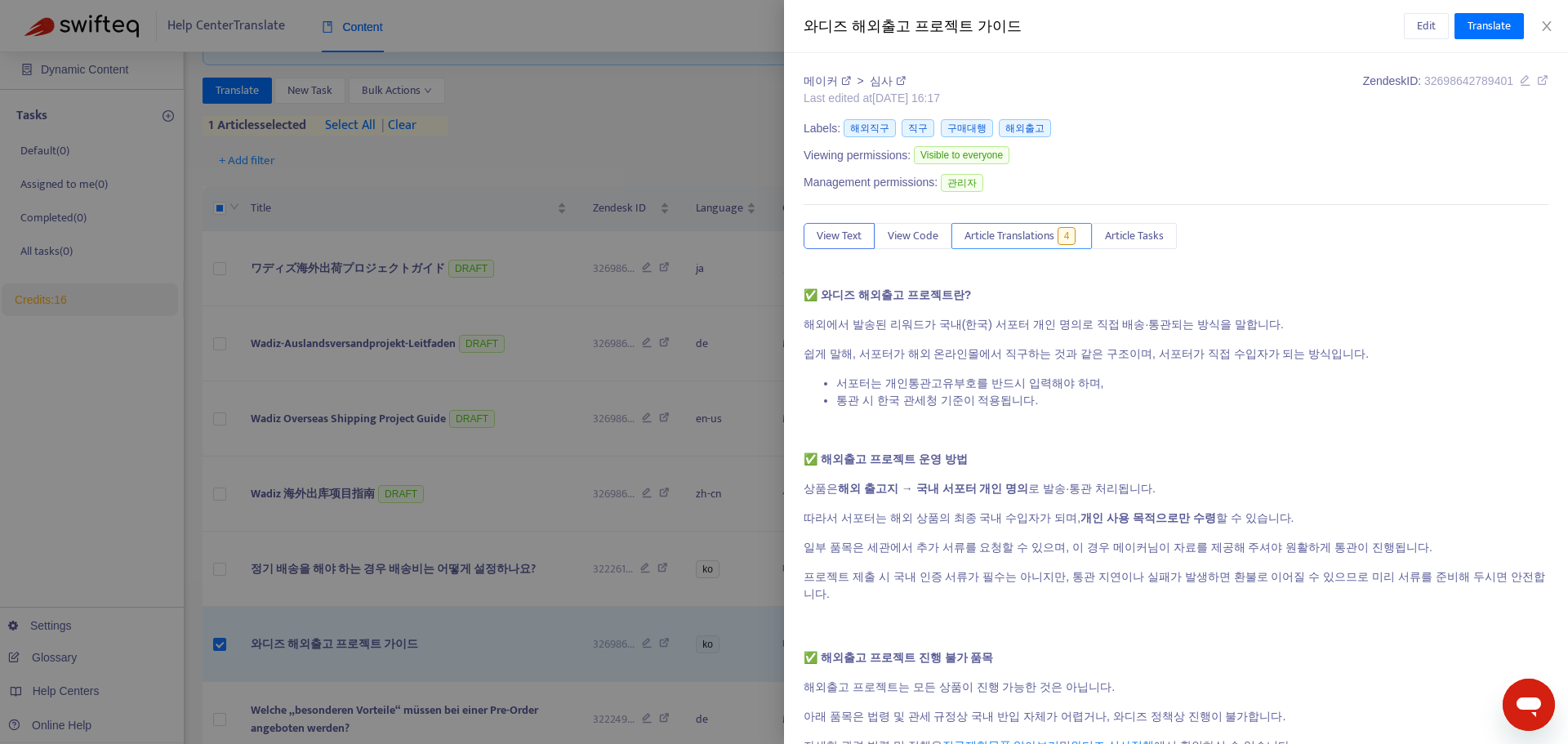
click at [1031, 242] on span "Article Translations" at bounding box center [1008, 235] width 90 height 18
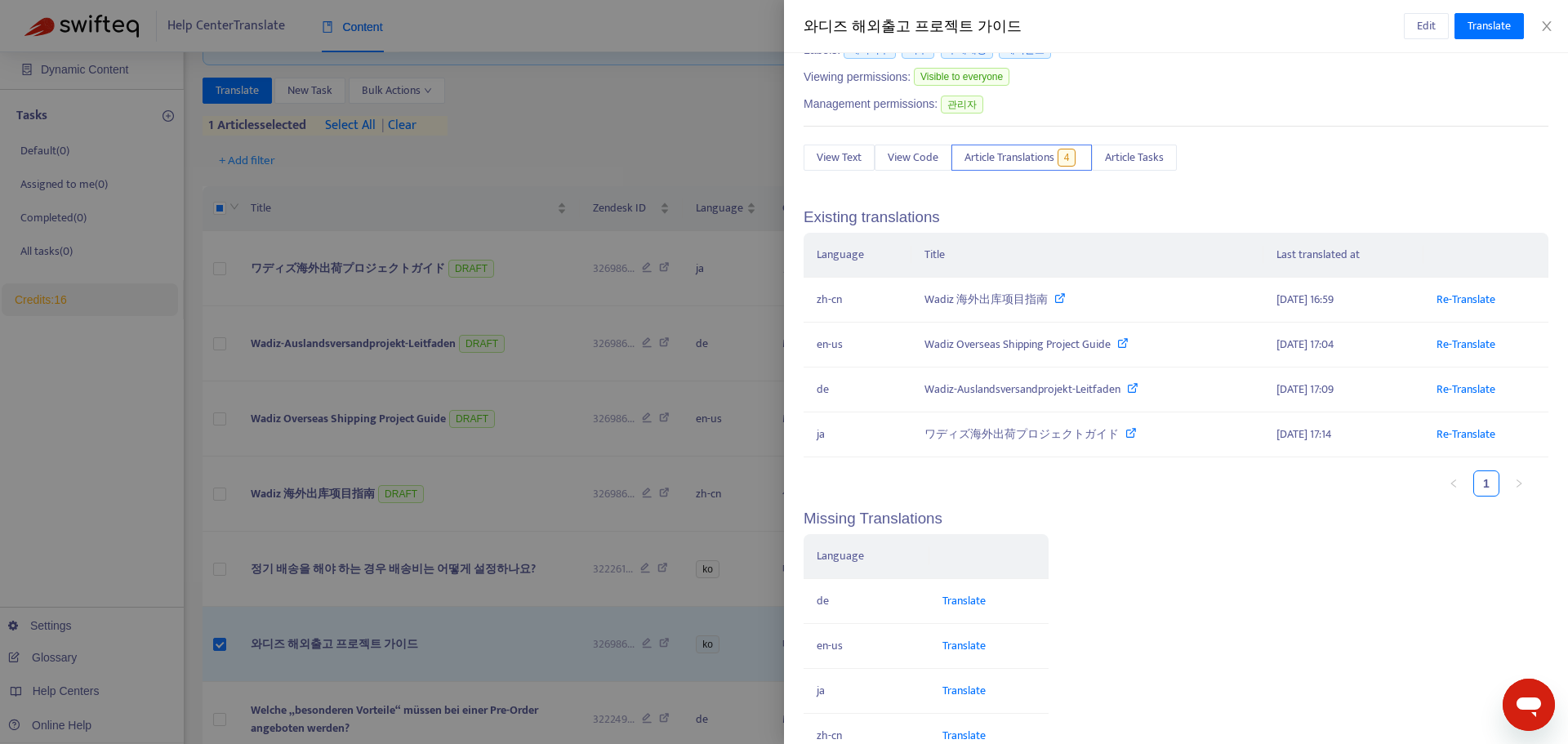
scroll to position [0, 0]
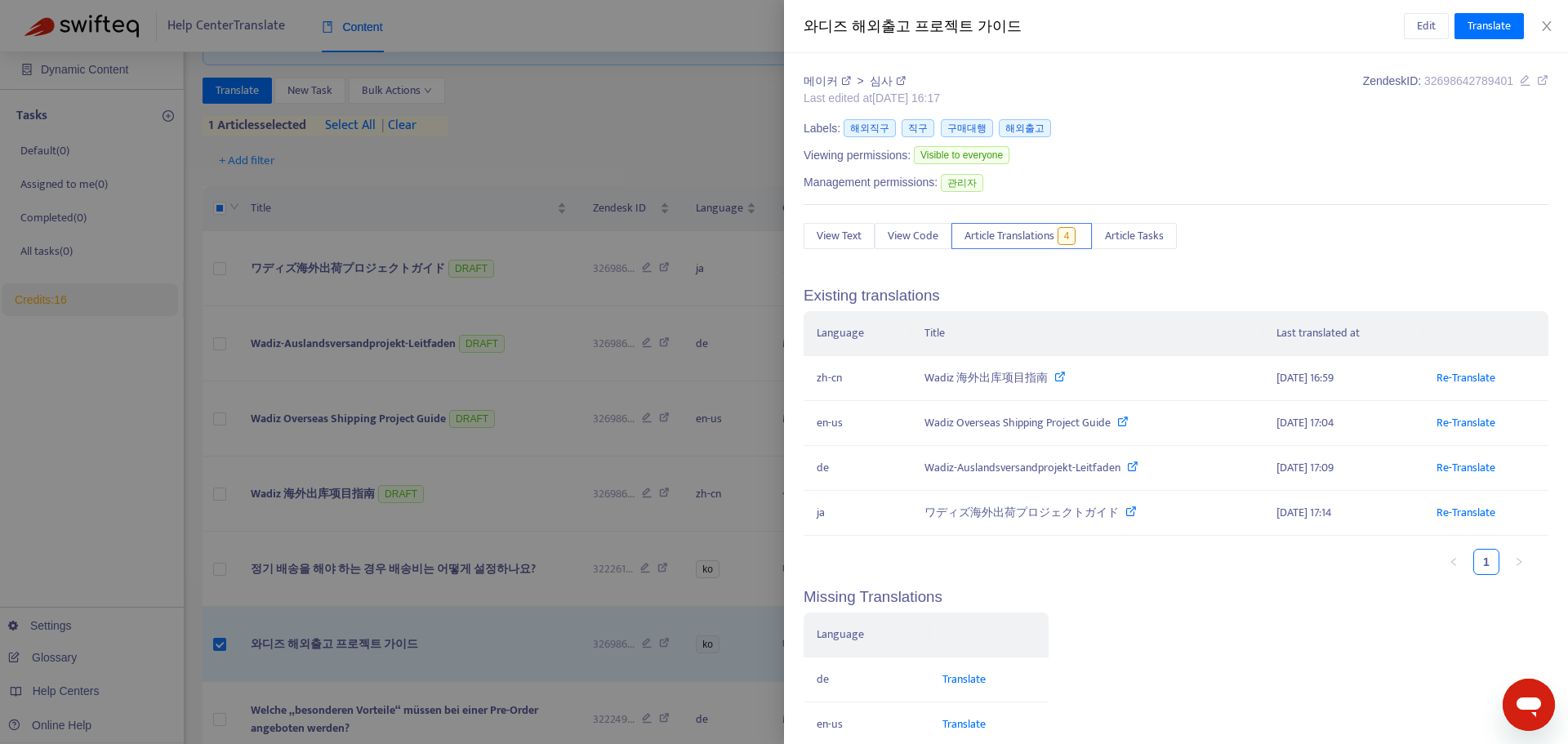
click at [1476, 158] on div "Viewing permissions: Visible to everyone" at bounding box center [1175, 158] width 745 height 27
click at [1482, 26] on span "Translate" at bounding box center [1489, 25] width 44 height 18
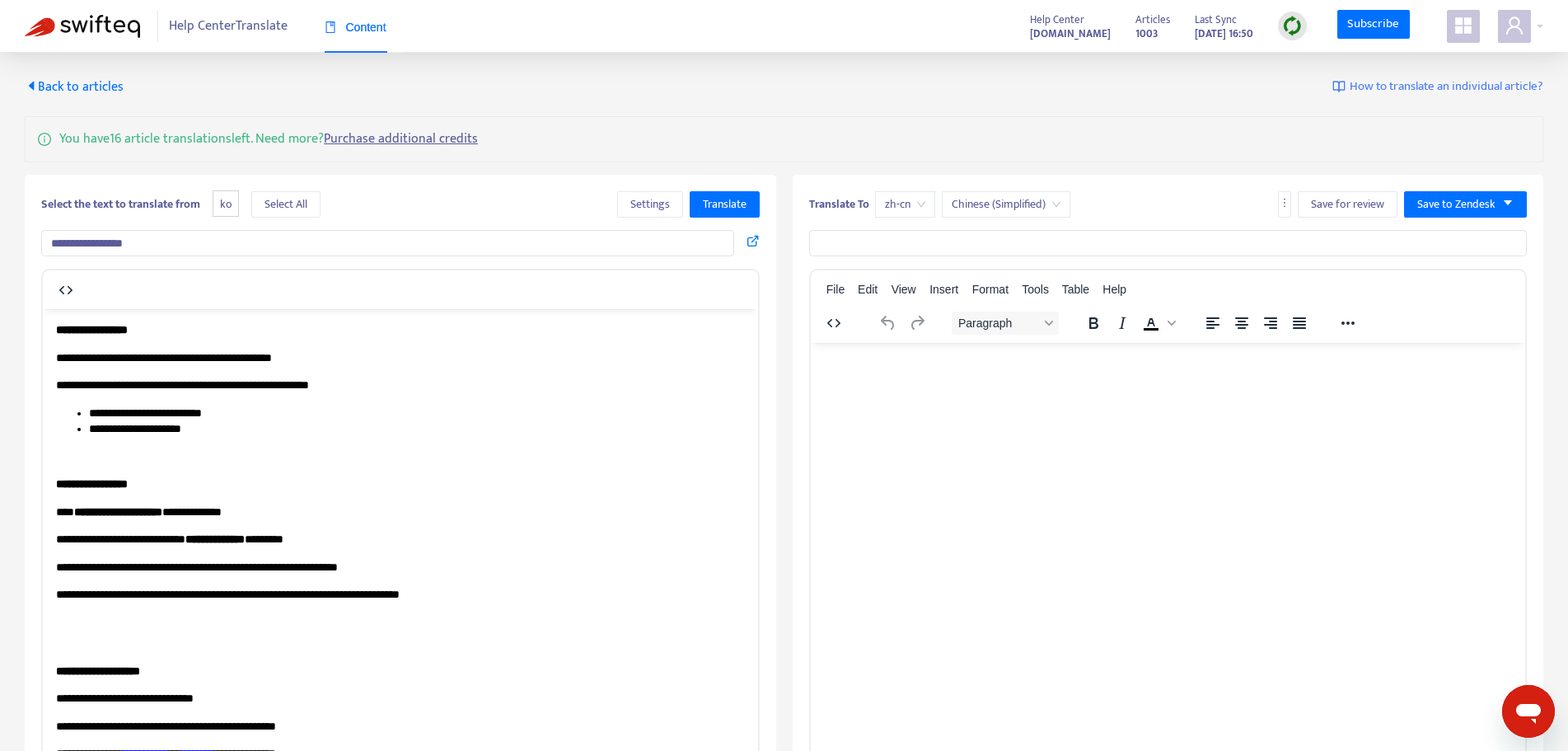
type input "**********"
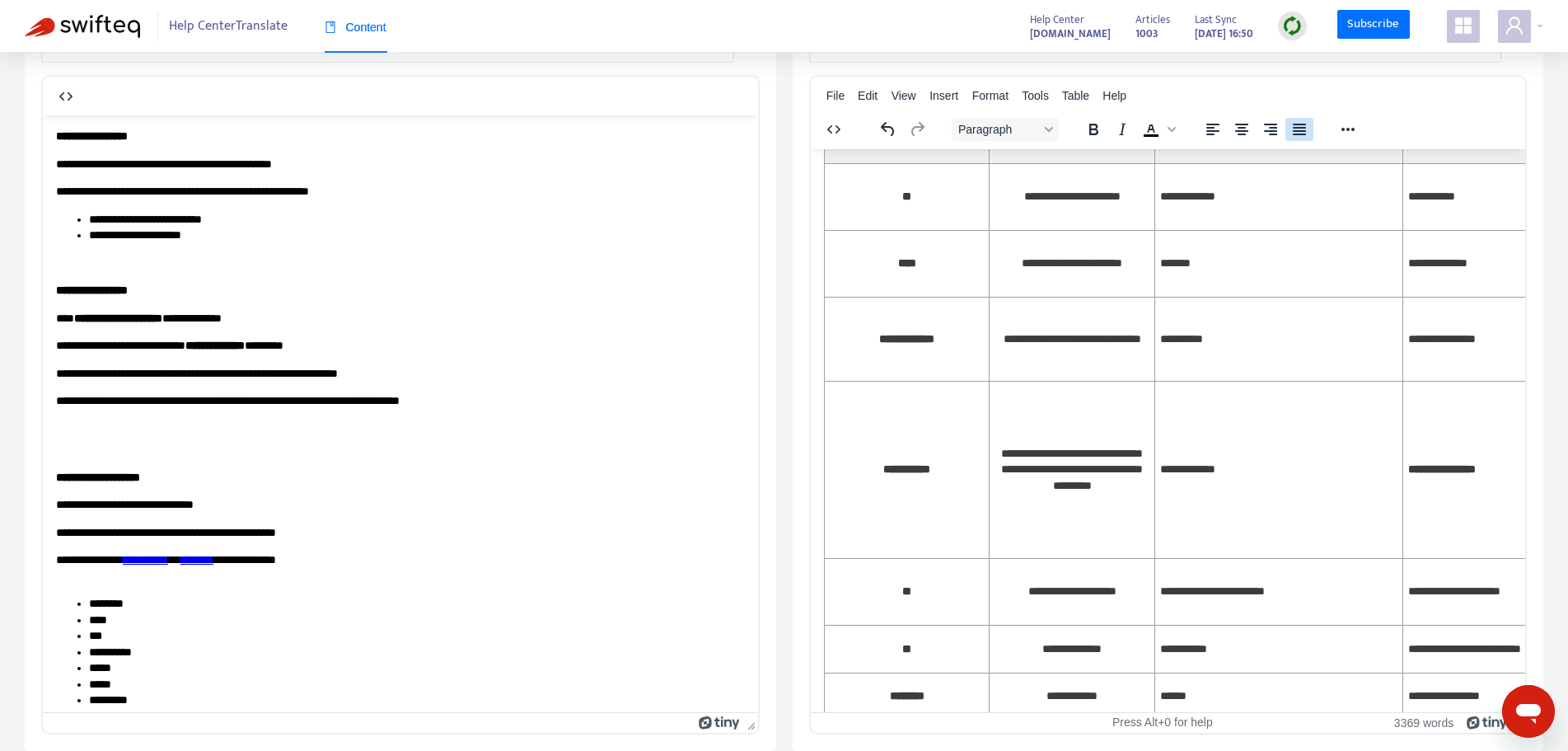
scroll to position [769, 0]
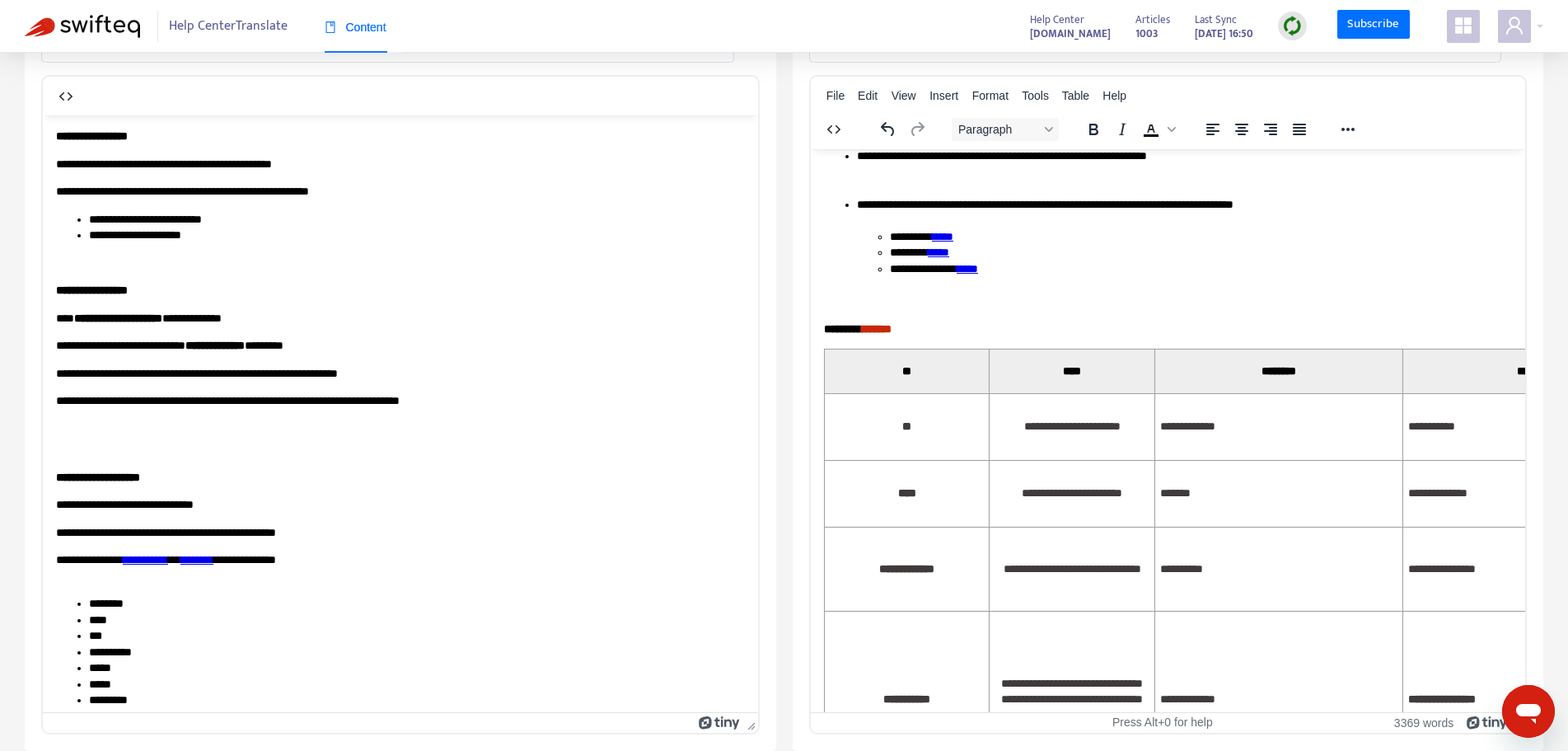
click at [115, 21] on img at bounding box center [82, 26] width 115 height 23
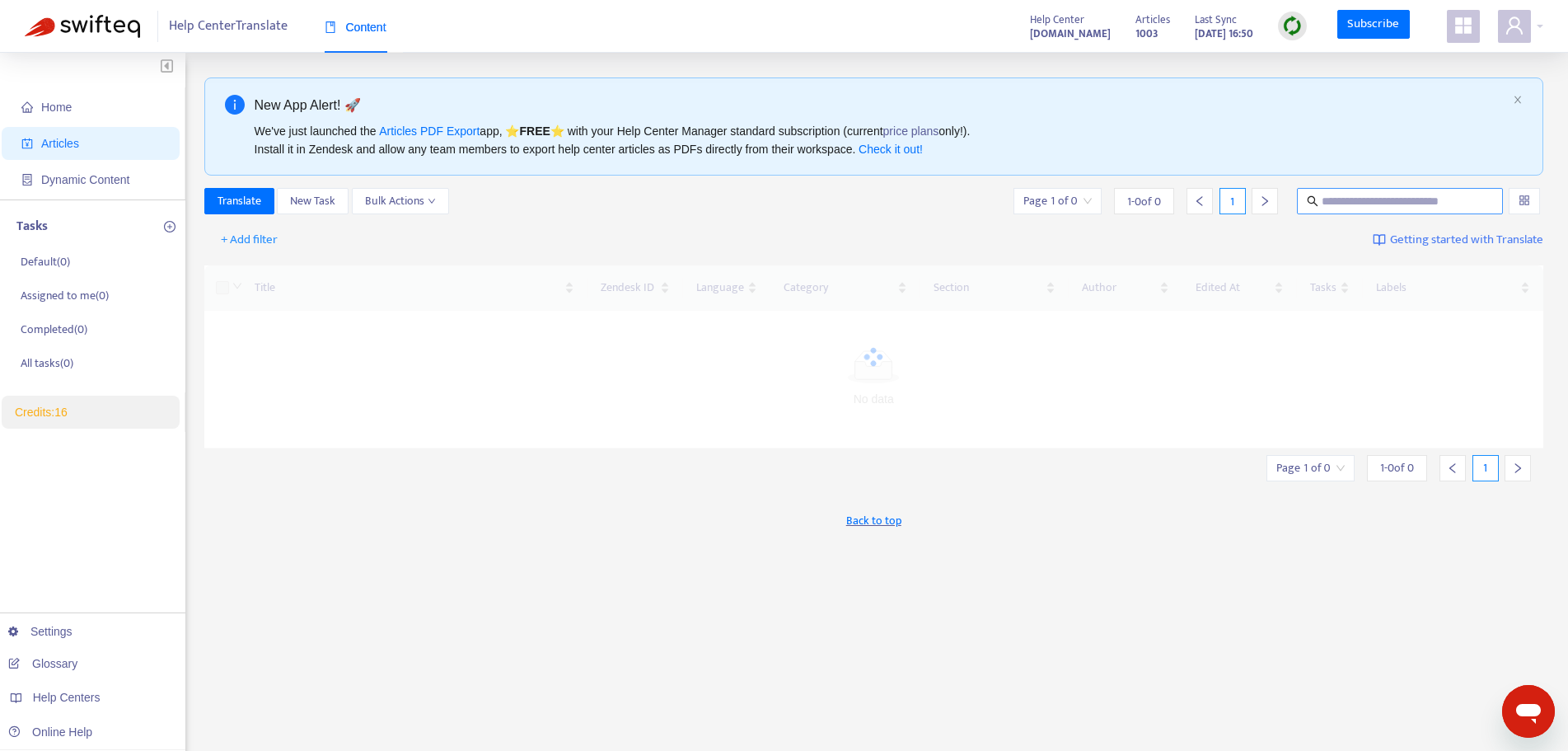
click at [1358, 199] on input "text" at bounding box center [1401, 200] width 158 height 18
paste input "**********"
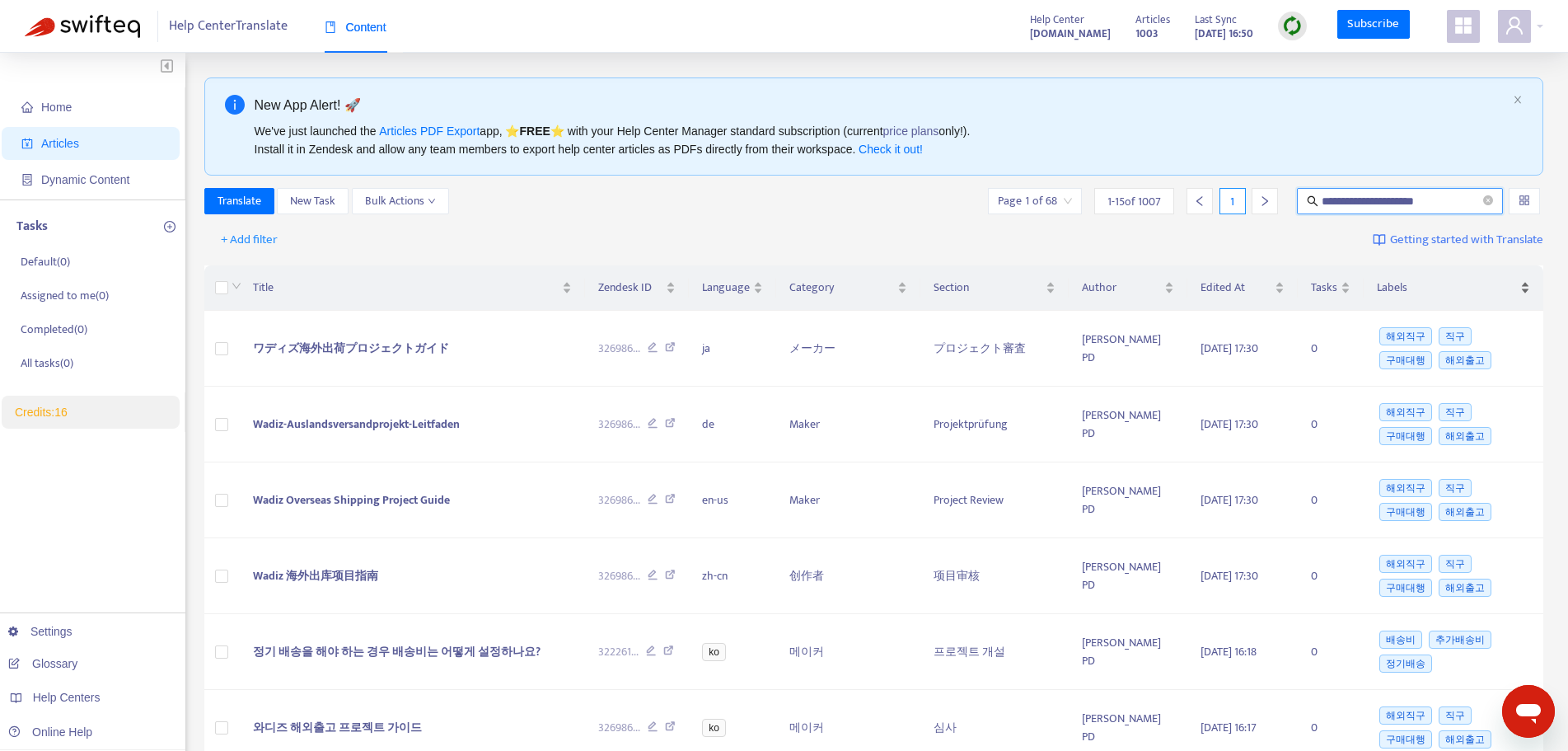
scroll to position [0, 47]
type input "**********"
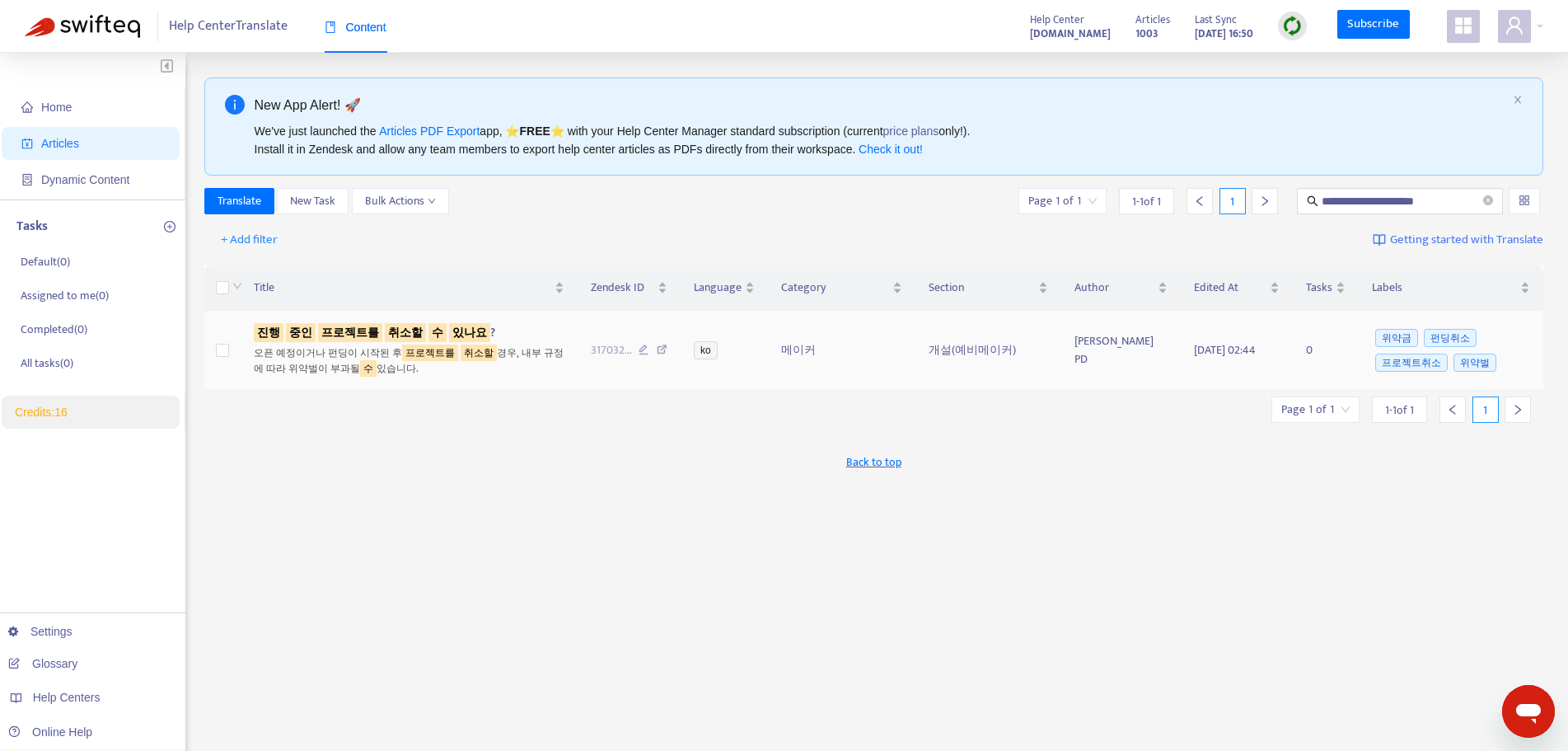
scroll to position [0, 0]
click at [224, 343] on label at bounding box center [222, 350] width 14 height 18
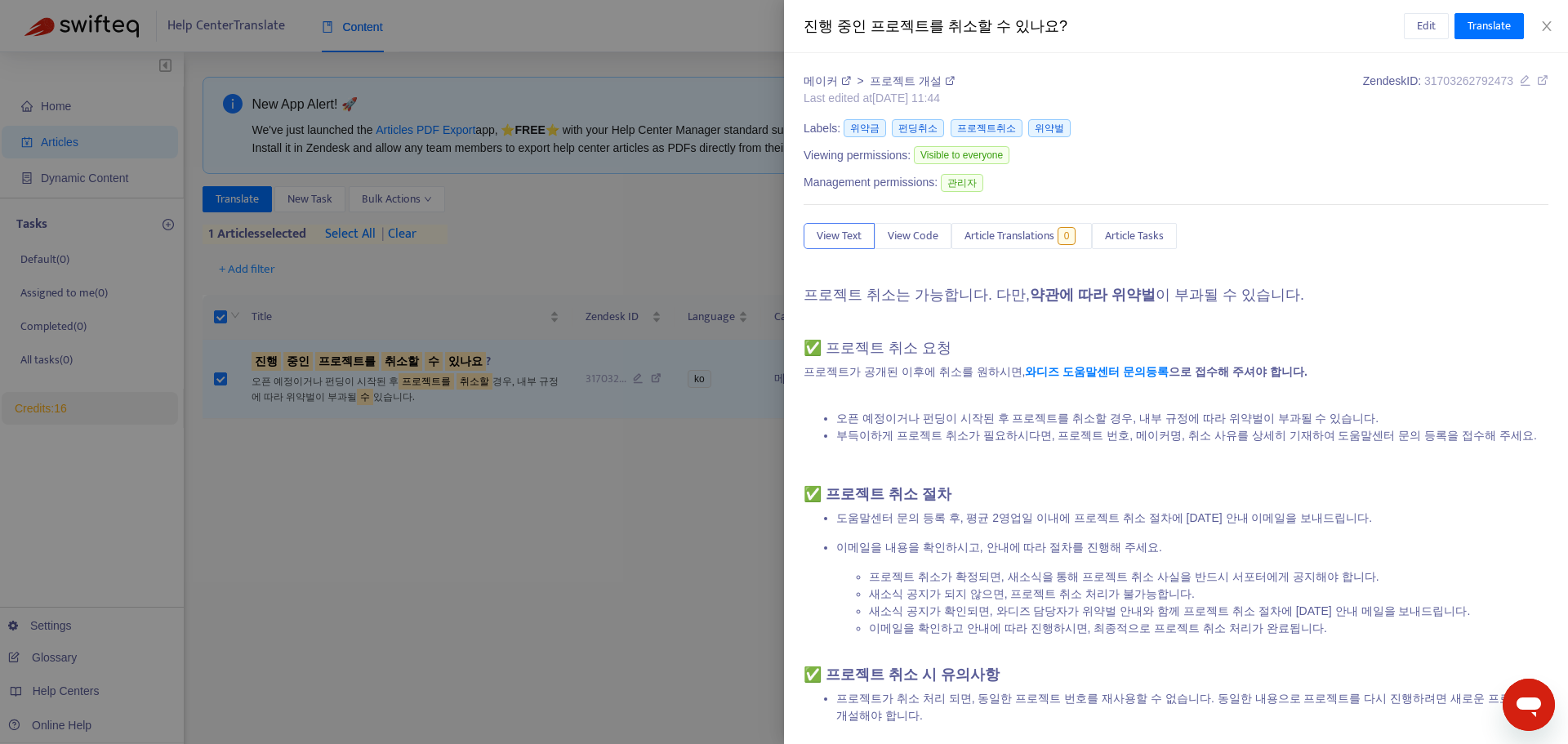
click at [232, 200] on div at bounding box center [784, 372] width 1568 height 744
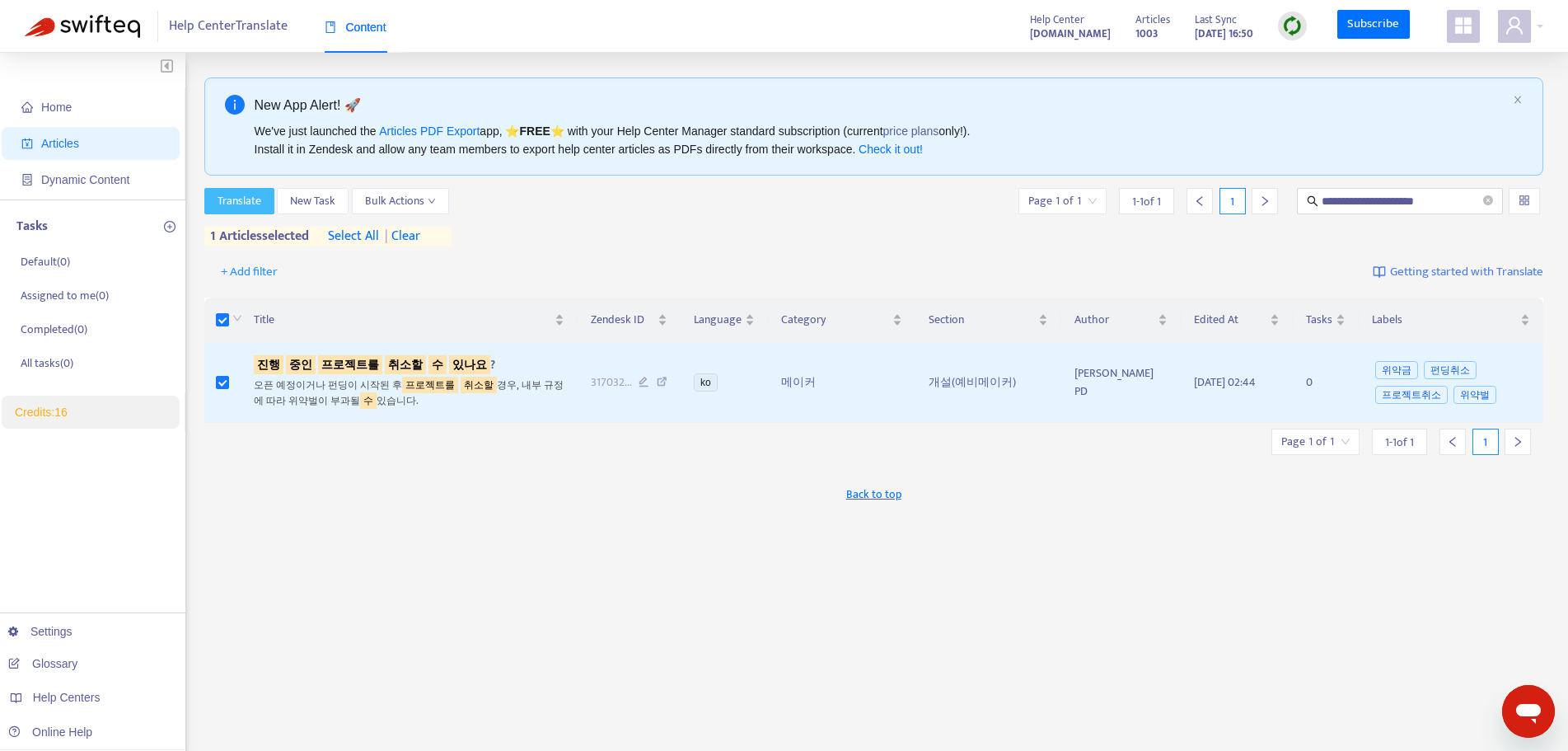
click at [252, 202] on span "Translate" at bounding box center [239, 200] width 44 height 18
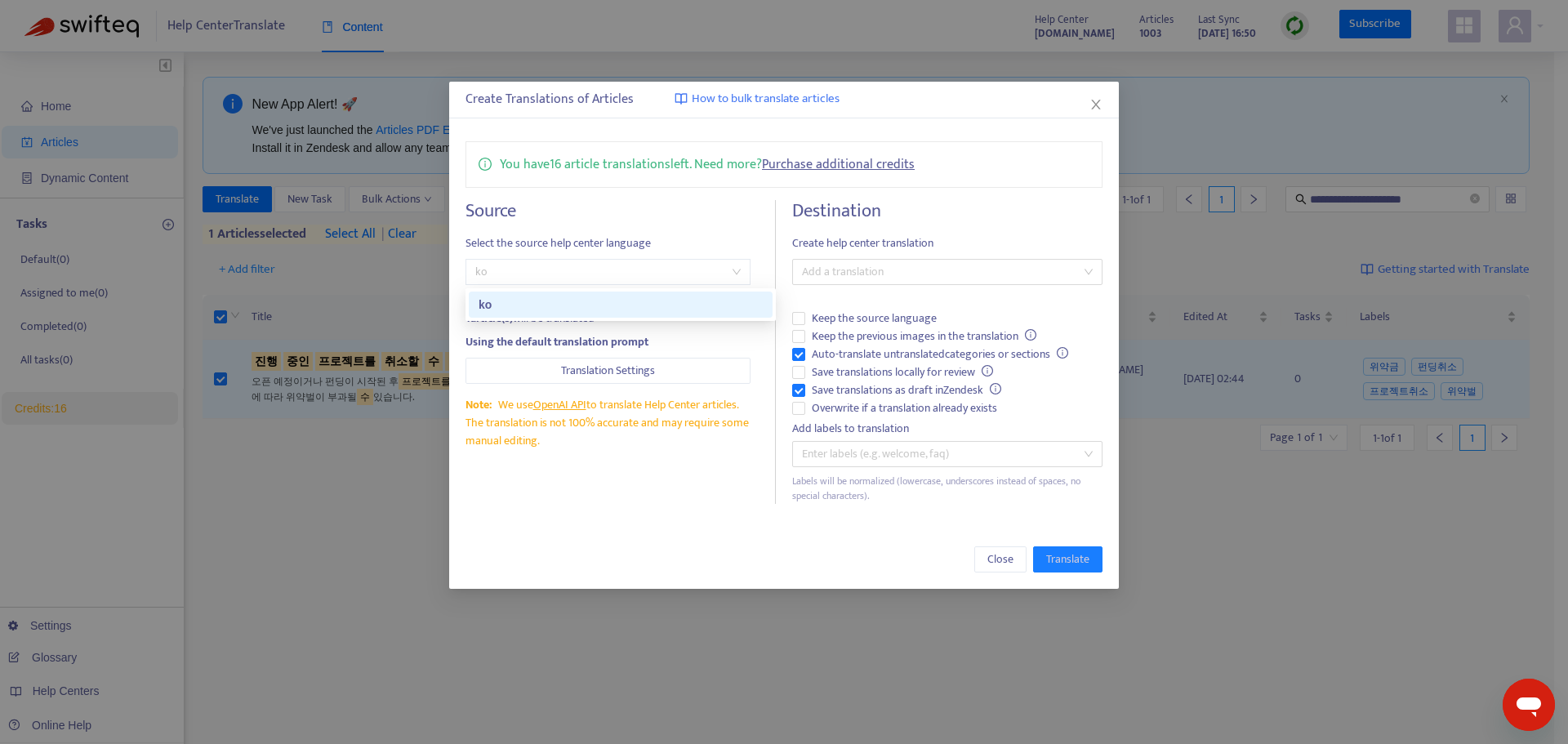
click at [601, 270] on span "ko" at bounding box center [607, 271] width 266 height 24
click at [589, 307] on div "ko" at bounding box center [620, 304] width 284 height 18
click at [864, 270] on div at bounding box center [938, 271] width 286 height 19
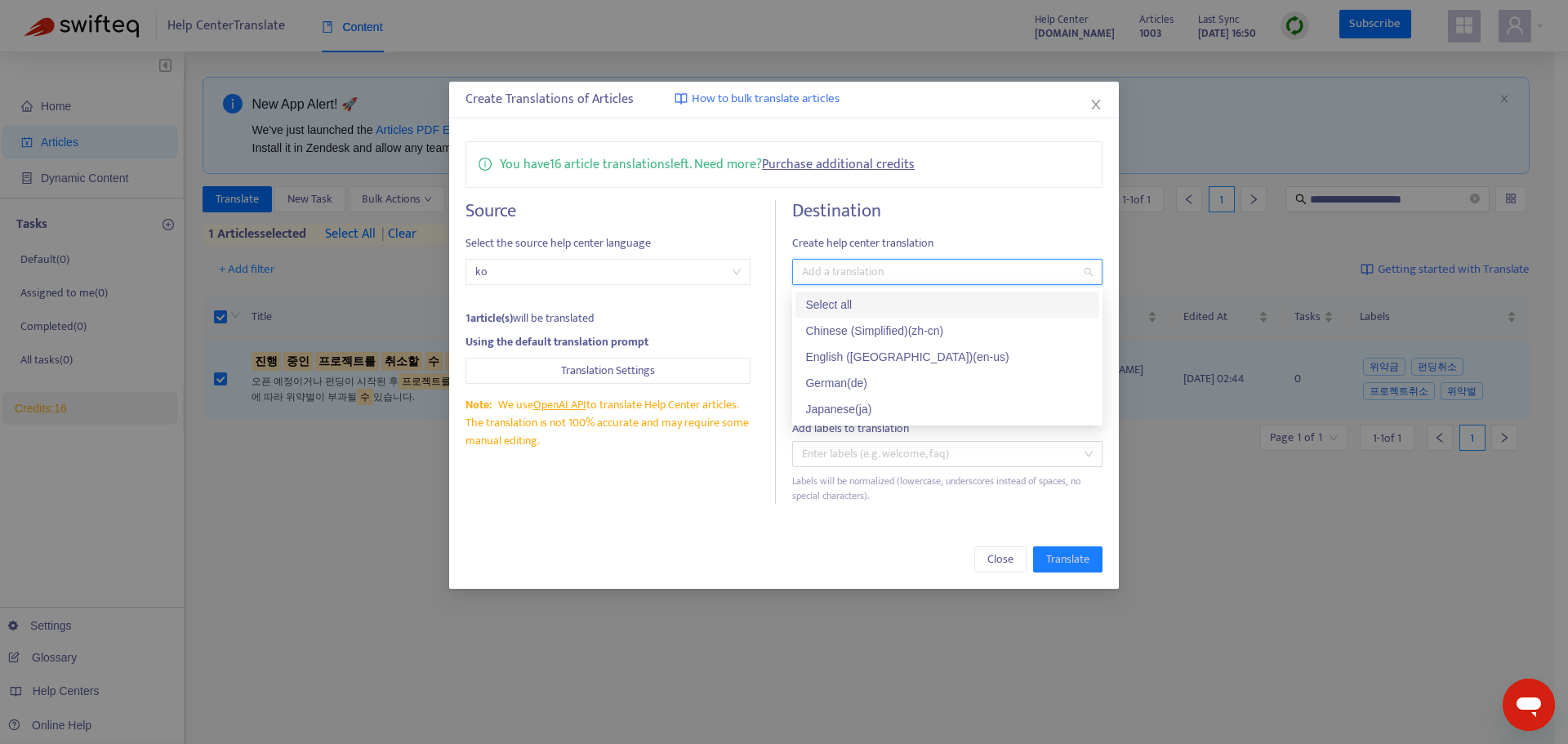
click at [849, 299] on div "Select all" at bounding box center [946, 304] width 284 height 18
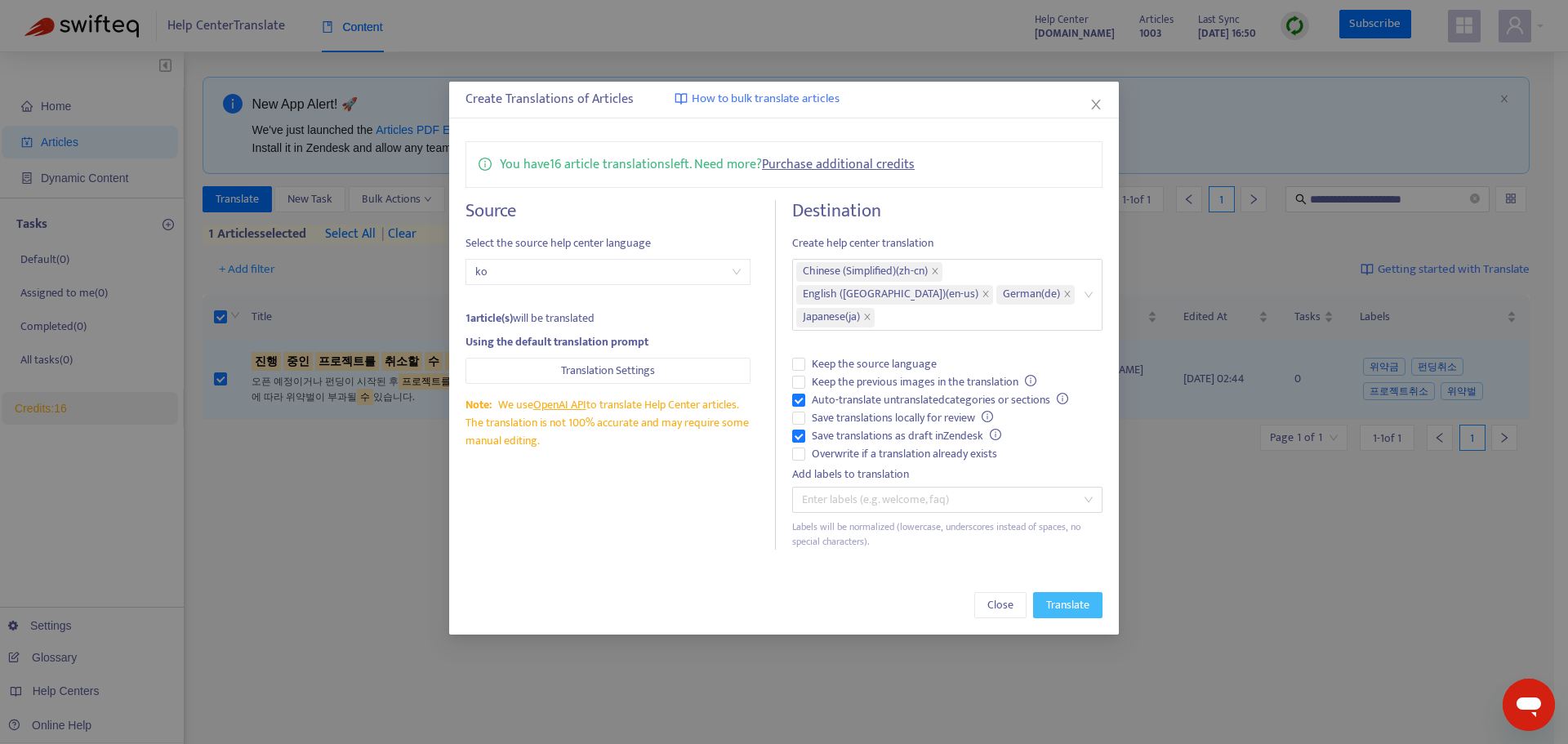
click at [1081, 597] on span "Translate" at bounding box center [1068, 605] width 44 height 18
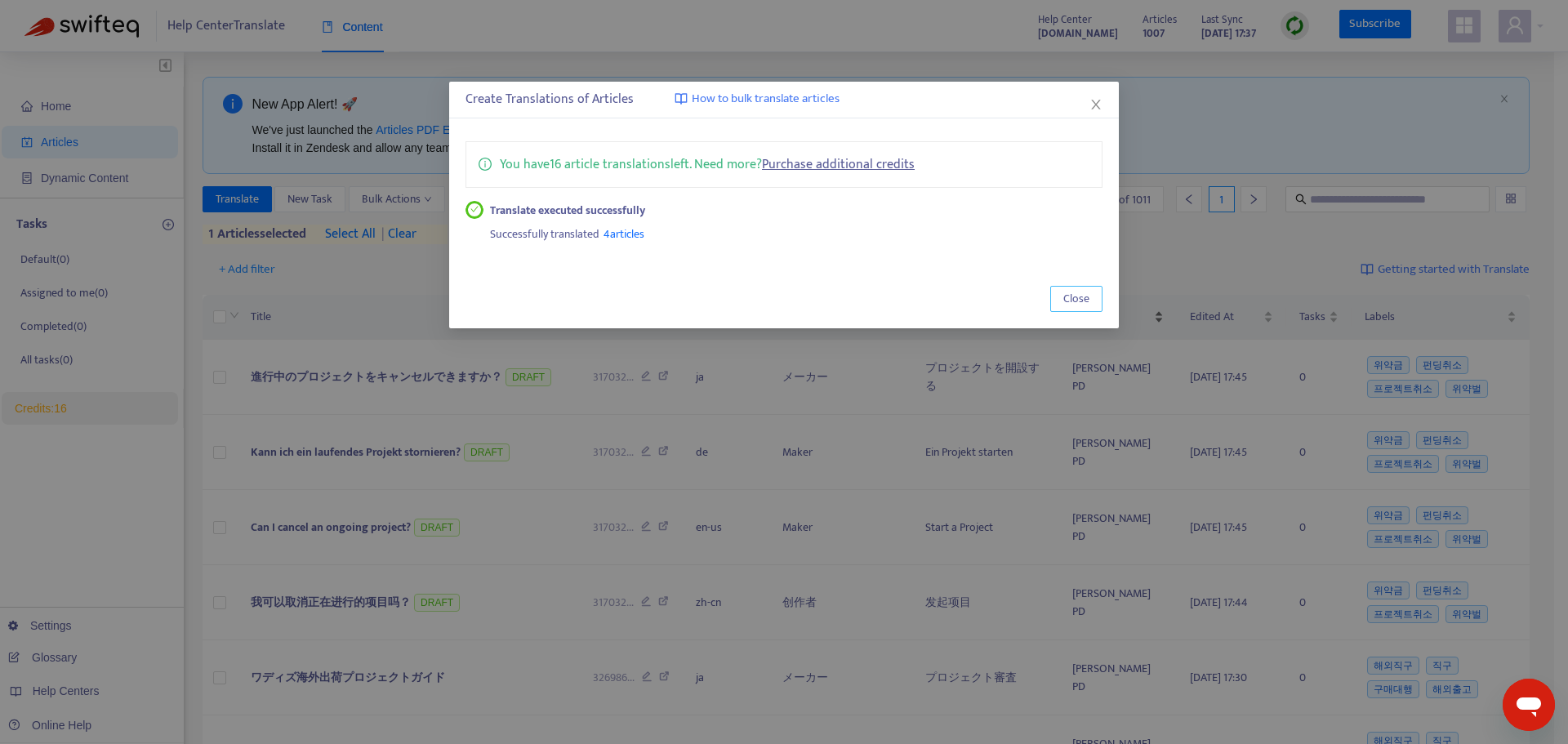
click at [1089, 302] on button "Close" at bounding box center [1076, 298] width 52 height 26
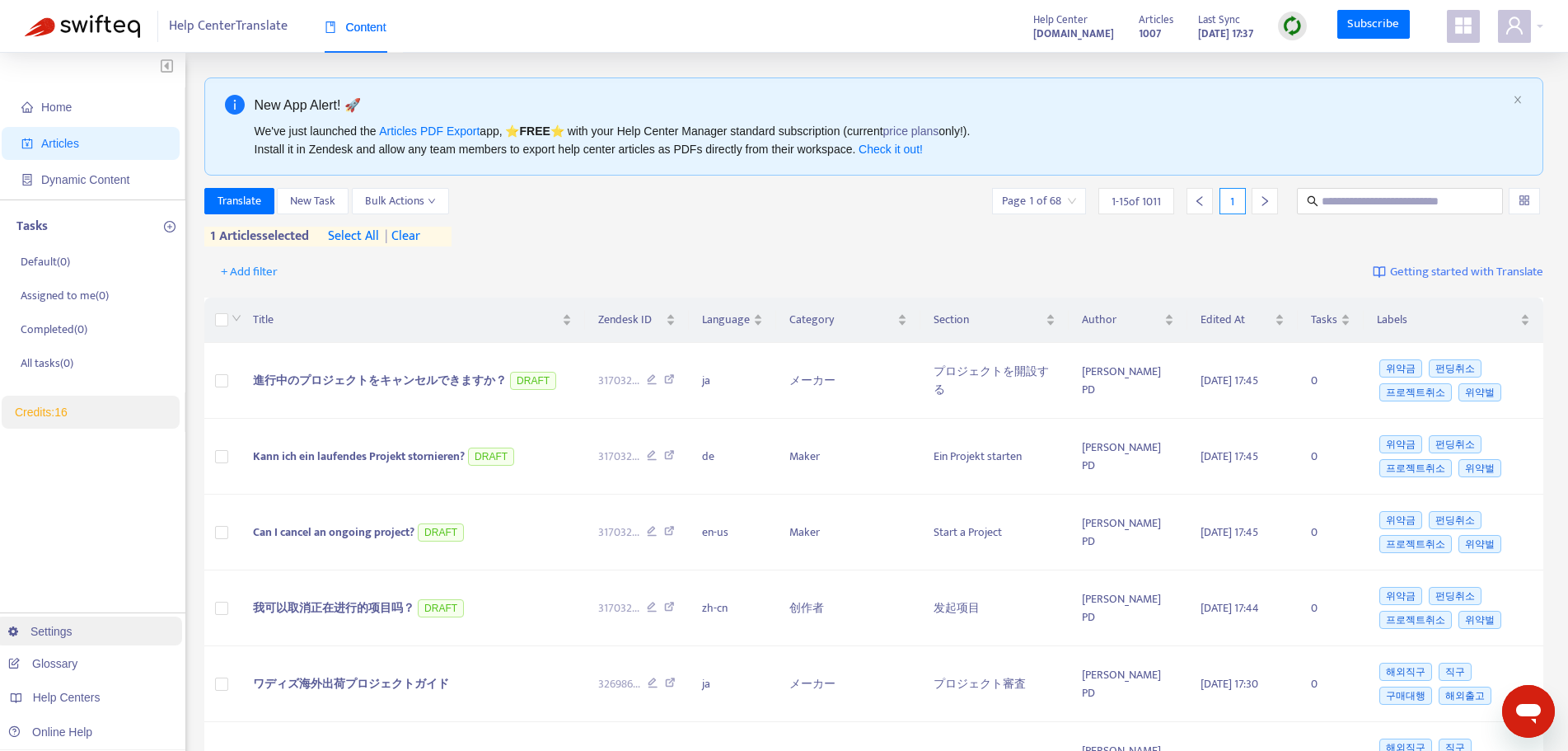
click at [64, 629] on link "Settings" at bounding box center [41, 632] width 64 height 14
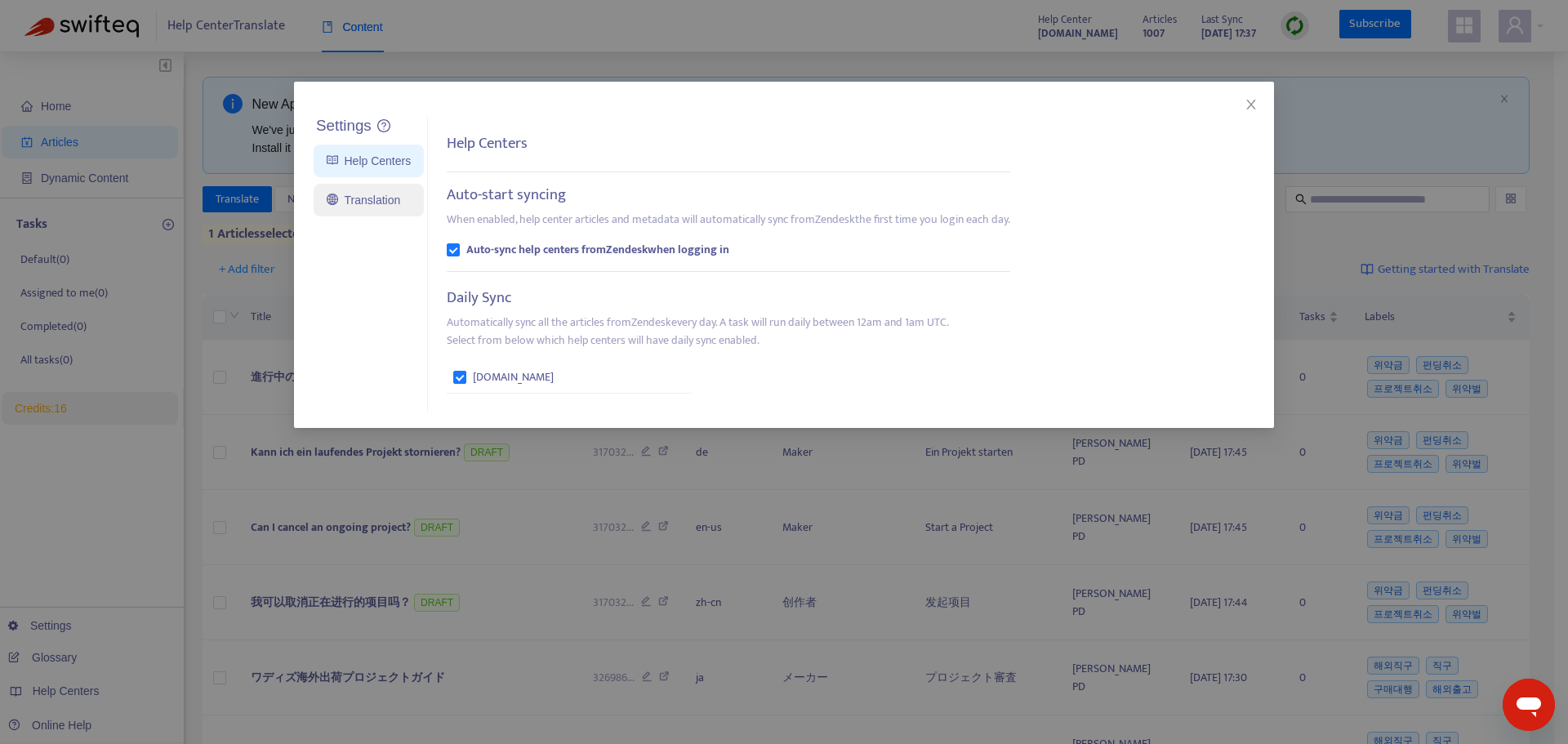
click at [392, 207] on link "Translation" at bounding box center [364, 200] width 74 height 13
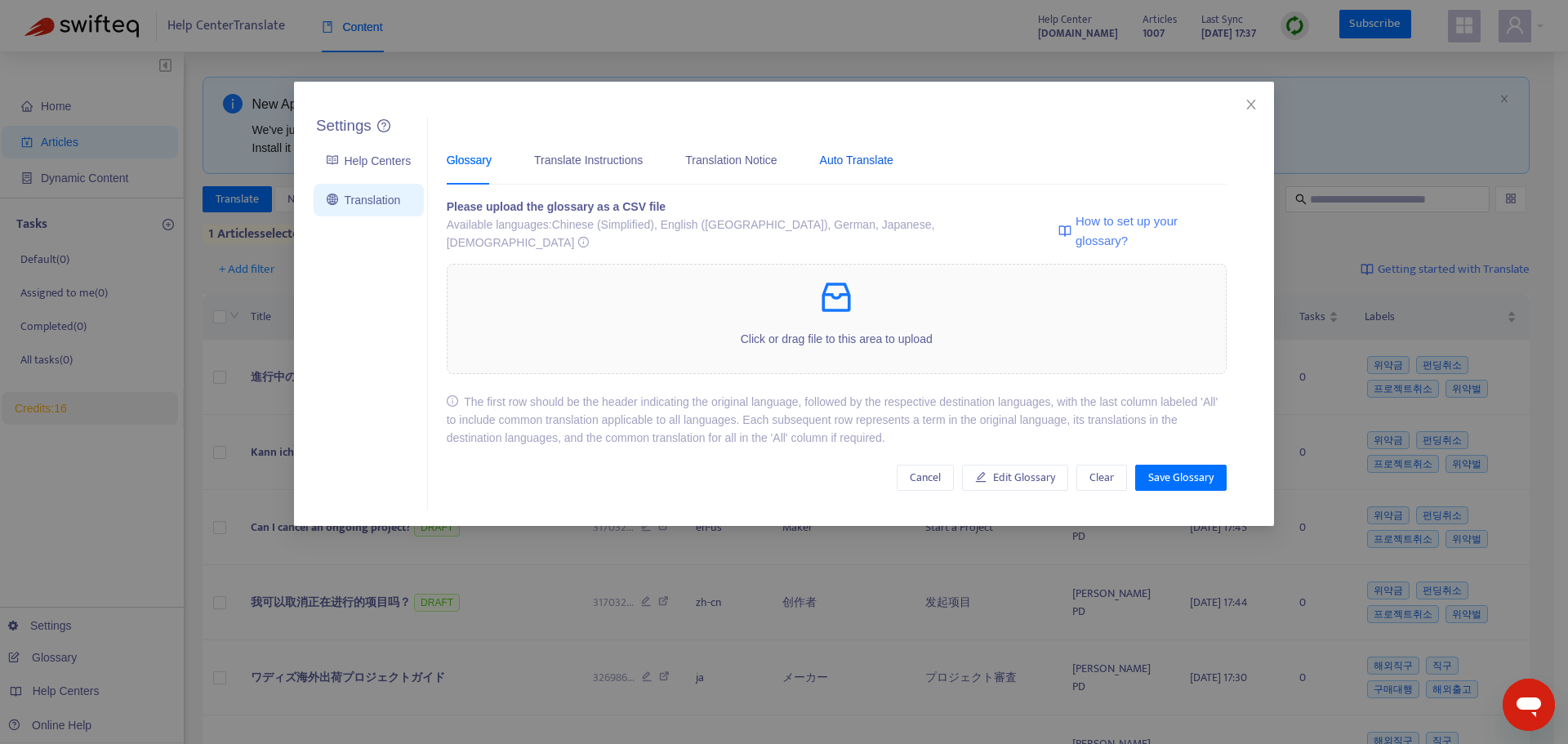
click at [856, 157] on div "Auto Translate" at bounding box center [857, 159] width 74 height 18
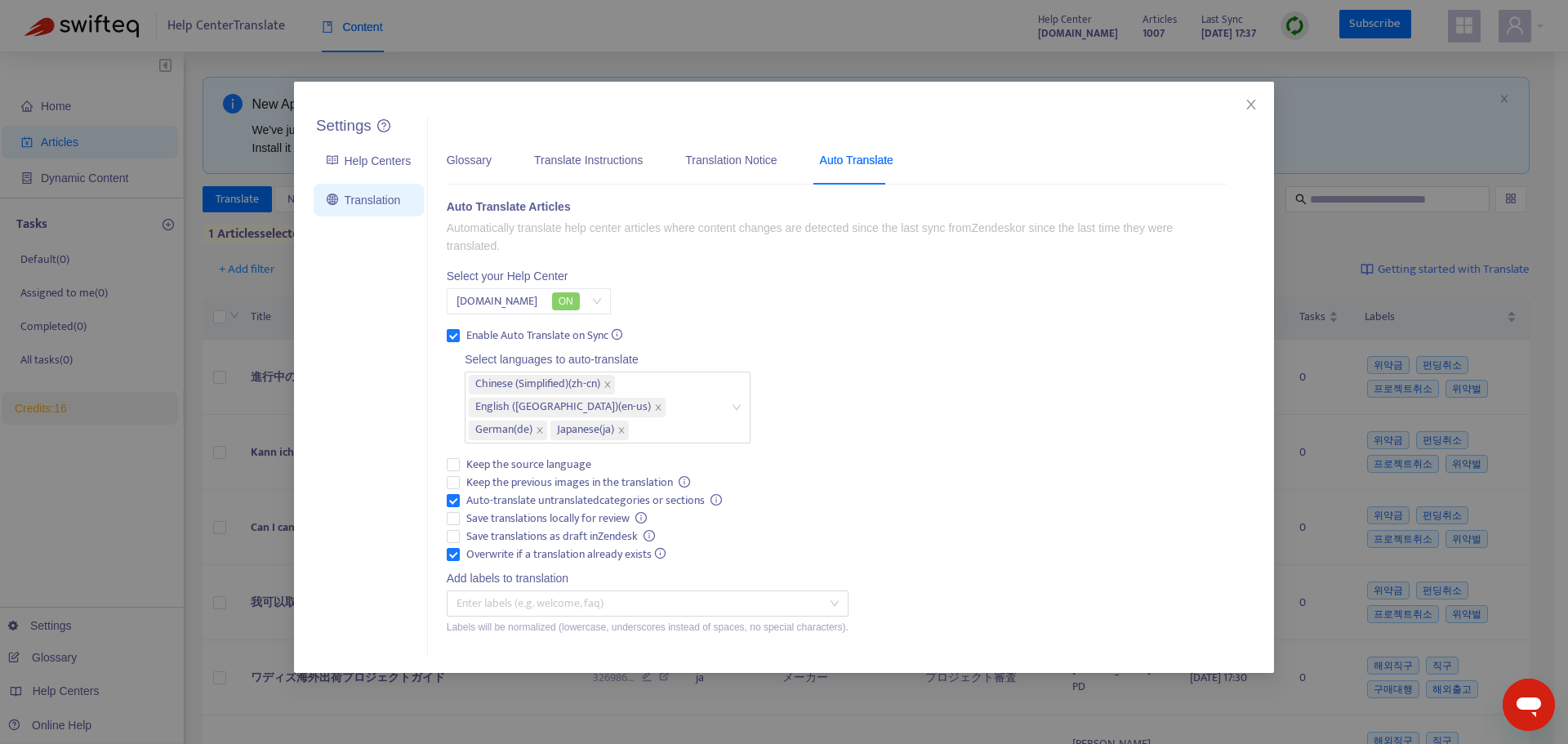
click at [497, 168] on div "Glossary Translate Instructions Translation Notice Auto Translate" at bounding box center [678, 159] width 463 height 49
click at [712, 157] on div "Translation Notice" at bounding box center [730, 159] width 91 height 18
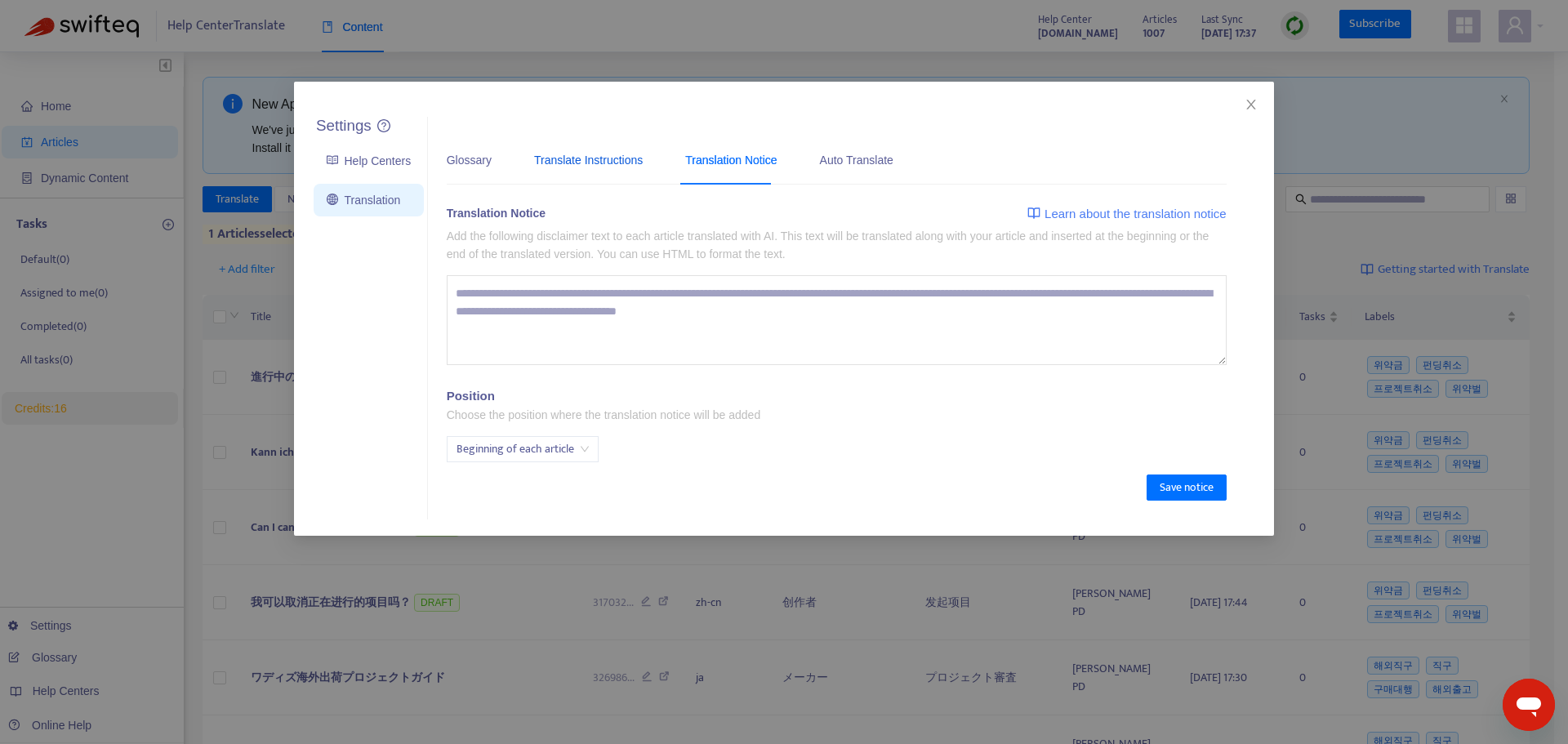
click at [585, 166] on div "Translate Instructions" at bounding box center [589, 159] width 109 height 18
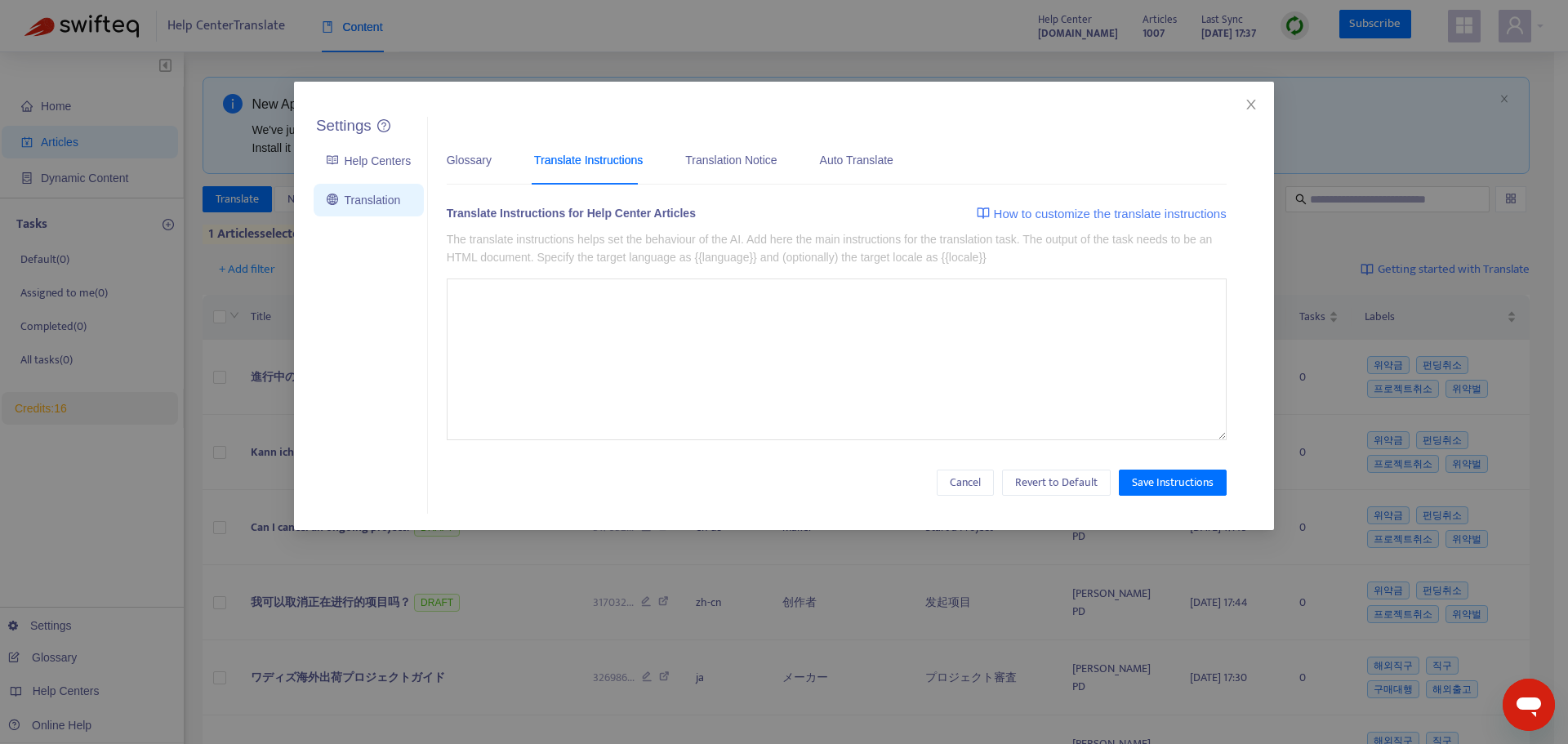
type textarea "**********"
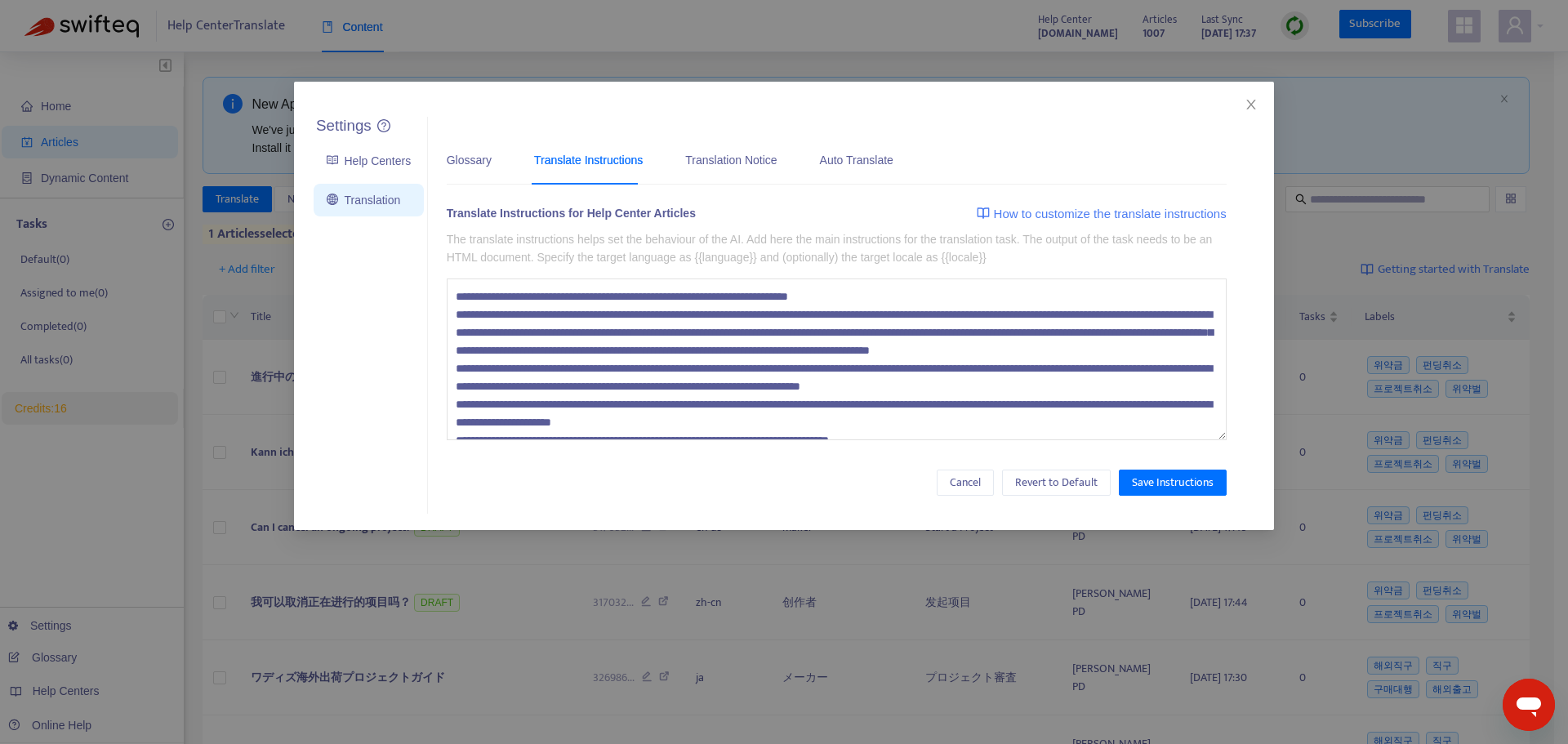
click at [436, 174] on div "Glossary Translate Instructions Translation Notice Auto Translate Please upload…" at bounding box center [836, 315] width 817 height 398
click at [455, 168] on div "Glossary" at bounding box center [469, 159] width 45 height 18
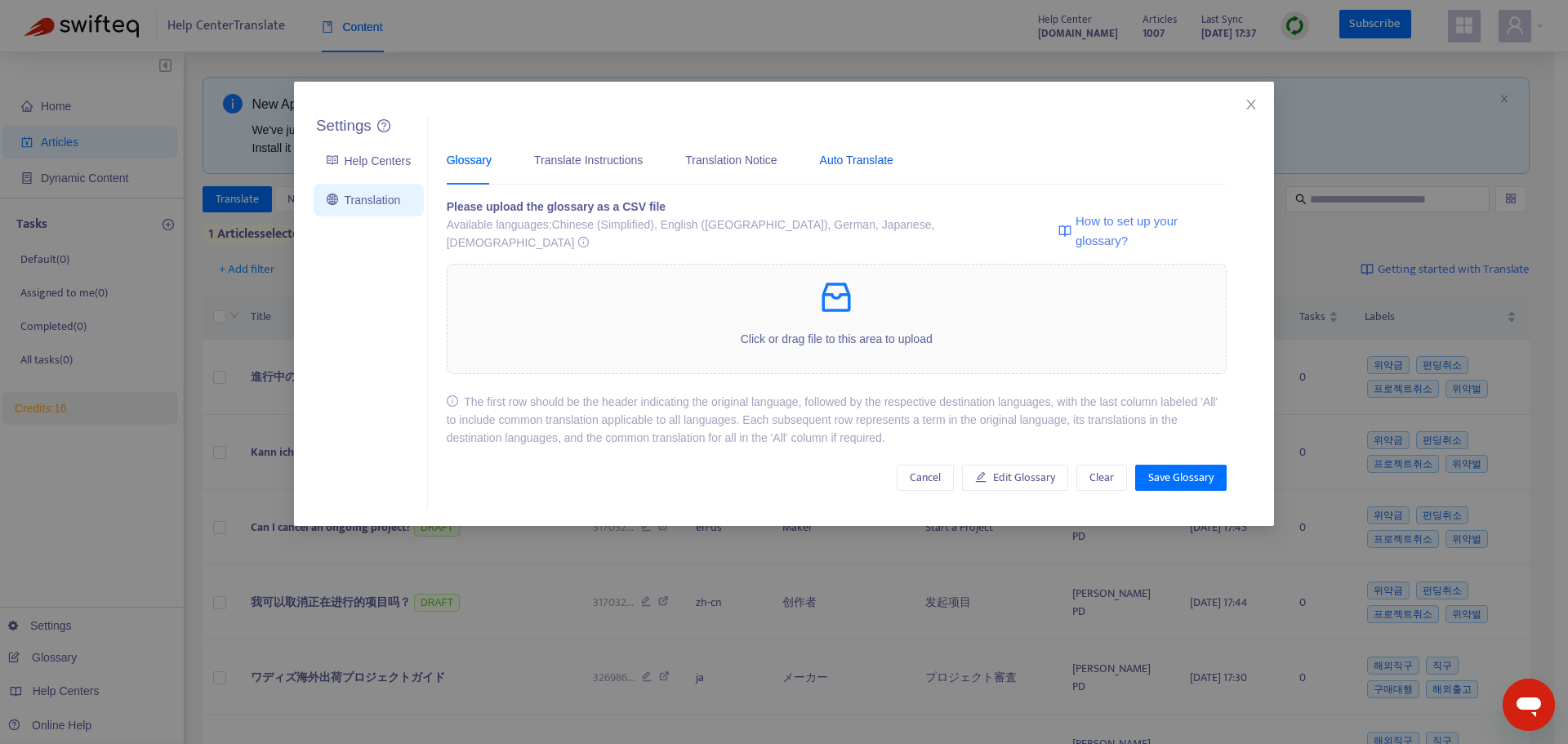
click at [843, 160] on div "Auto Translate" at bounding box center [857, 159] width 74 height 18
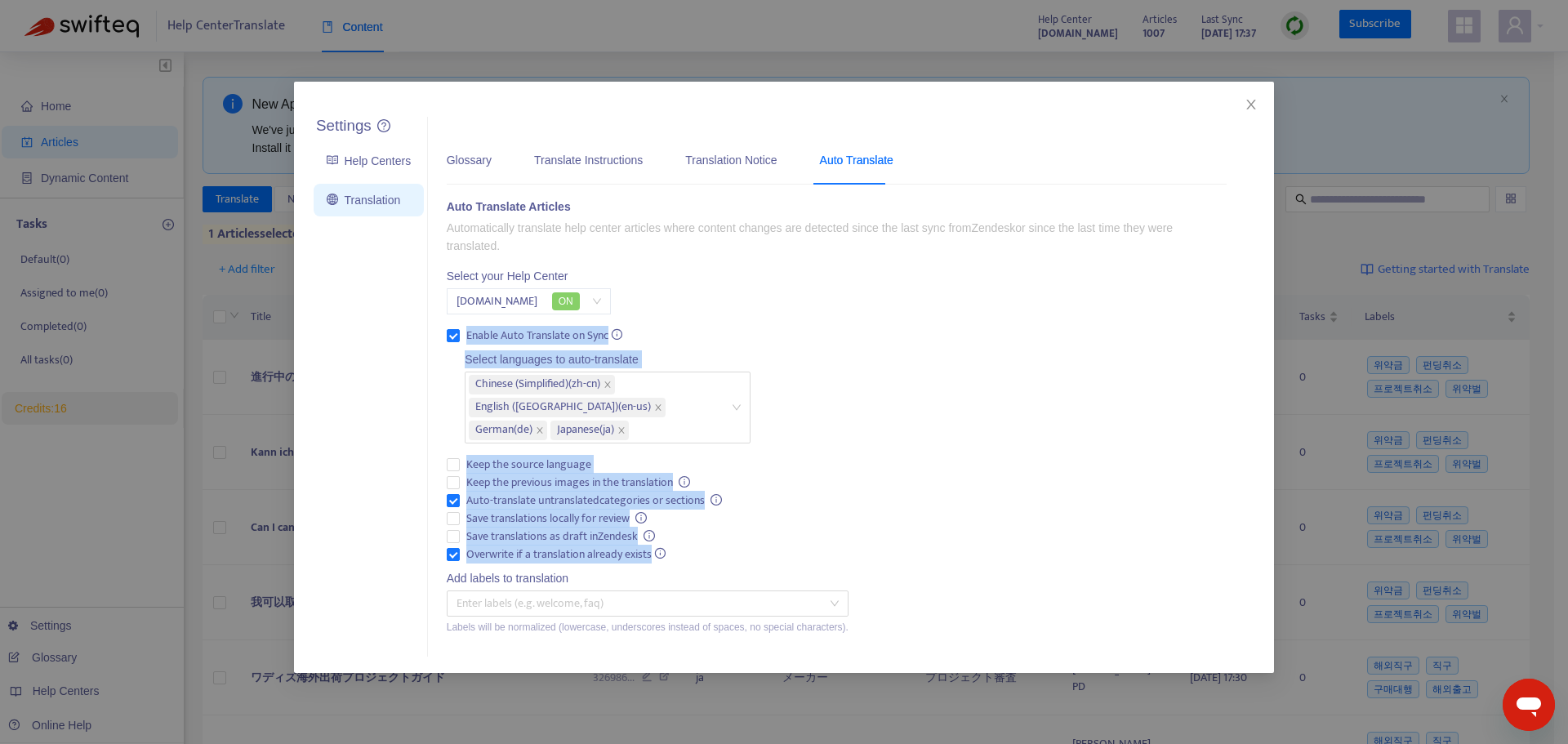
drag, startPoint x: 699, startPoint y: 555, endPoint x: 445, endPoint y: 349, distance: 327.0
click at [446, 349] on div "Enable Auto Translate on Sync Select languages to auto-translate Chinese (Simpl…" at bounding box center [647, 481] width 402 height 308
copy div "Enable Auto Translate on Sync Select languages to auto-translate Chinese (Simpl…"
click at [1248, 105] on icon "close" at bounding box center [1251, 105] width 13 height 13
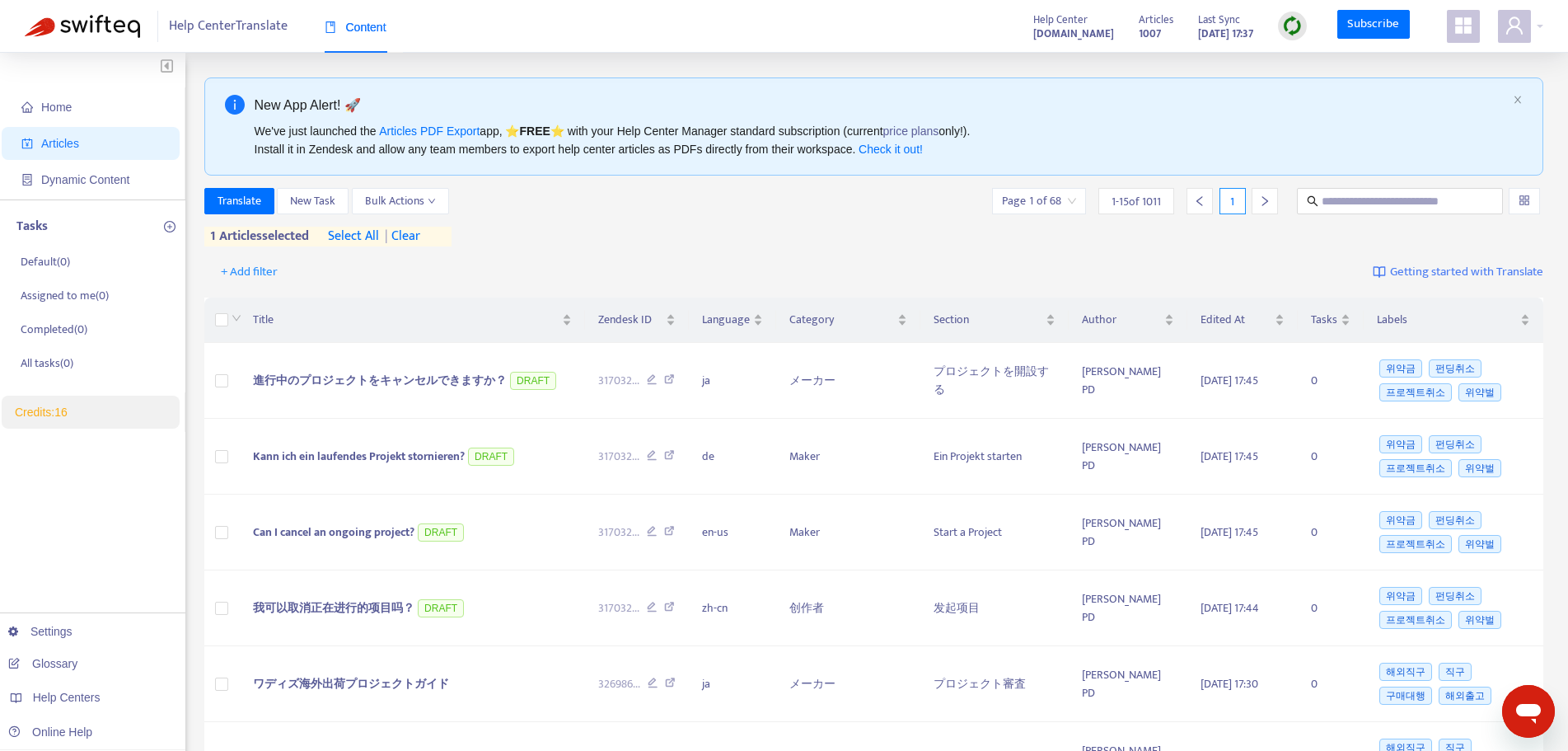
click at [1290, 38] on div at bounding box center [1292, 26] width 29 height 33
click at [1288, 25] on img at bounding box center [1292, 26] width 20 height 20
click at [1317, 63] on link "Quick Sync" at bounding box center [1326, 59] width 70 height 19
click at [70, 633] on link "Settings" at bounding box center [41, 632] width 64 height 14
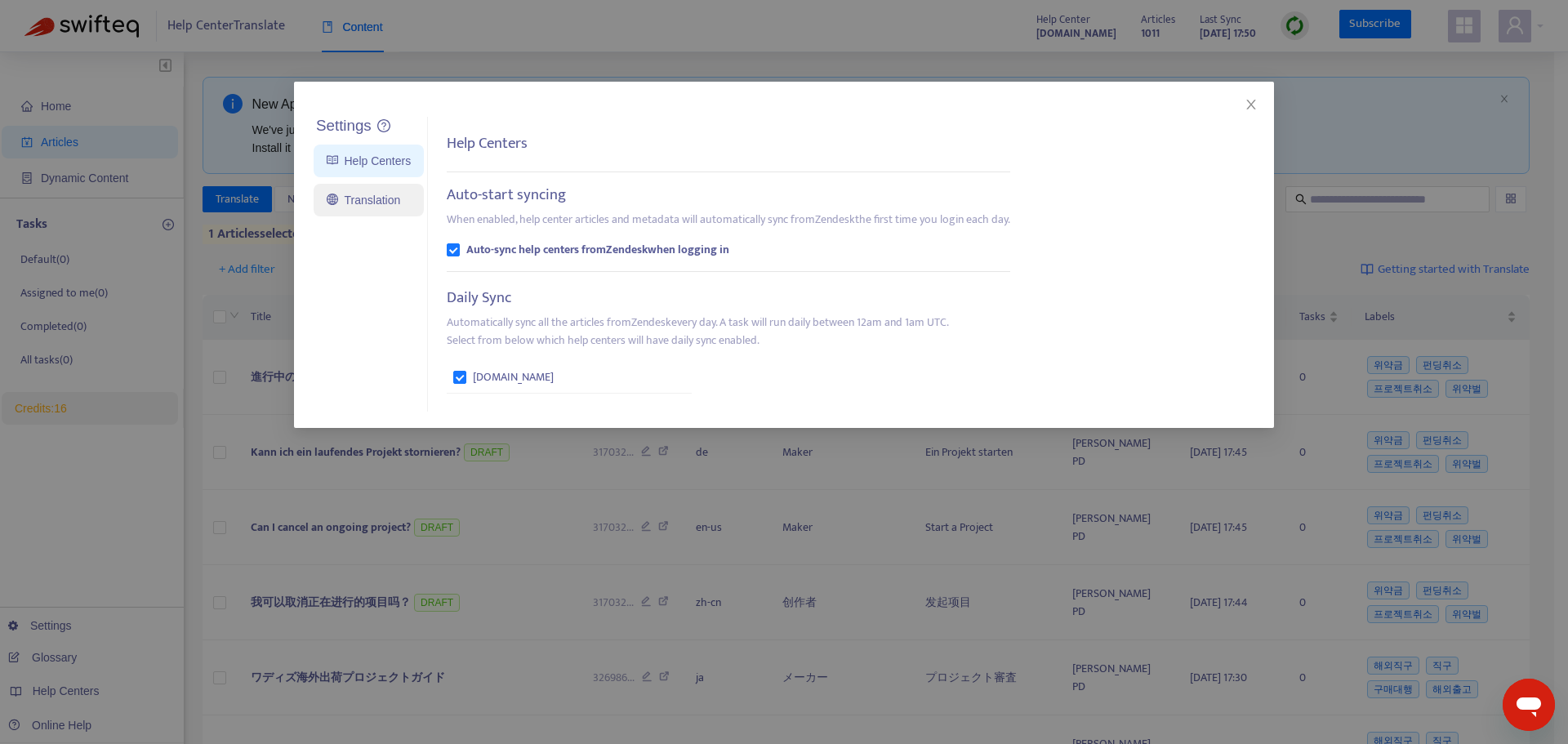
click at [384, 200] on link "Translation" at bounding box center [364, 200] width 74 height 13
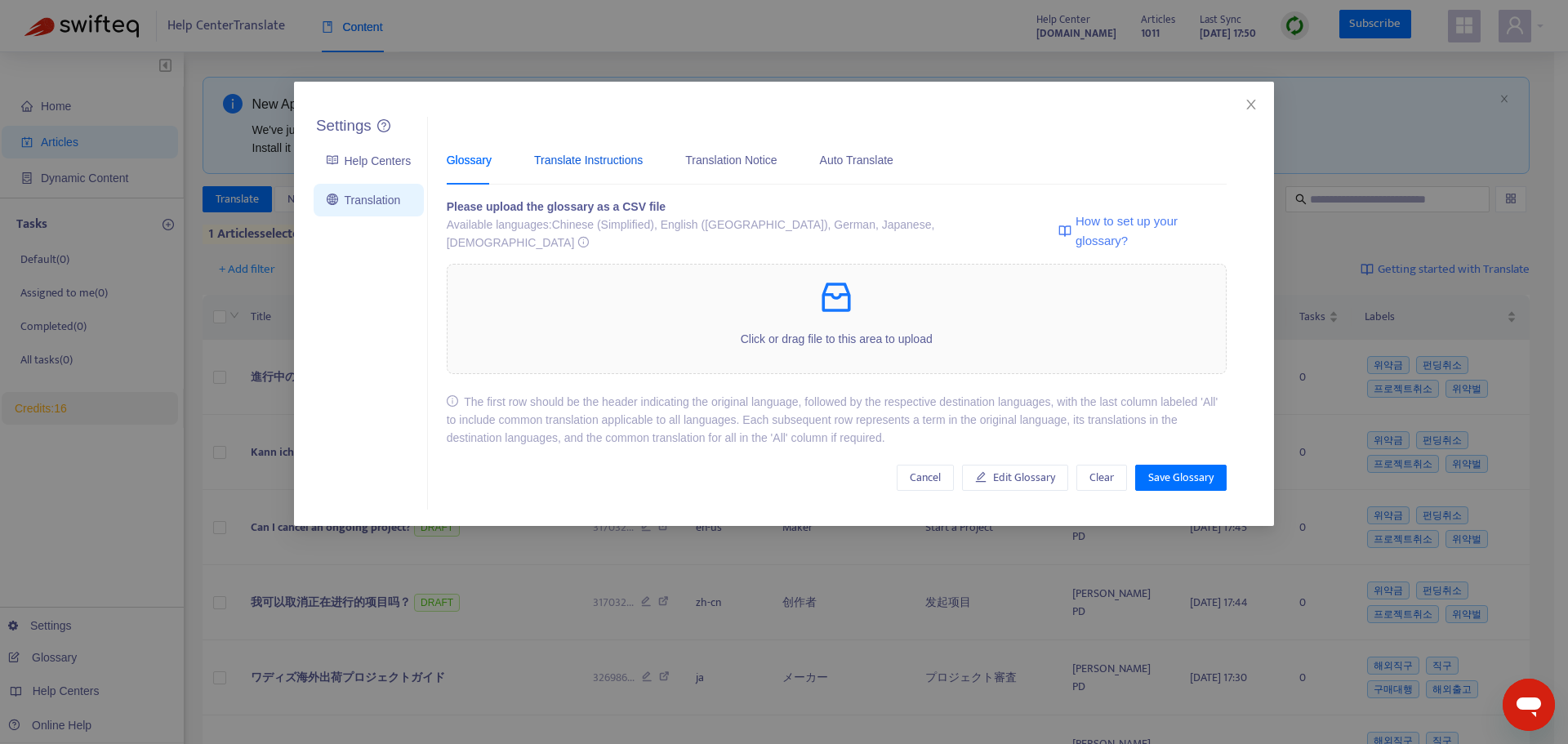
click at [586, 167] on div "Translate Instructions" at bounding box center [589, 159] width 109 height 18
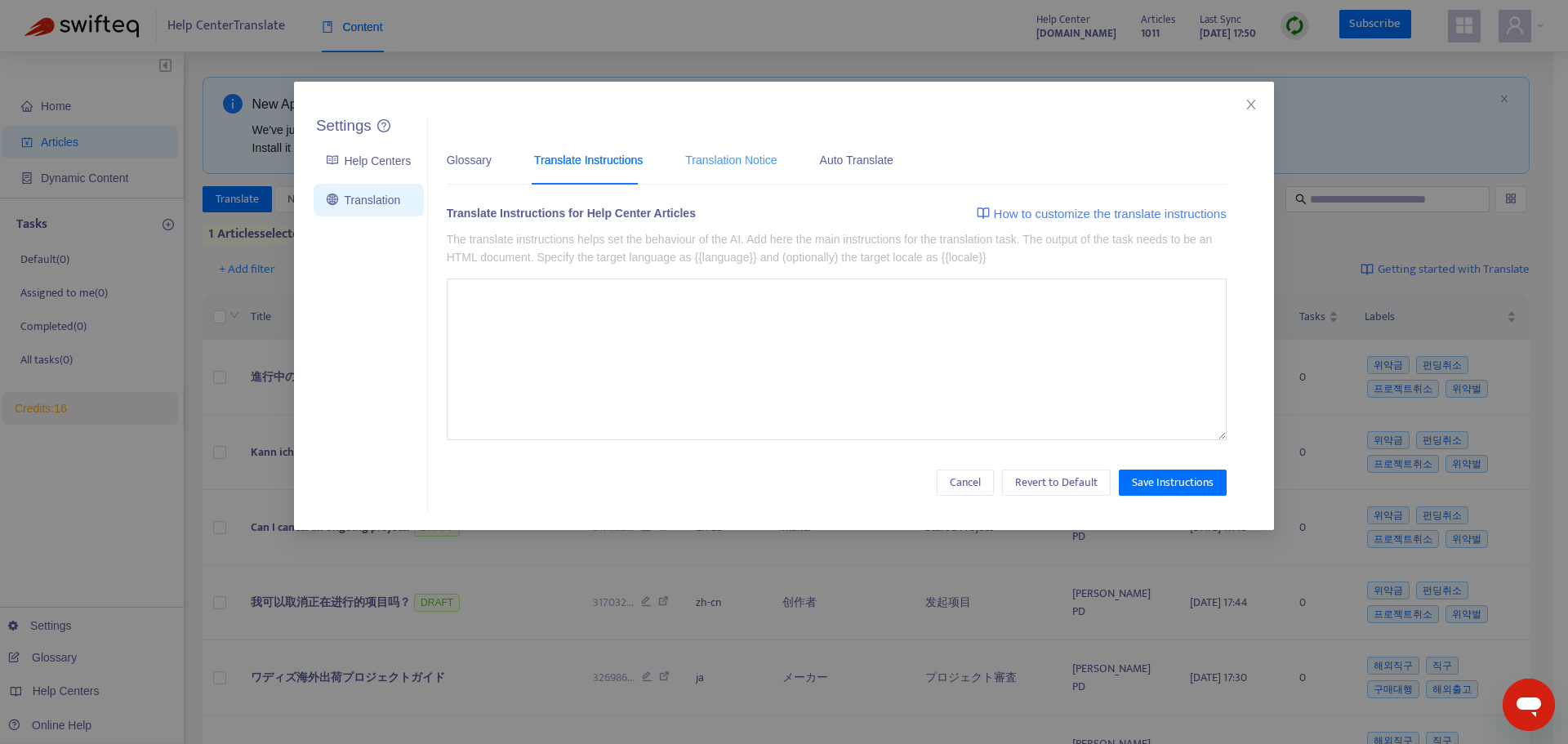
type textarea "**********"
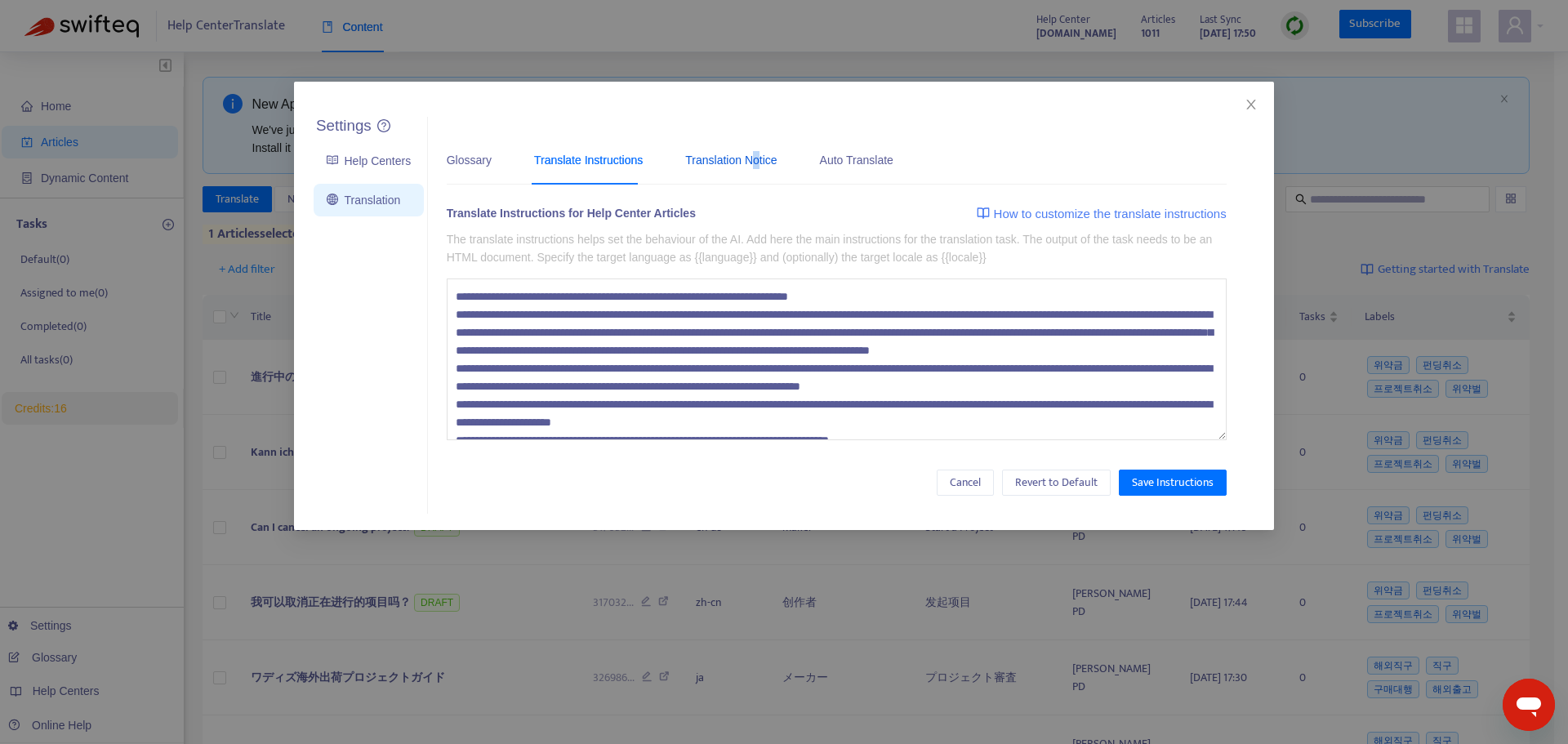
drag, startPoint x: 747, startPoint y: 162, endPoint x: 779, endPoint y: 158, distance: 32.2
click at [748, 162] on div "Translation Notice" at bounding box center [730, 159] width 91 height 18
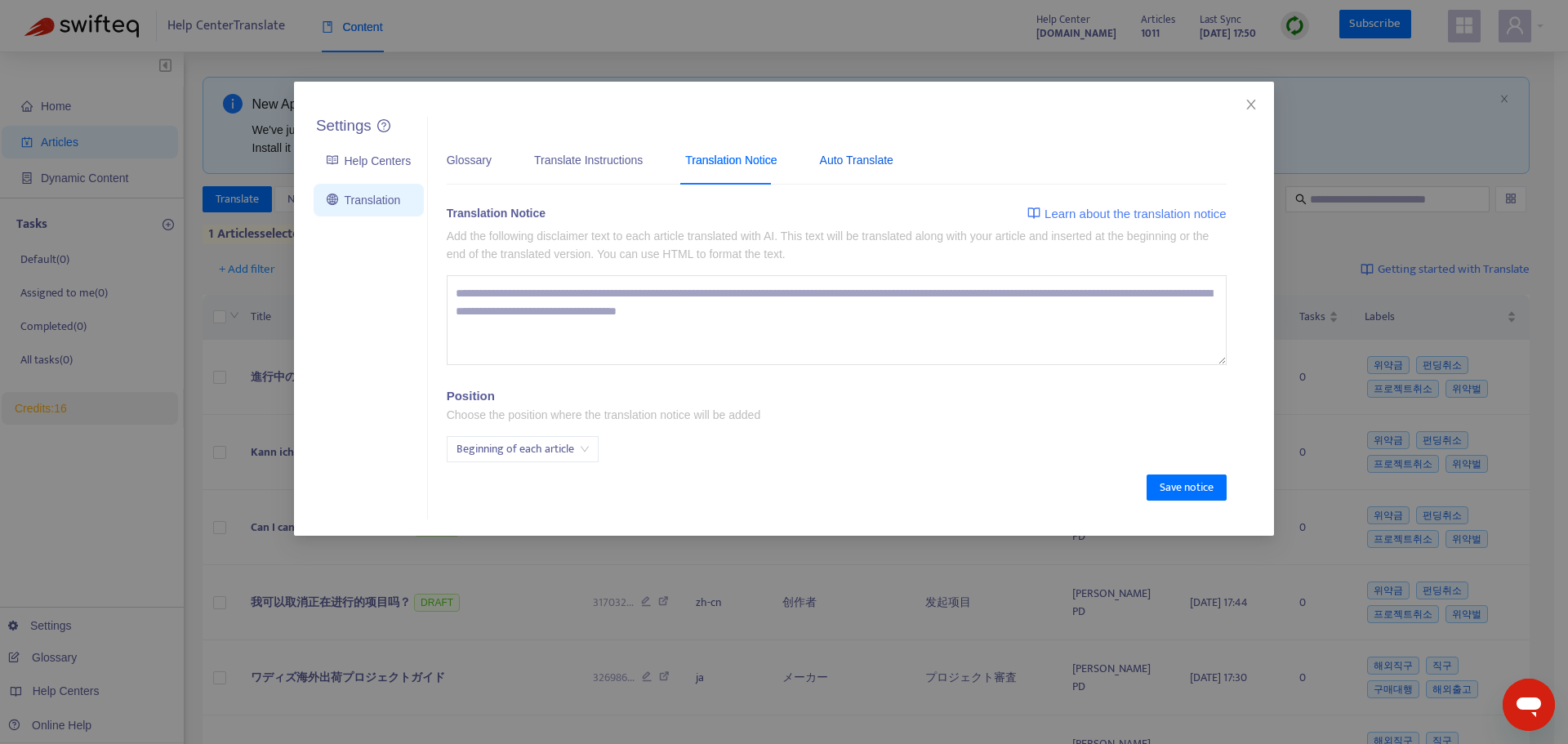
click at [853, 155] on div "Auto Translate" at bounding box center [857, 159] width 74 height 18
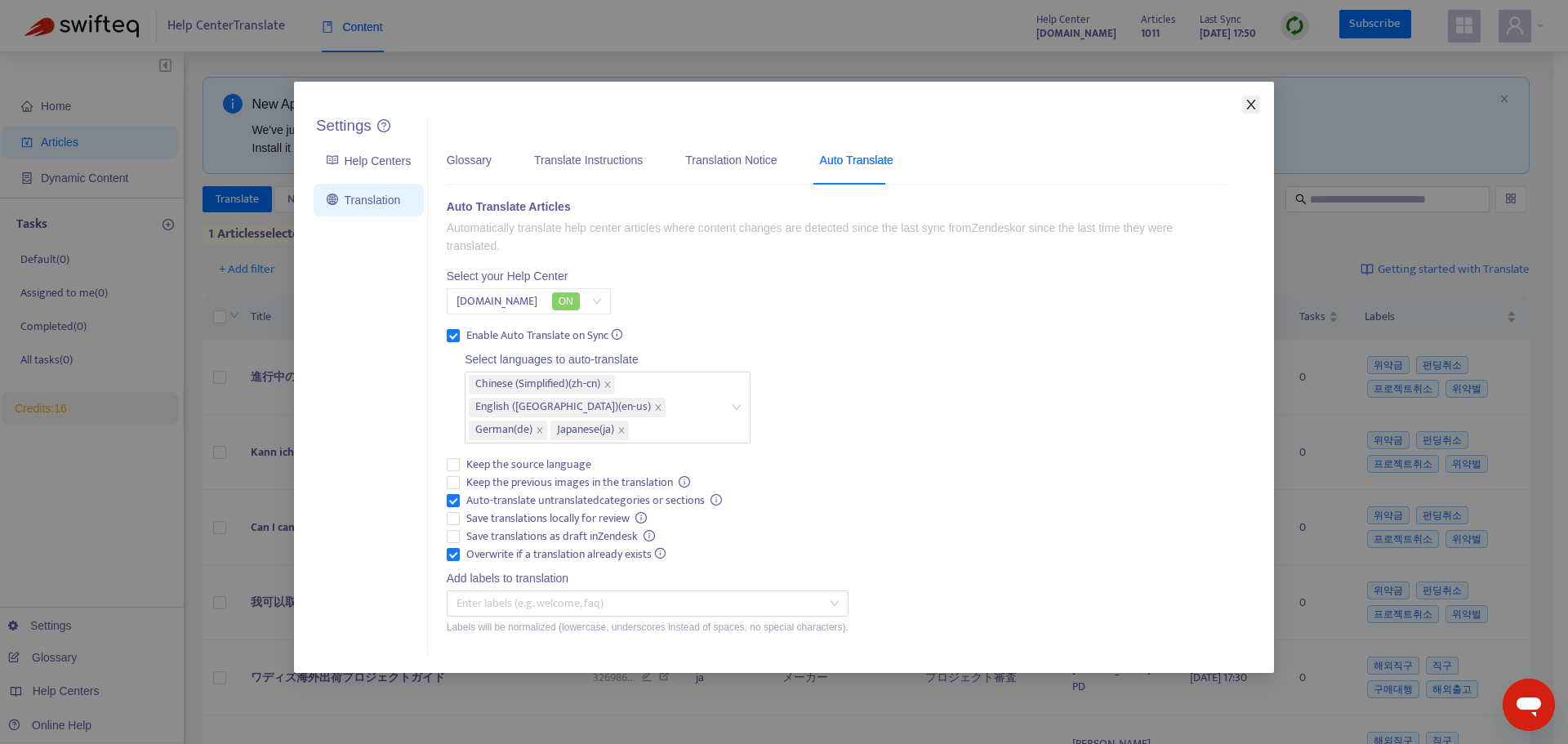
click at [1246, 104] on icon "close" at bounding box center [1251, 105] width 13 height 13
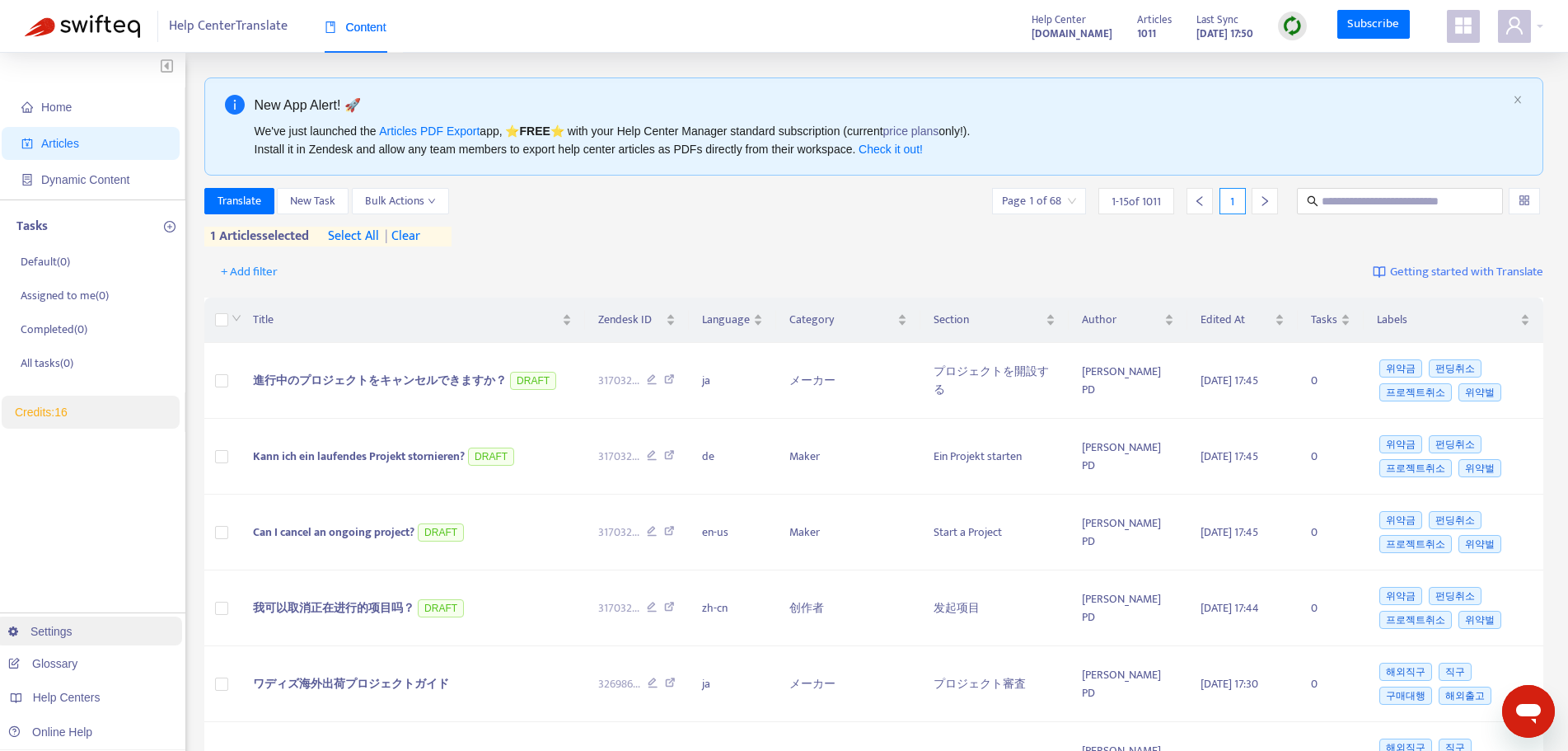
click at [73, 636] on link "Settings" at bounding box center [41, 632] width 64 height 14
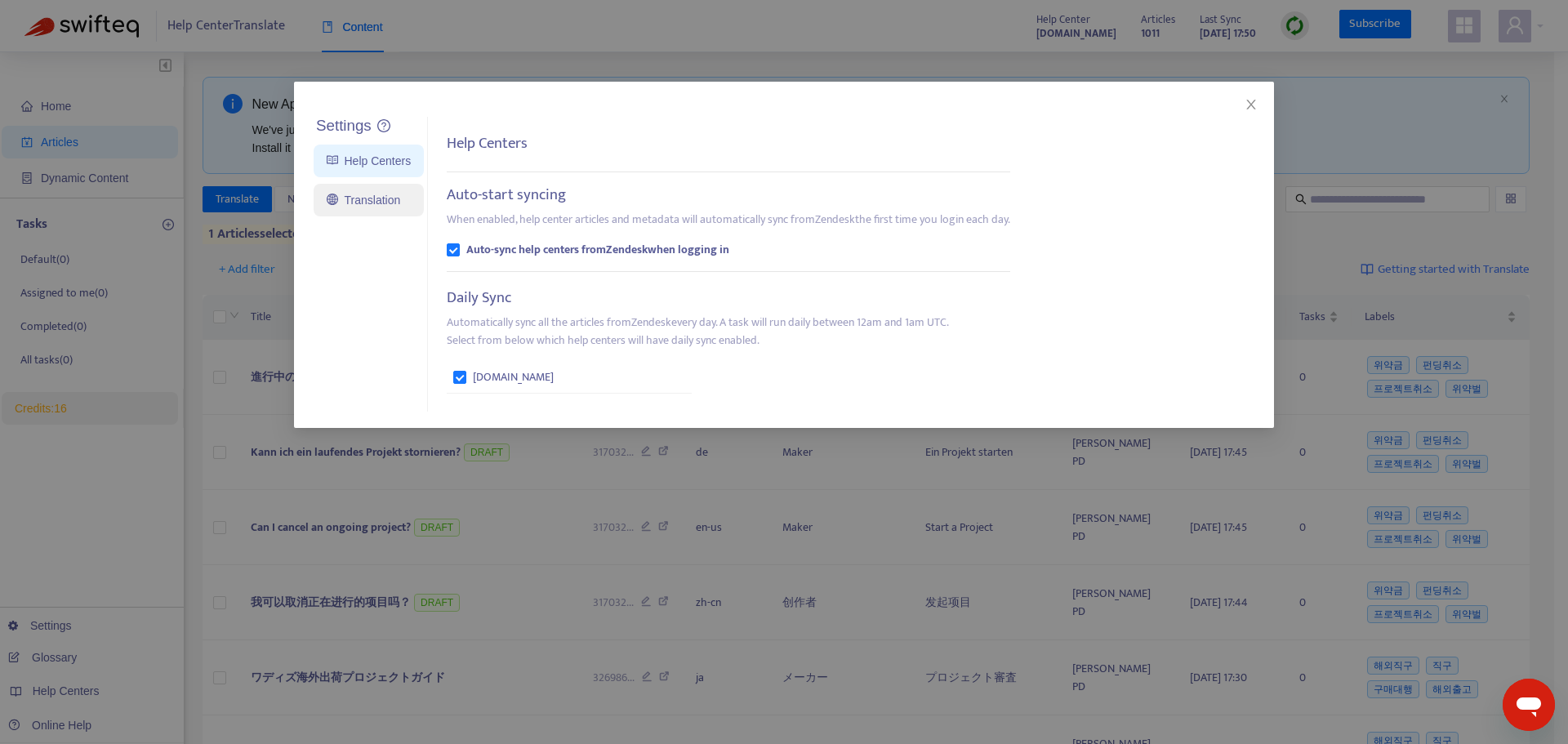
click at [392, 196] on link "Translation" at bounding box center [364, 200] width 74 height 13
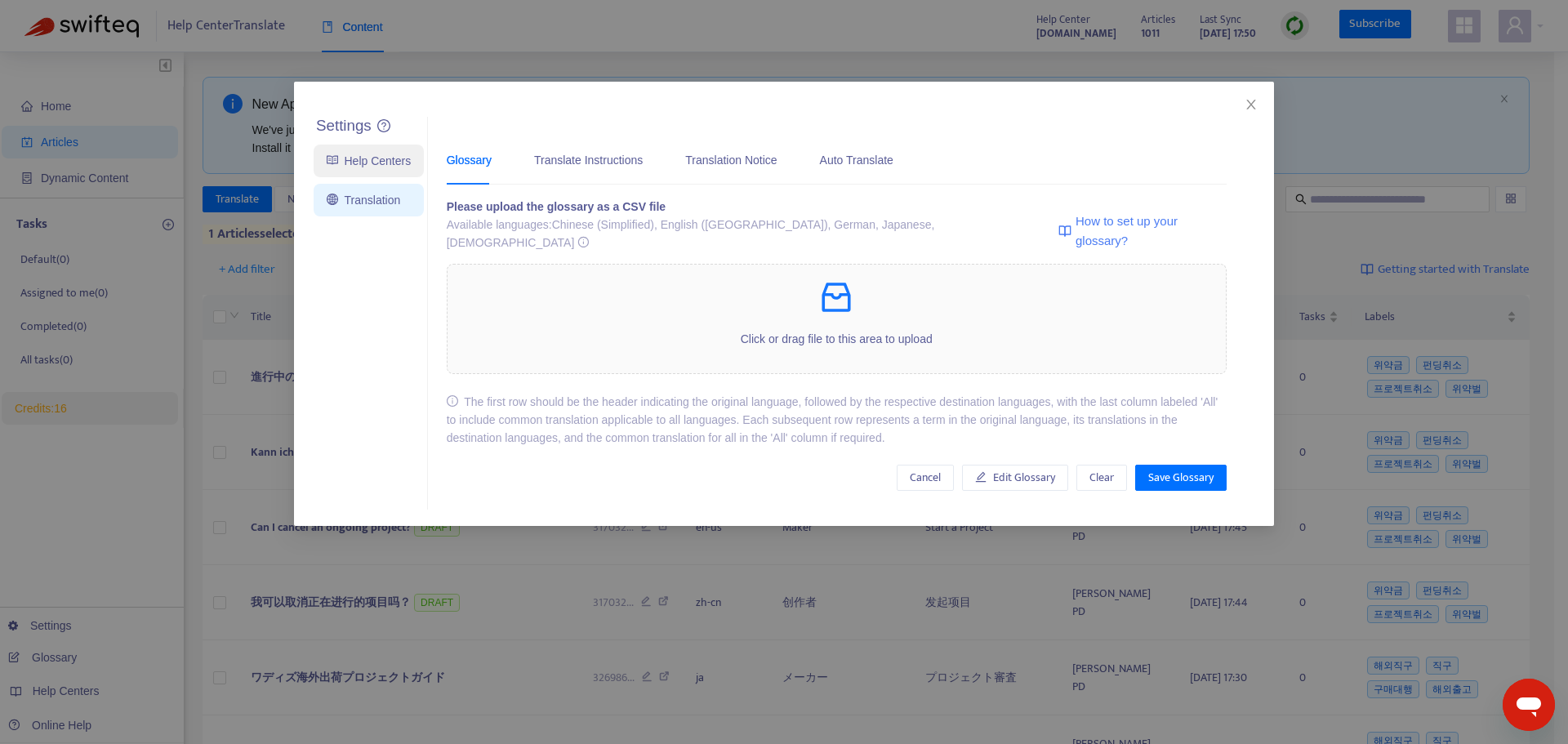
click at [395, 155] on link "Help Centers" at bounding box center [369, 161] width 84 height 13
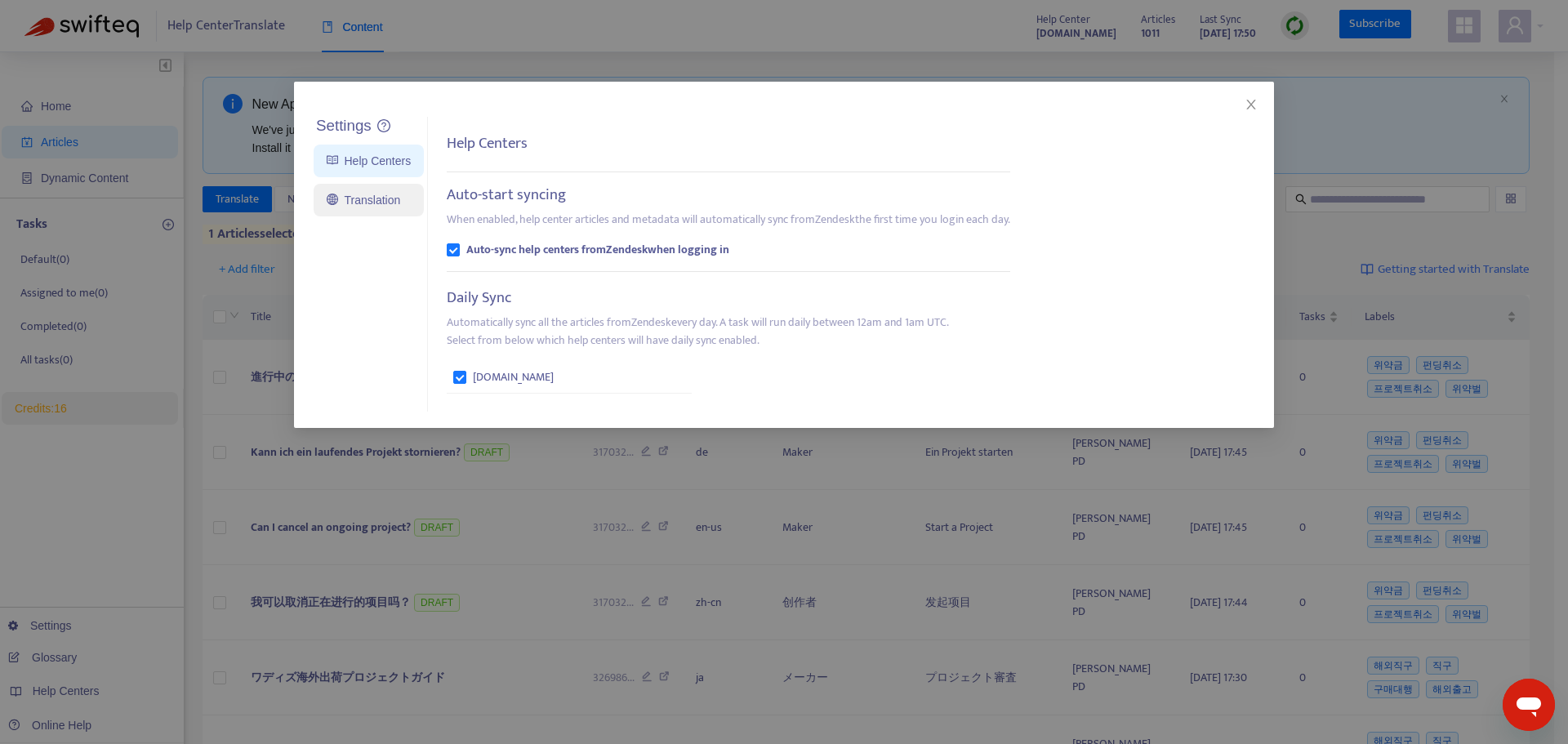
click at [350, 207] on link "Translation" at bounding box center [364, 200] width 74 height 13
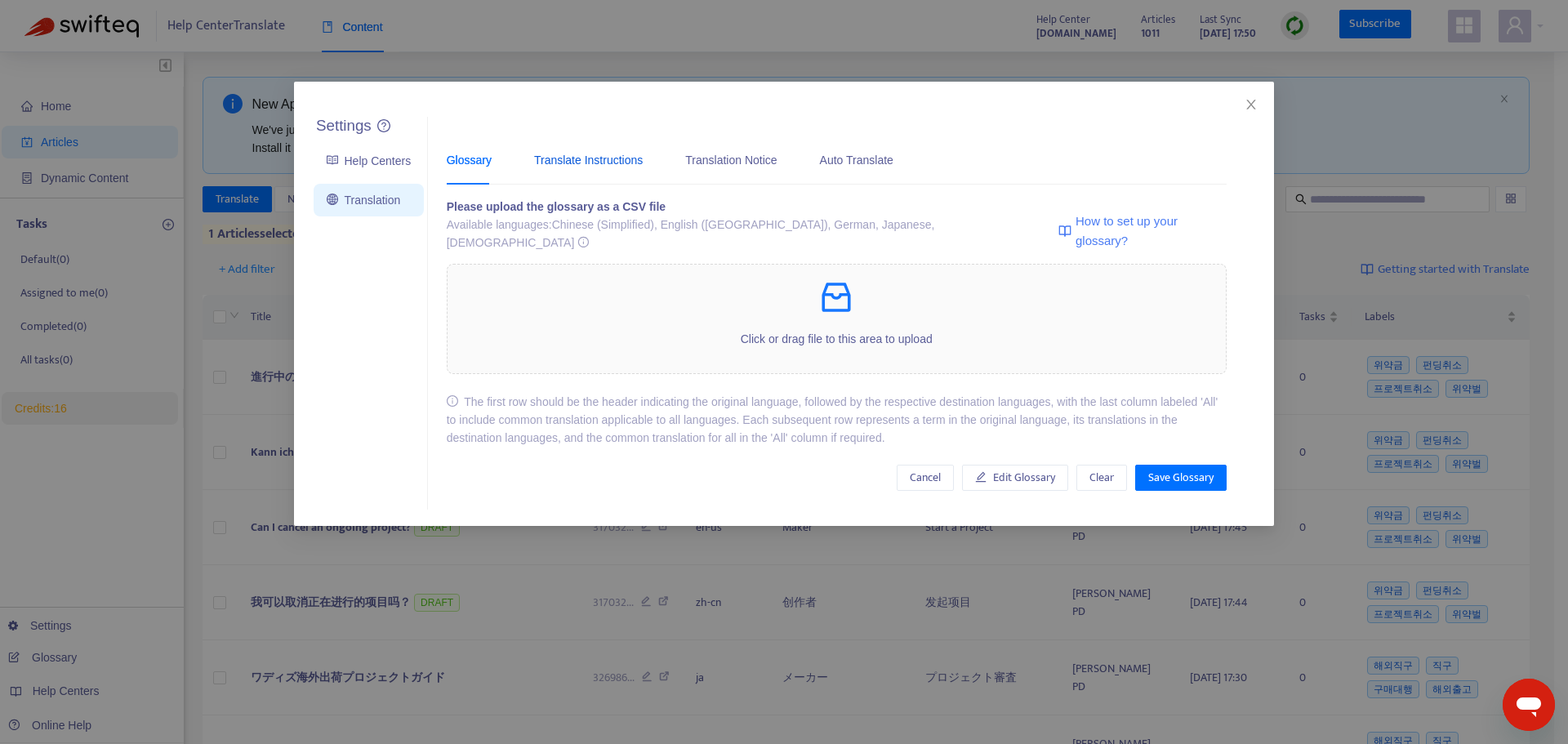
drag, startPoint x: 583, startPoint y: 158, endPoint x: 598, endPoint y: 159, distance: 15.0
click at [585, 158] on div "Translate Instructions" at bounding box center [589, 159] width 109 height 18
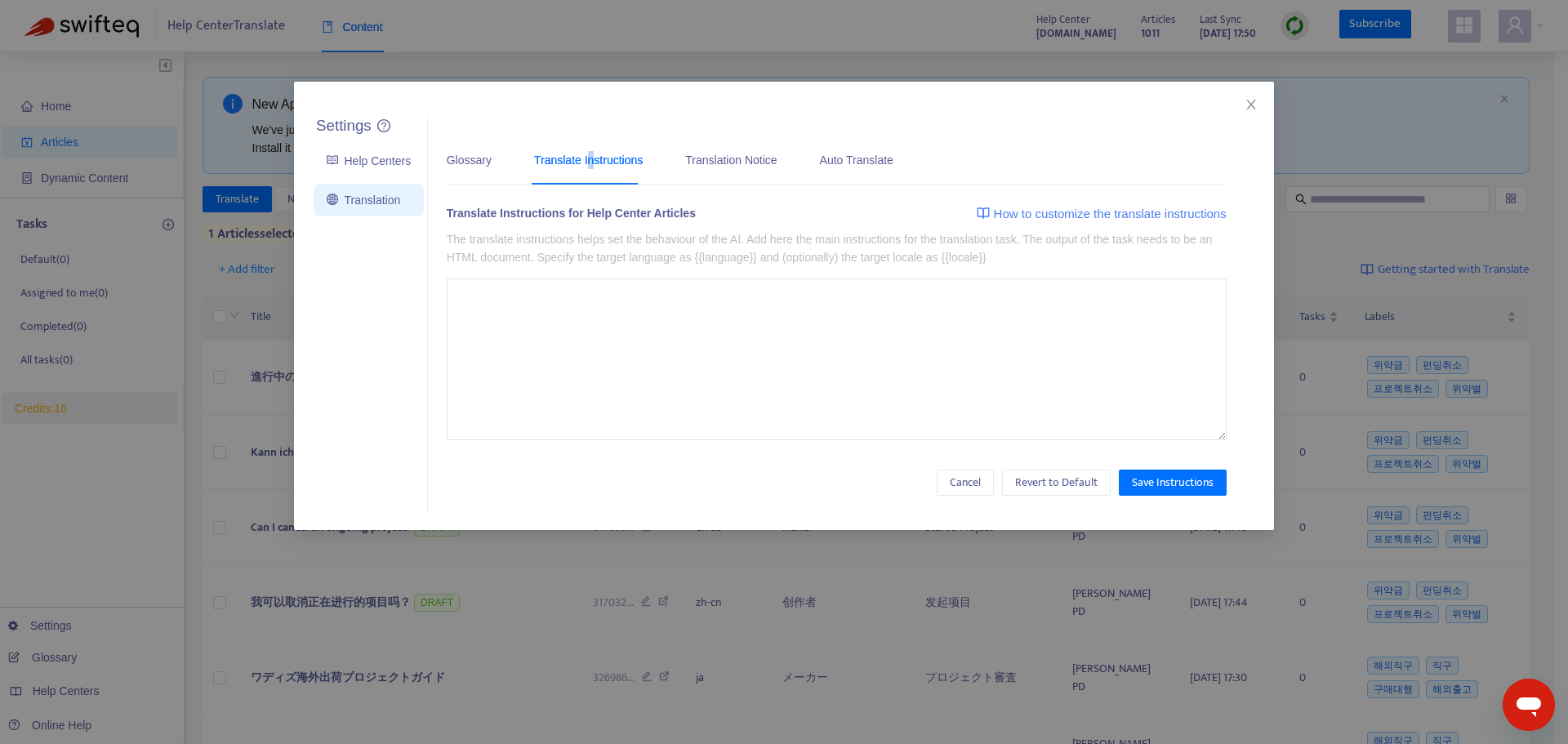
type textarea "**********"
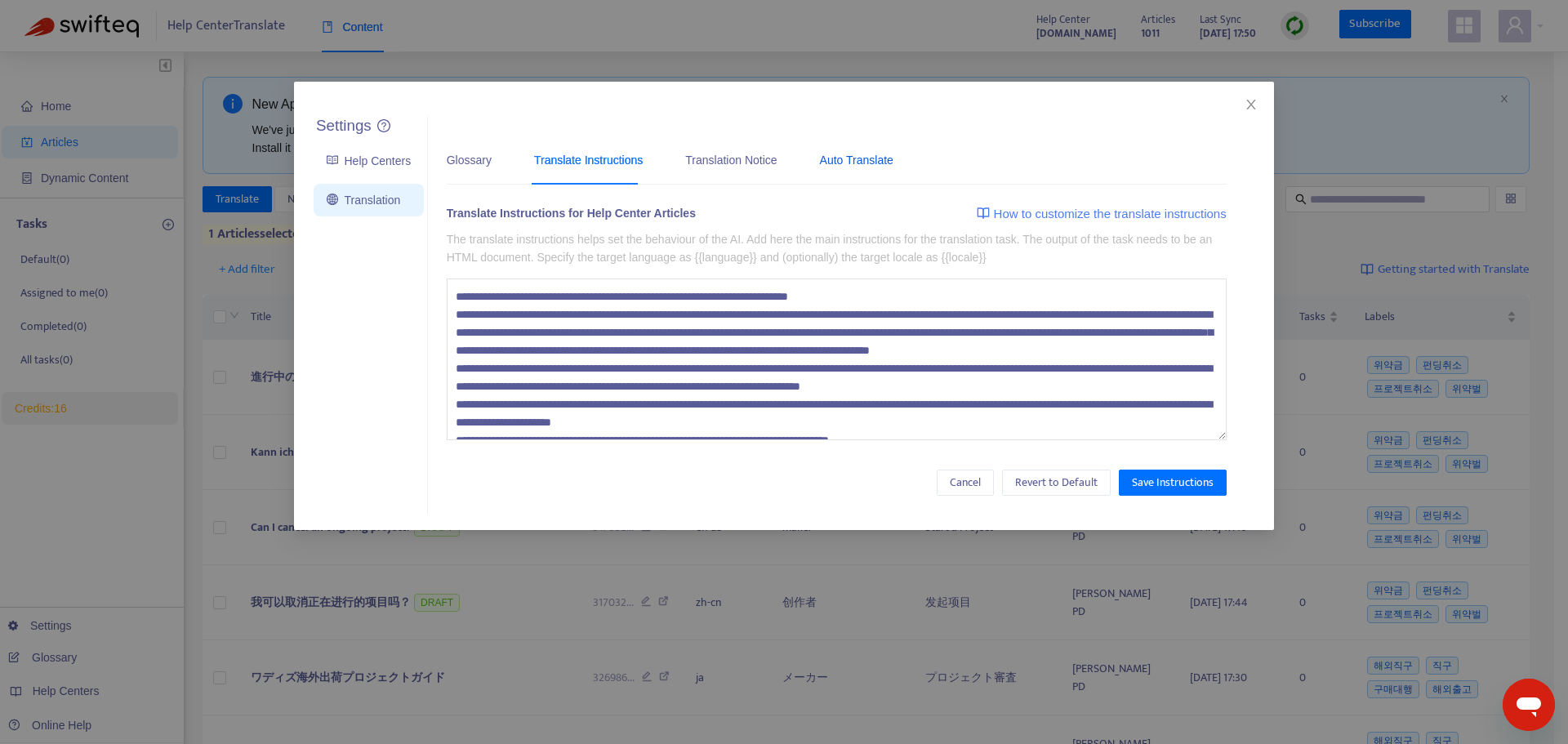
click at [869, 159] on div "Auto Translate" at bounding box center [857, 159] width 74 height 18
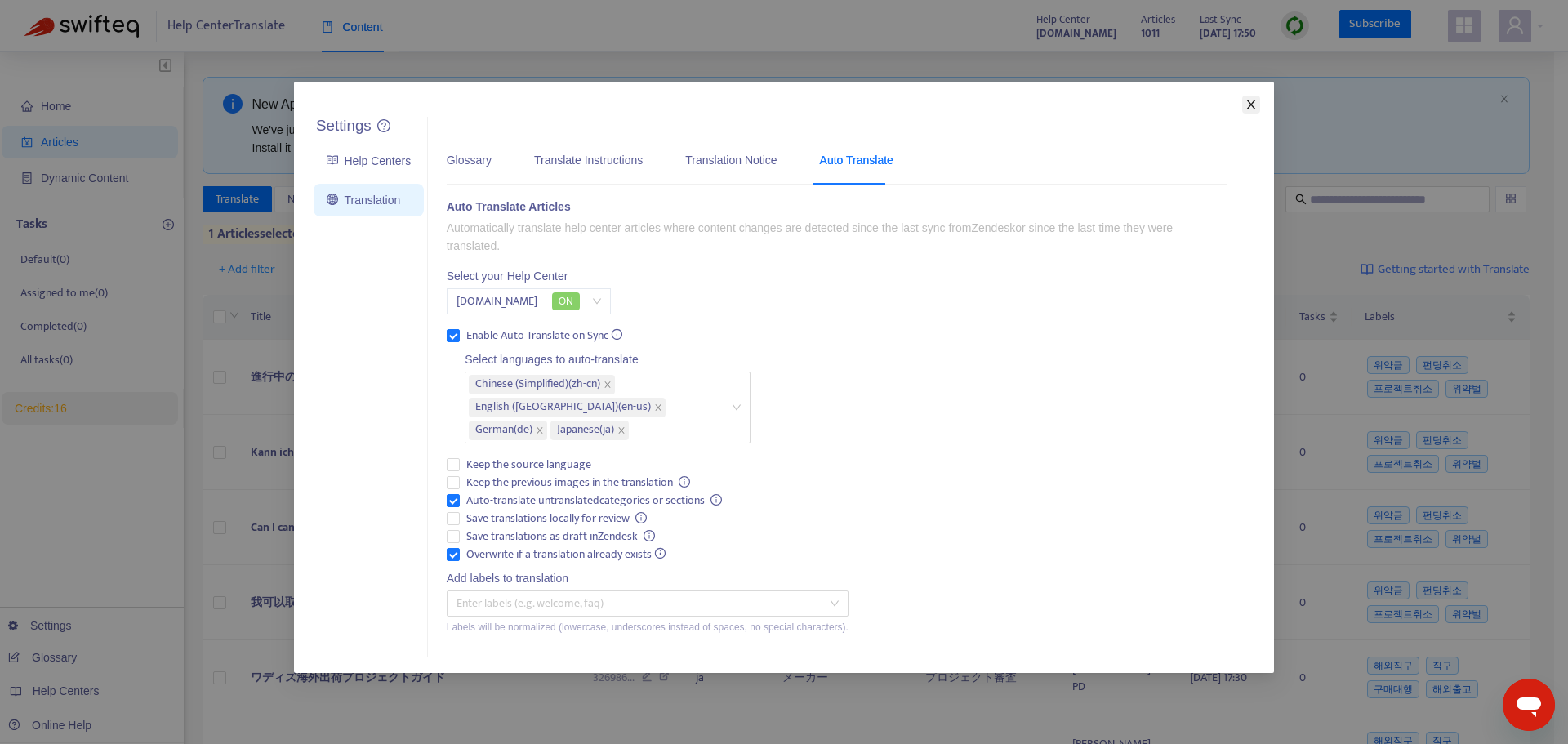
click at [1257, 106] on span "Close" at bounding box center [1251, 105] width 18 height 13
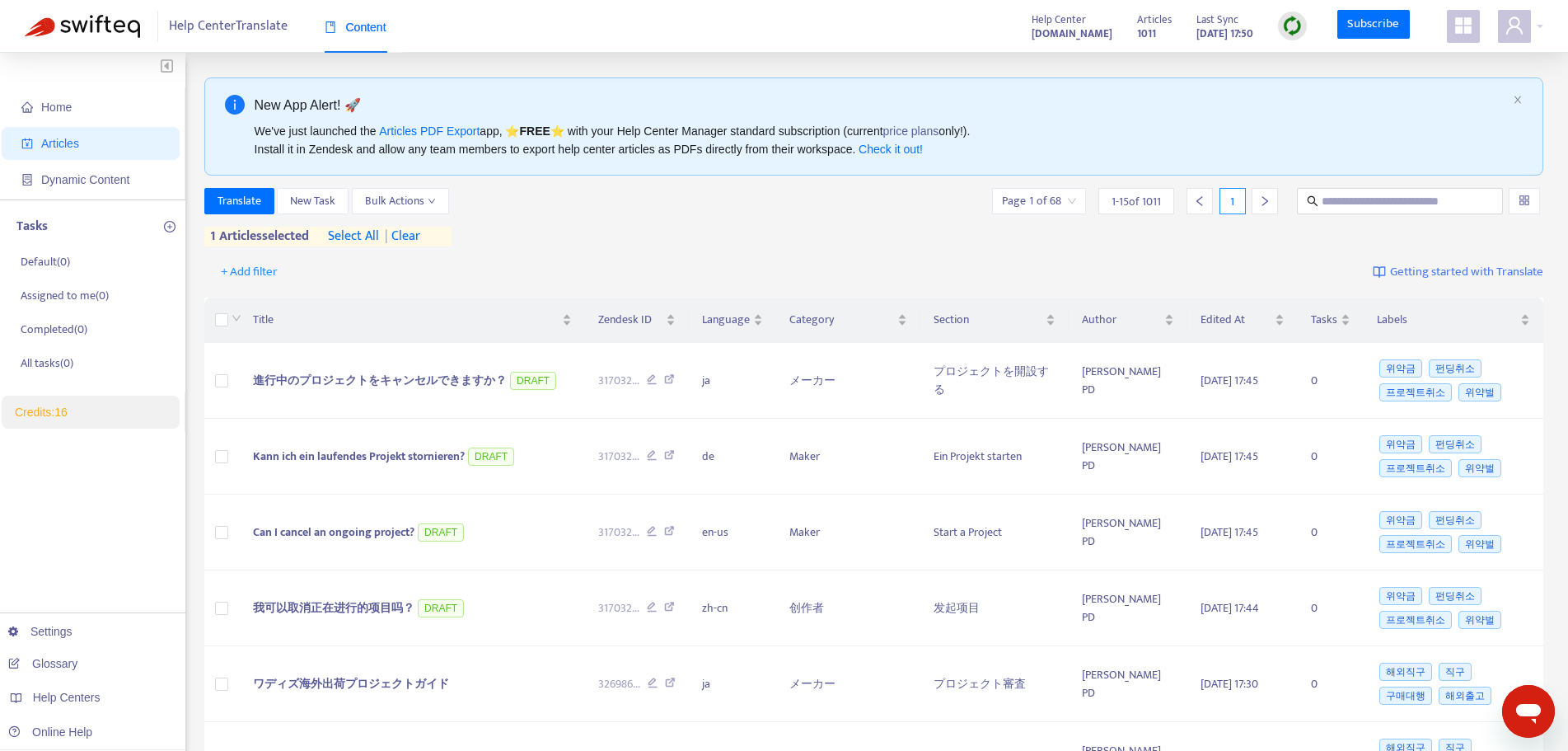
click at [1267, 206] on icon "right" at bounding box center [1265, 201] width 12 height 12
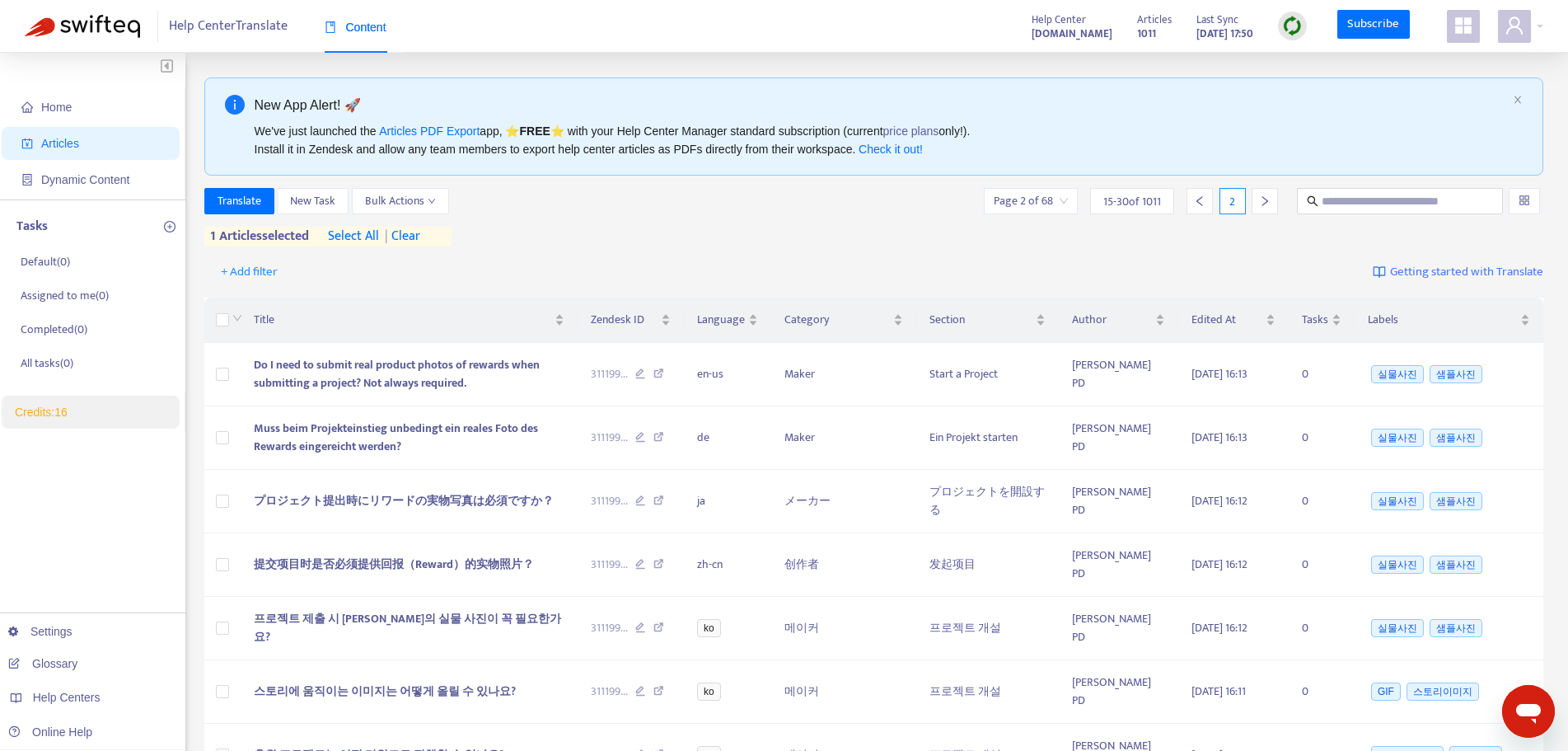
click at [1194, 200] on icon "left" at bounding box center [1199, 201] width 12 height 12
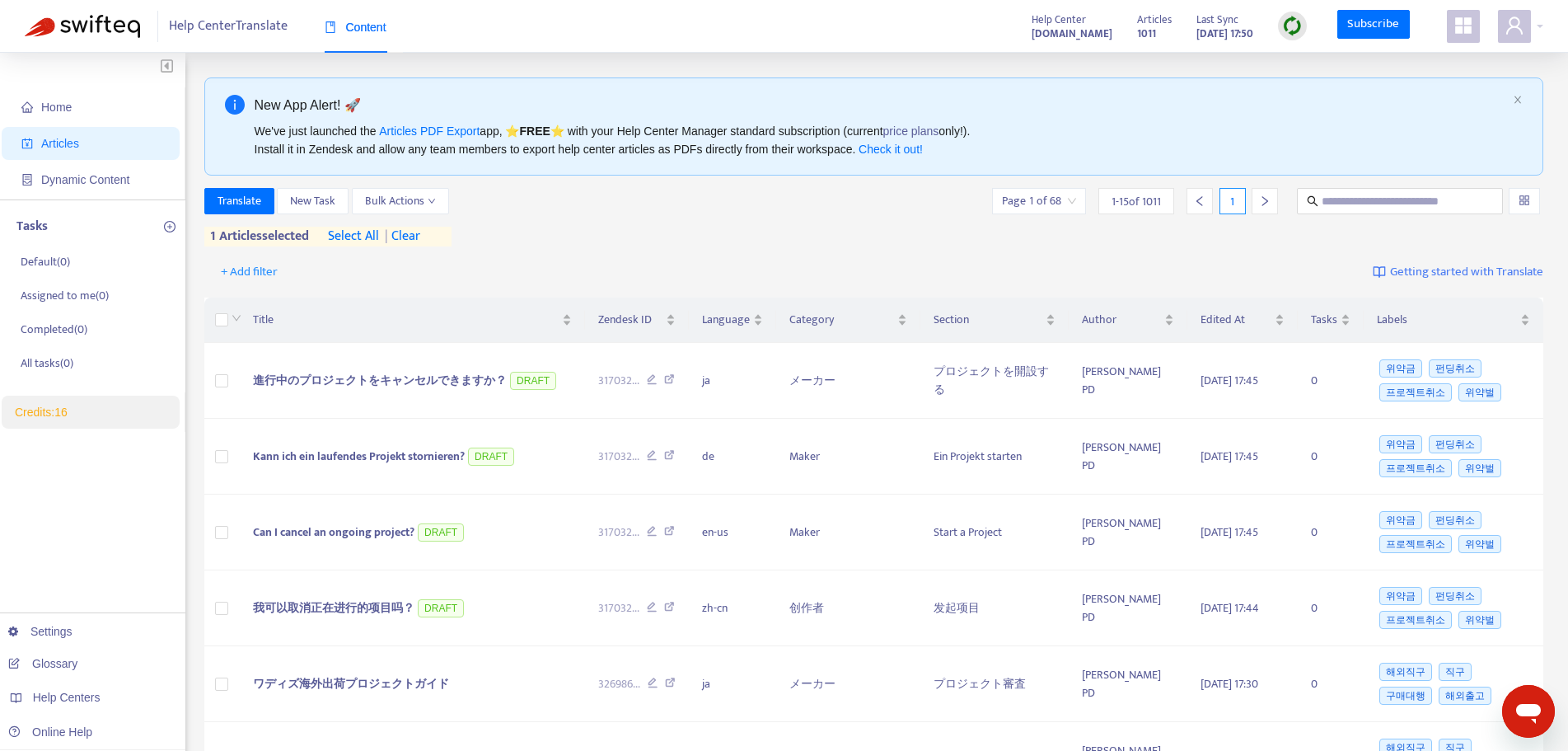
click at [559, 230] on div "Translate New Task Bulk Actions Page 1 of 68 1 - 15 of 1011 1 1 articles select…" at bounding box center [874, 217] width 1340 height 58
